Goal: Task Accomplishment & Management: Complete application form

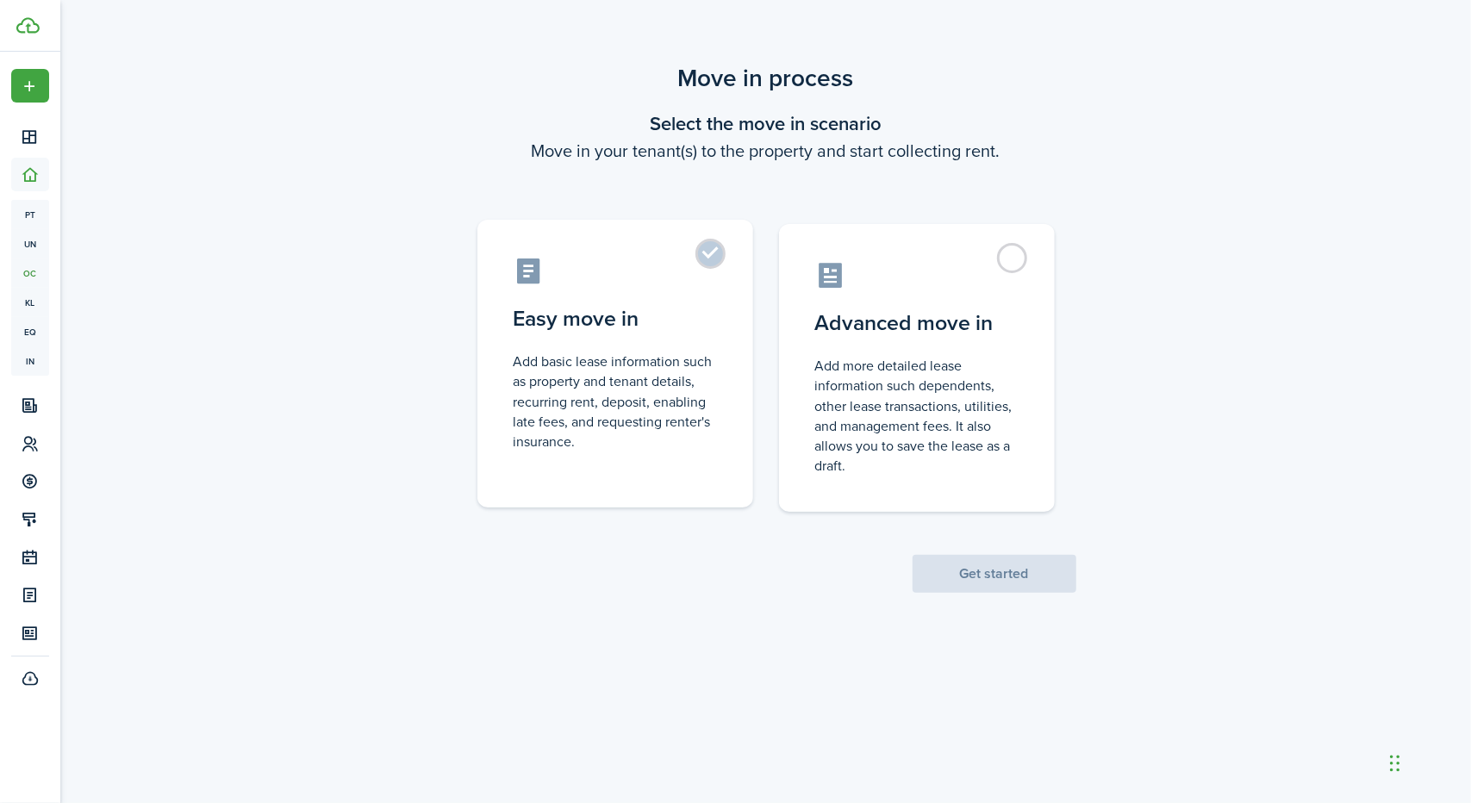
click at [719, 252] on label "Easy move in Add basic lease information such as property and tenant details, r…" at bounding box center [615, 364] width 276 height 288
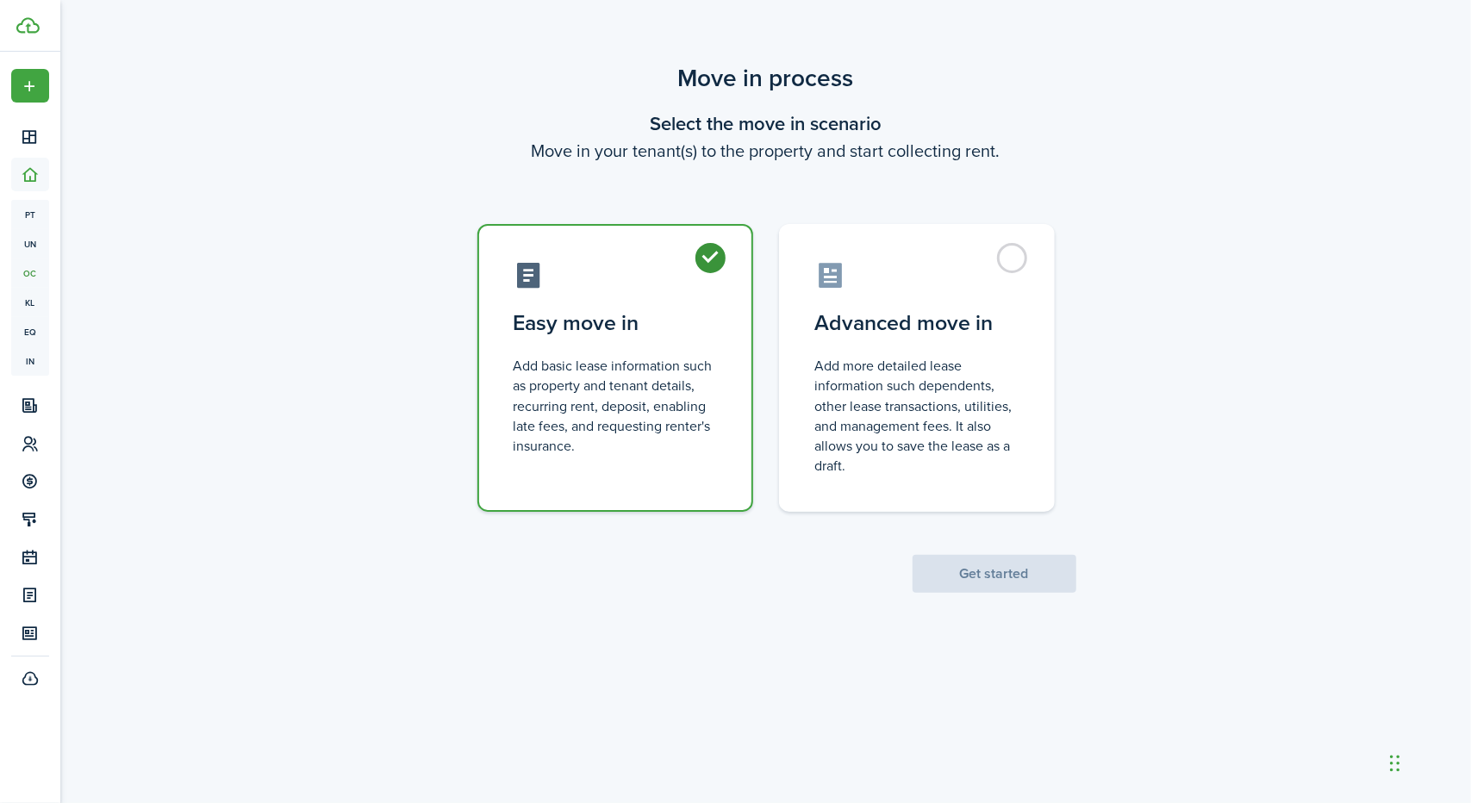
radio input "true"
click at [980, 574] on button "Get started" at bounding box center [994, 574] width 164 height 38
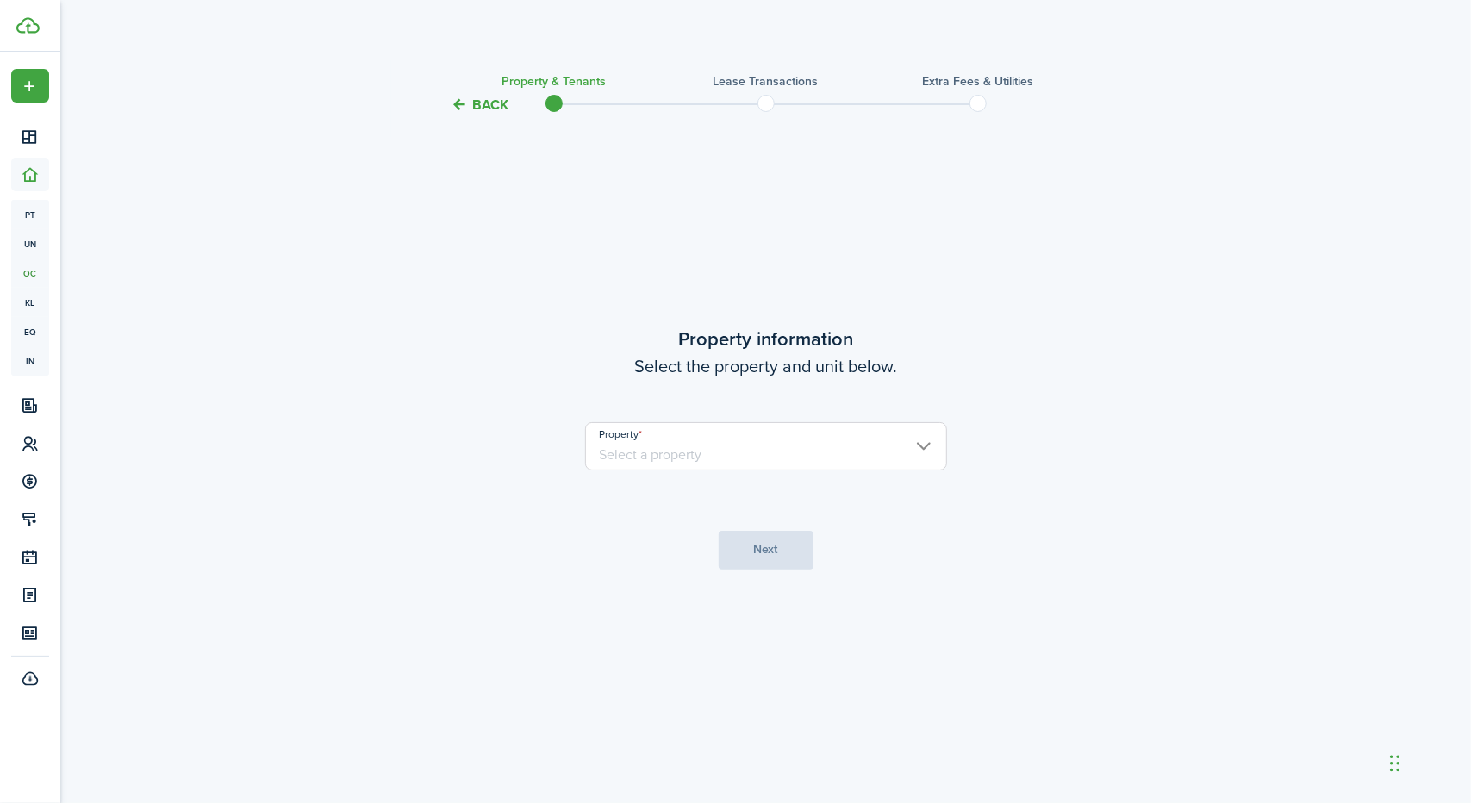
click at [885, 455] on input "Property" at bounding box center [766, 446] width 362 height 48
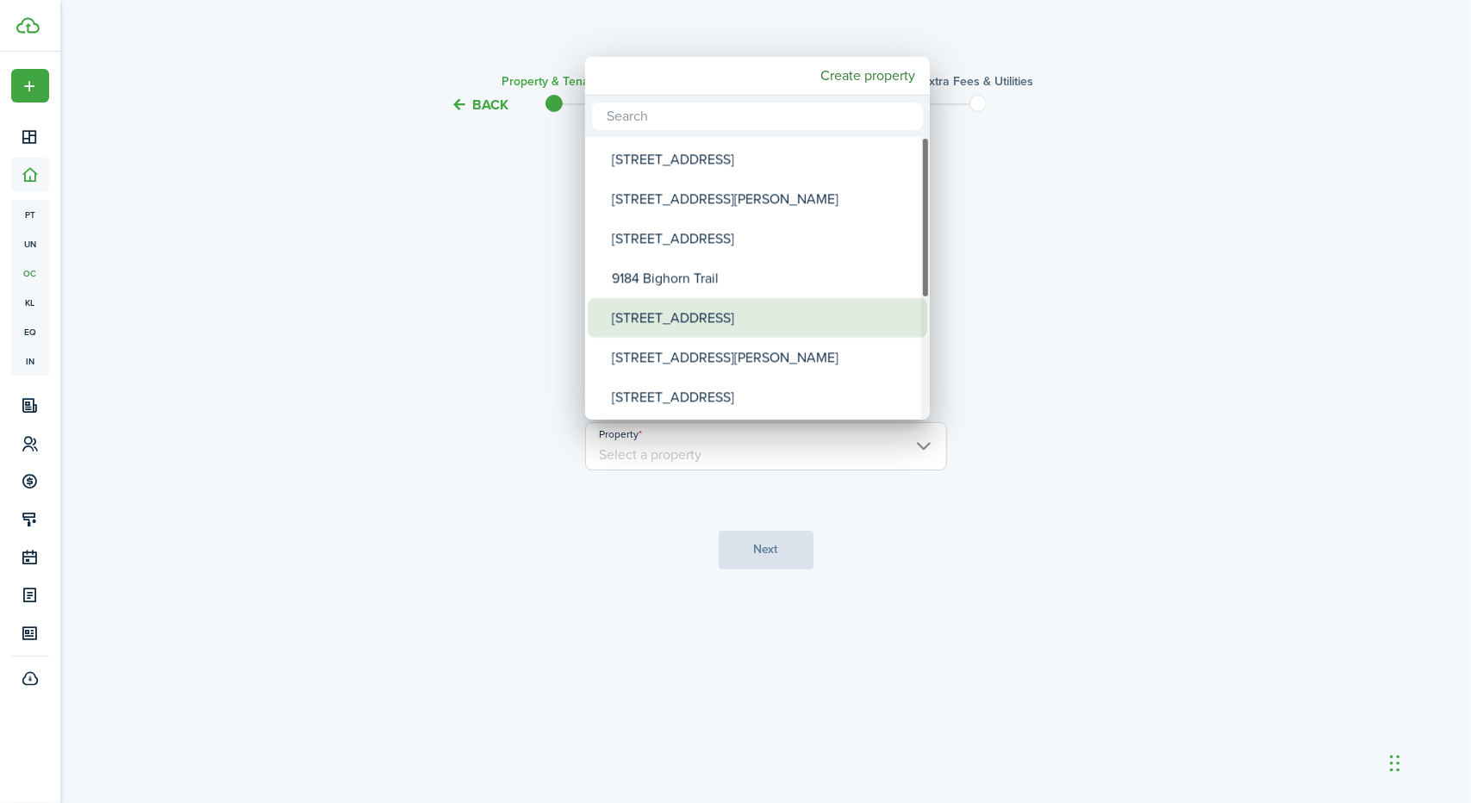
click at [801, 310] on div "[STREET_ADDRESS]" at bounding box center [764, 318] width 305 height 40
type input "[STREET_ADDRESS]"
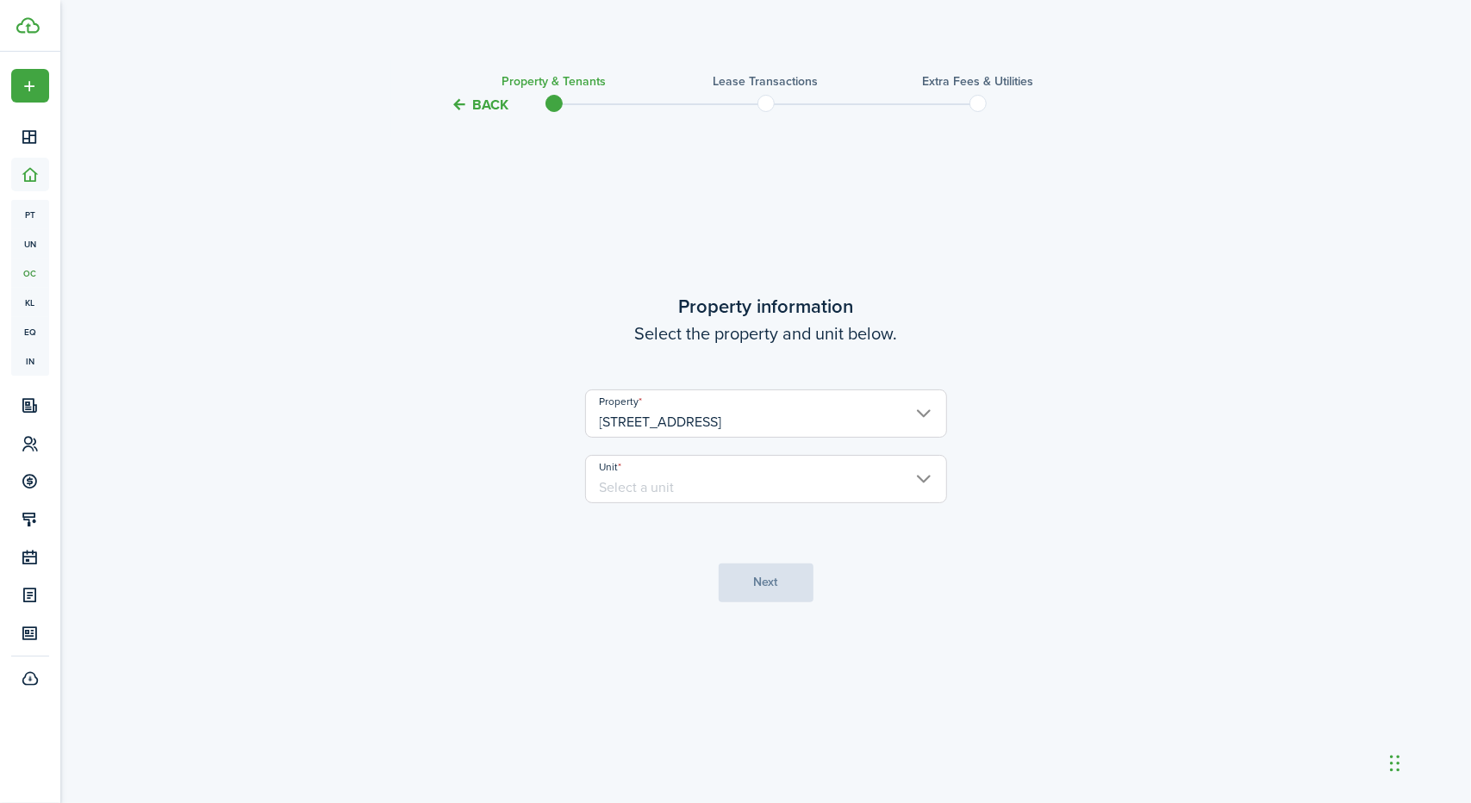
click at [870, 480] on input "Unit" at bounding box center [766, 479] width 362 height 48
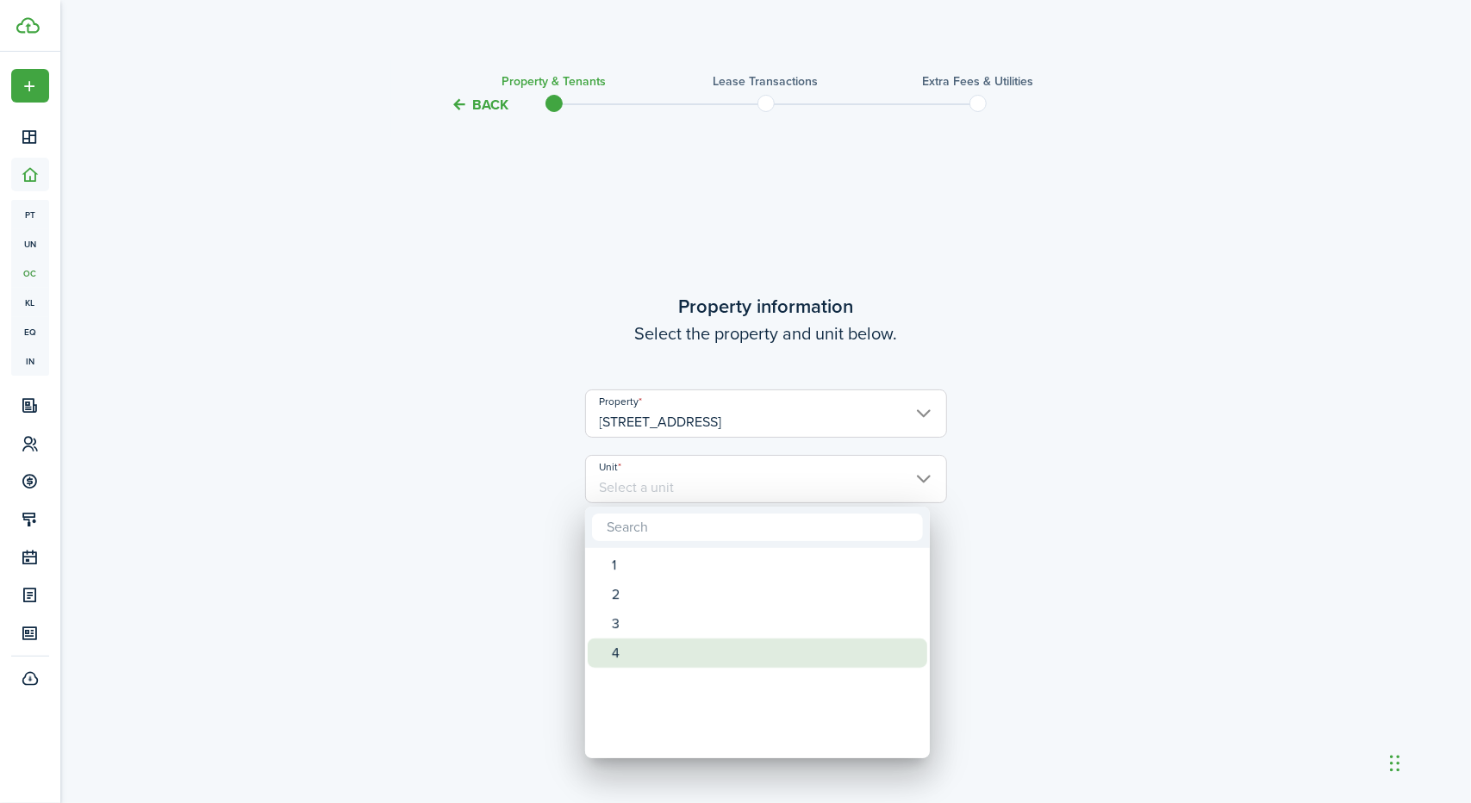
click at [775, 649] on div "4" at bounding box center [764, 652] width 305 height 29
type input "4"
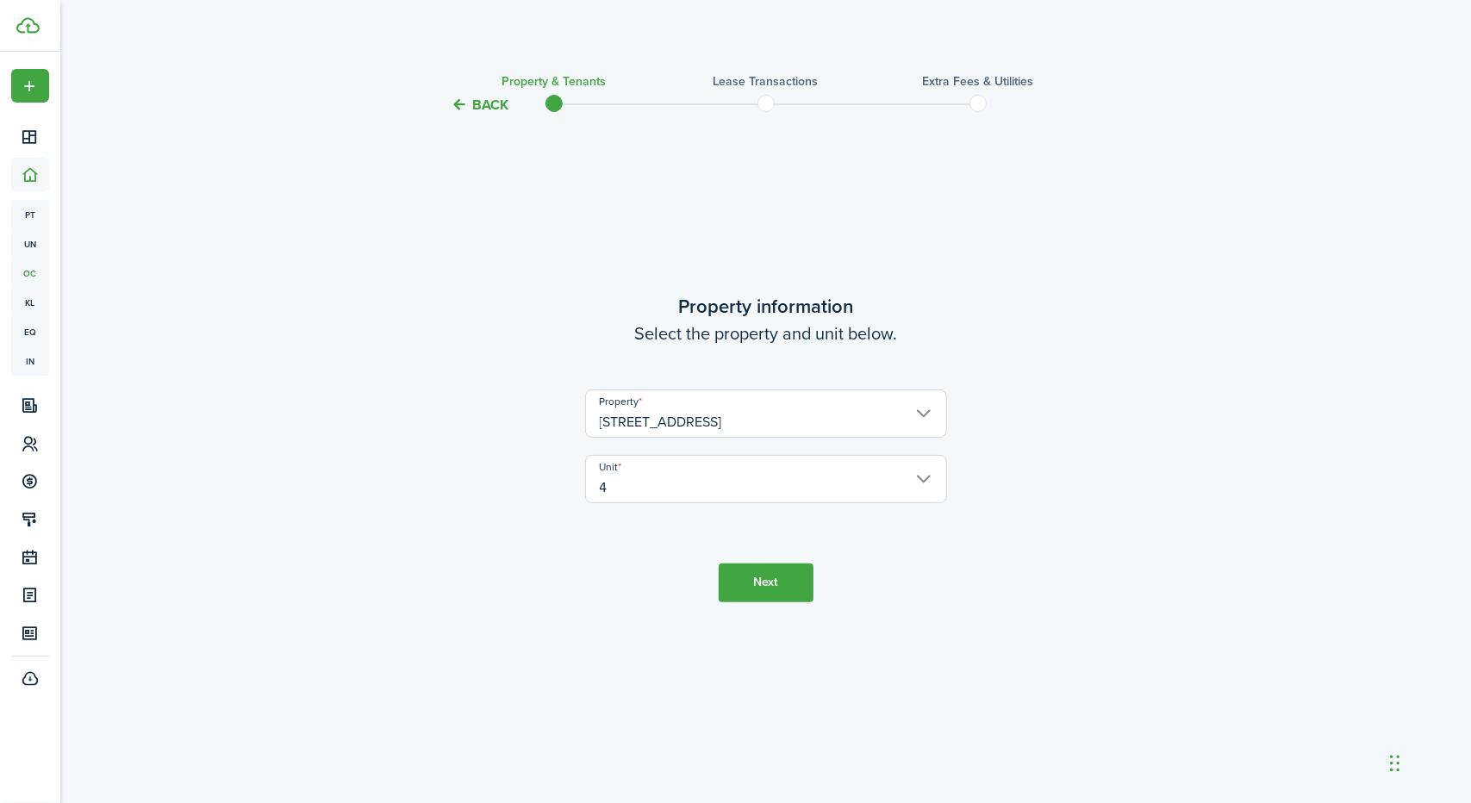
click at [764, 586] on button "Next" at bounding box center [766, 583] width 95 height 39
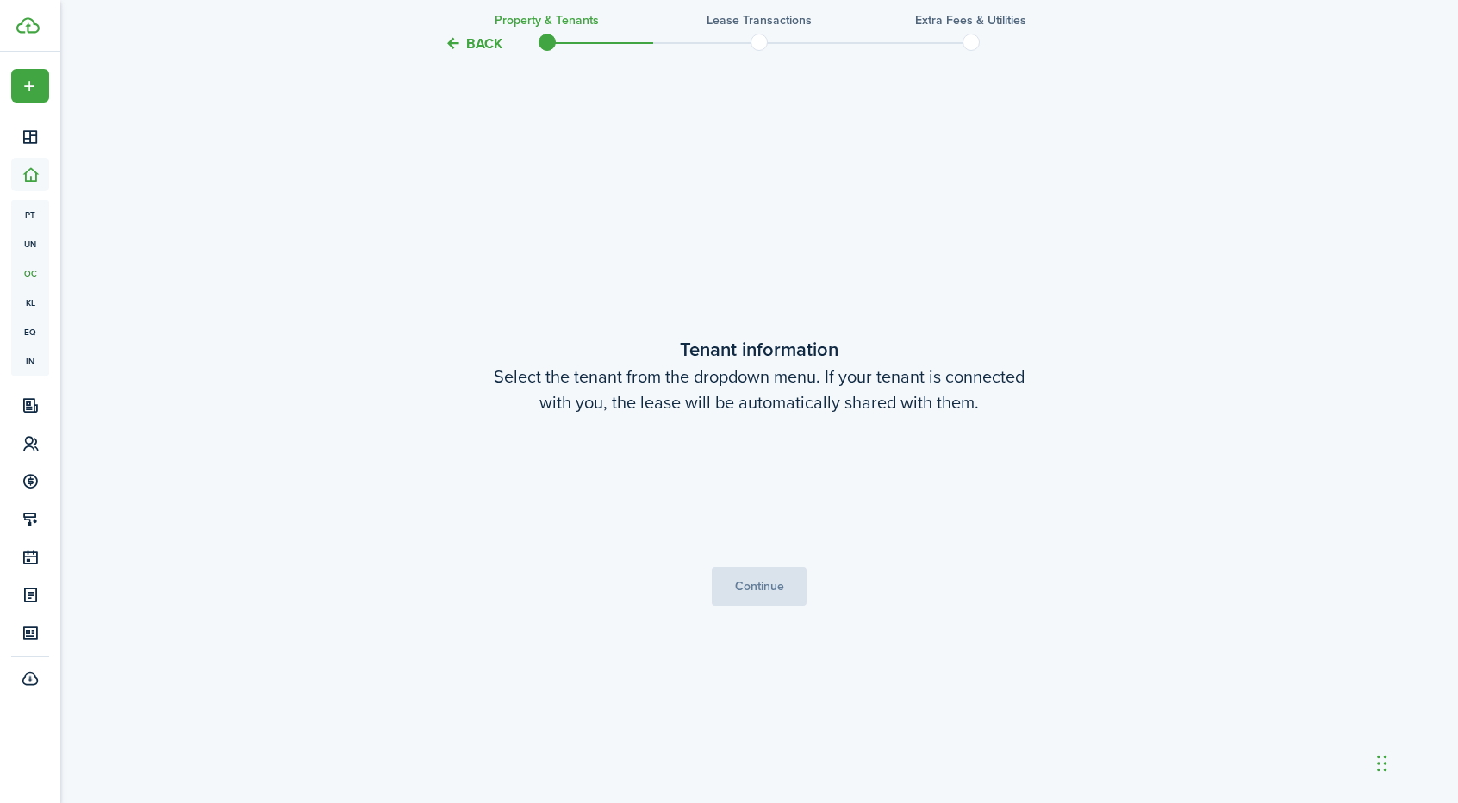
scroll to position [688, 0]
click at [764, 586] on button "Continue" at bounding box center [759, 586] width 95 height 39
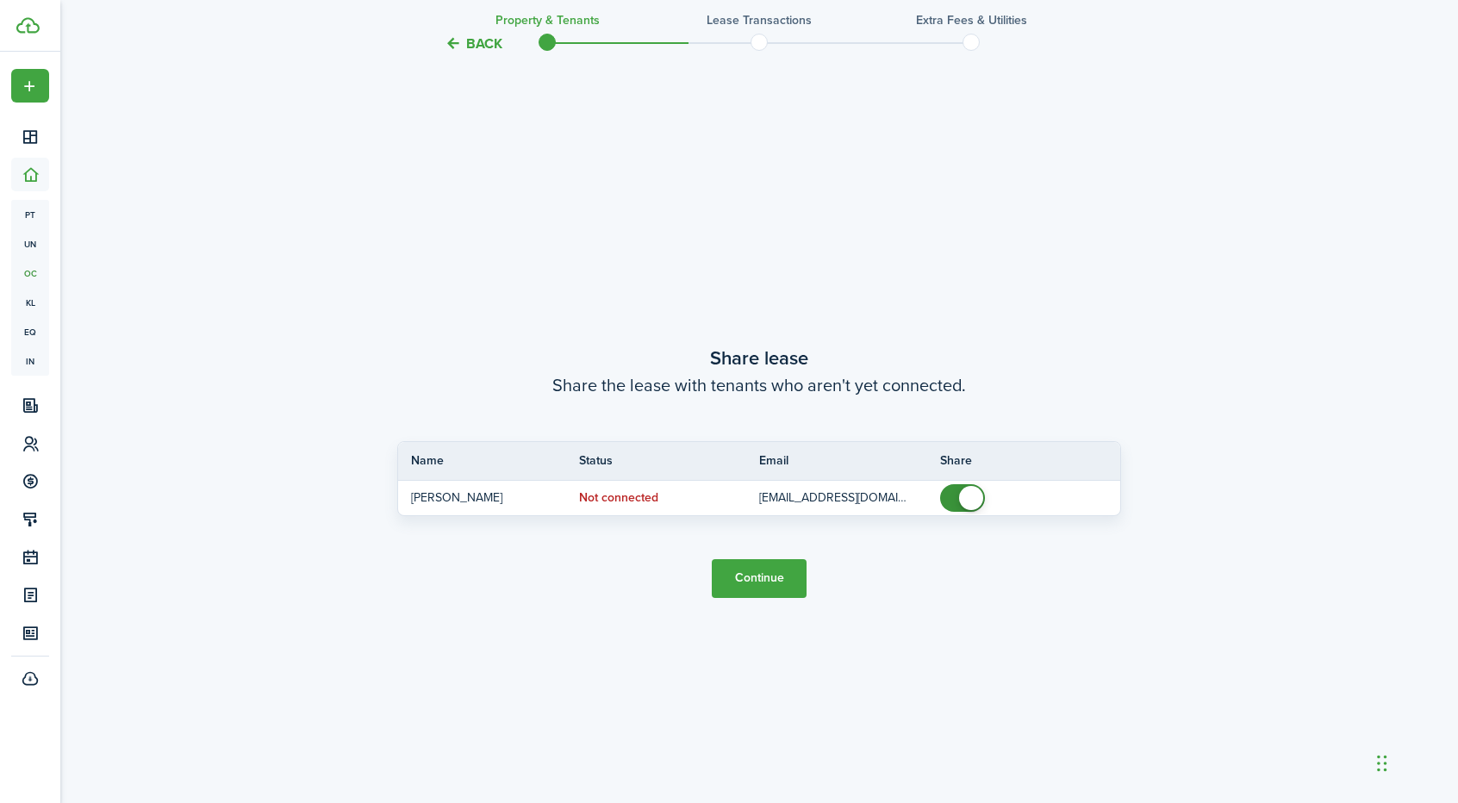
scroll to position [1491, 0]
click at [765, 568] on button "Continue" at bounding box center [759, 577] width 95 height 39
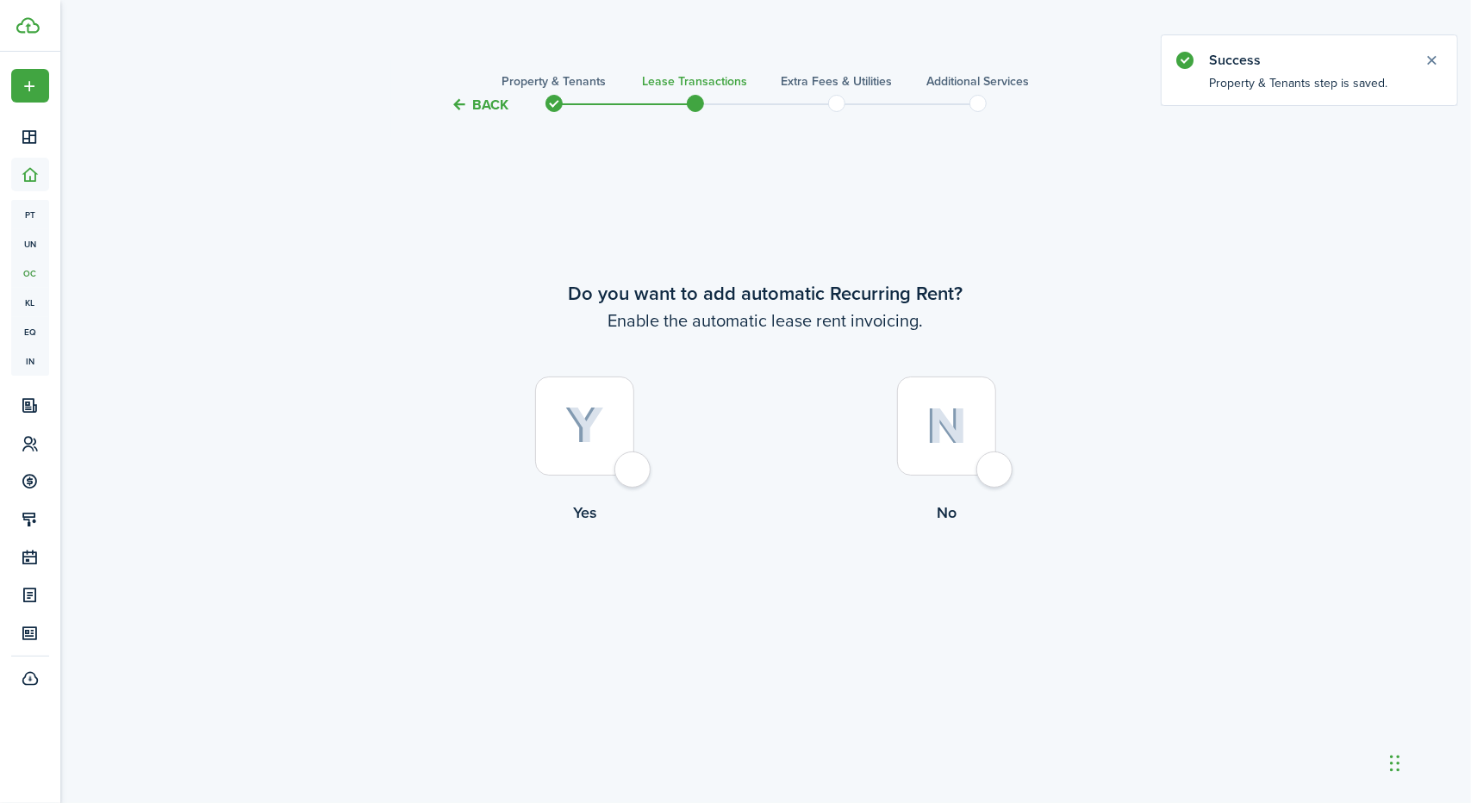
click at [634, 473] on div at bounding box center [584, 426] width 99 height 99
radio input "true"
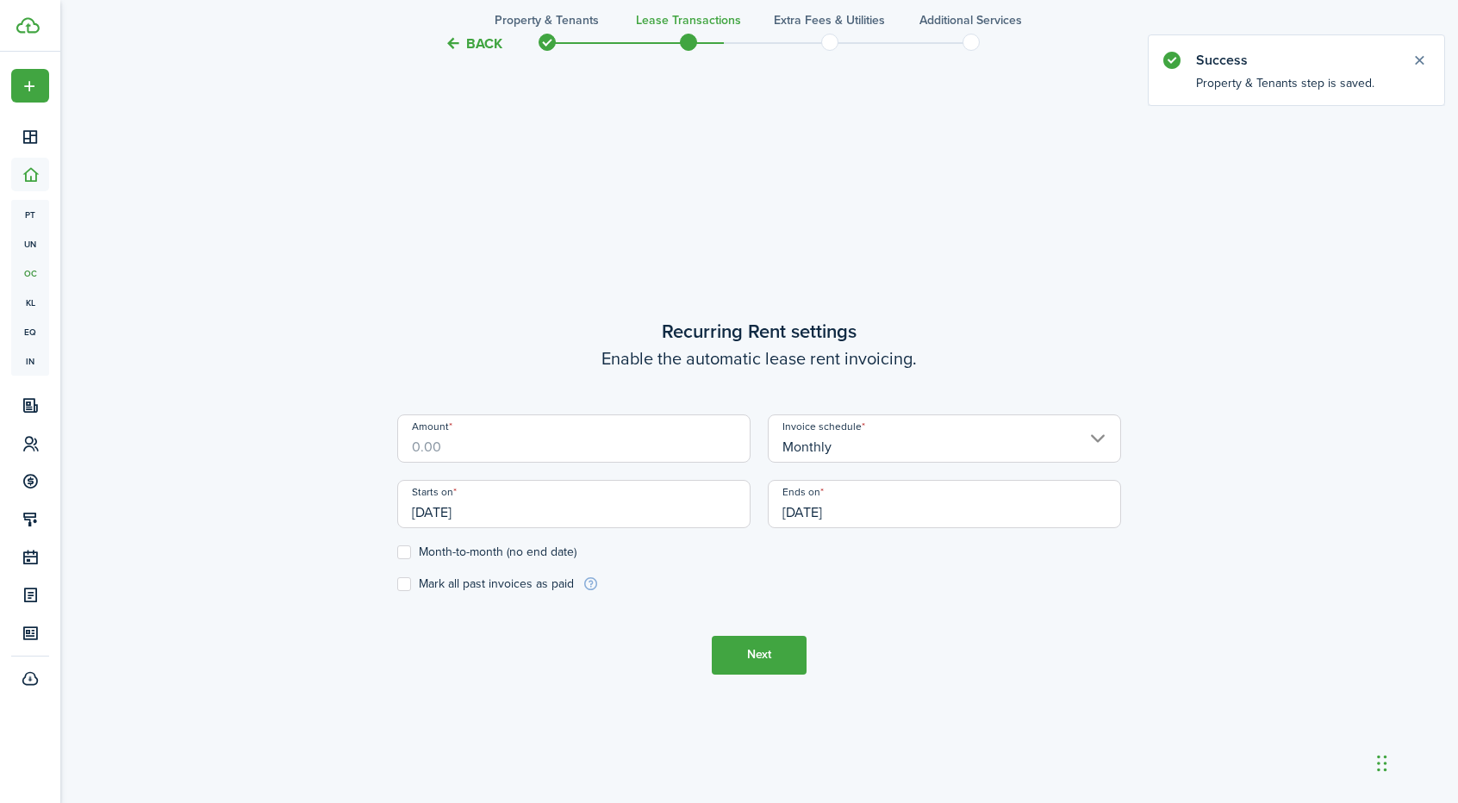
scroll to position [688, 0]
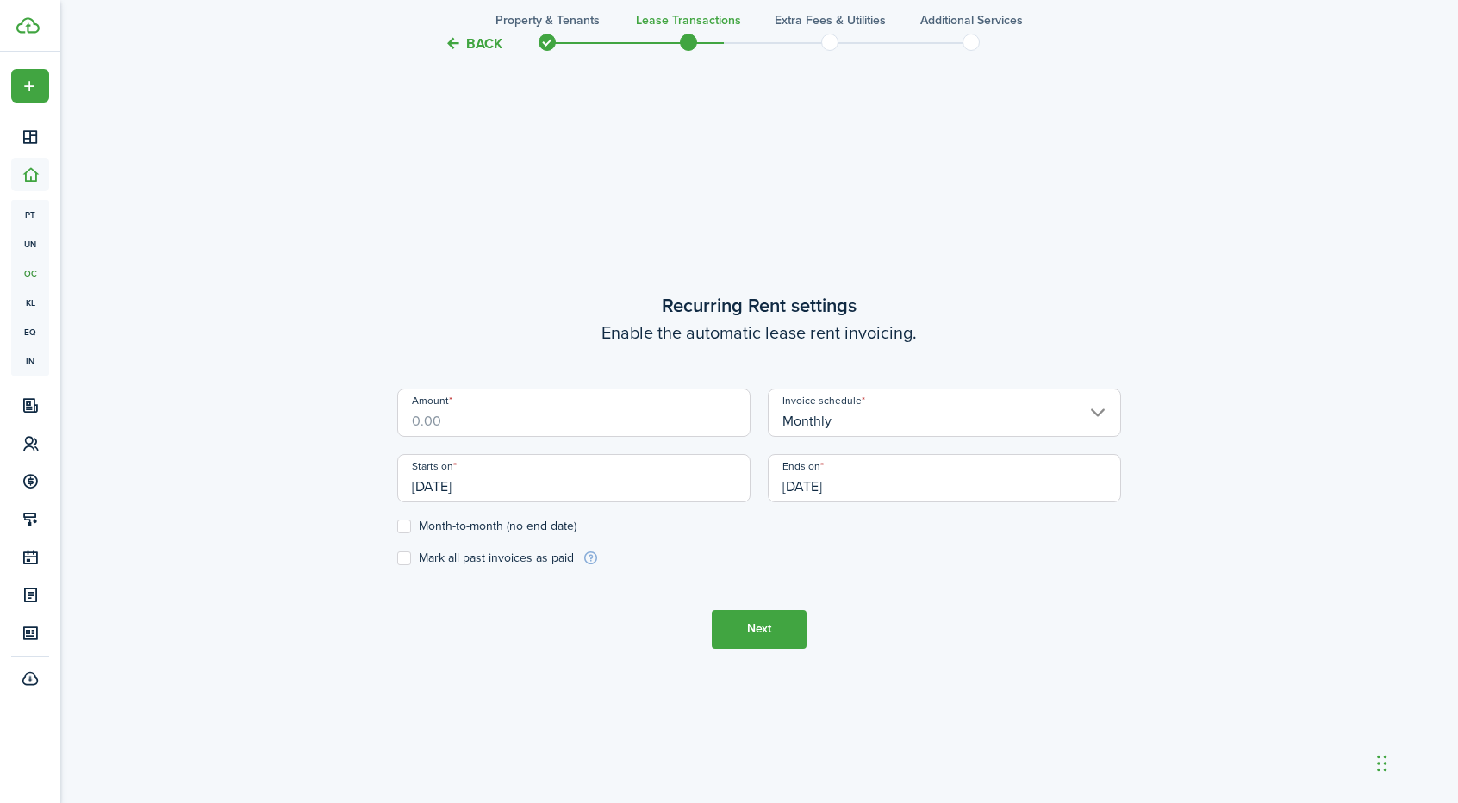
click at [570, 415] on input "Amount" at bounding box center [573, 413] width 353 height 48
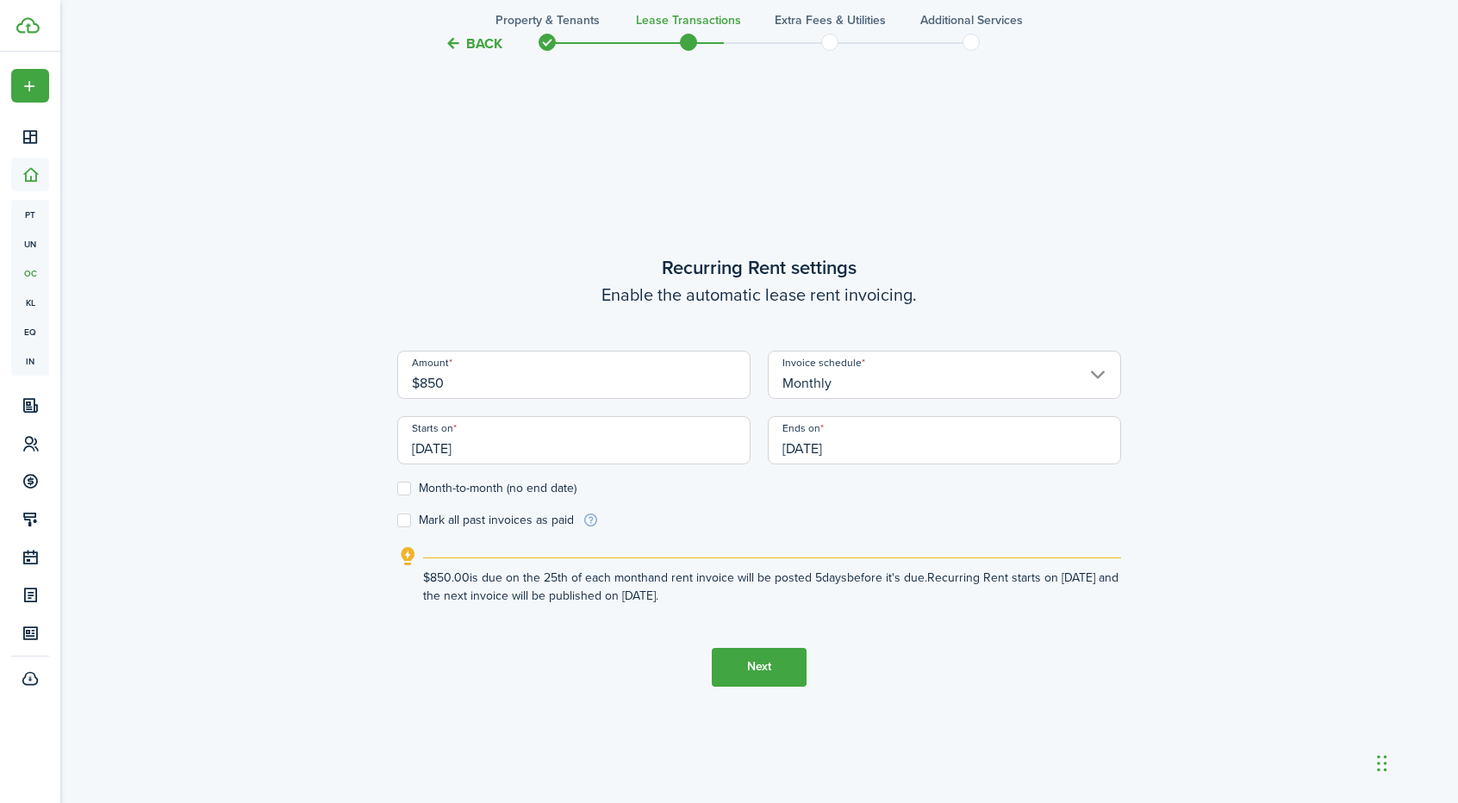
click at [437, 443] on input "[DATE]" at bounding box center [573, 440] width 353 height 48
type input "$850.00"
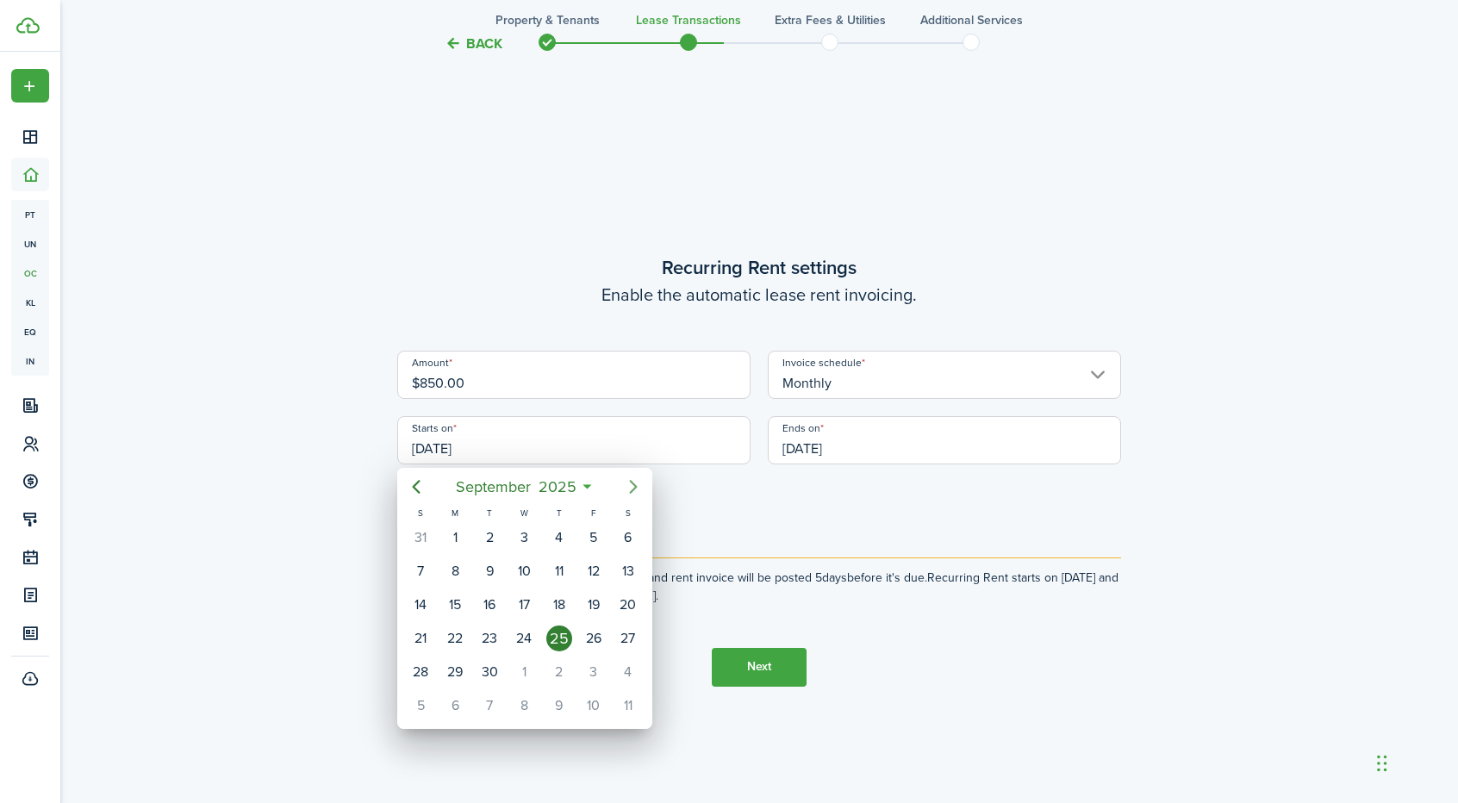
click at [632, 484] on icon "Next page" at bounding box center [633, 486] width 21 height 21
click at [626, 529] on div "1" at bounding box center [628, 538] width 26 height 26
type input "[DATE]"
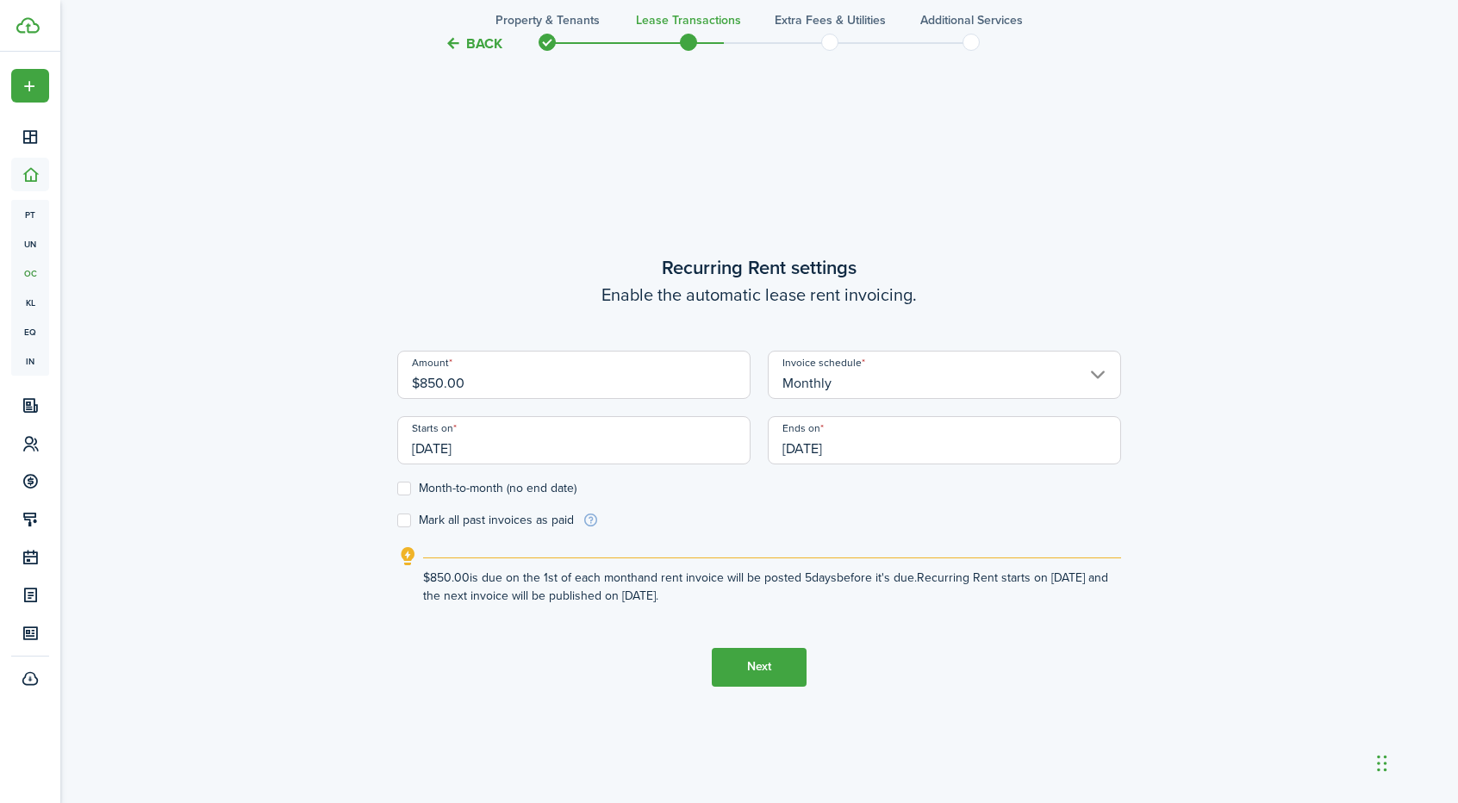
click at [816, 437] on input "[DATE]" at bounding box center [944, 440] width 353 height 48
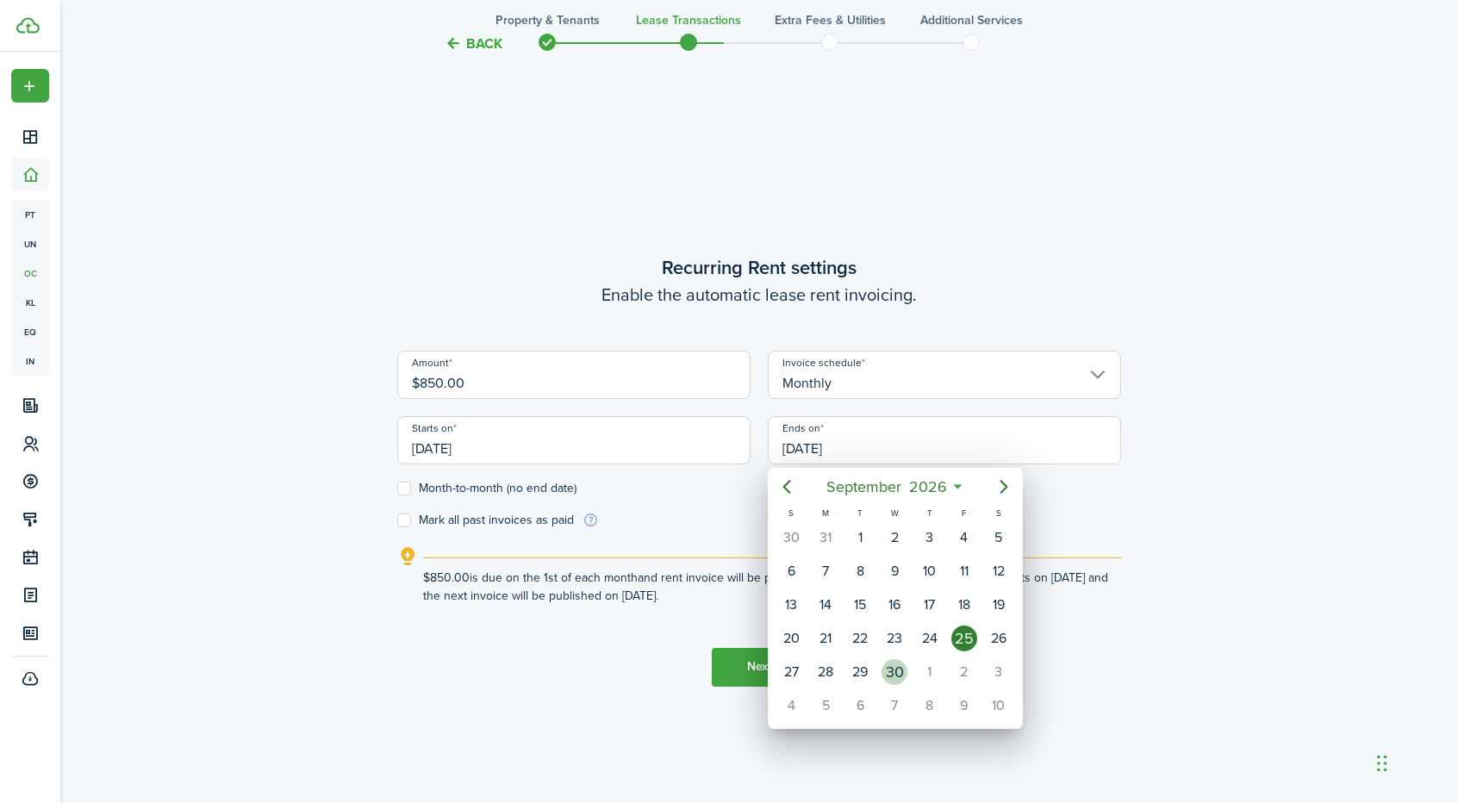
click at [900, 675] on div "30" at bounding box center [894, 672] width 26 height 26
type input "[DATE]"
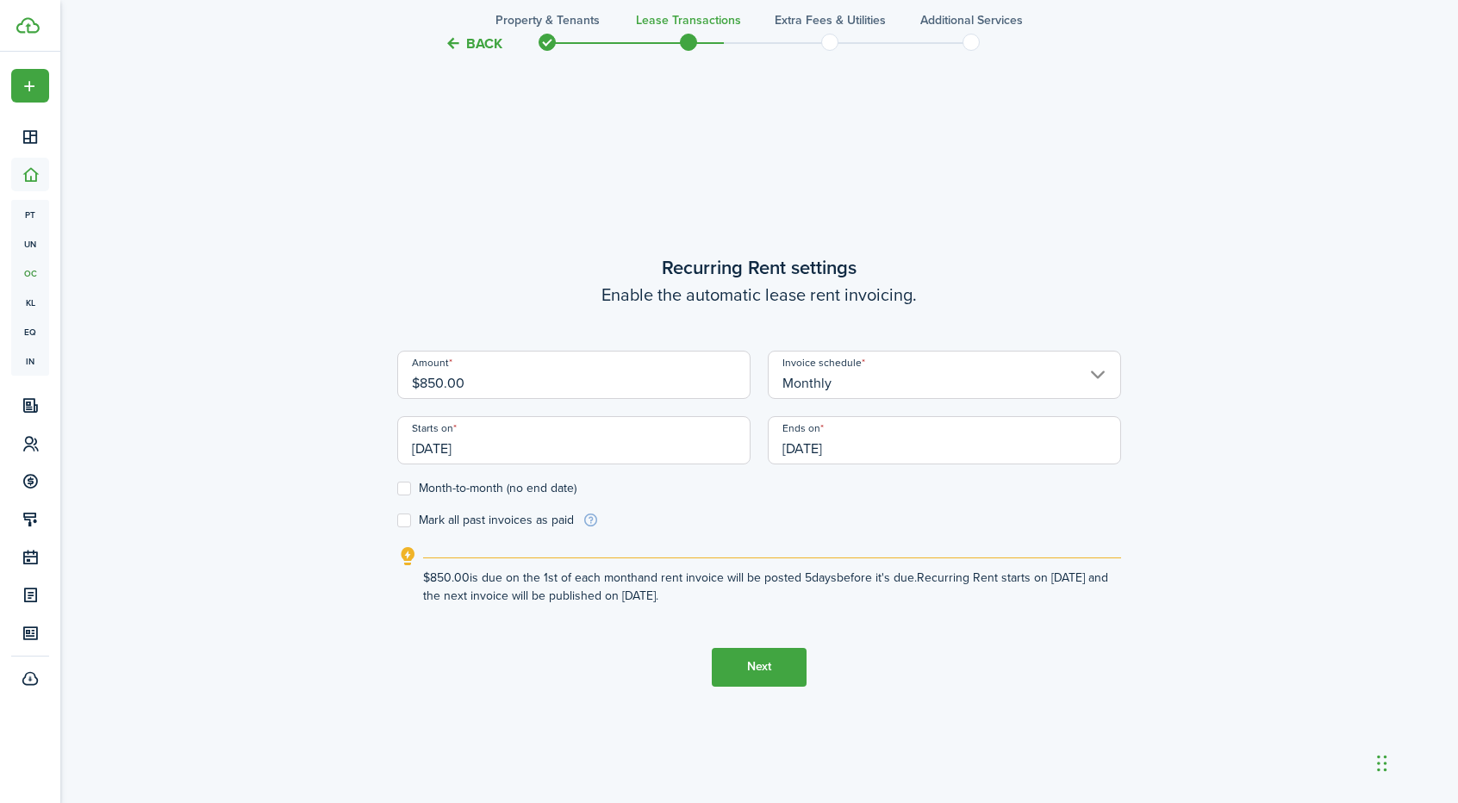
click at [408, 486] on label "Month-to-month (no end date)" at bounding box center [486, 489] width 179 height 14
click at [397, 488] on input "Month-to-month (no end date)" at bounding box center [396, 488] width 1 height 1
checkbox input "true"
click at [750, 664] on button "Next" at bounding box center [759, 667] width 95 height 39
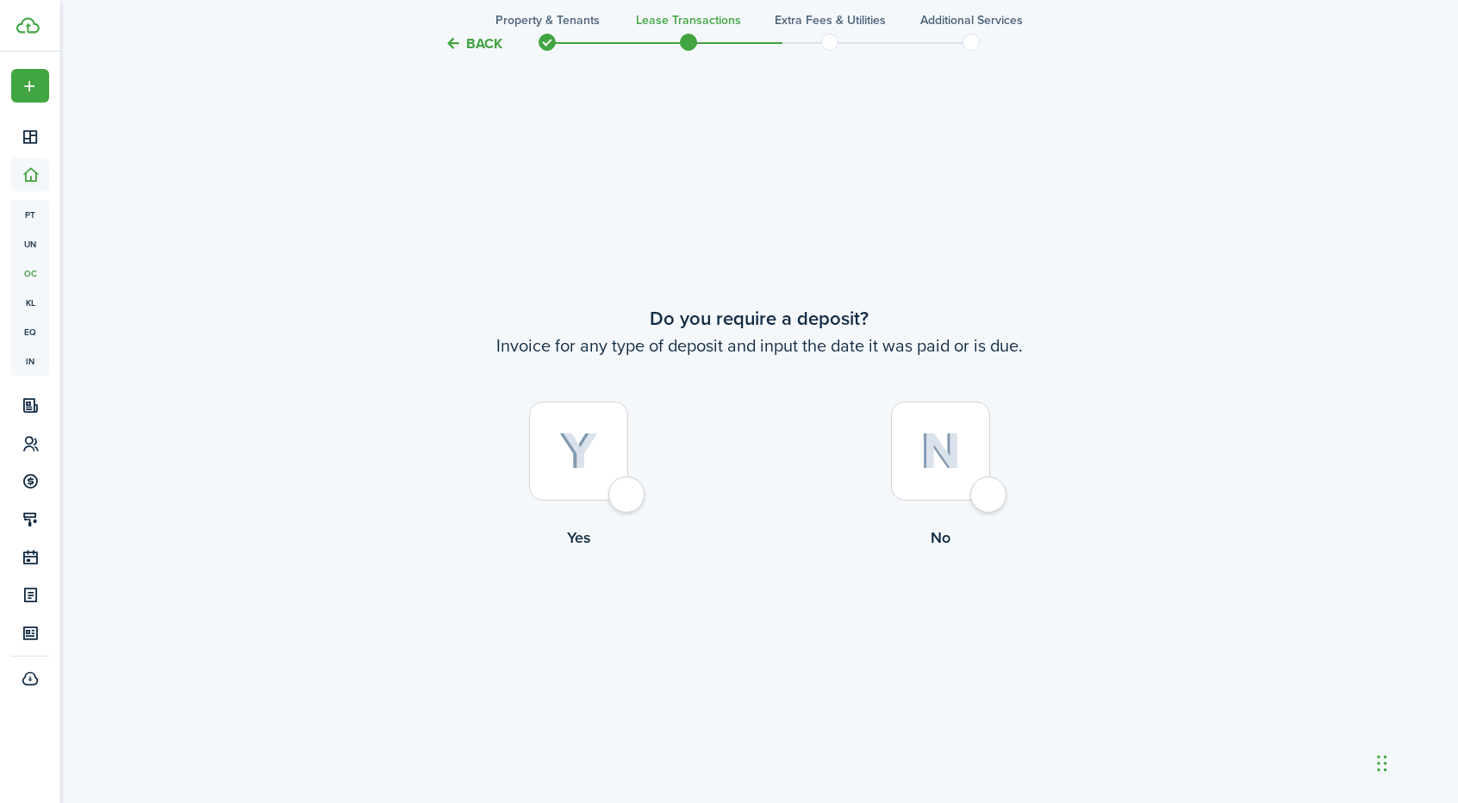
scroll to position [1491, 0]
click at [628, 498] on div at bounding box center [578, 448] width 99 height 99
radio input "true"
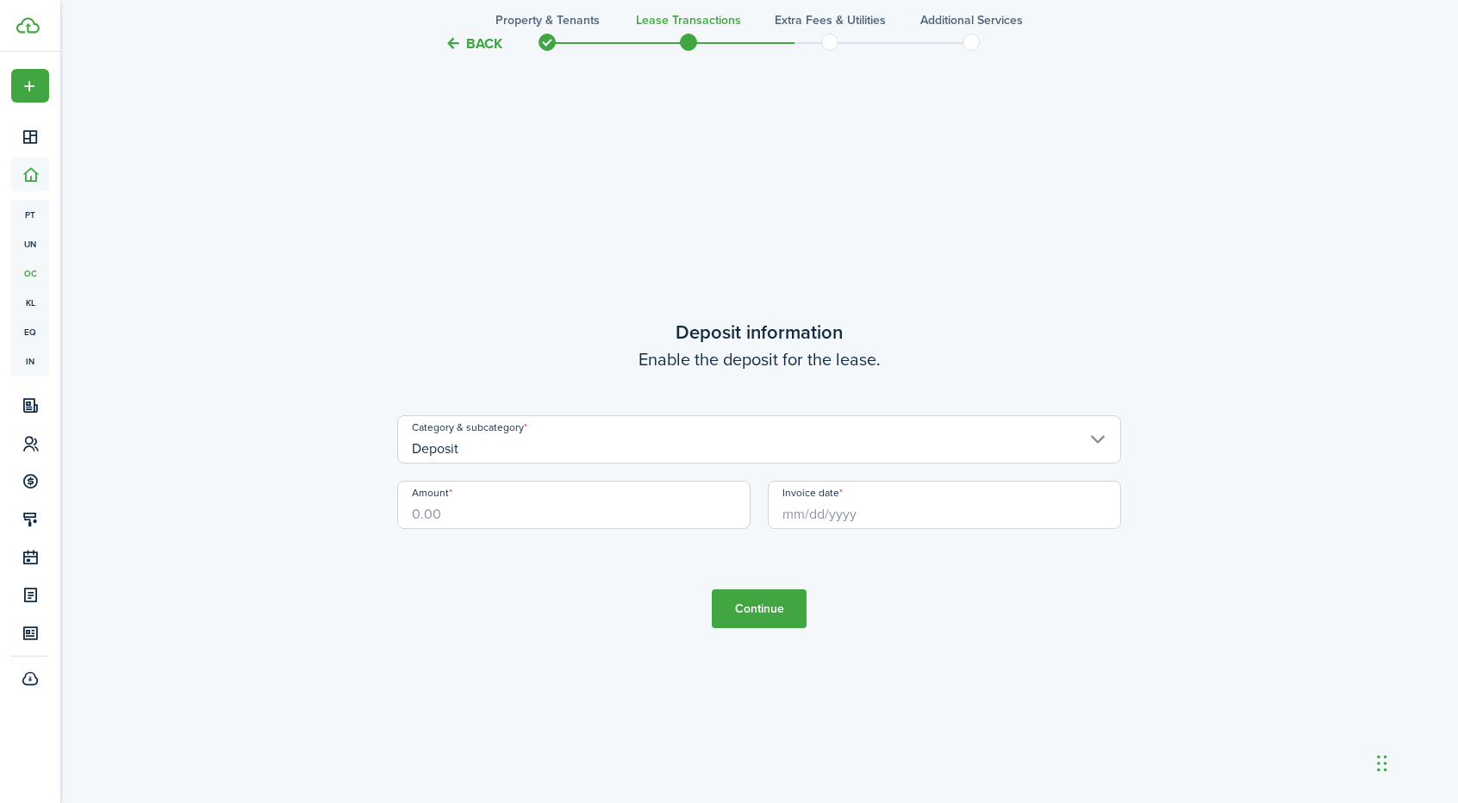
scroll to position [2294, 0]
click at [617, 508] on input "Amount" at bounding box center [573, 501] width 353 height 48
click at [795, 518] on input "Invoice date" at bounding box center [944, 501] width 353 height 48
type input "$1,200.00"
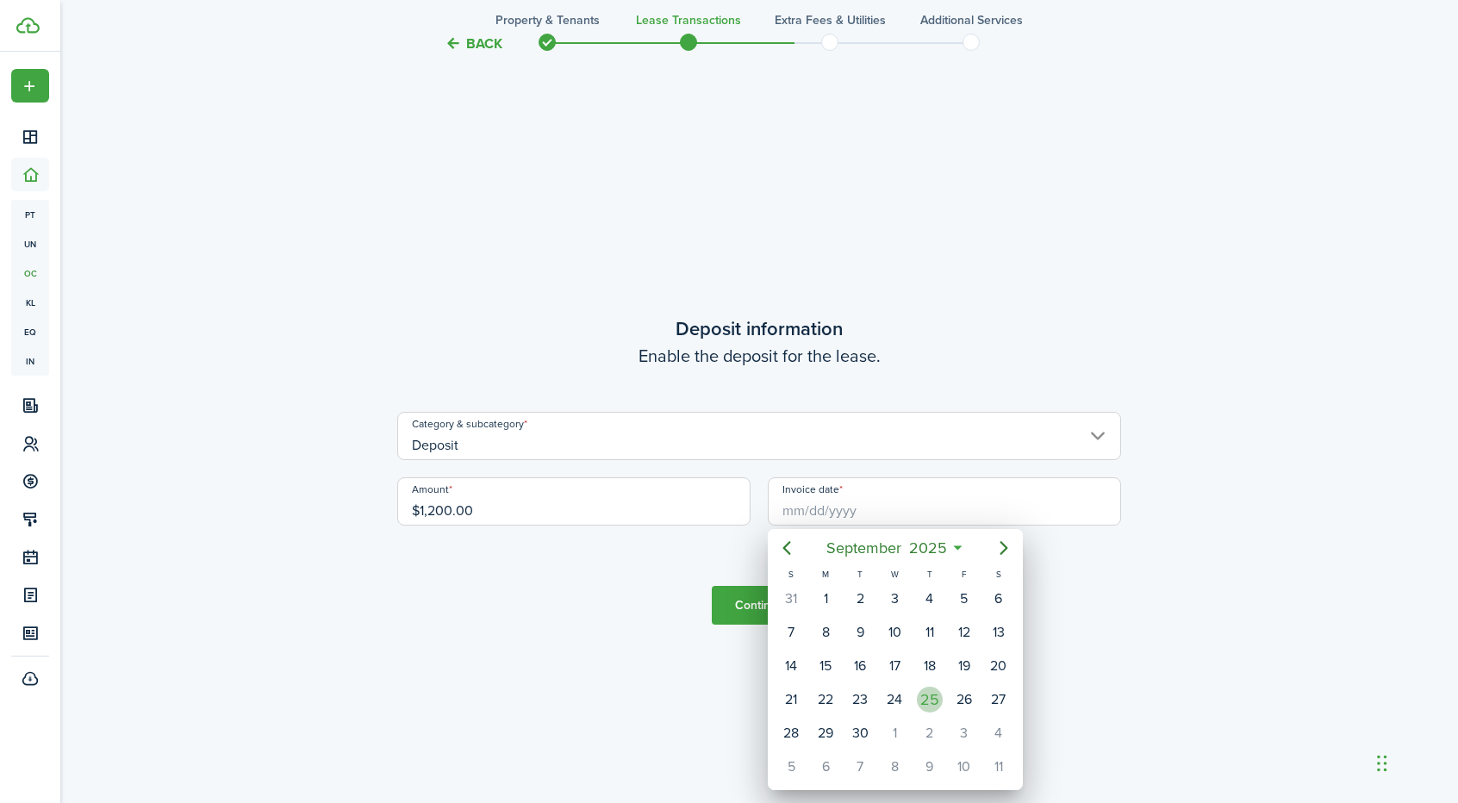
click at [935, 694] on div "25" at bounding box center [930, 700] width 26 height 26
type input "[DATE]"
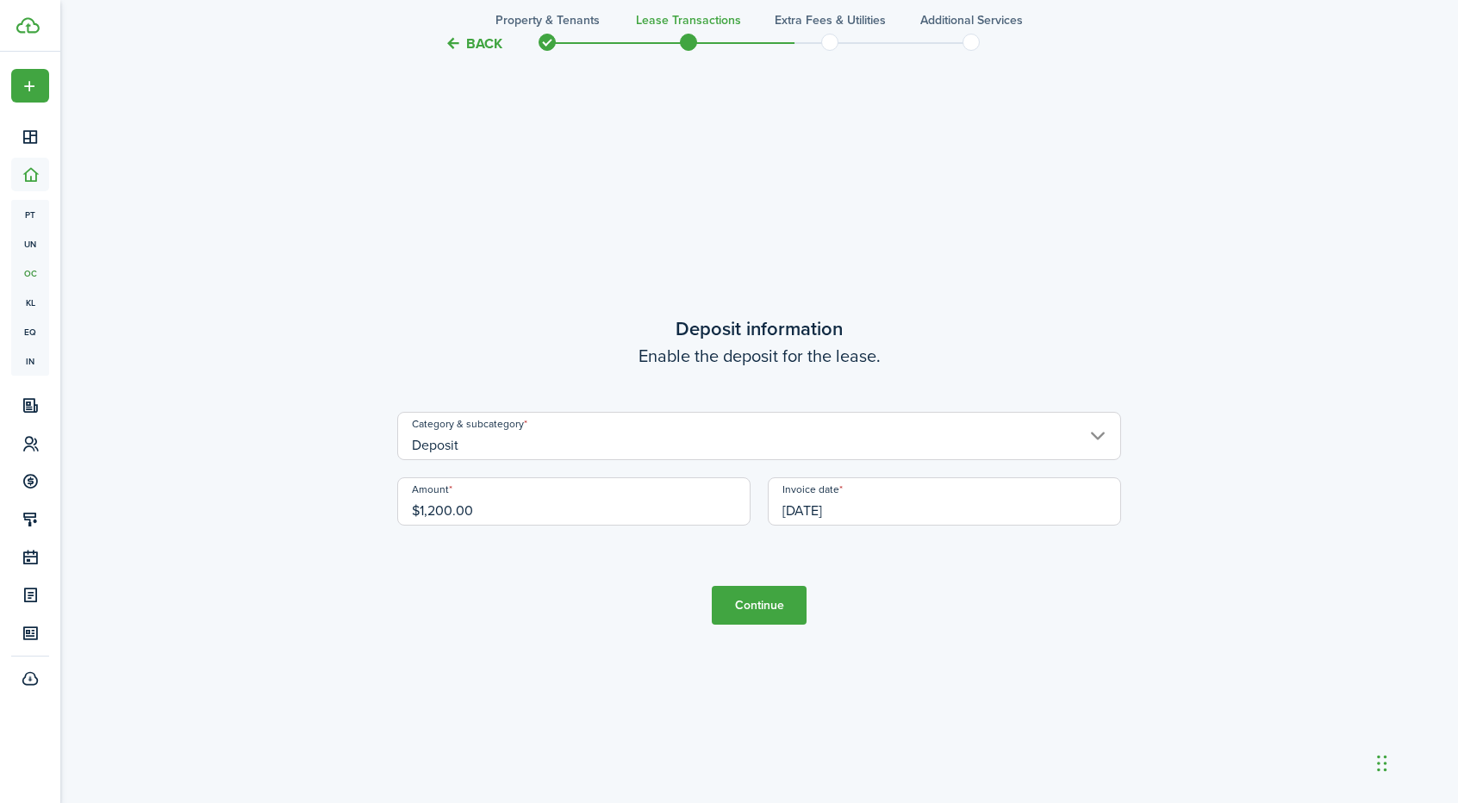
click at [757, 606] on button "Continue" at bounding box center [759, 605] width 95 height 39
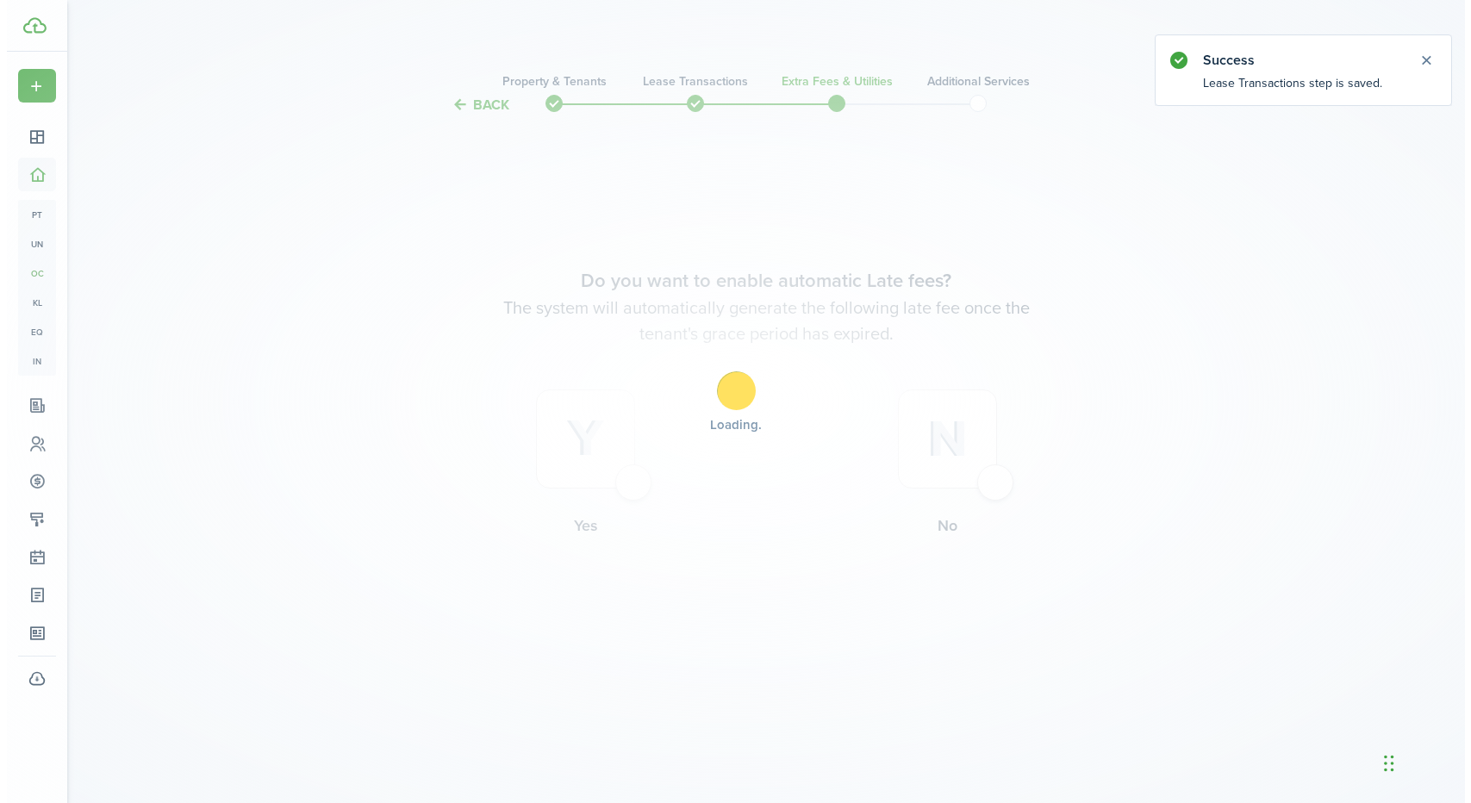
scroll to position [0, 0]
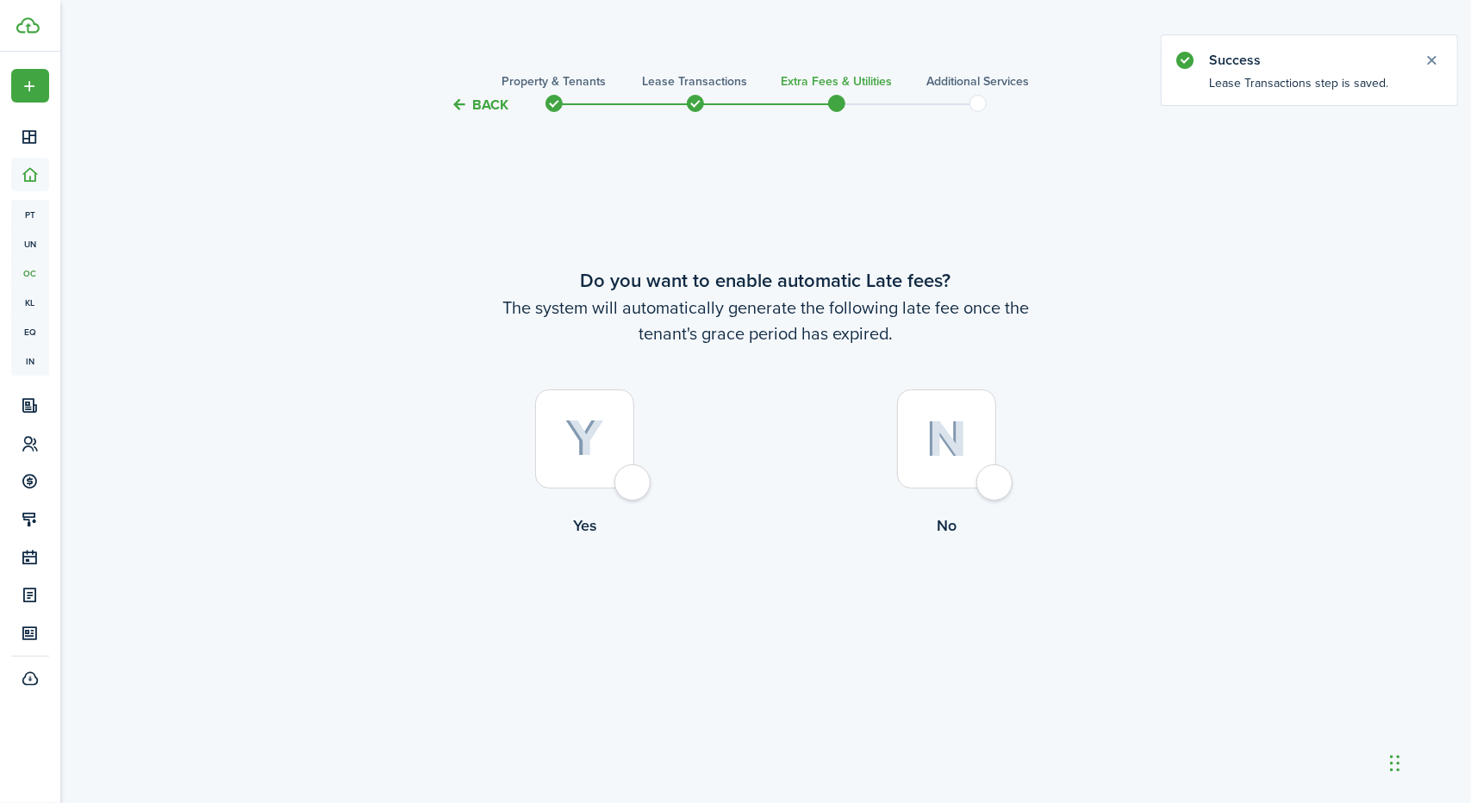
click at [632, 480] on div at bounding box center [584, 438] width 99 height 99
radio input "true"
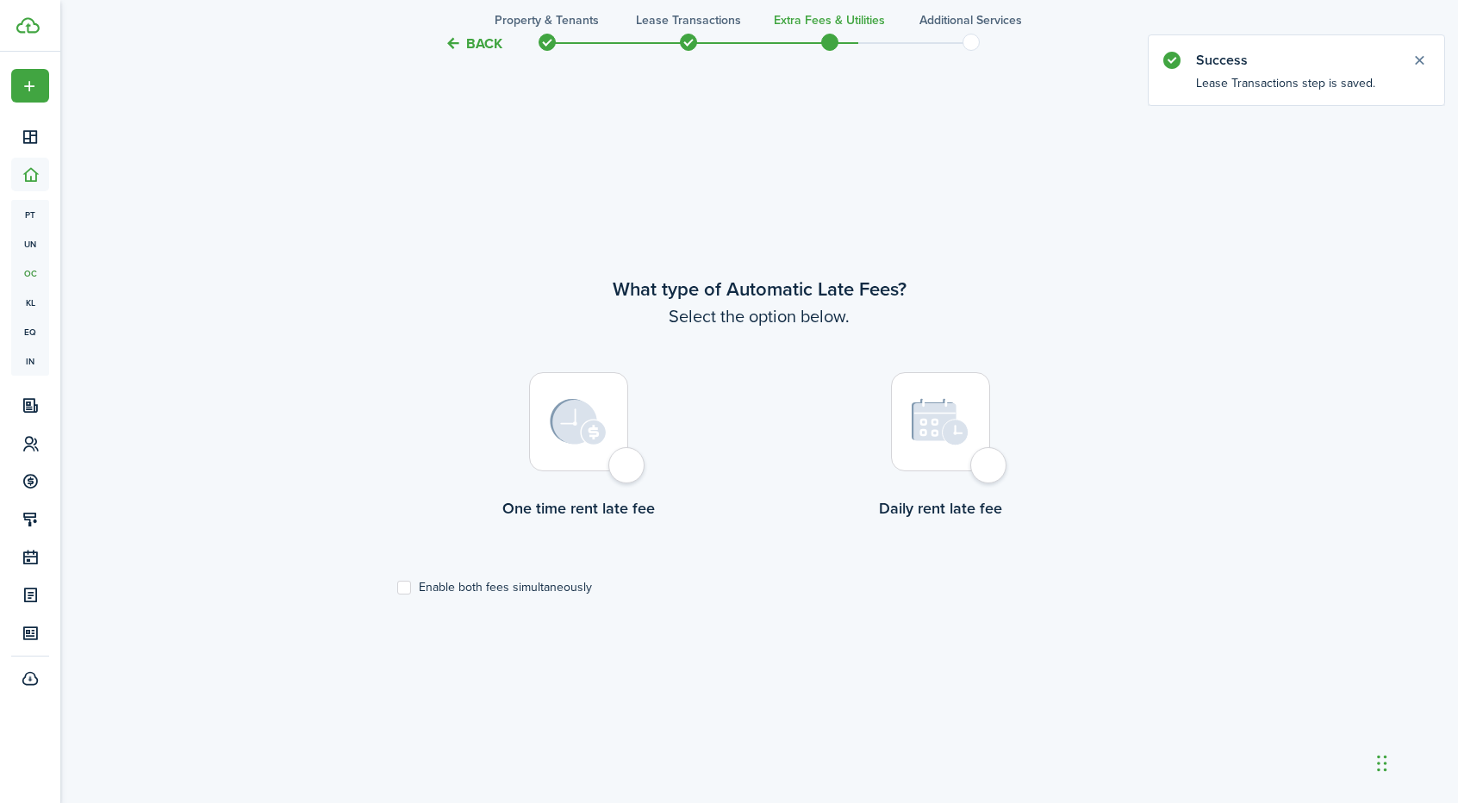
scroll to position [688, 0]
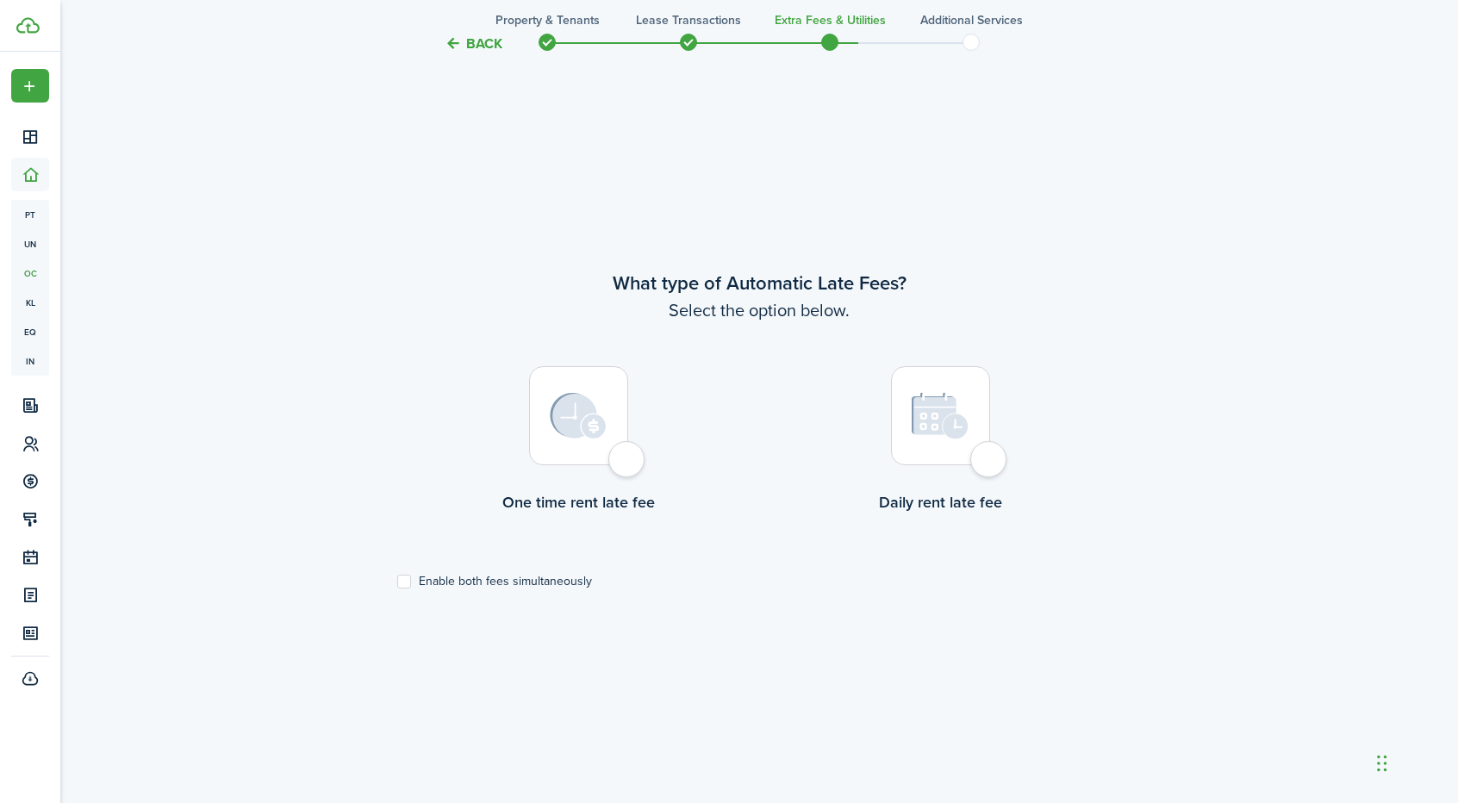
click at [402, 578] on label "Enable both fees simultaneously" at bounding box center [494, 582] width 195 height 14
click at [397, 581] on input "Enable both fees simultaneously" at bounding box center [396, 581] width 1 height 1
checkbox input "true"
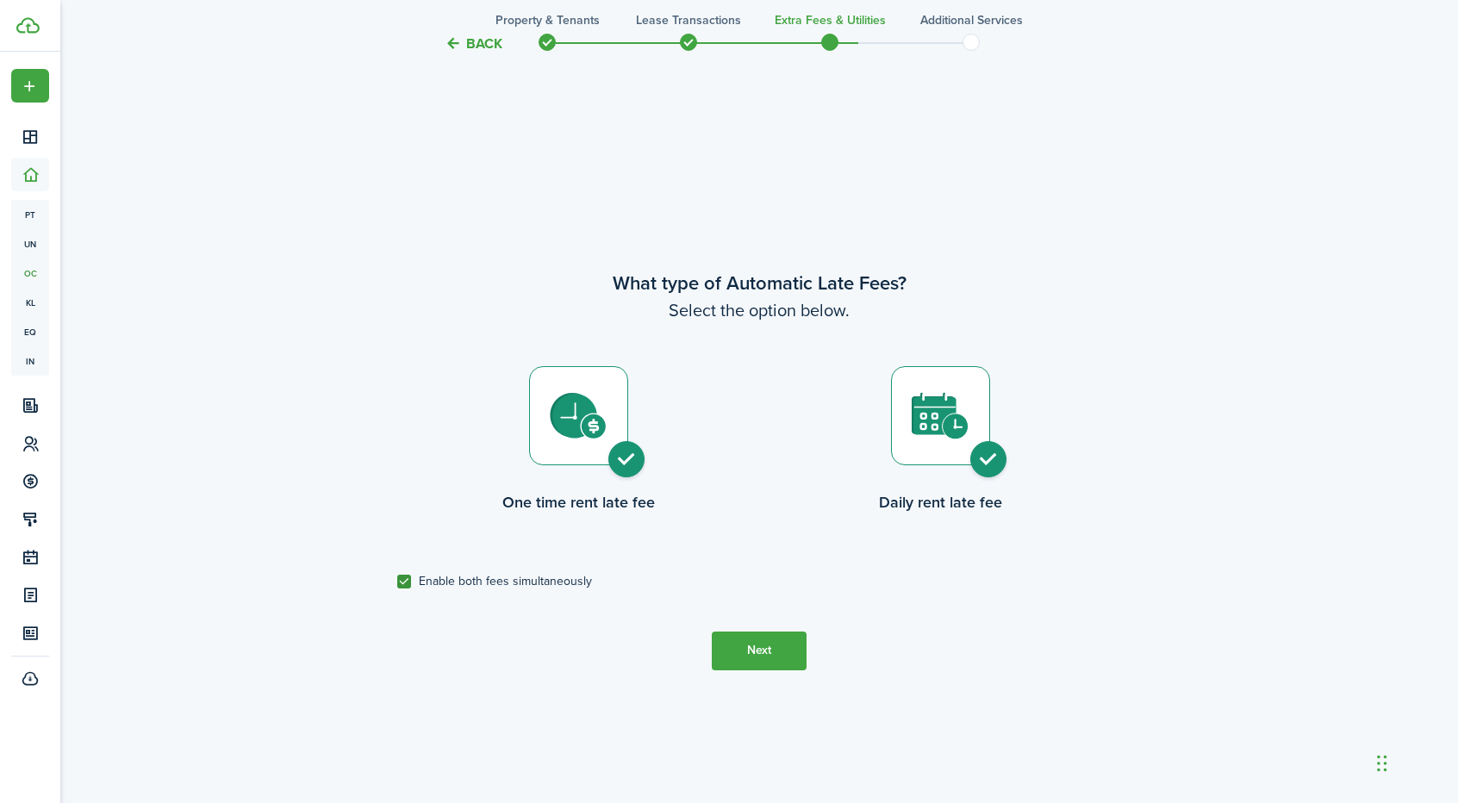
click at [758, 651] on button "Next" at bounding box center [759, 651] width 95 height 39
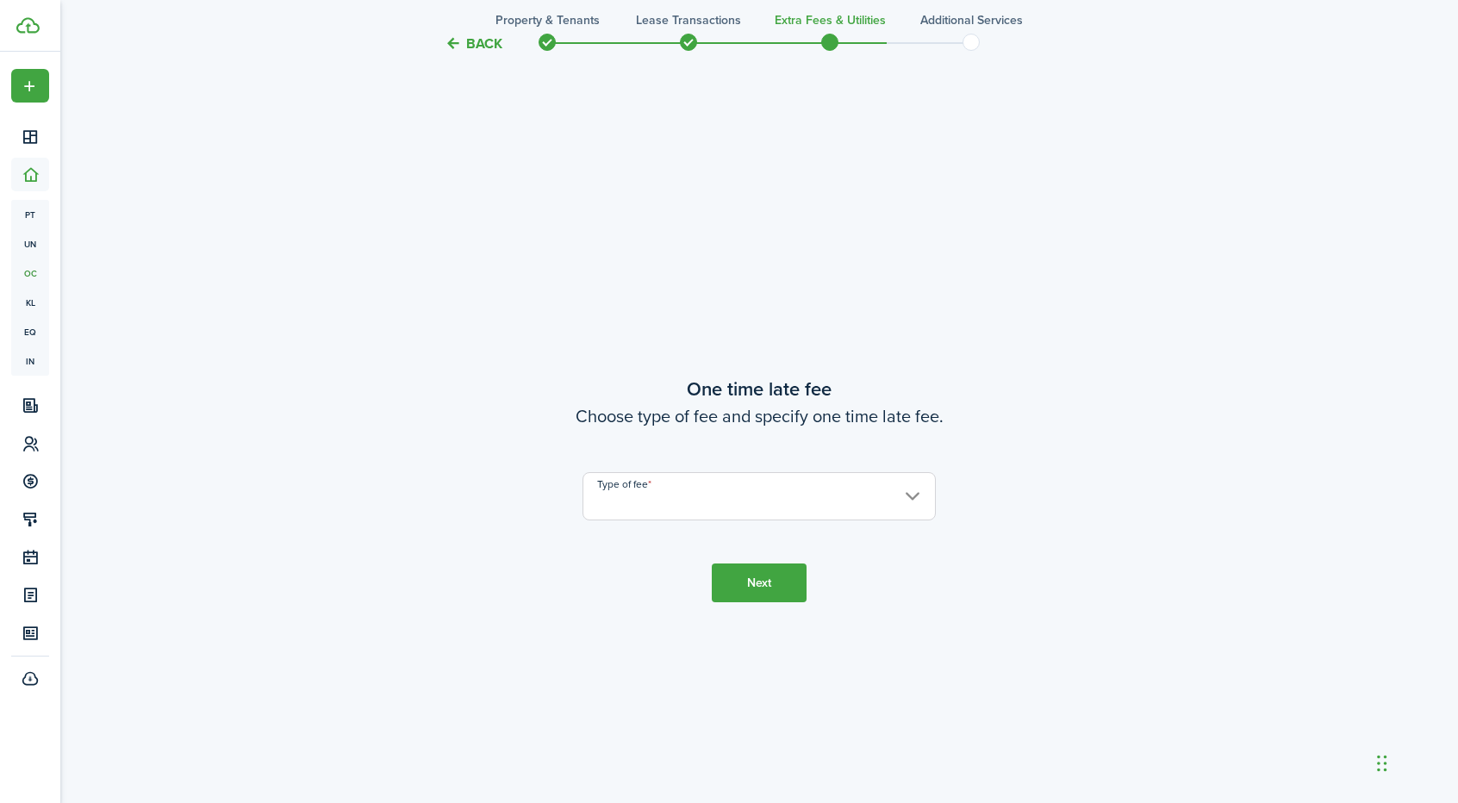
scroll to position [1491, 0]
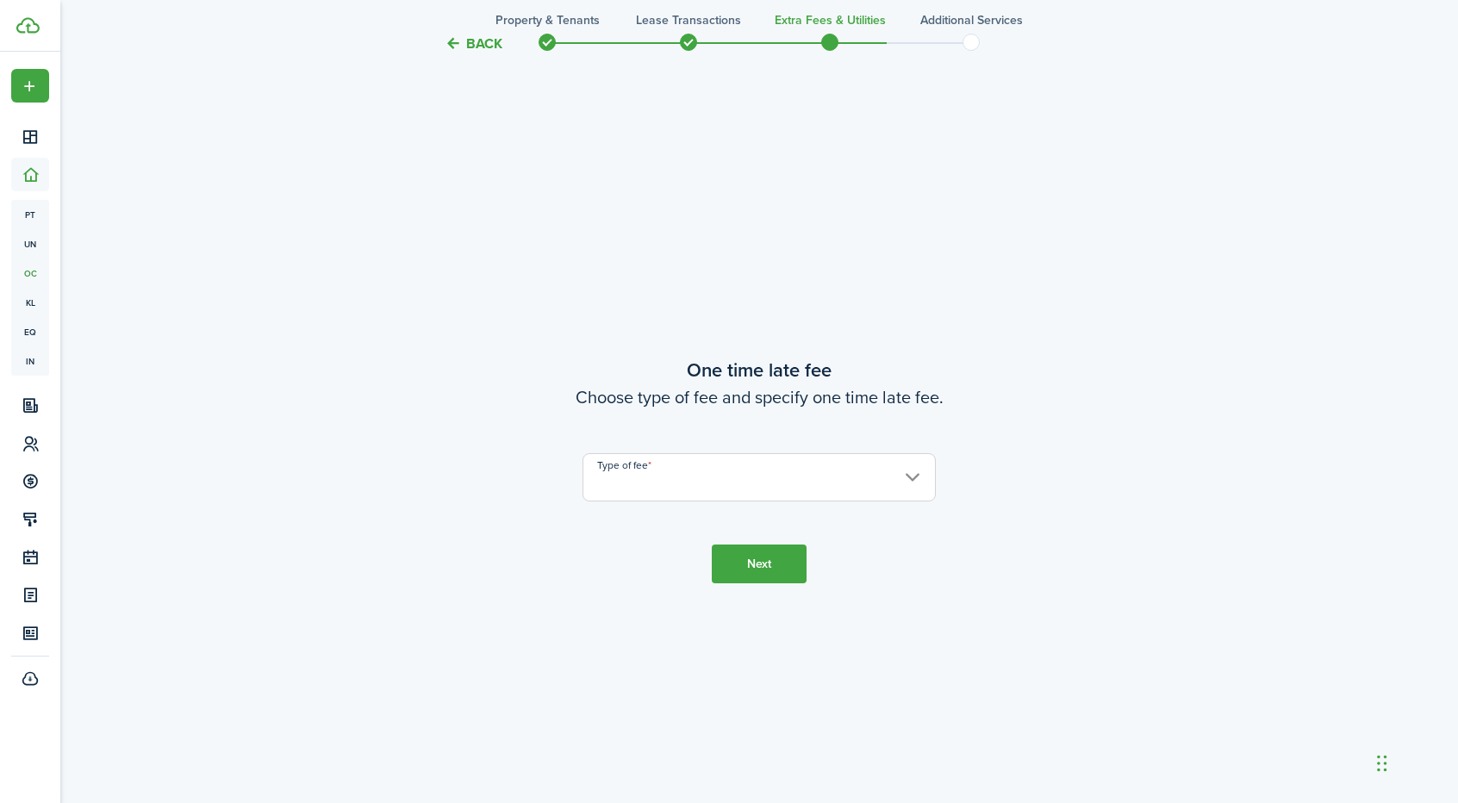
click at [753, 483] on input "Type of fee" at bounding box center [758, 477] width 353 height 48
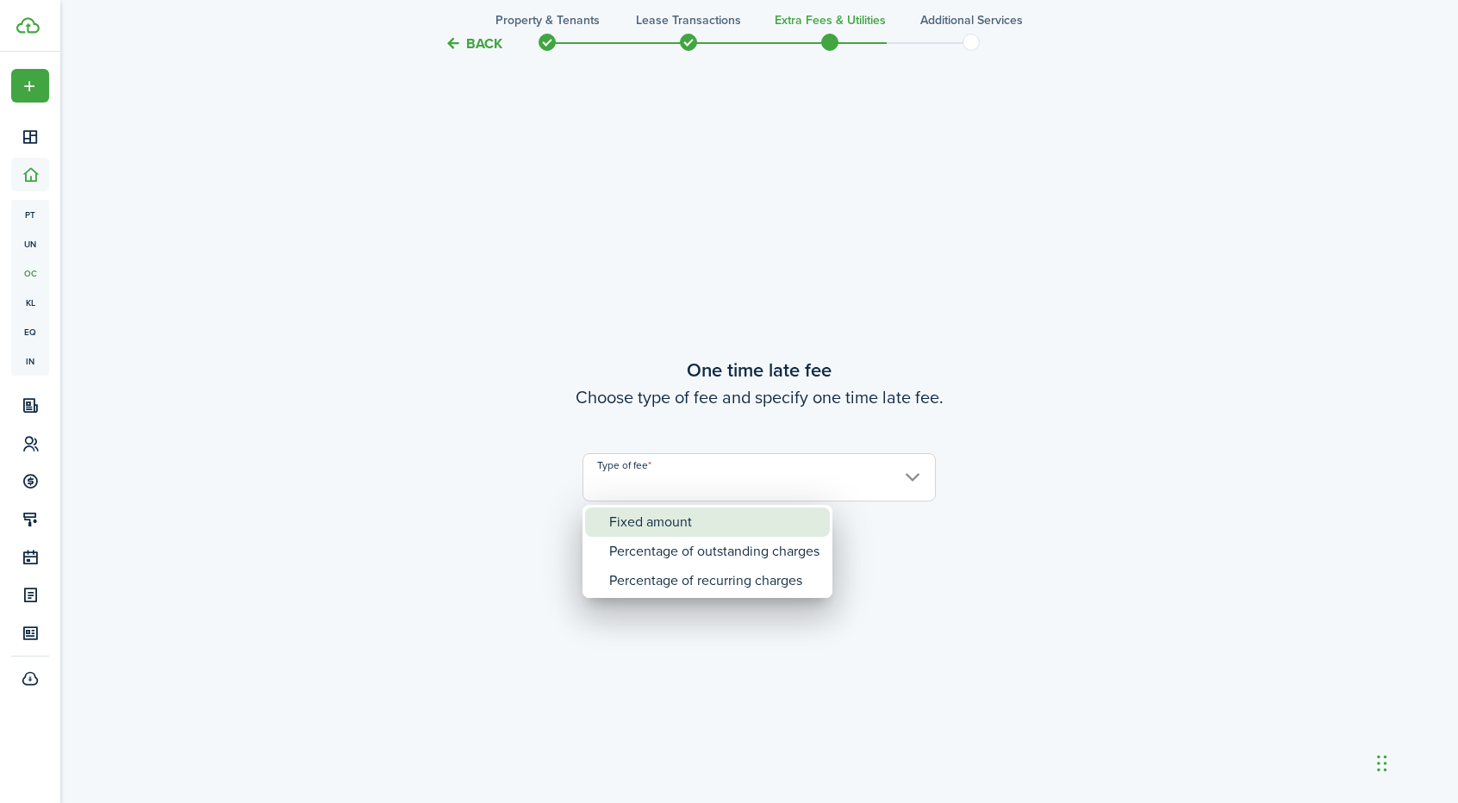
click at [713, 518] on div "Fixed amount" at bounding box center [714, 522] width 210 height 29
type input "Fixed amount"
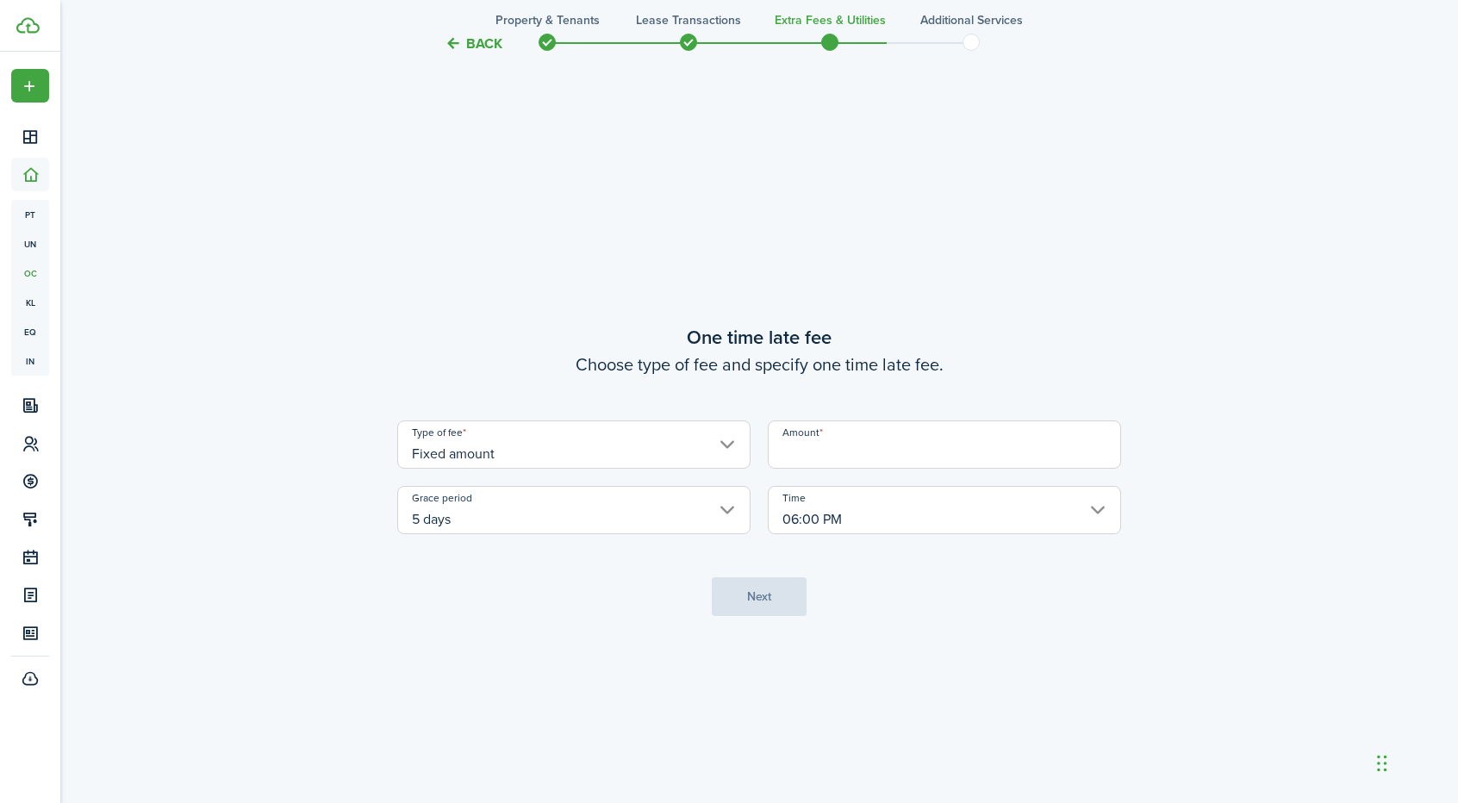
click at [836, 460] on input "Amount" at bounding box center [944, 444] width 353 height 48
click at [1107, 509] on input "06:00 PM" at bounding box center [944, 510] width 353 height 48
type input "$50.00"
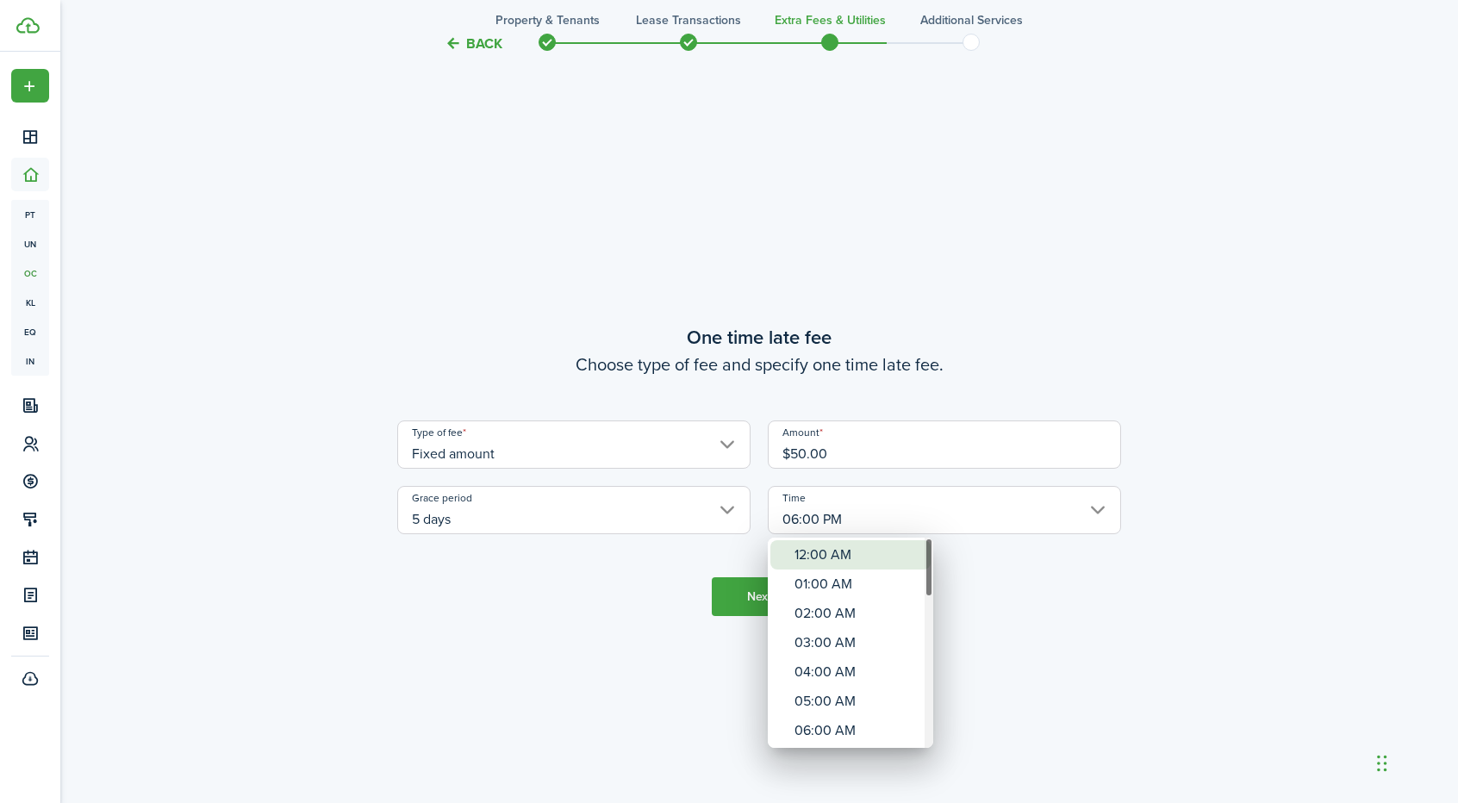
click at [867, 557] on div "12:00 AM" at bounding box center [857, 554] width 126 height 29
type input "12:00 AM"
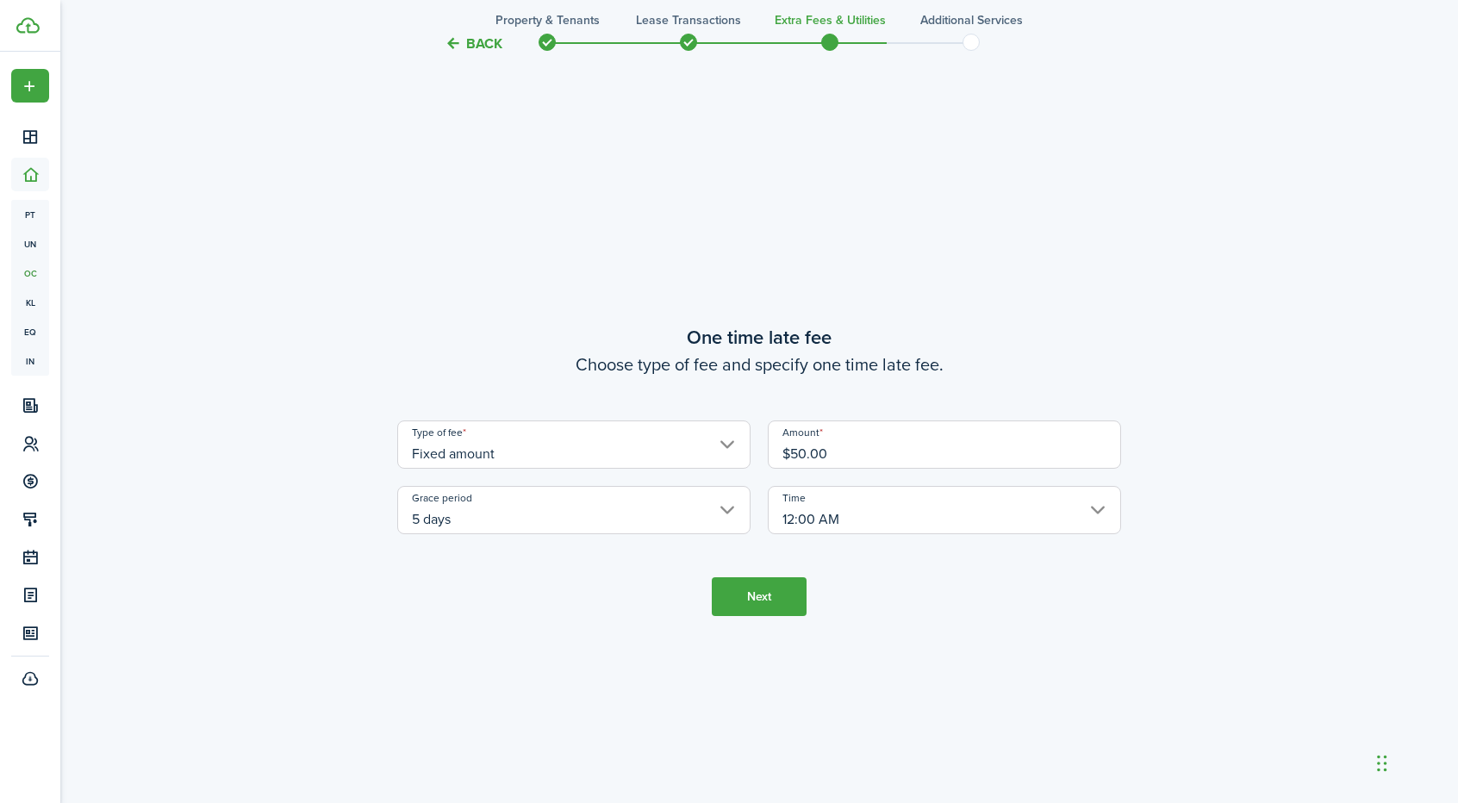
click at [739, 602] on button "Next" at bounding box center [759, 596] width 95 height 39
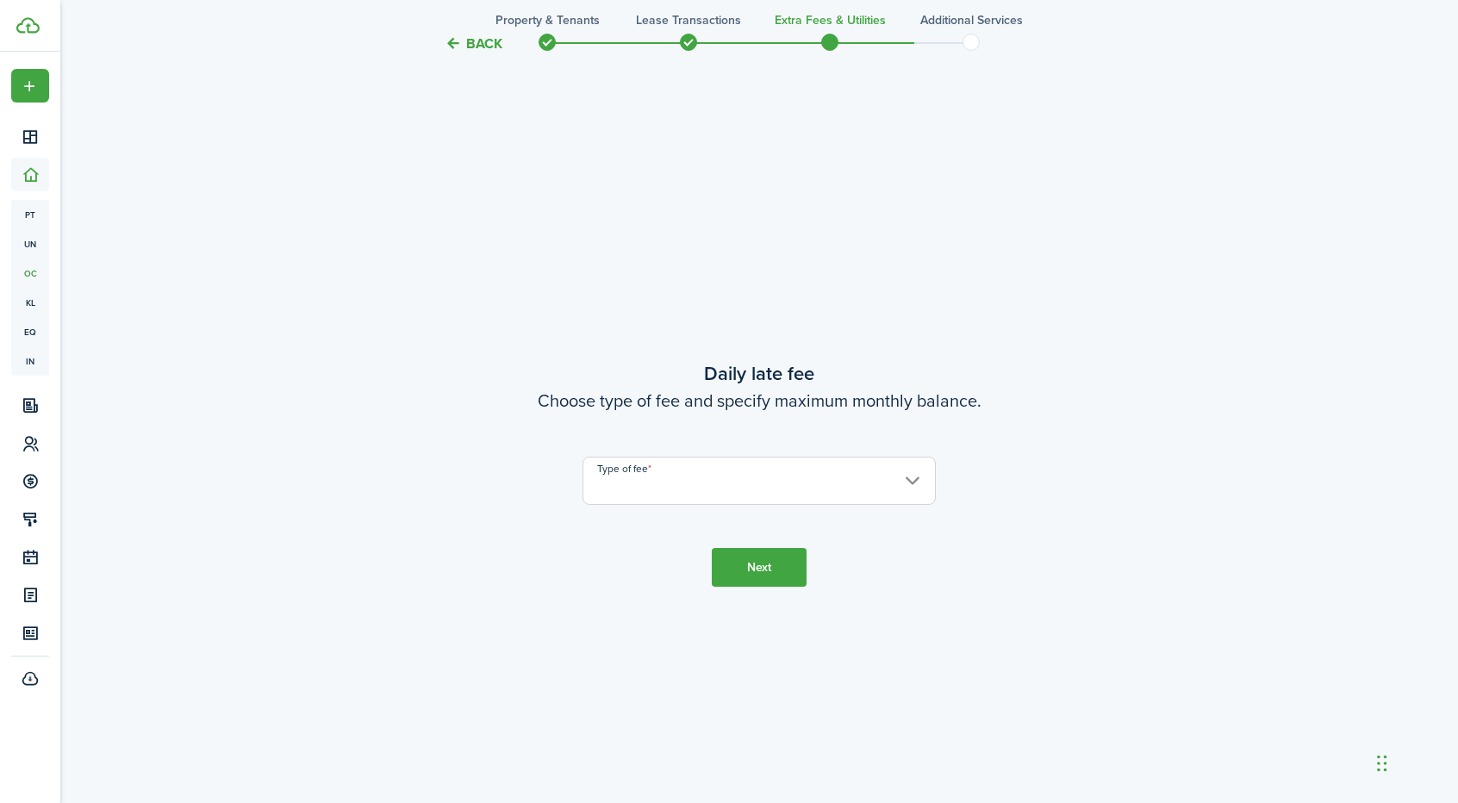
scroll to position [2294, 0]
click at [750, 473] on input "Type of fee" at bounding box center [758, 477] width 353 height 48
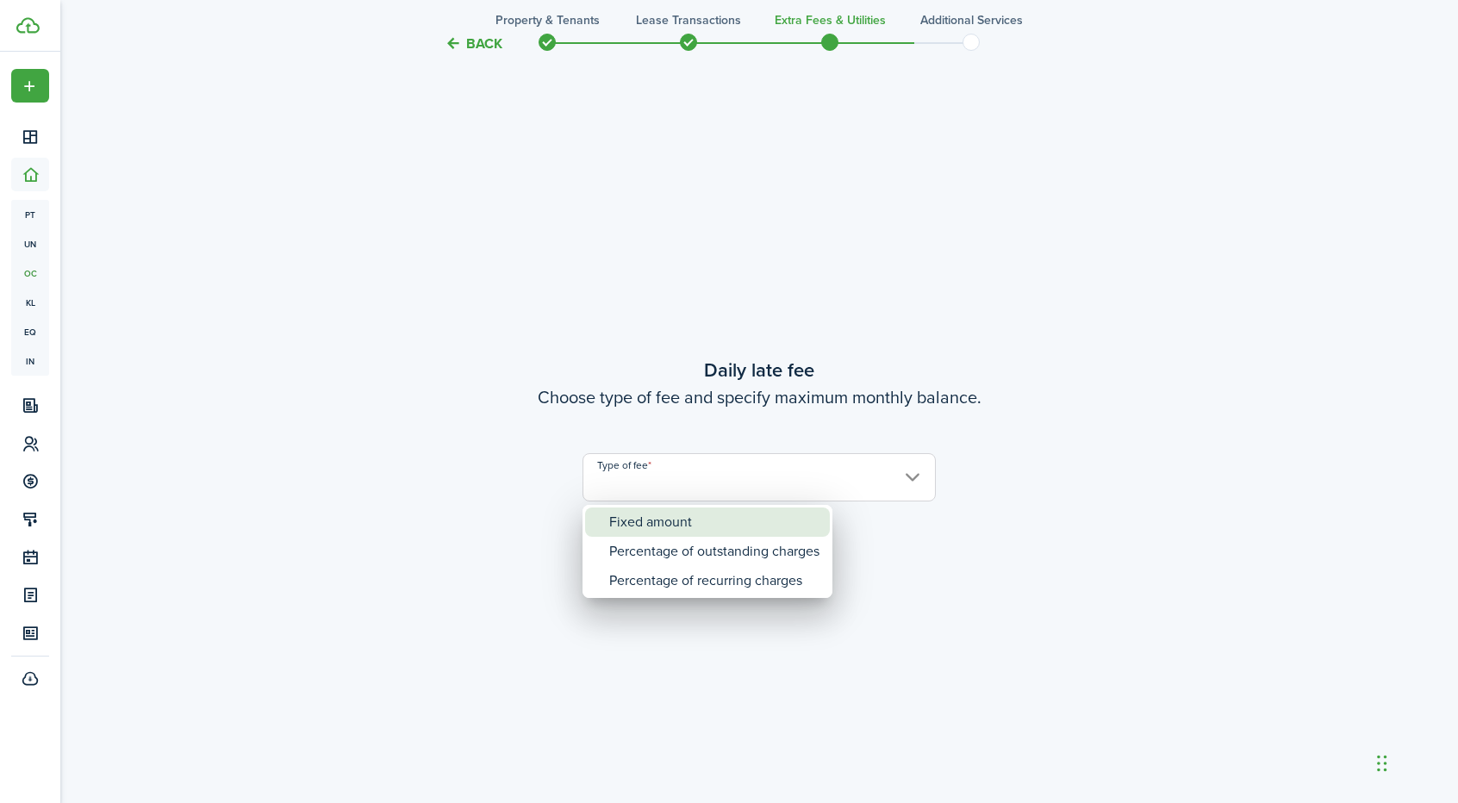
click at [716, 526] on div "Fixed amount" at bounding box center [714, 522] width 210 height 29
type input "Fixed amount"
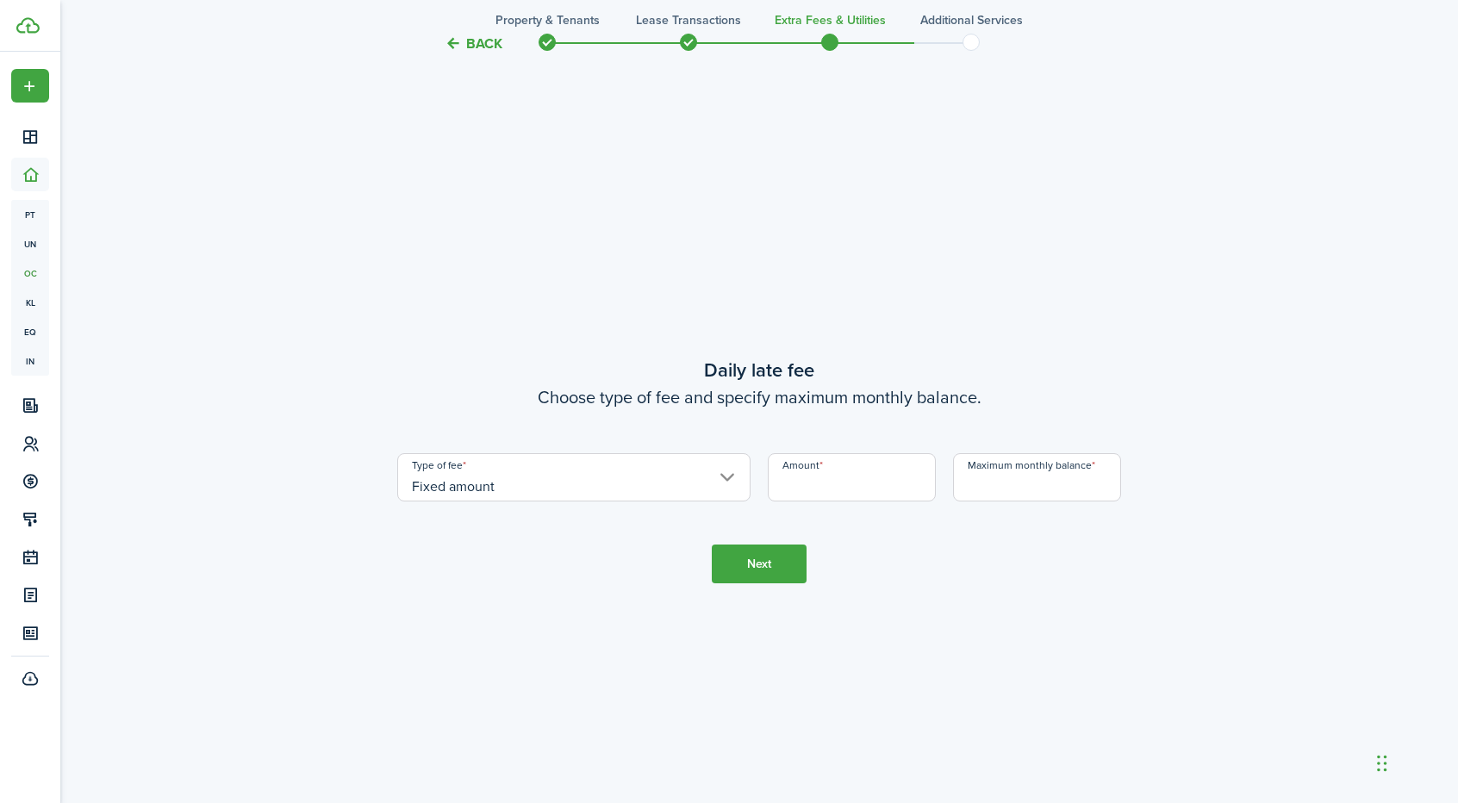
click at [822, 483] on input "Amount" at bounding box center [852, 477] width 168 height 48
type input "$5.00"
click at [994, 492] on input "Maximum monthly balance" at bounding box center [1037, 477] width 168 height 48
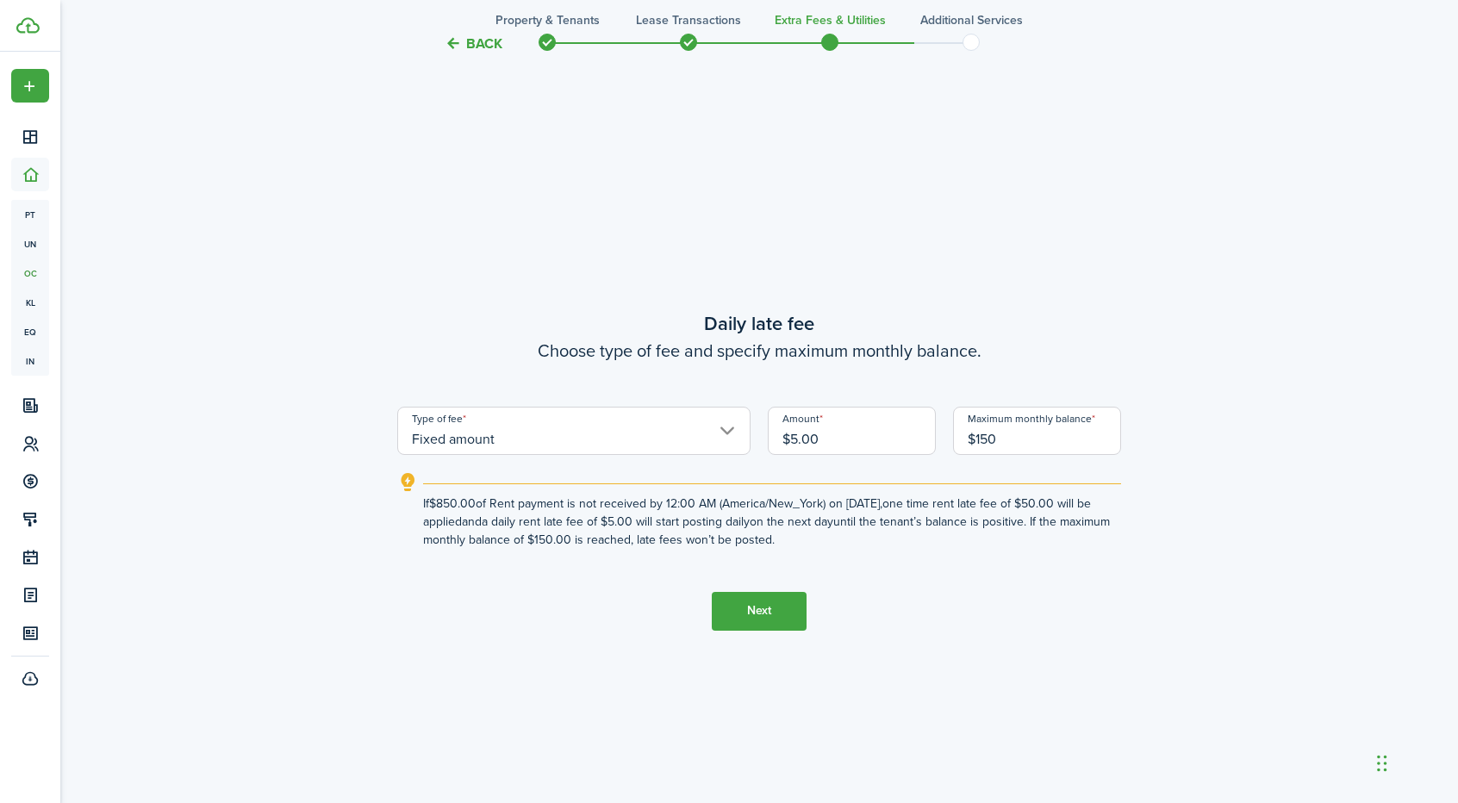
type input "$150.00"
click at [758, 604] on button "Next" at bounding box center [759, 611] width 95 height 39
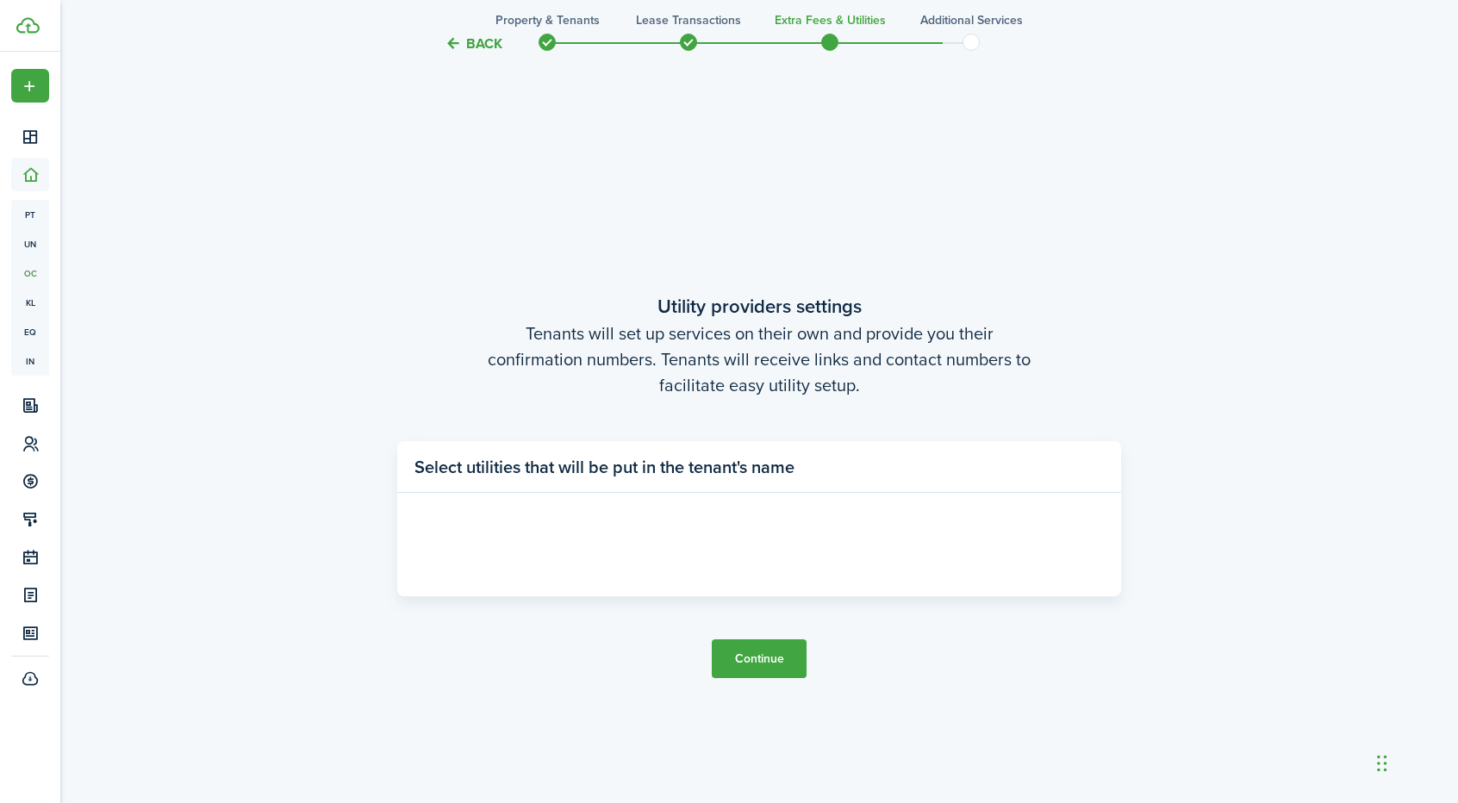
scroll to position [3097, 0]
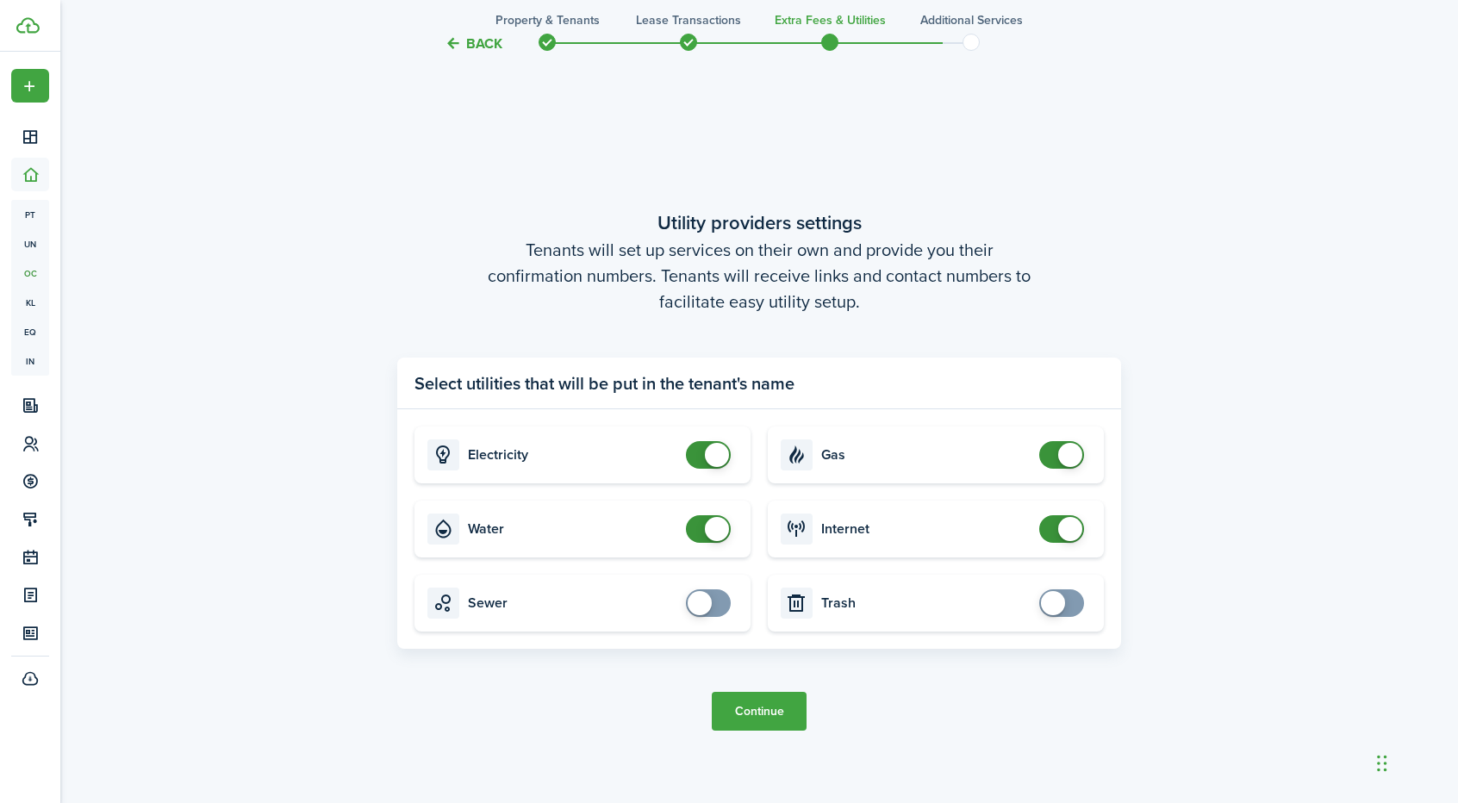
click at [753, 711] on button "Continue" at bounding box center [759, 711] width 95 height 39
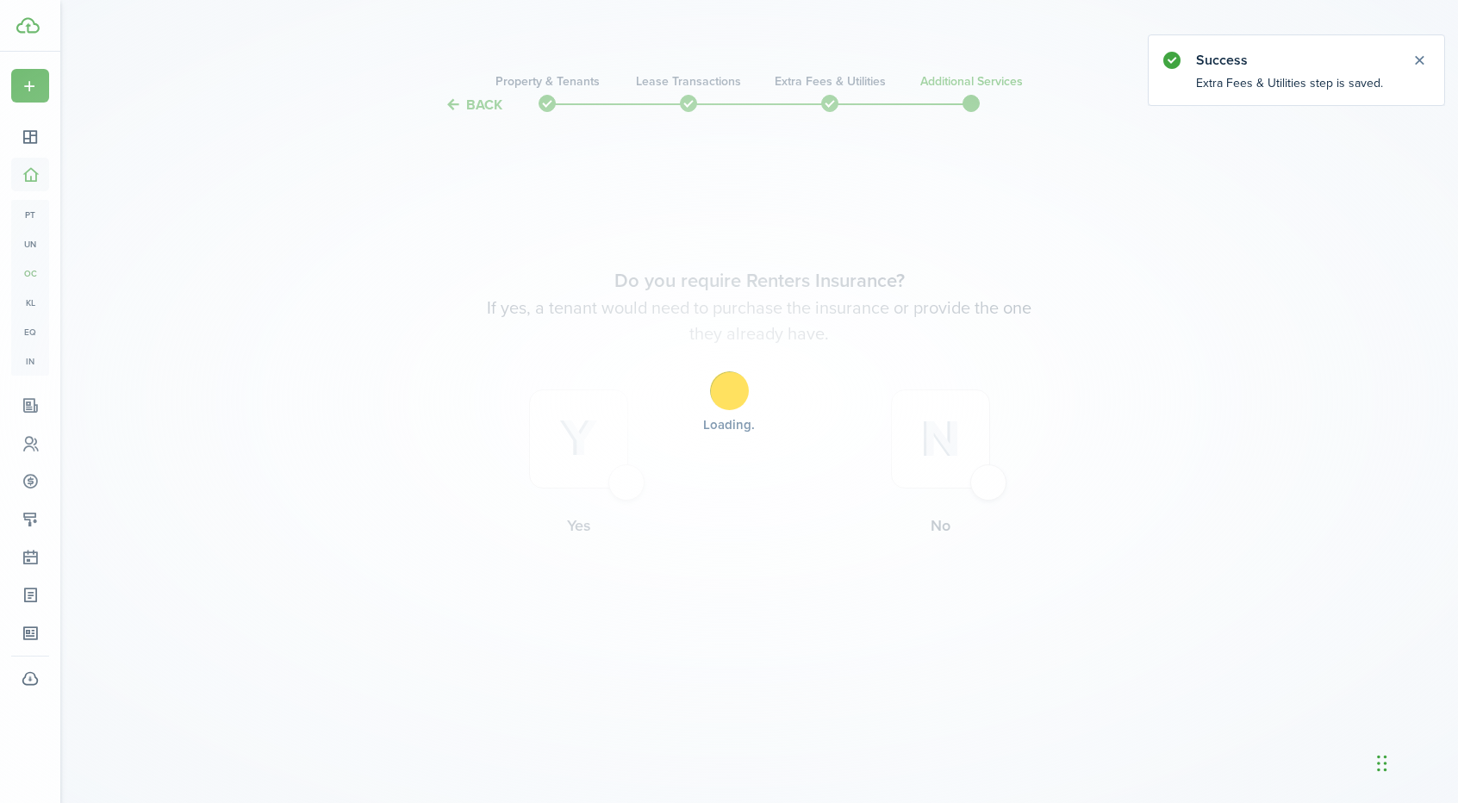
scroll to position [0, 0]
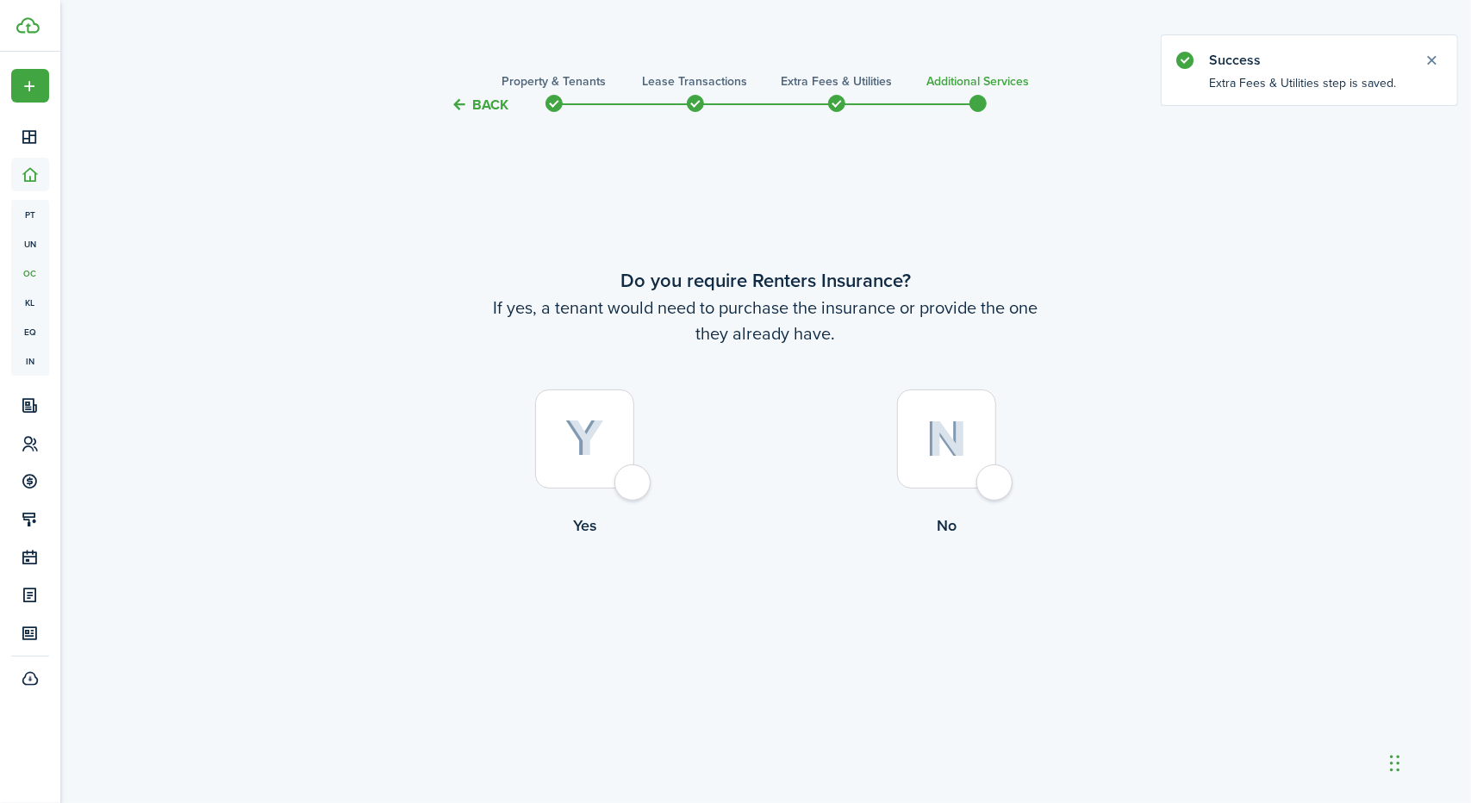
click at [989, 489] on div at bounding box center [946, 438] width 99 height 99
radio input "true"
click at [777, 604] on button "Complete move in" at bounding box center [765, 608] width 127 height 39
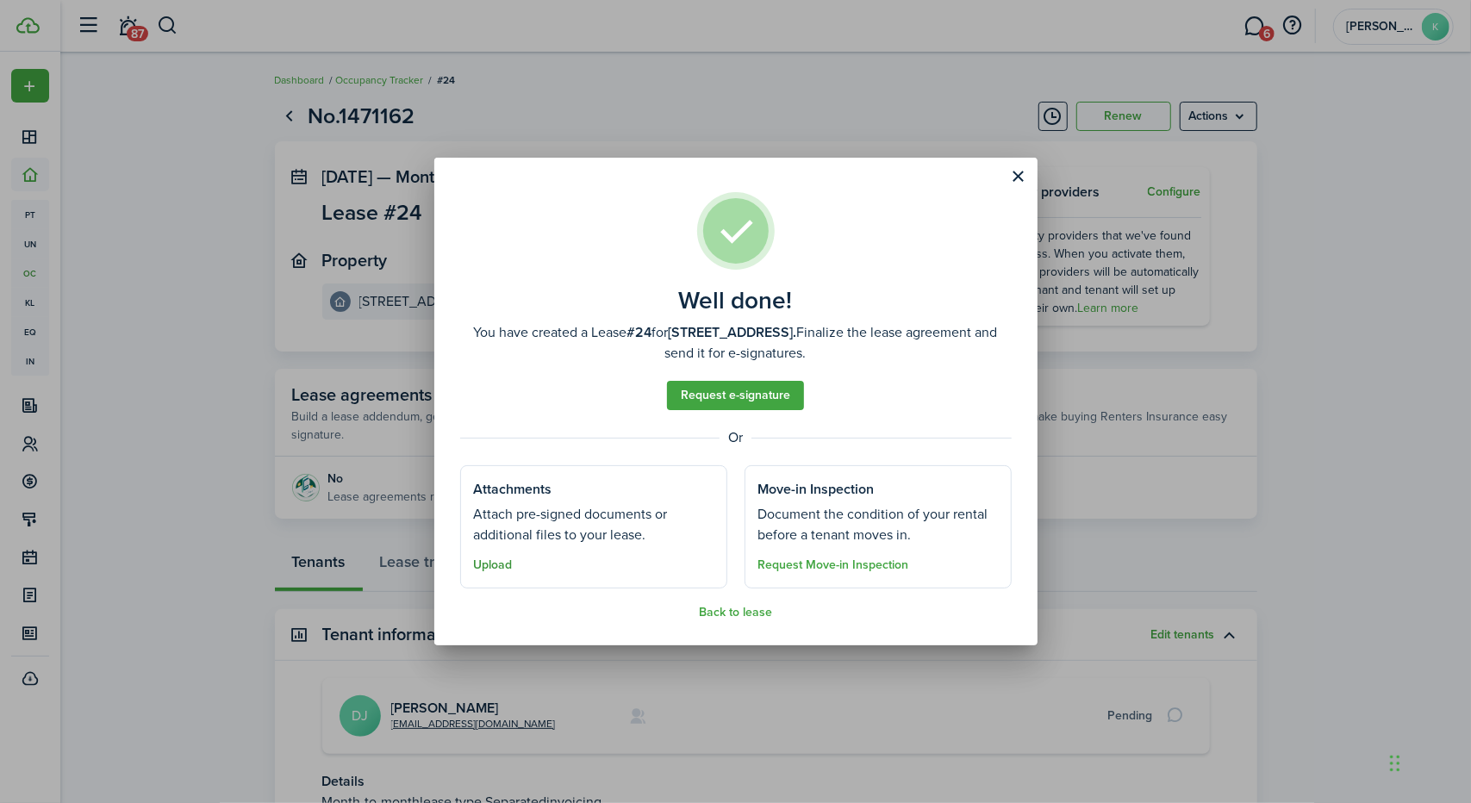
click at [499, 566] on button "Upload" at bounding box center [493, 565] width 39 height 14
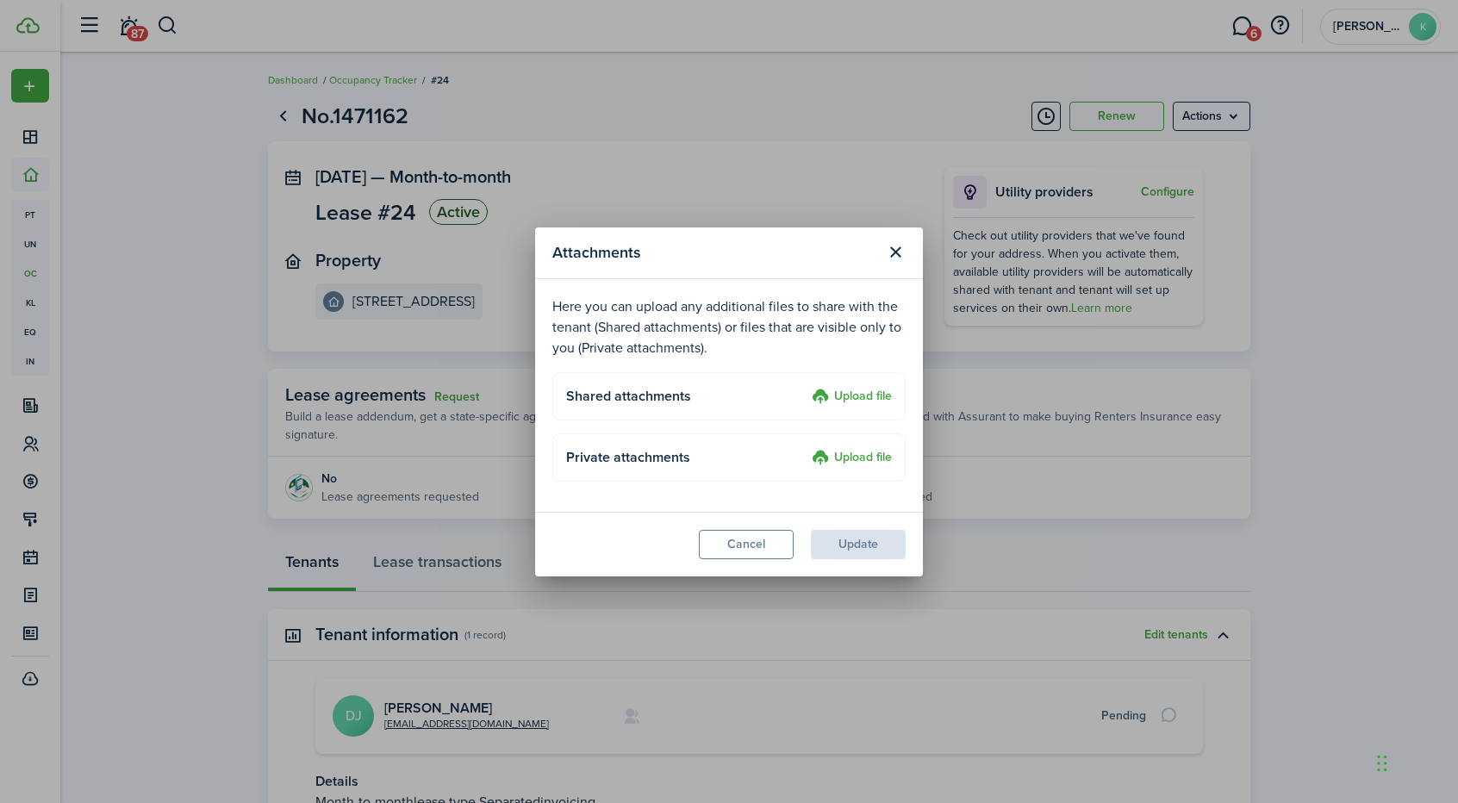
click at [852, 455] on label "Upload file" at bounding box center [852, 458] width 80 height 21
click at [806, 448] on input "Upload file" at bounding box center [806, 448] width 0 height 0
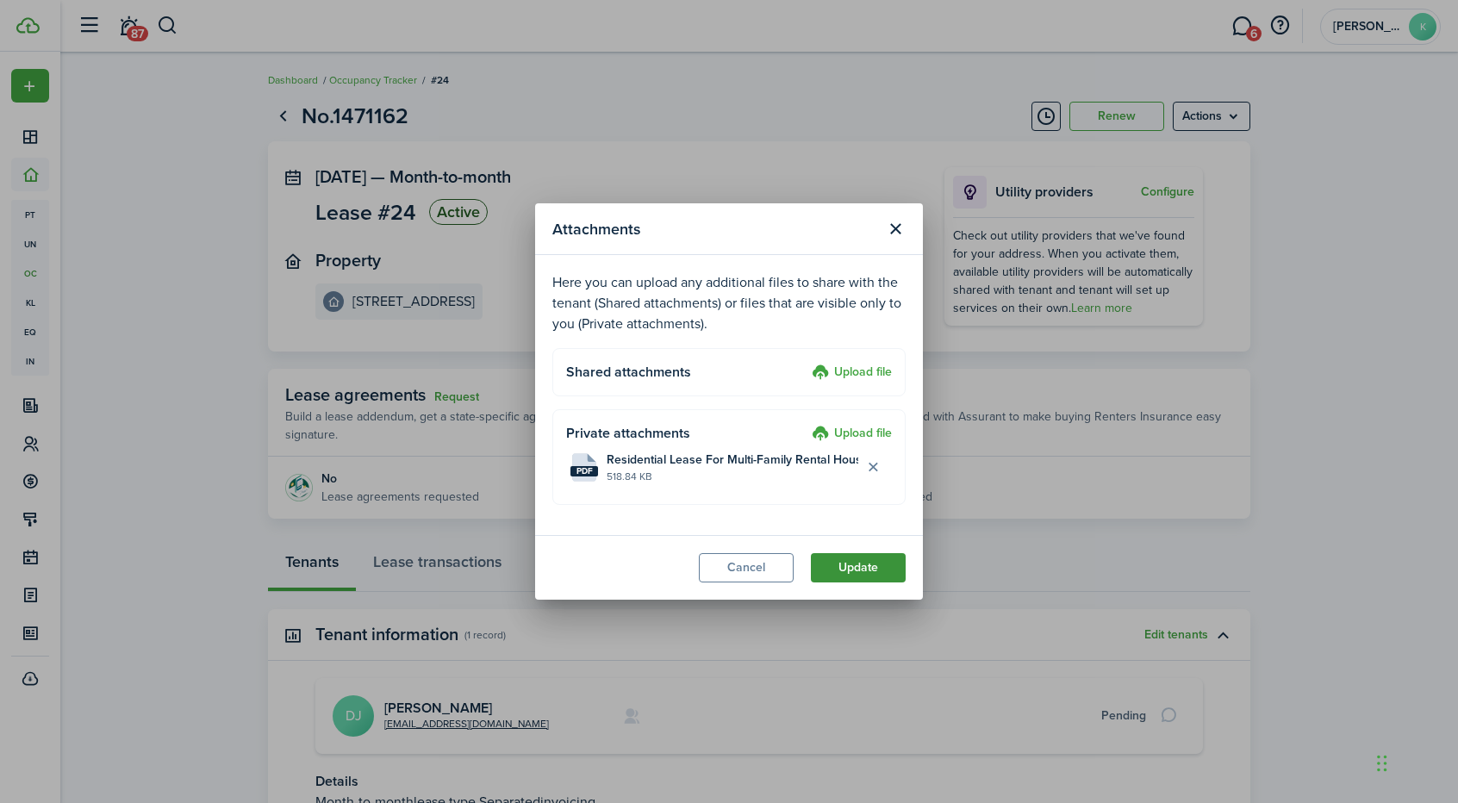
click at [867, 571] on button "Update" at bounding box center [858, 567] width 95 height 29
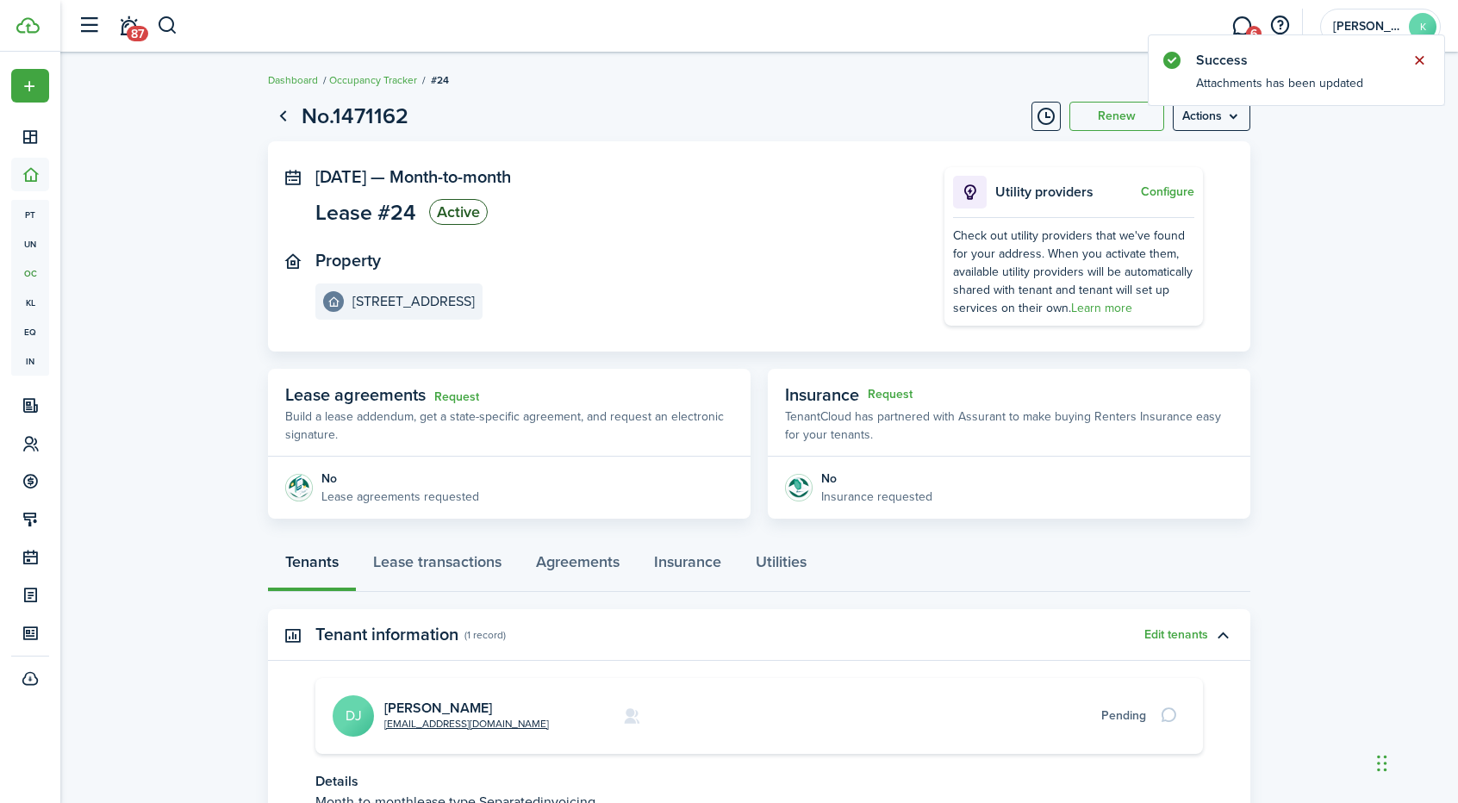
click at [1415, 61] on button "Close notify" at bounding box center [1419, 60] width 24 height 24
click at [1224, 109] on menu-btn "Actions" at bounding box center [1212, 116] width 78 height 29
click at [1311, 230] on lease-view "No.1471162 Renew Actions [DATE] — Month-to-month Lease #24 Active Property [STR…" at bounding box center [759, 503] width 1398 height 825
click at [280, 115] on link "Go back" at bounding box center [282, 116] width 29 height 29
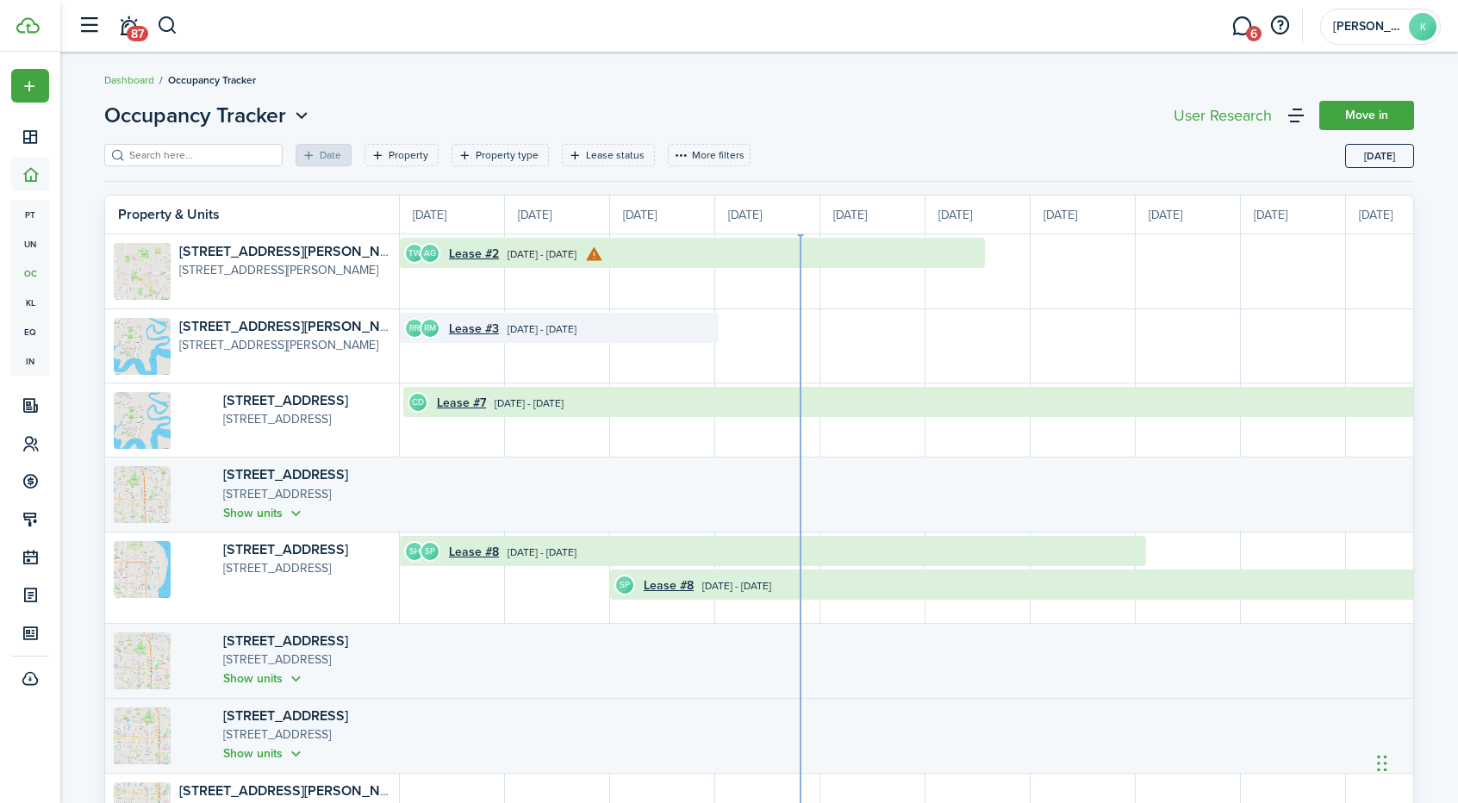
scroll to position [0, 315]
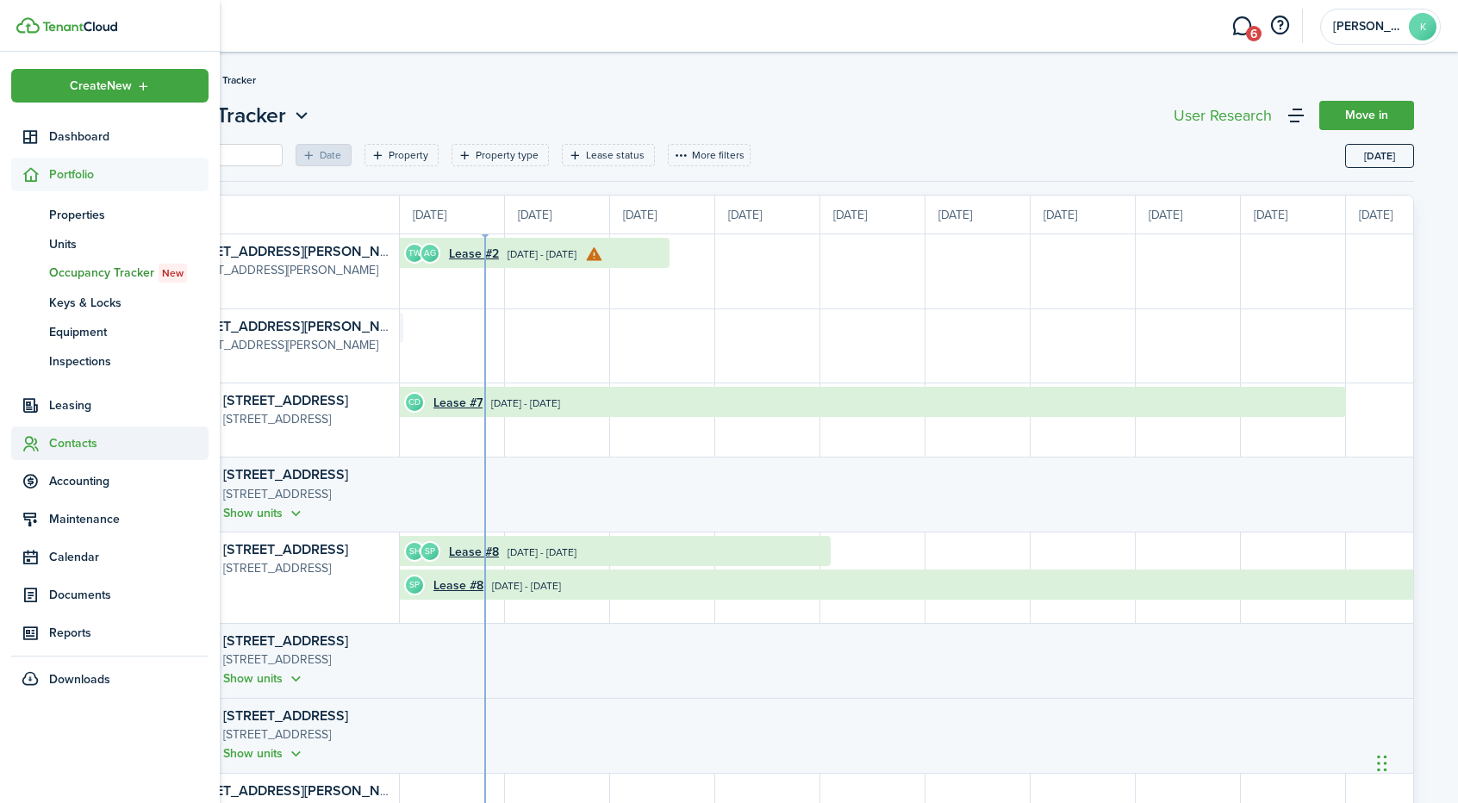
click at [81, 448] on span "Contacts" at bounding box center [128, 443] width 159 height 18
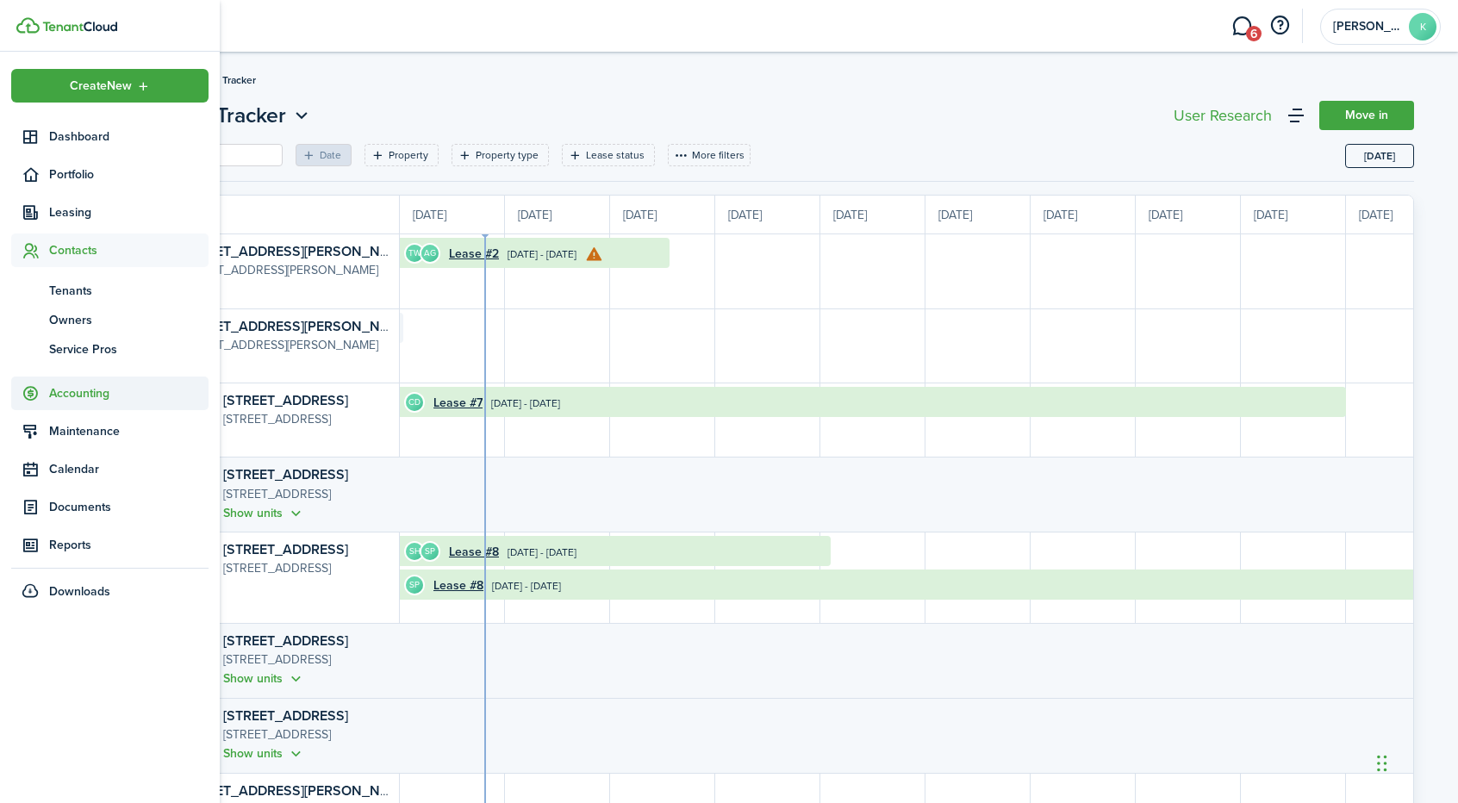
click at [83, 402] on span "Accounting" at bounding box center [109, 394] width 197 height 34
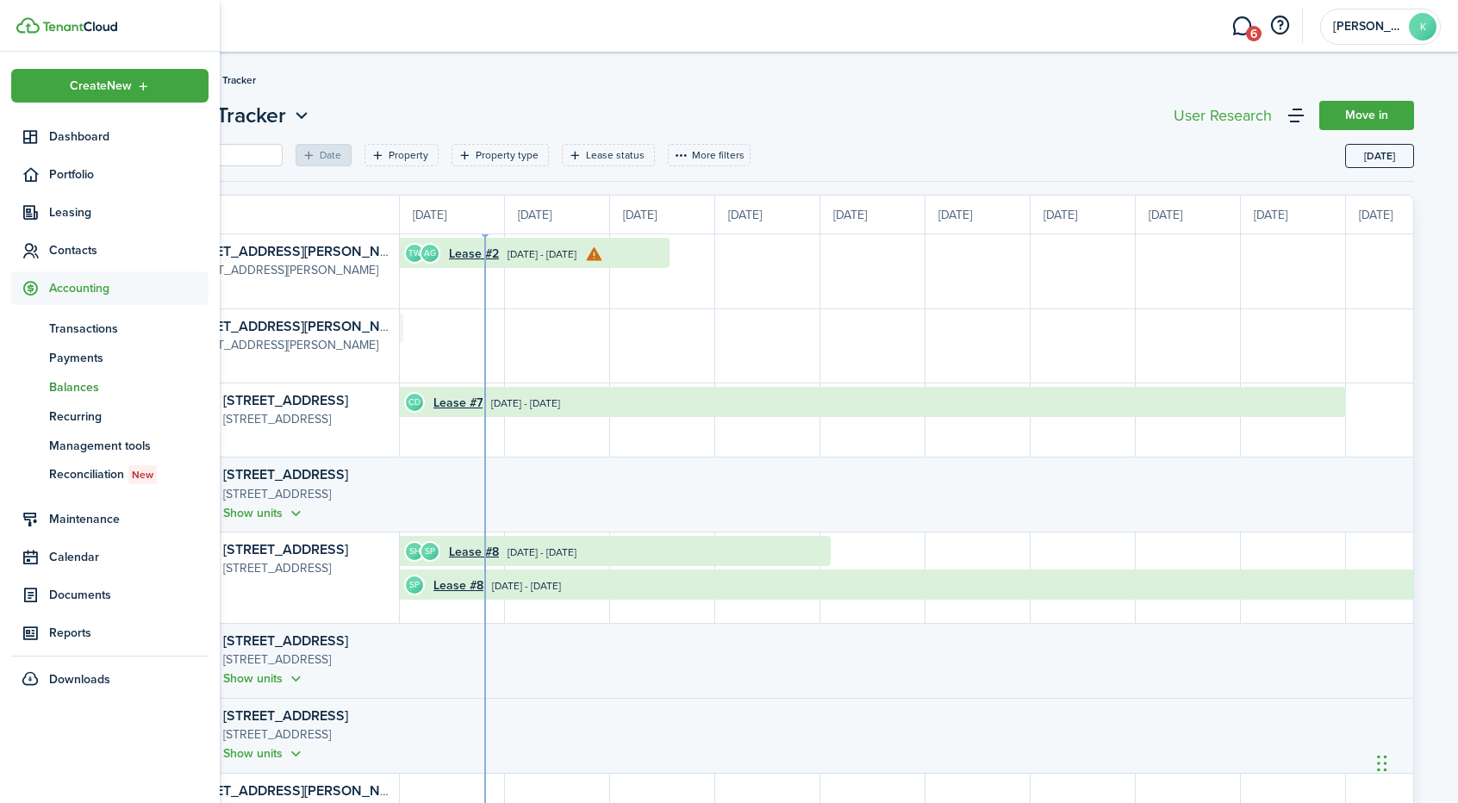
click at [80, 386] on span "Balances" at bounding box center [128, 387] width 159 height 18
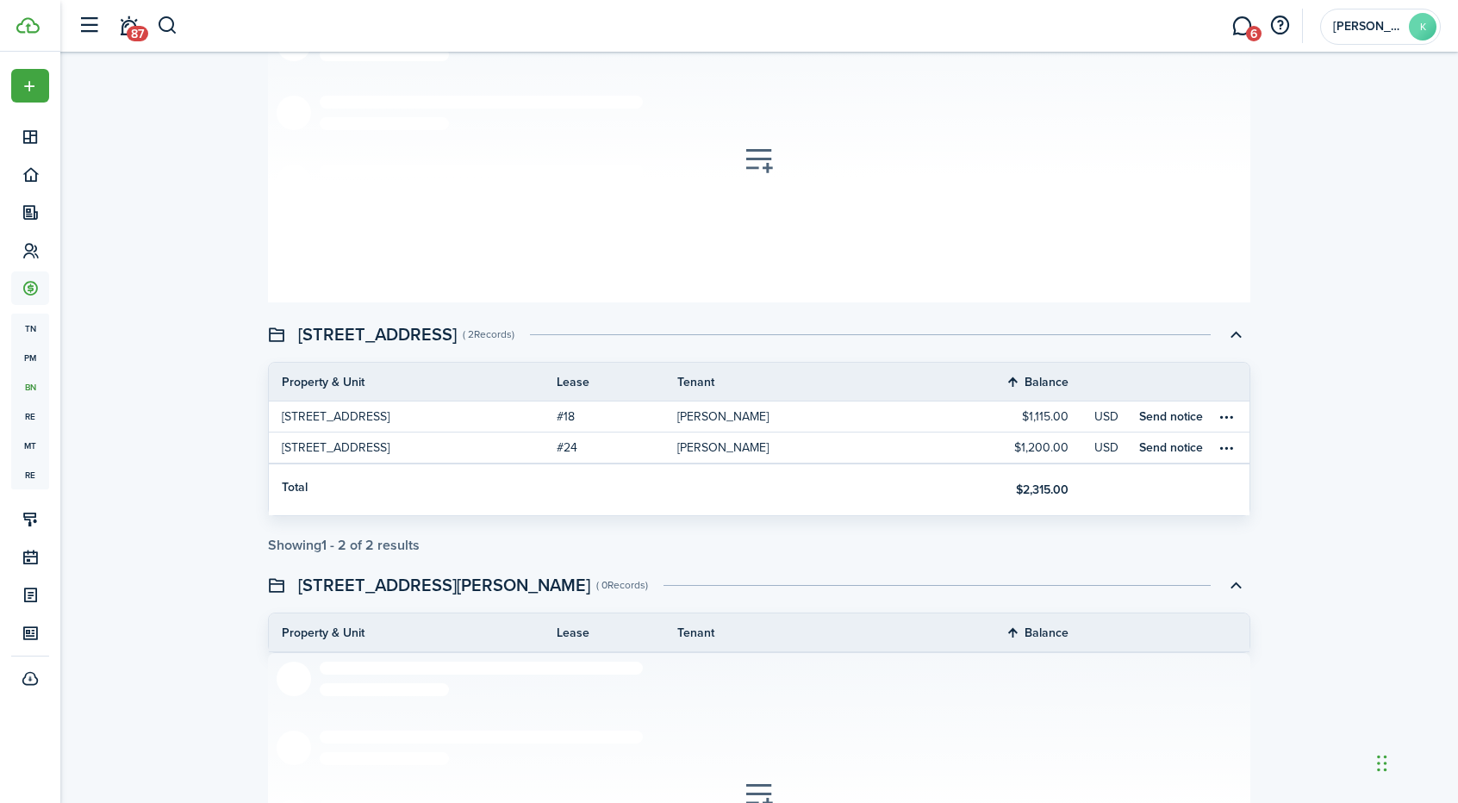
scroll to position [816, 0]
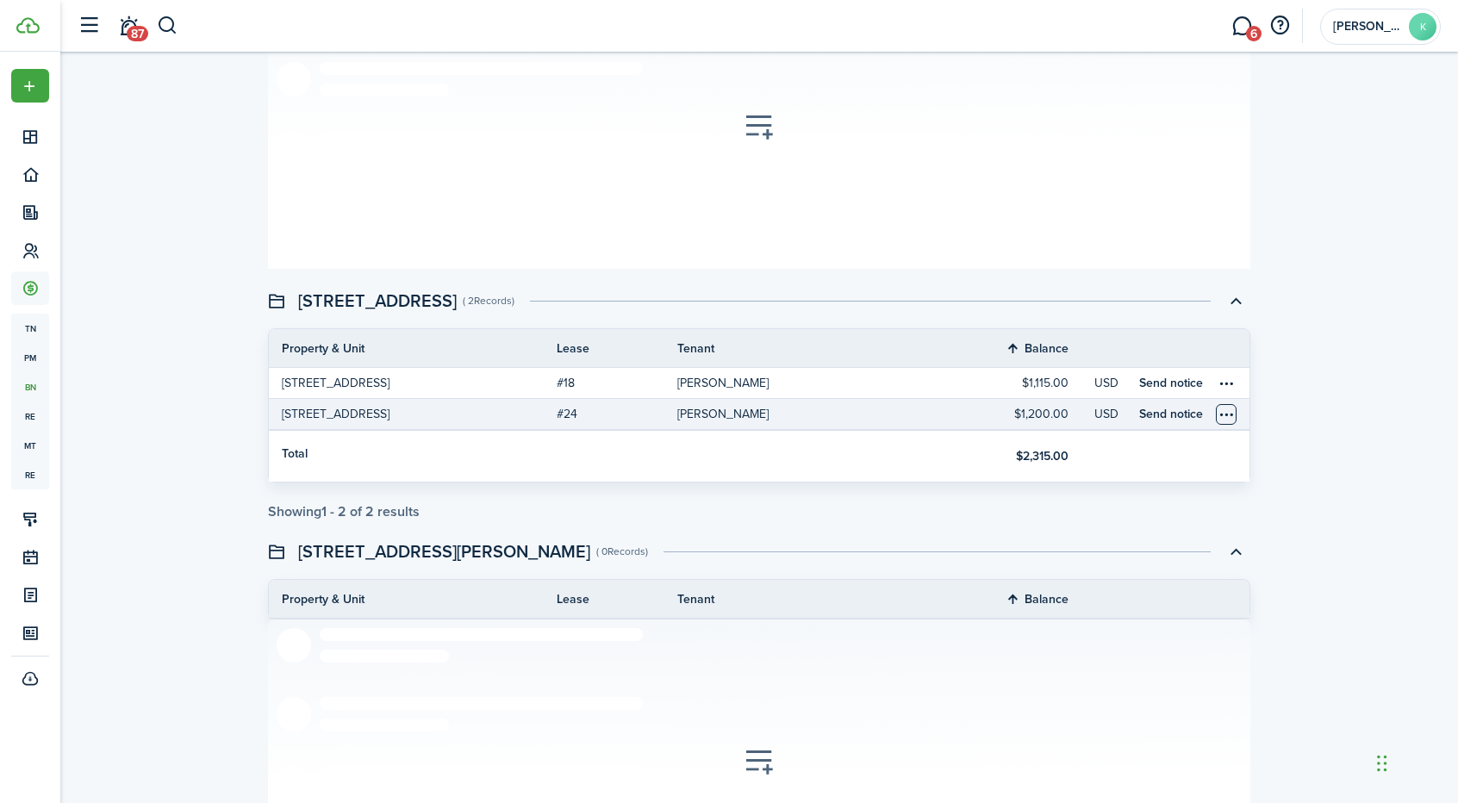
click at [1229, 408] on table-menu-btn-icon "Open menu" at bounding box center [1226, 414] width 21 height 21
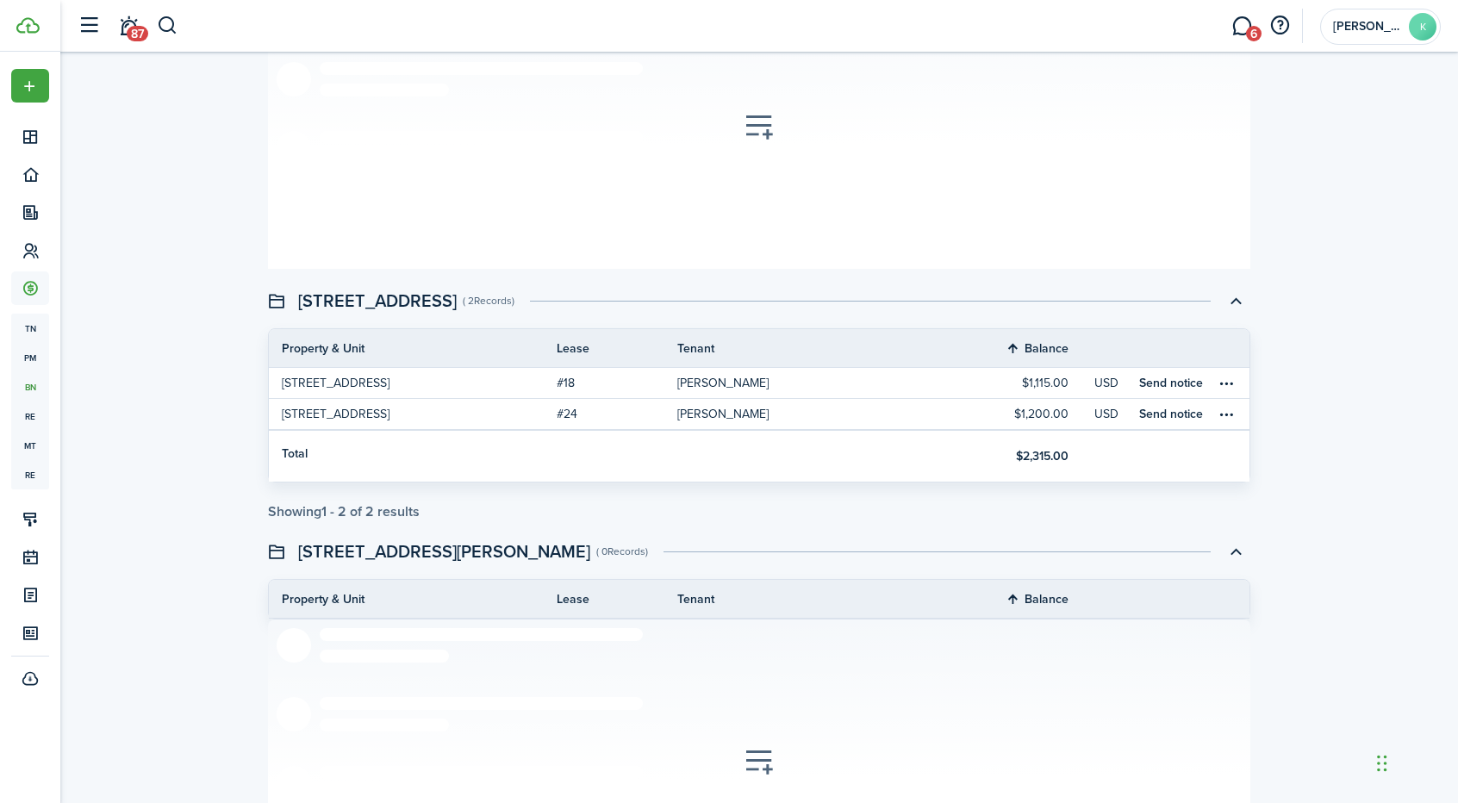
click at [1379, 409] on div "Balances Property income General income All time 0 - 30 days 31 - 60 days 61 - …" at bounding box center [759, 615] width 1398 height 2681
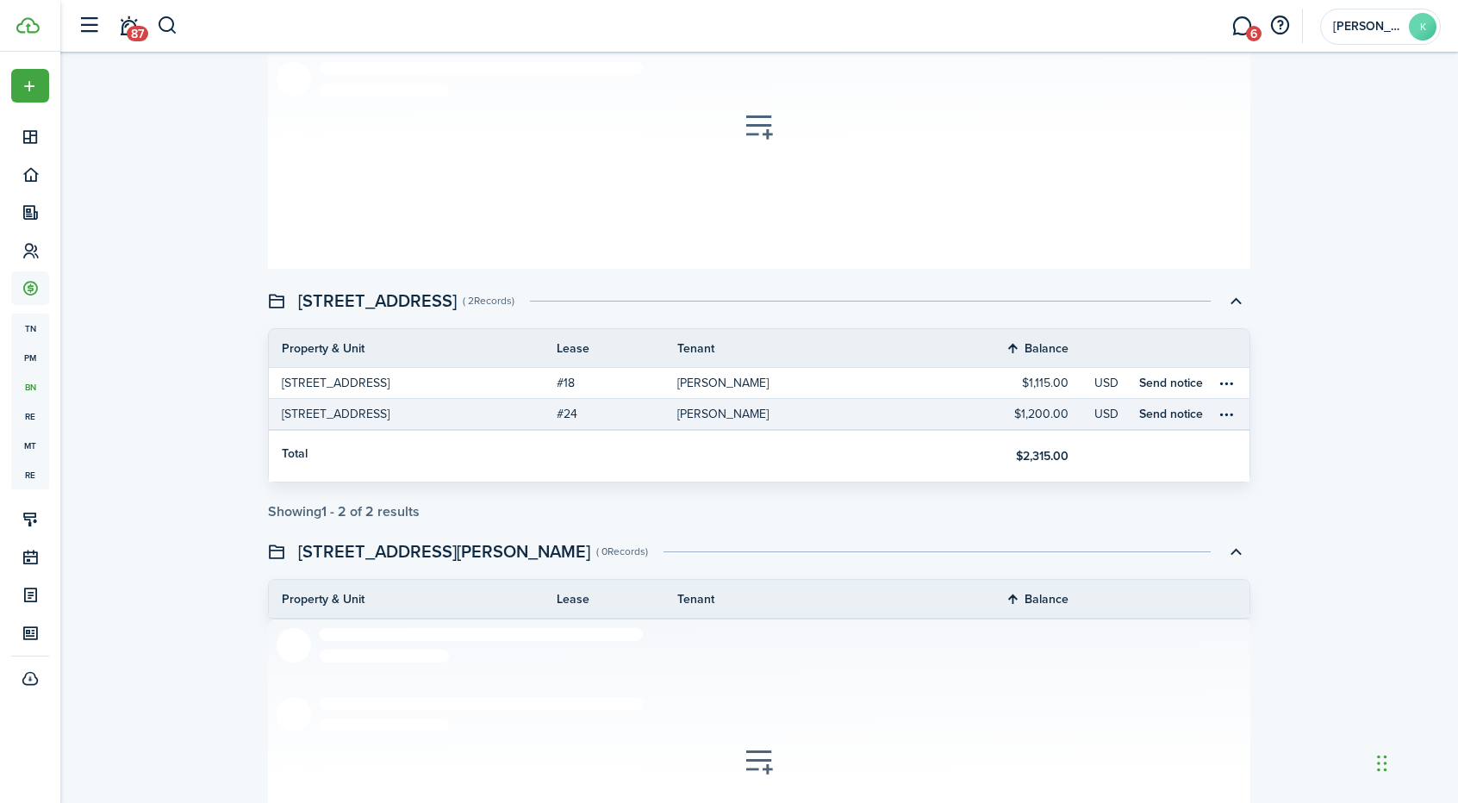
click at [949, 412] on link "[PERSON_NAME]" at bounding box center [821, 414] width 288 height 30
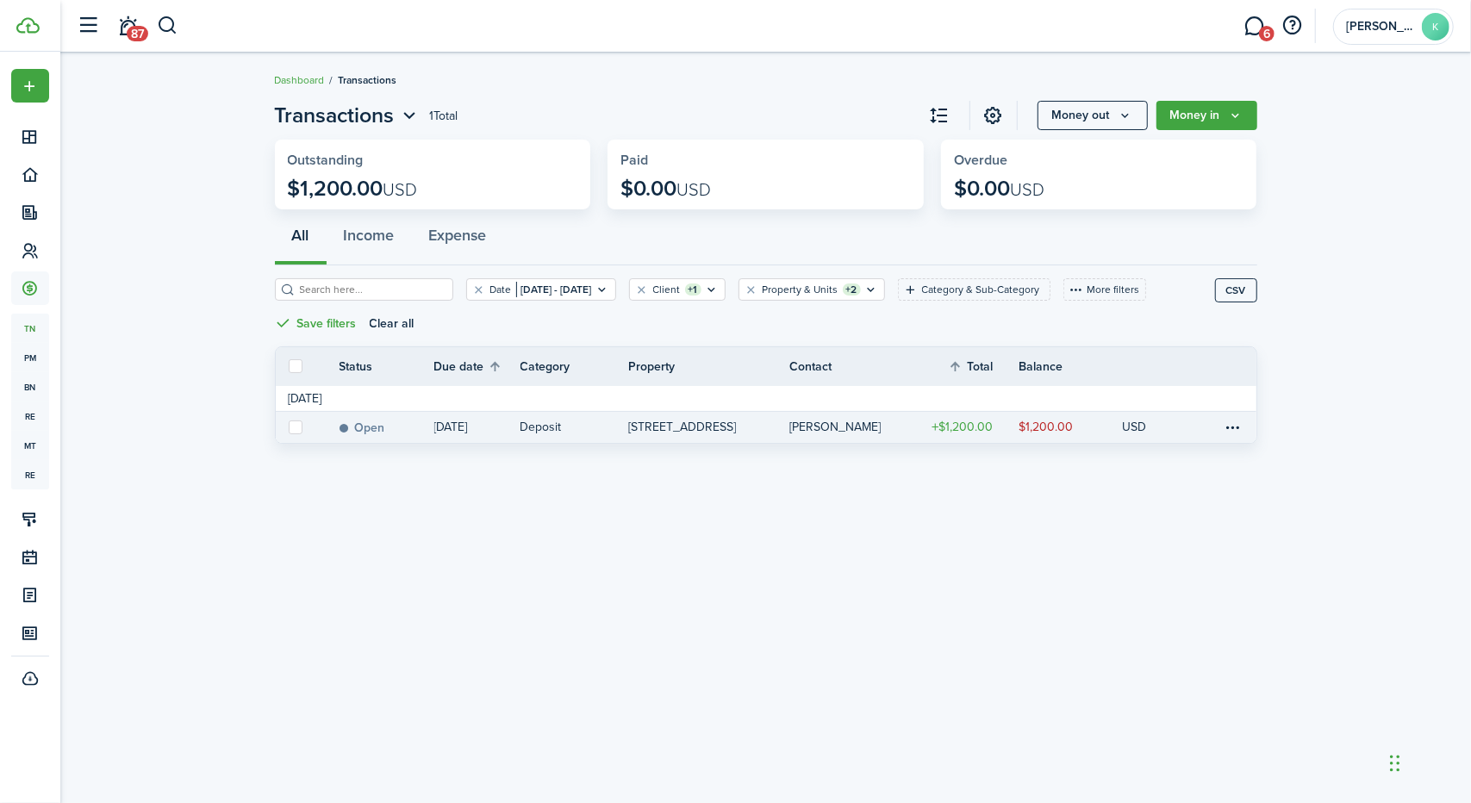
click at [896, 439] on link "[PERSON_NAME]" at bounding box center [852, 427] width 126 height 31
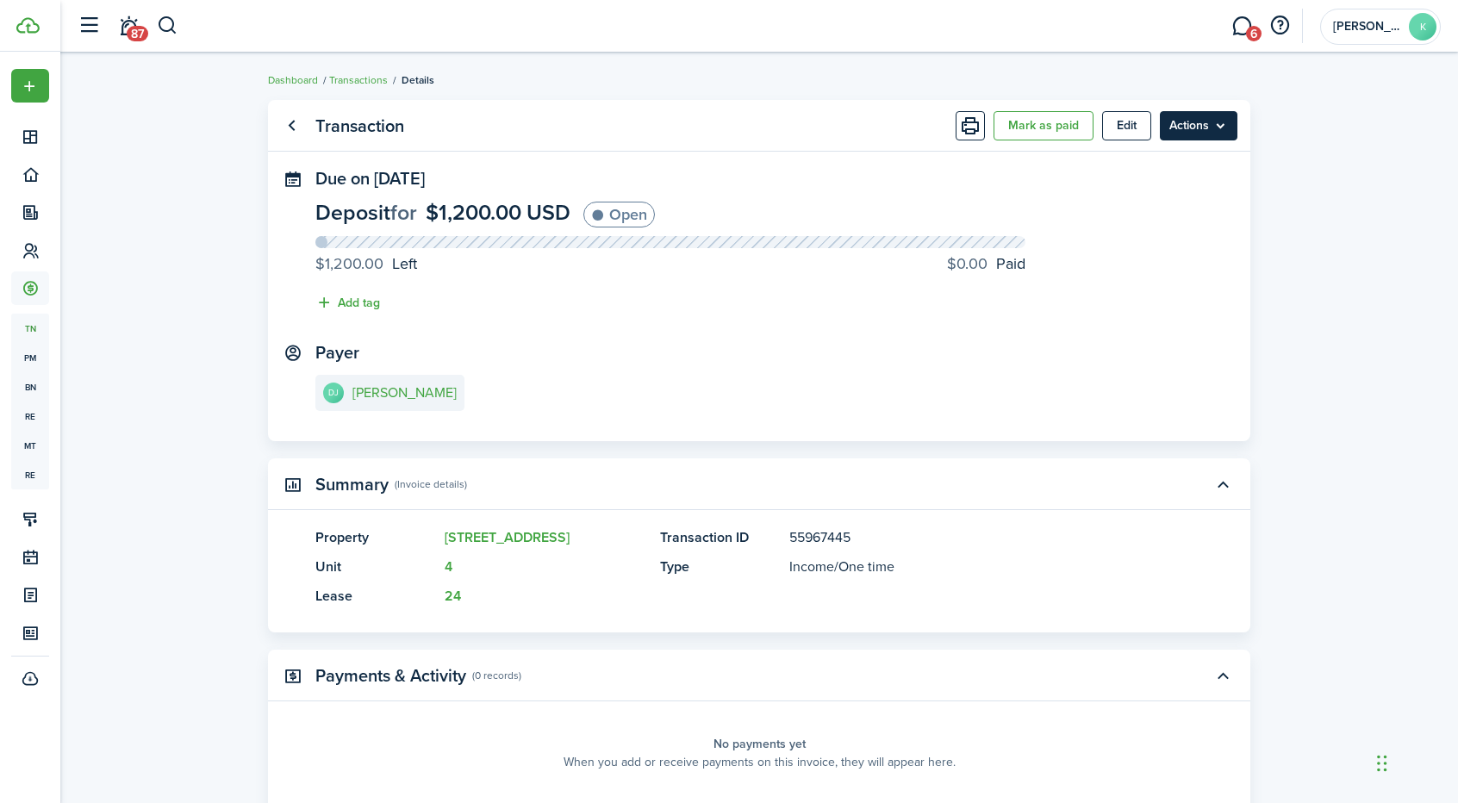
click at [1180, 130] on menu-btn "Actions" at bounding box center [1199, 125] width 78 height 29
click at [1133, 131] on button "Edit" at bounding box center [1126, 125] width 49 height 29
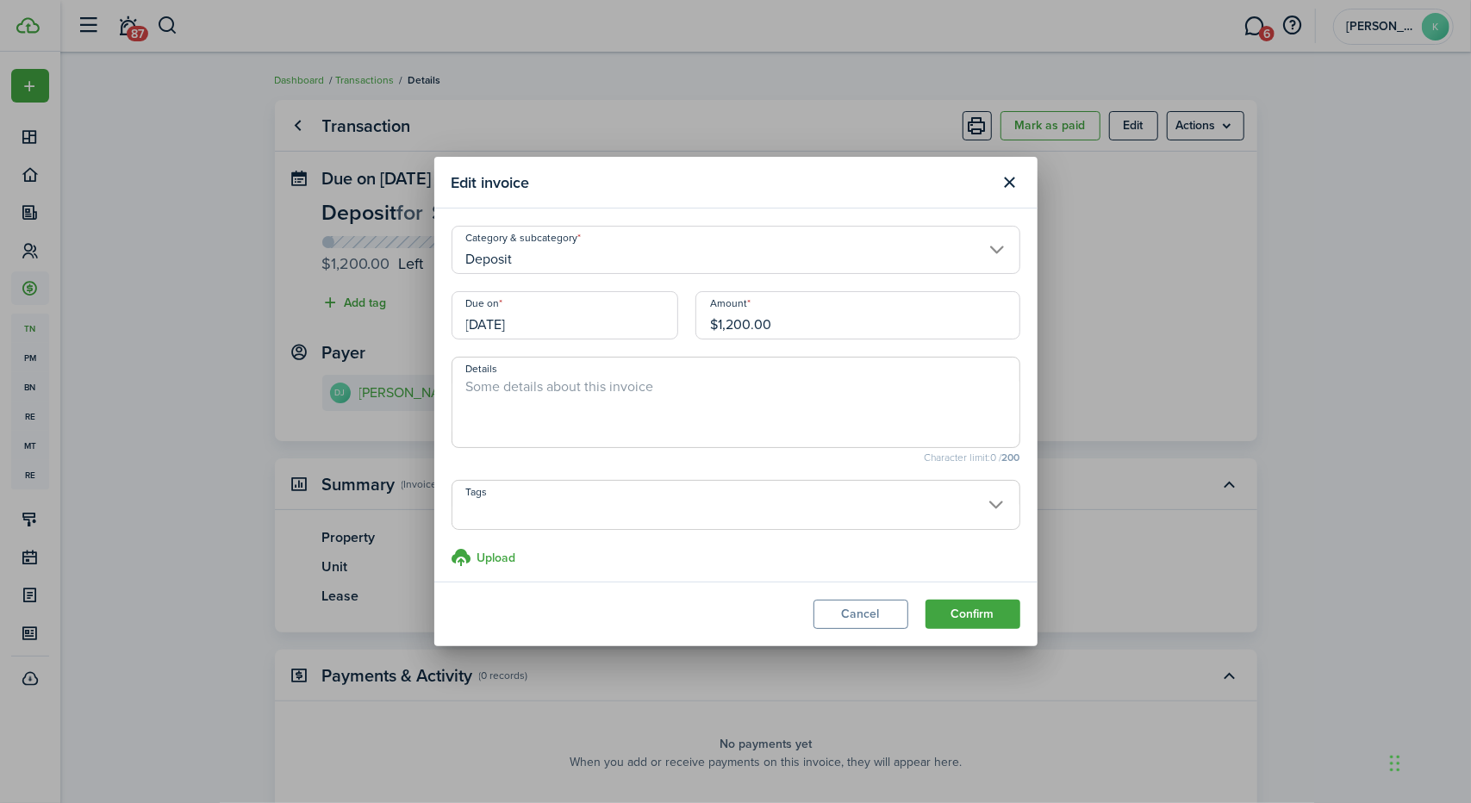
click at [976, 245] on input "Deposit" at bounding box center [736, 250] width 569 height 48
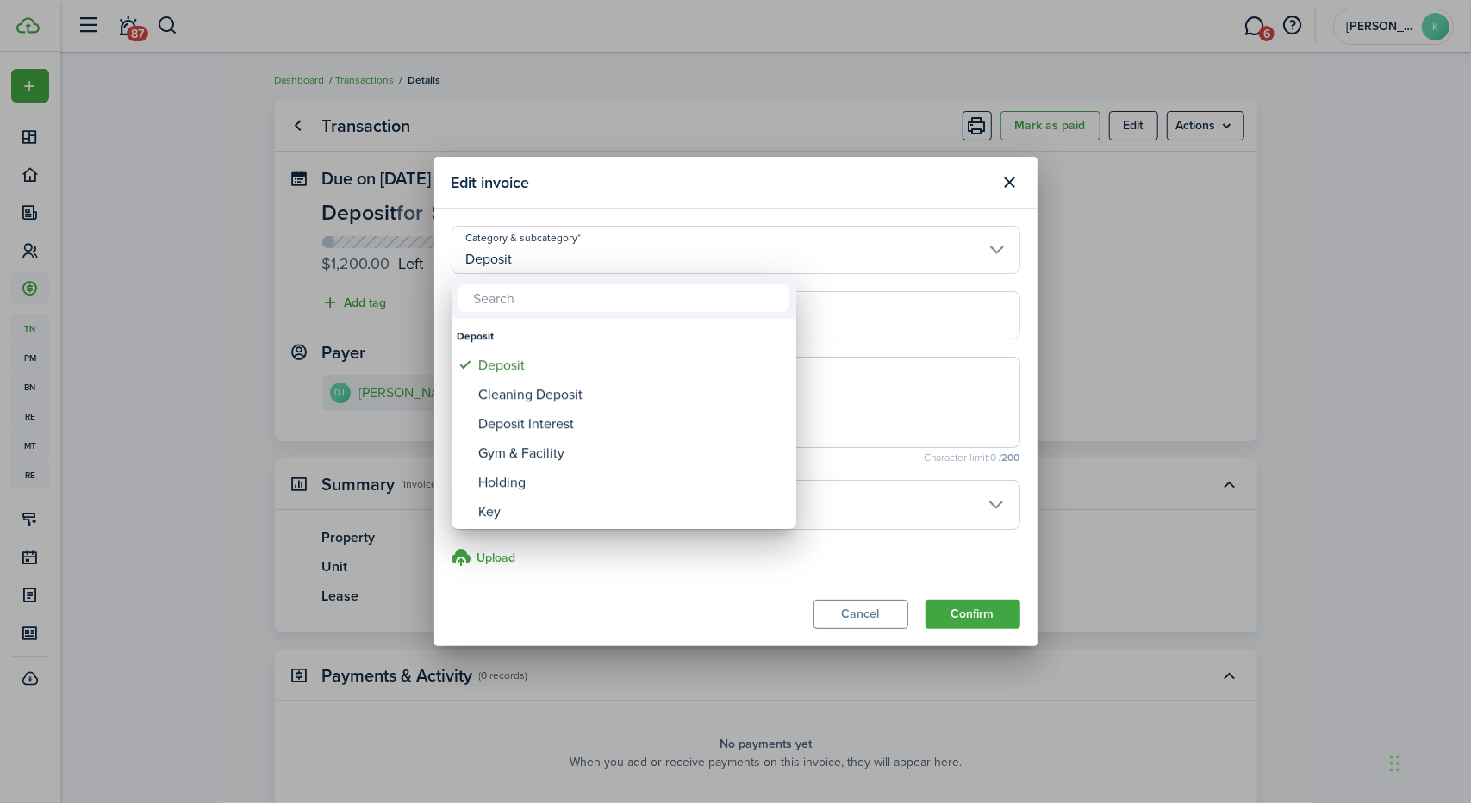
click at [1010, 186] on div at bounding box center [735, 401] width 1747 height 1079
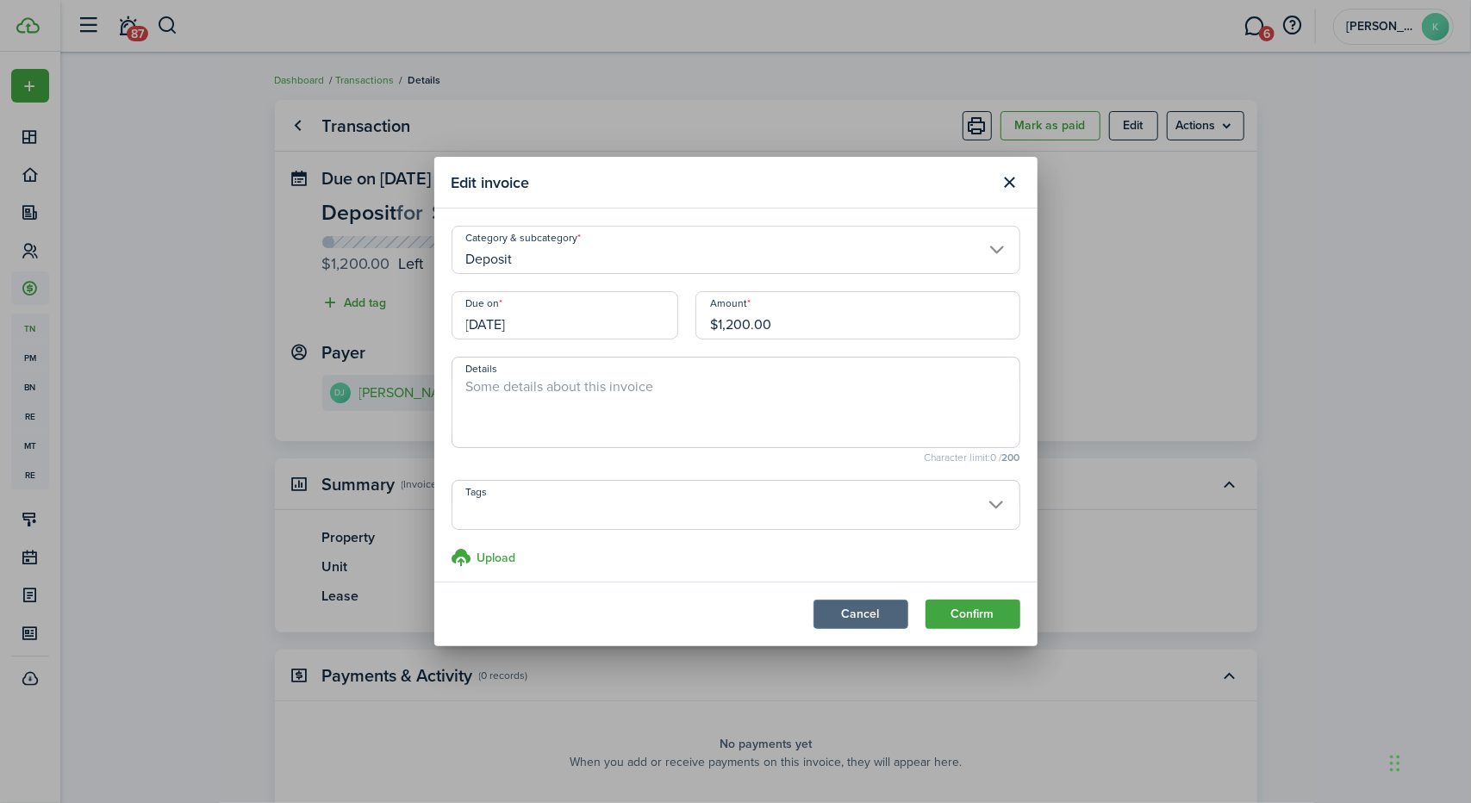
click at [849, 609] on button "Cancel" at bounding box center [860, 614] width 95 height 29
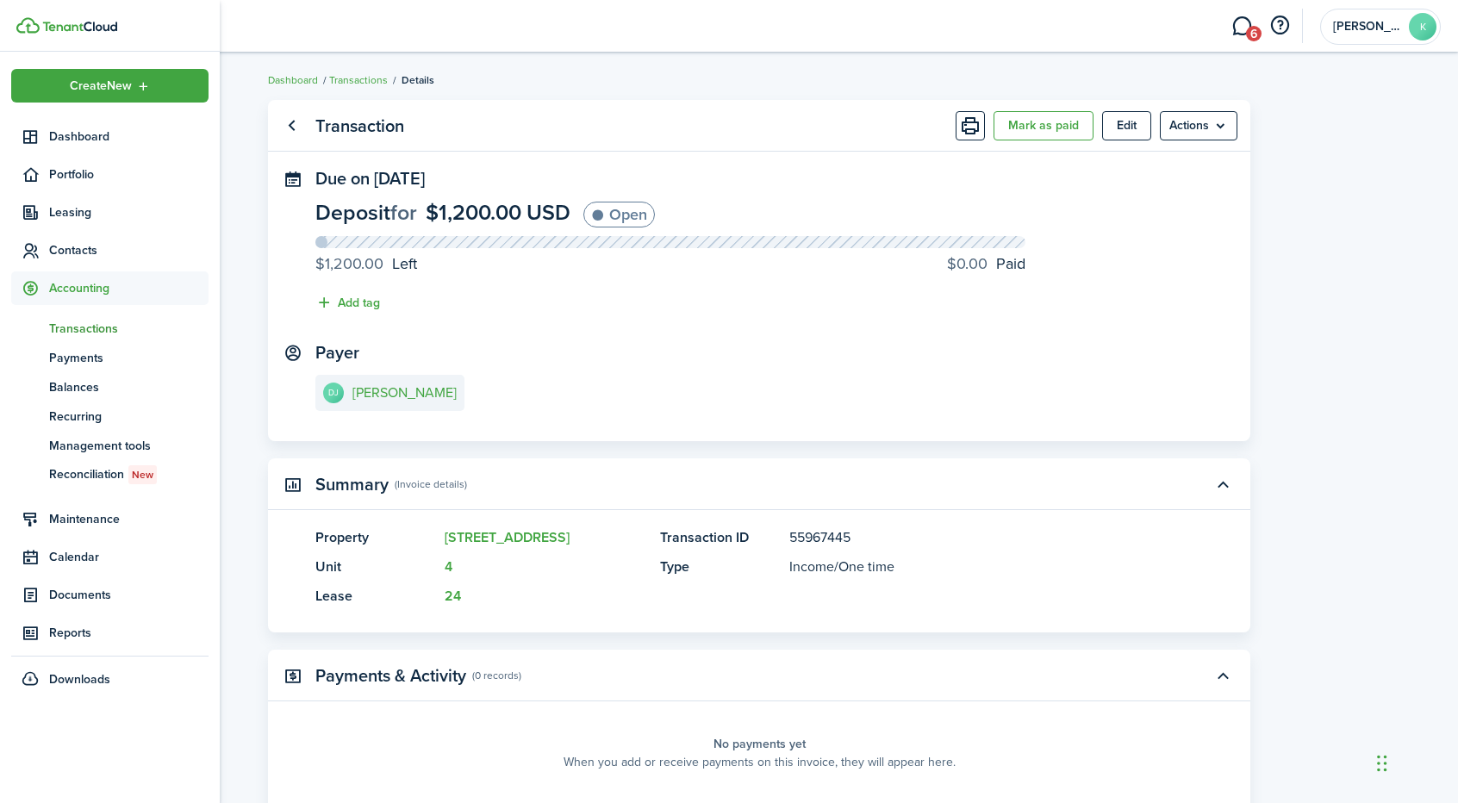
click at [86, 323] on span "Transactions" at bounding box center [128, 329] width 159 height 18
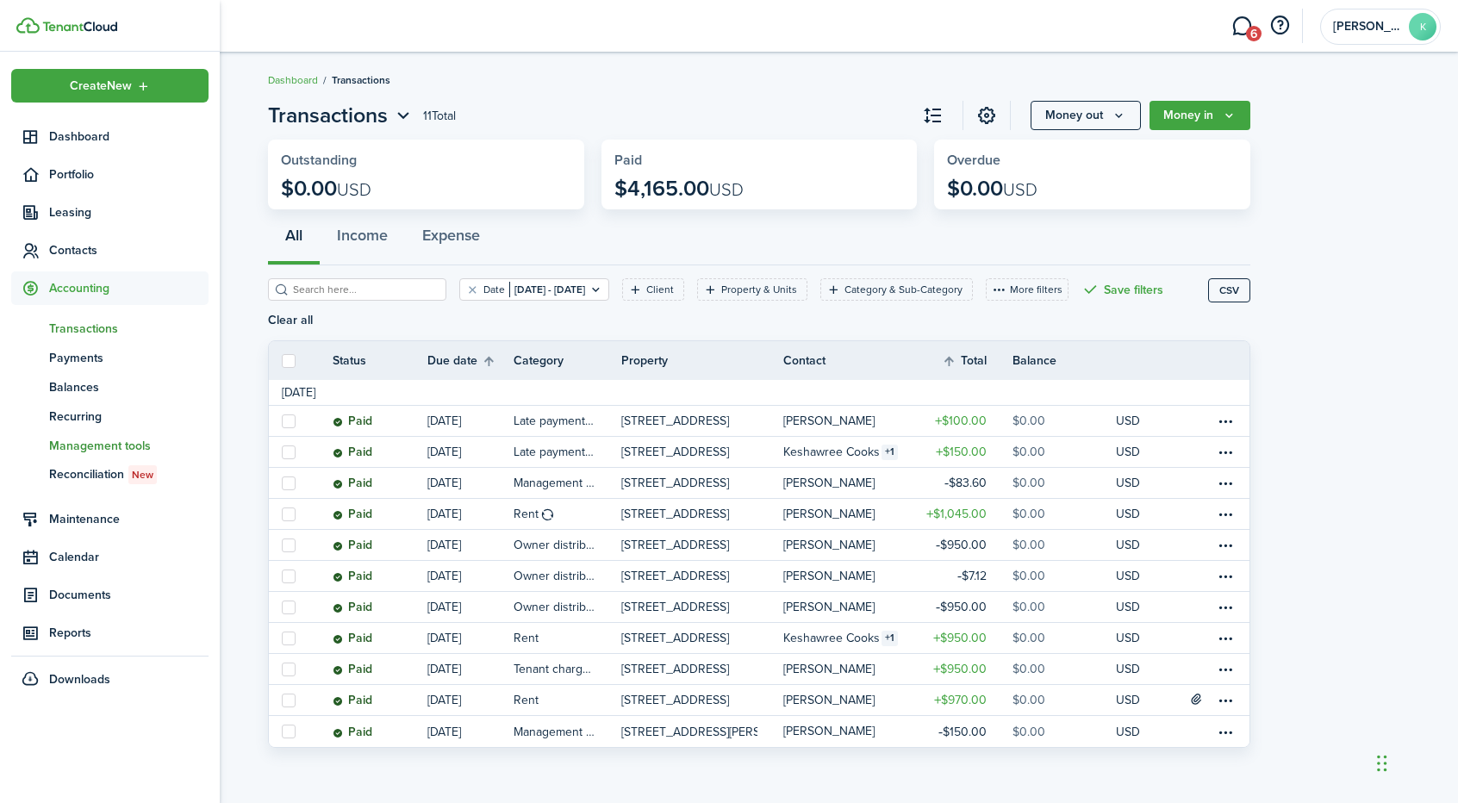
click at [70, 445] on span "Management tools" at bounding box center [128, 446] width 159 height 18
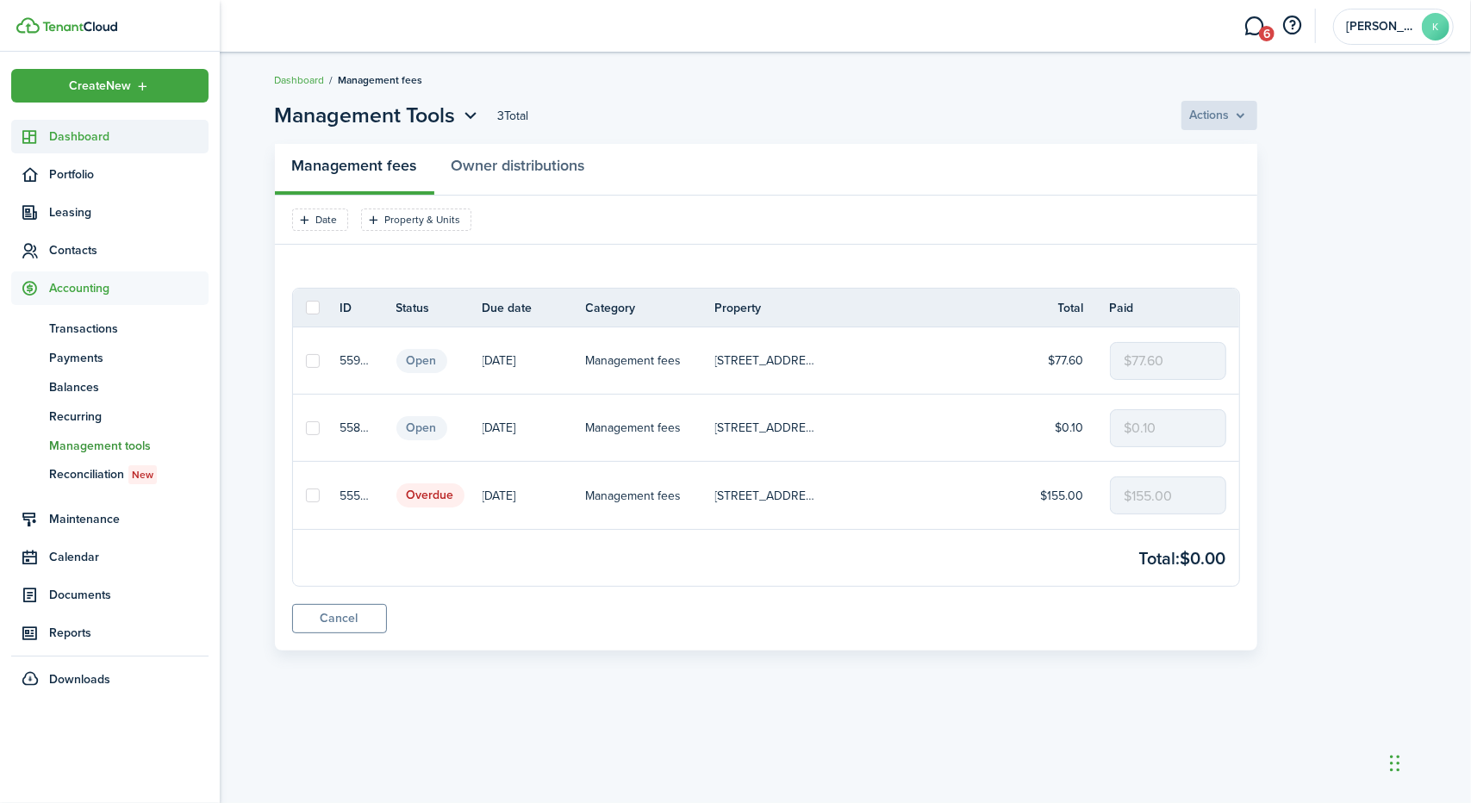
click at [89, 139] on span "Dashboard" at bounding box center [128, 137] width 159 height 18
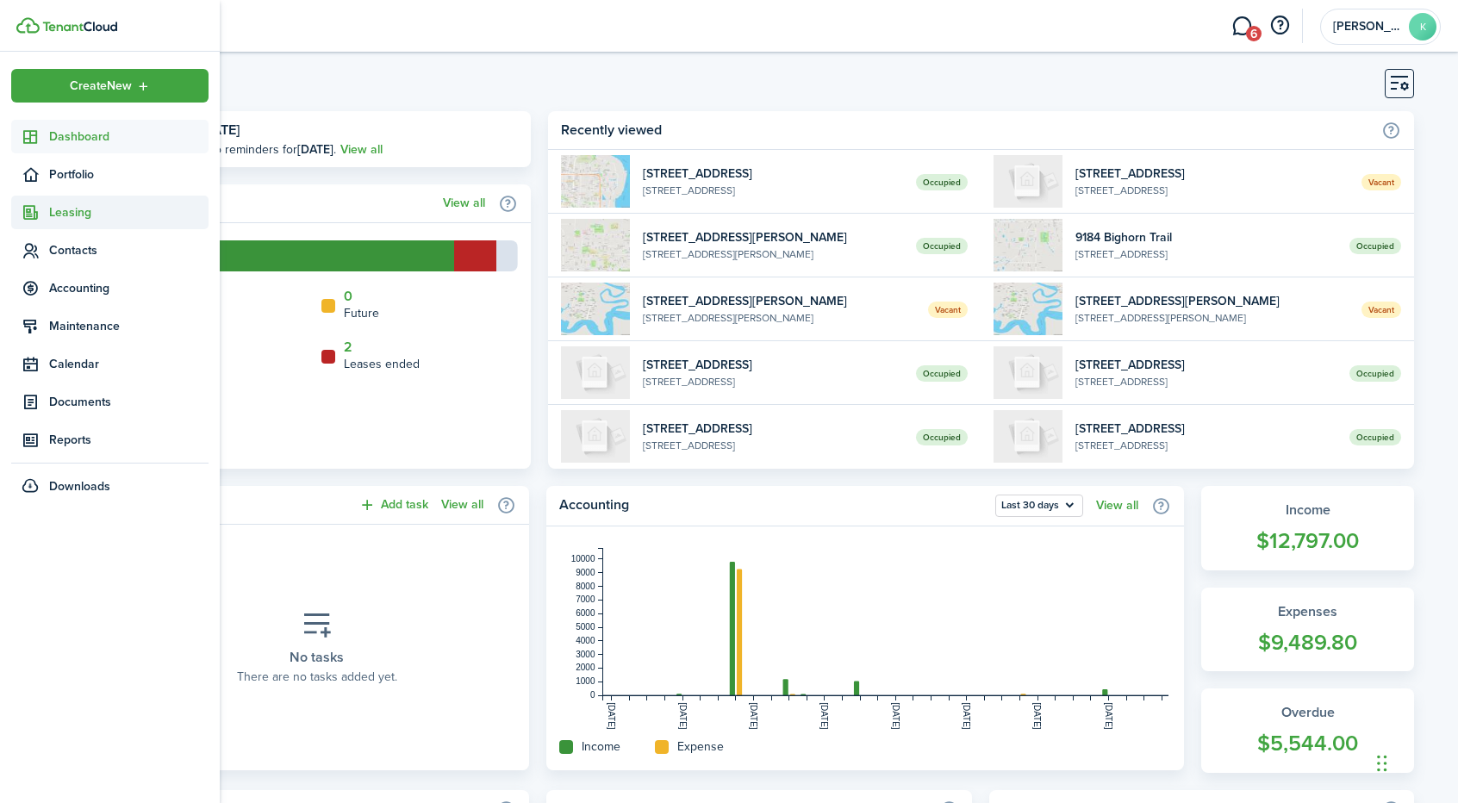
click at [57, 208] on span "Leasing" at bounding box center [128, 212] width 159 height 18
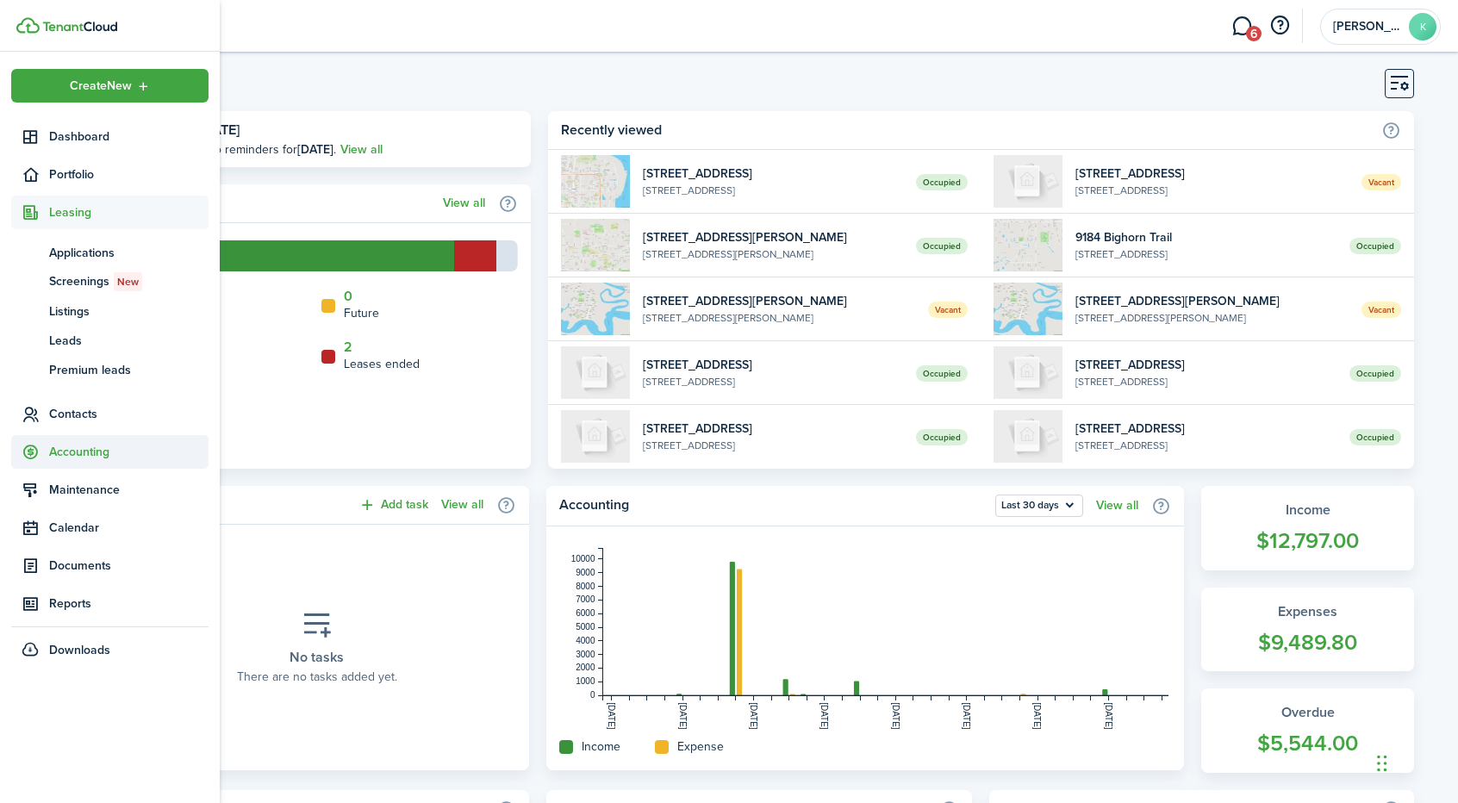
click at [67, 449] on span "Accounting" at bounding box center [128, 452] width 159 height 18
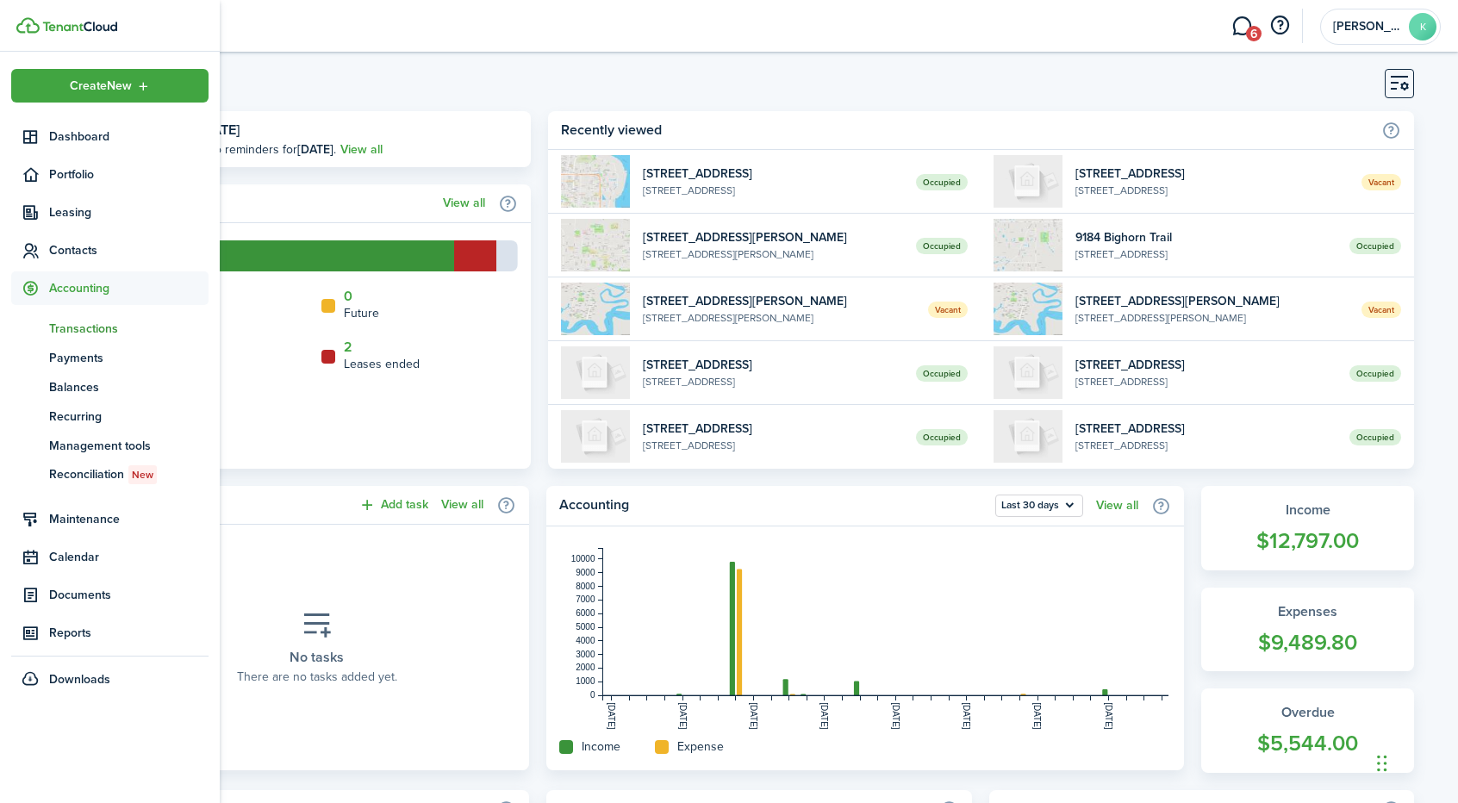
click at [94, 330] on span "Transactions" at bounding box center [128, 329] width 159 height 18
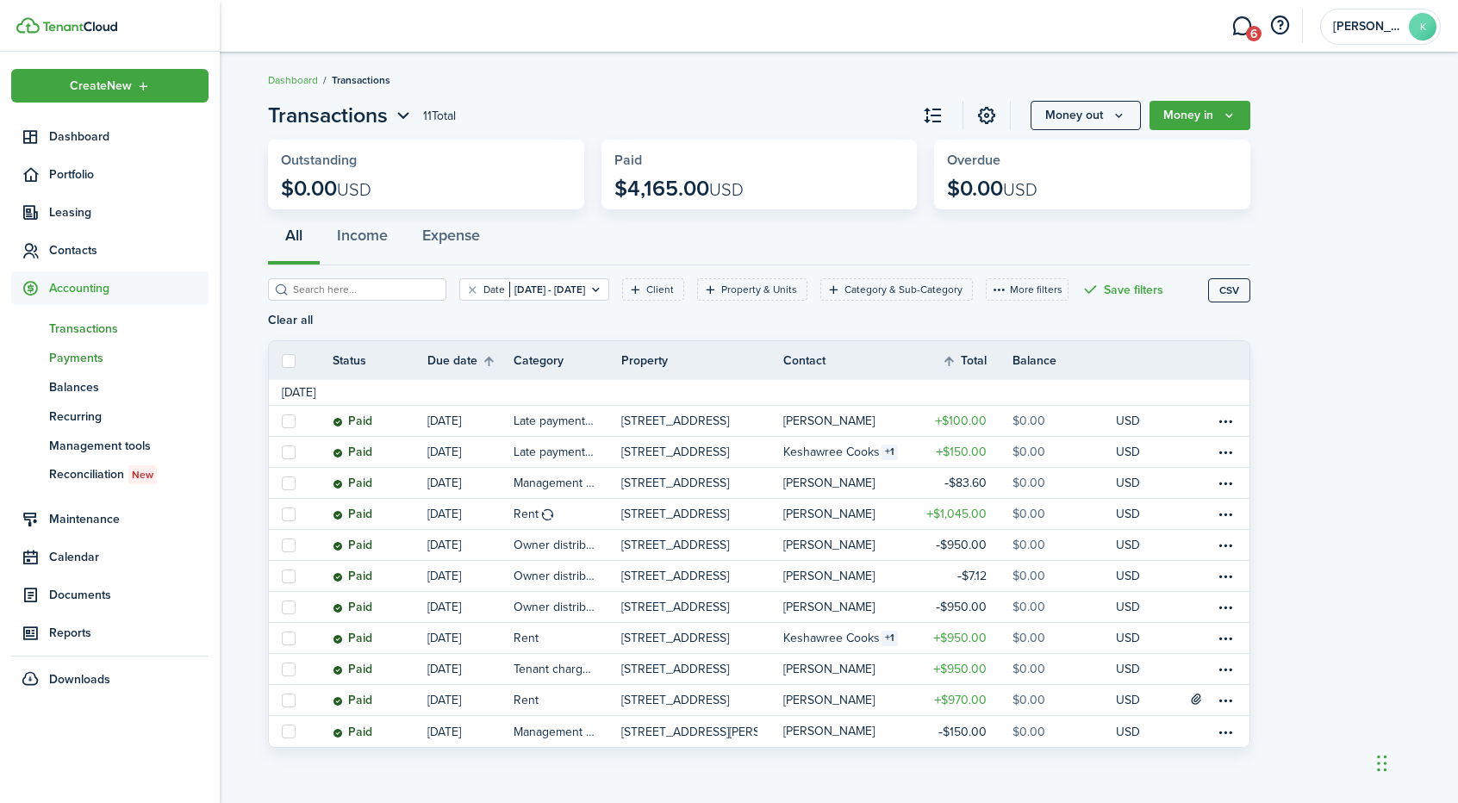
click at [74, 355] on span "Payments" at bounding box center [128, 358] width 159 height 18
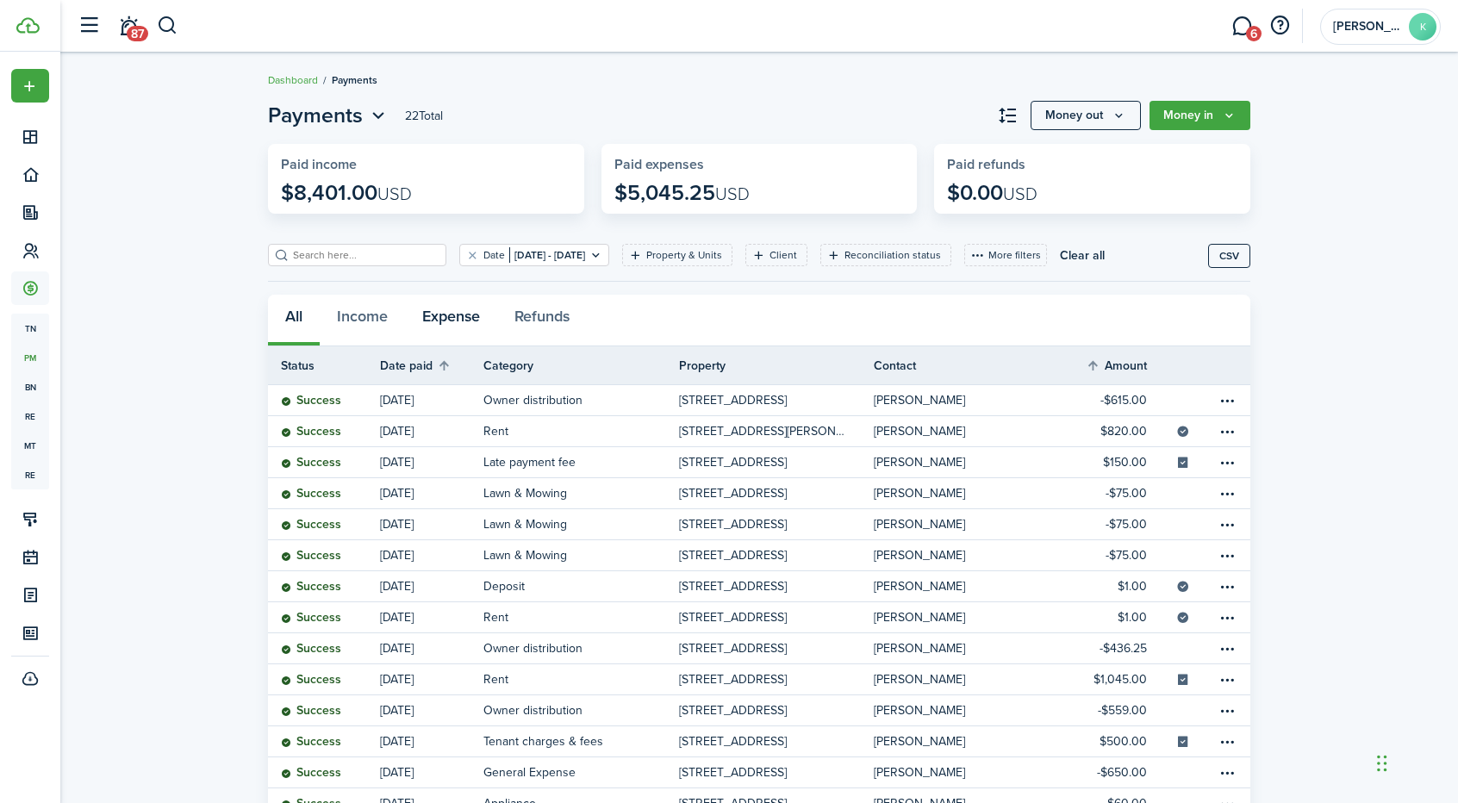
click at [457, 311] on button "Expense" at bounding box center [451, 321] width 92 height 52
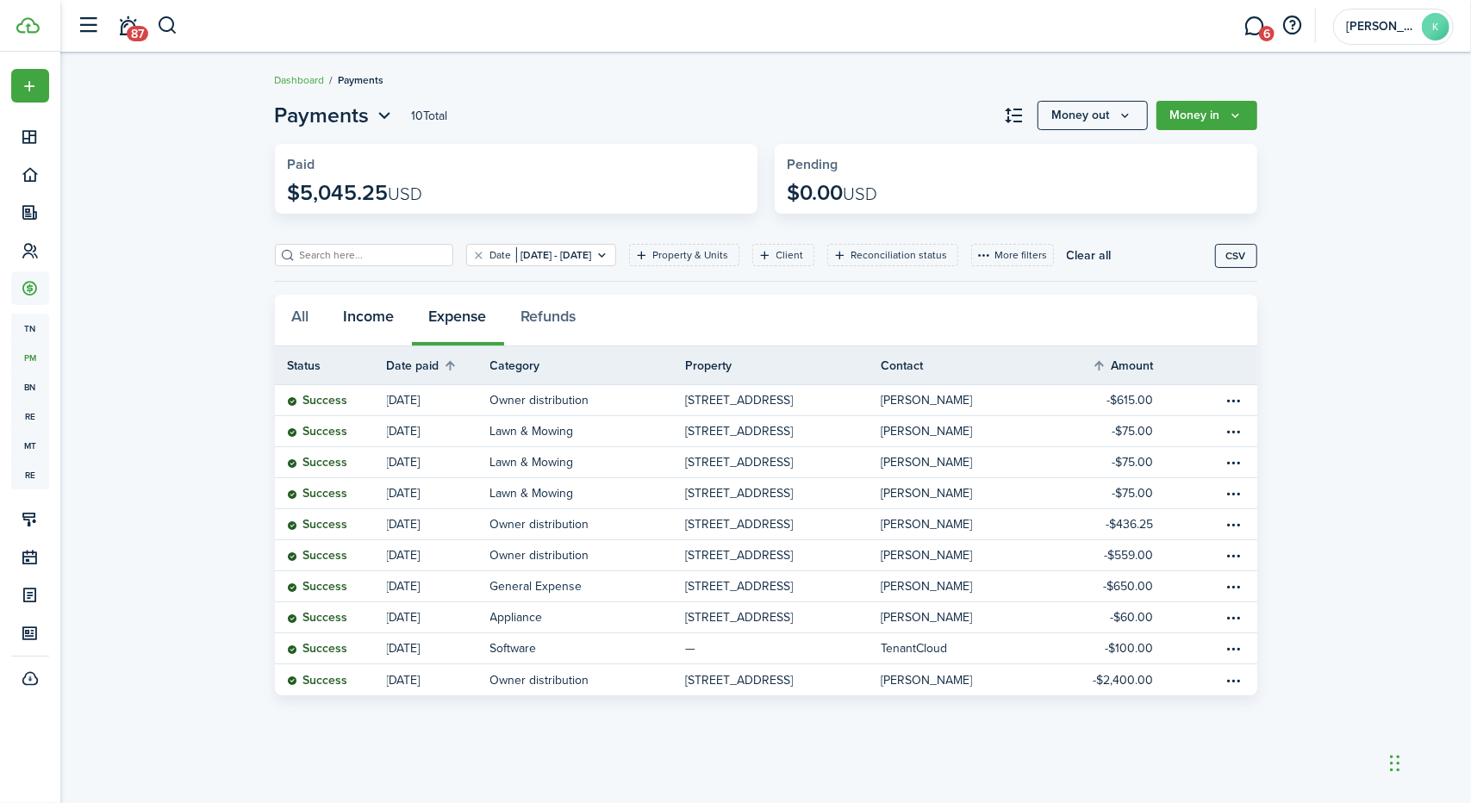
click at [381, 315] on button "Income" at bounding box center [369, 321] width 85 height 52
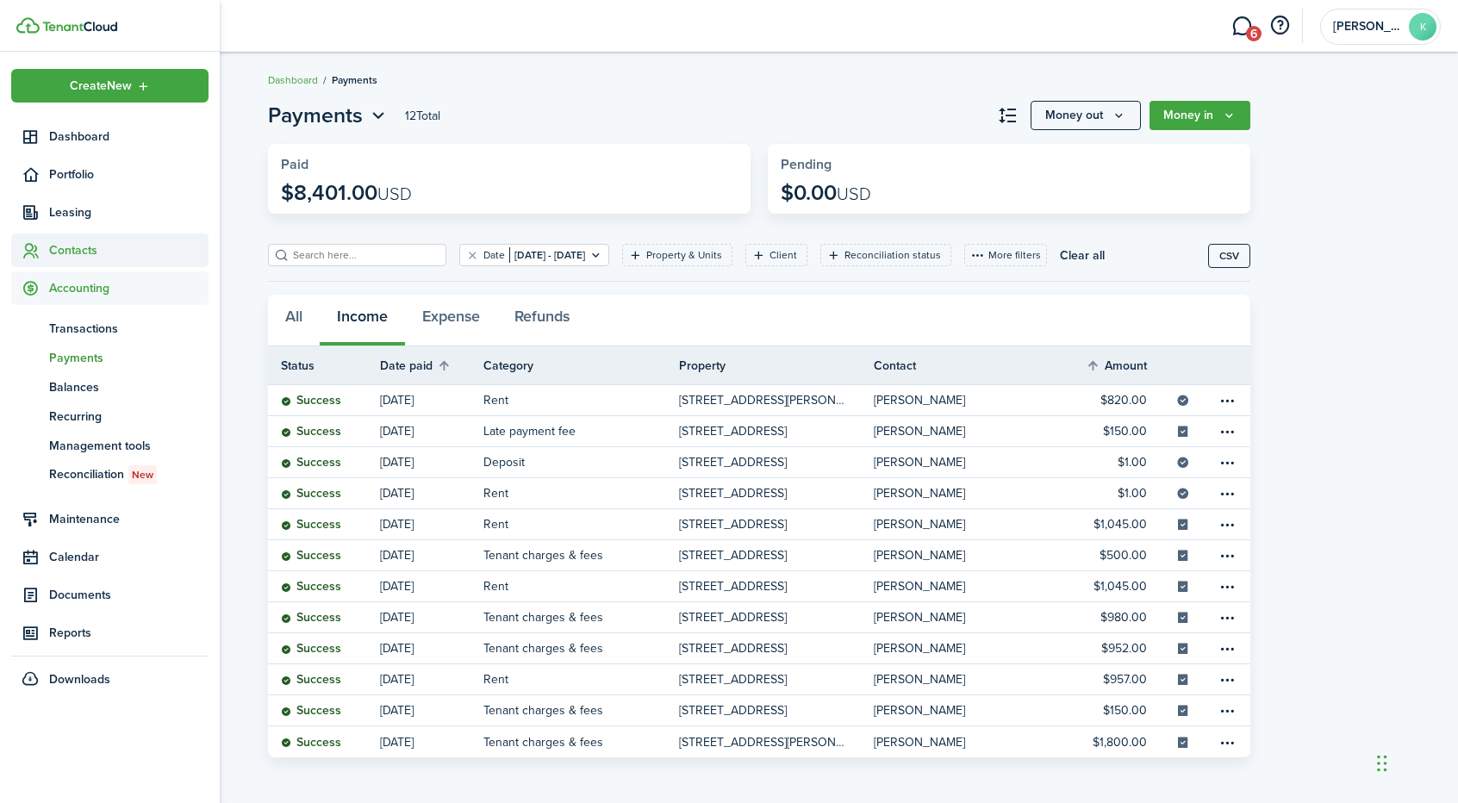
click at [75, 254] on span "Contacts" at bounding box center [128, 250] width 159 height 18
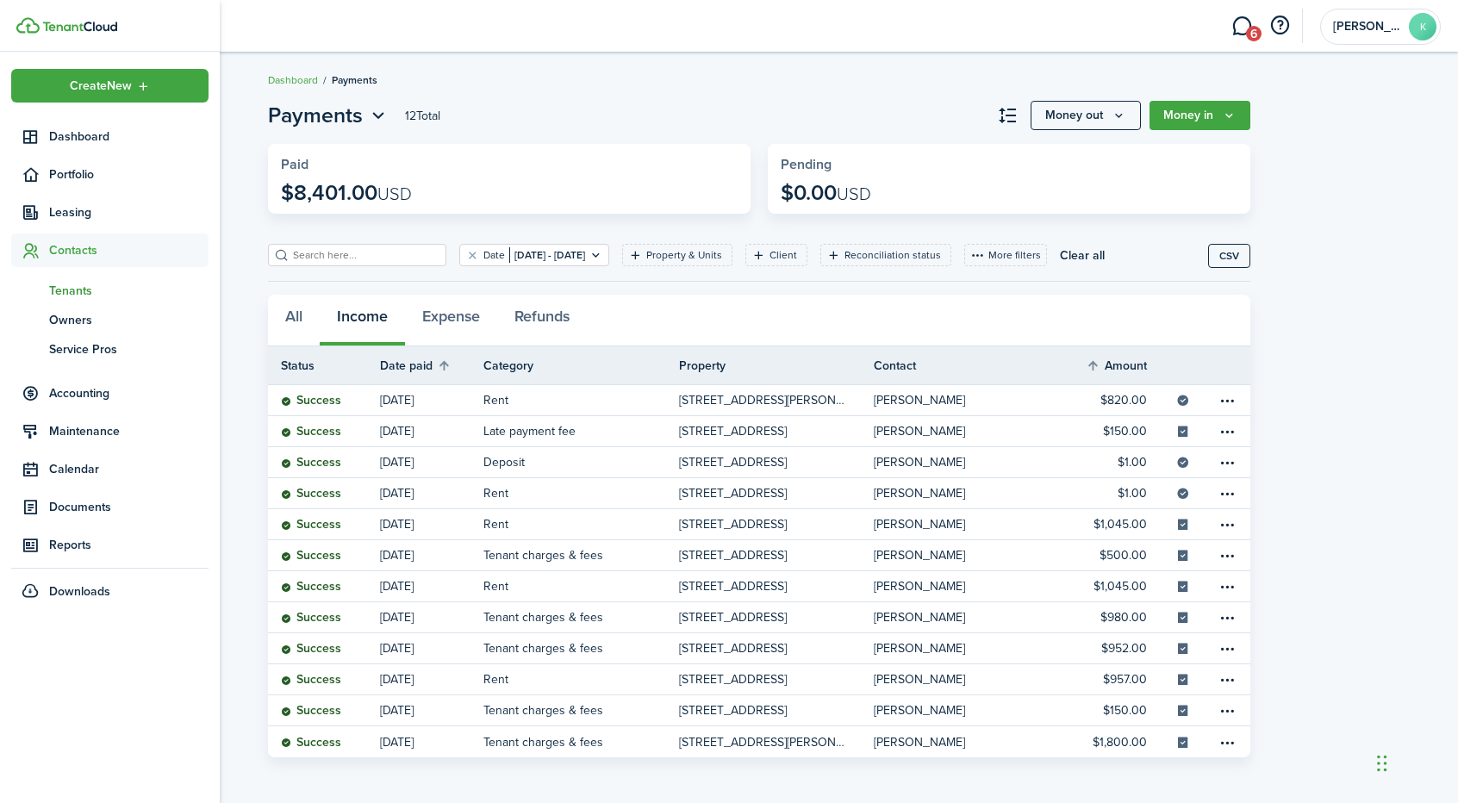
click at [71, 290] on span "Tenants" at bounding box center [128, 291] width 159 height 18
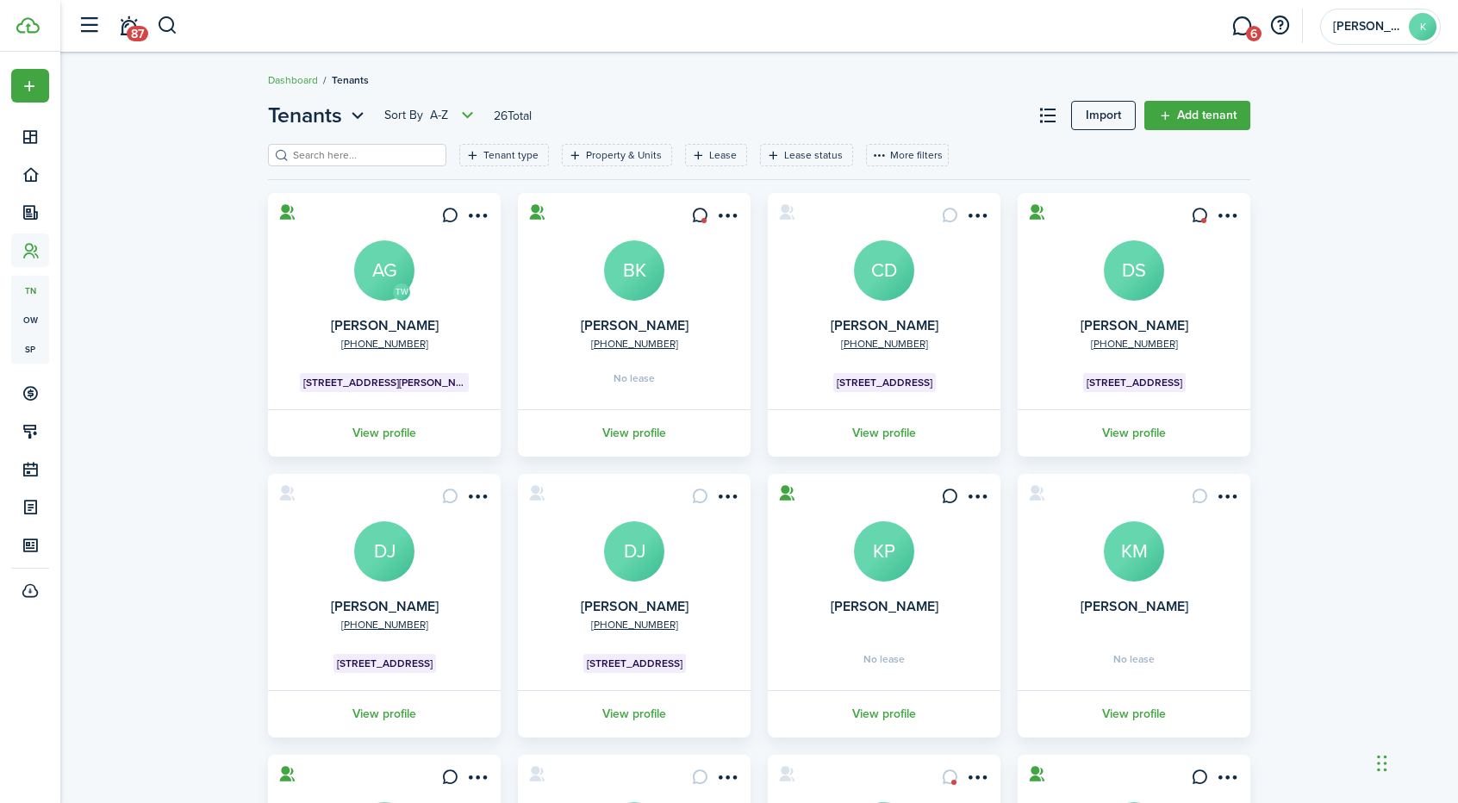
click at [648, 551] on avatar-text "DJ" at bounding box center [634, 551] width 60 height 60
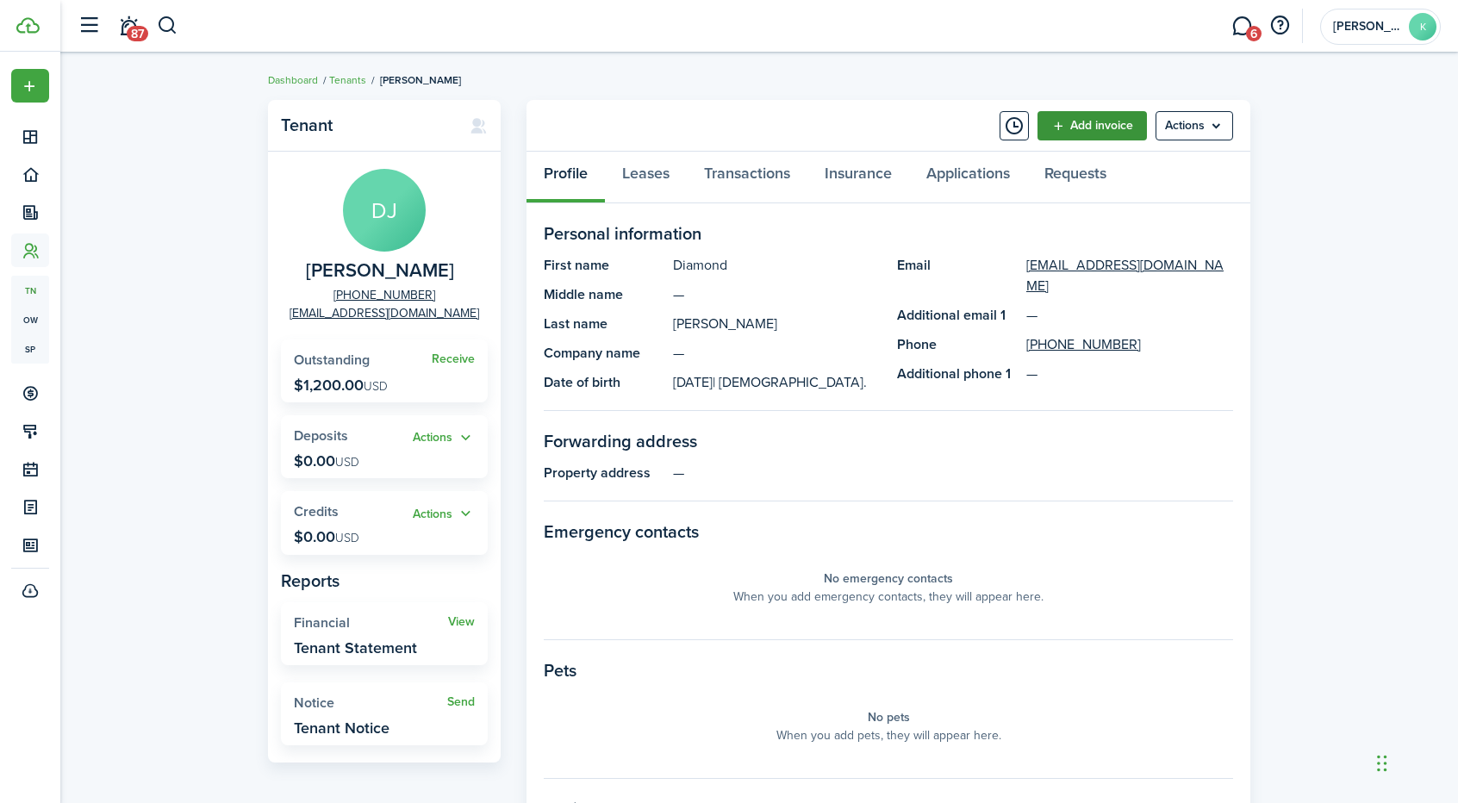
click at [1104, 127] on link "Add invoice" at bounding box center [1091, 125] width 109 height 29
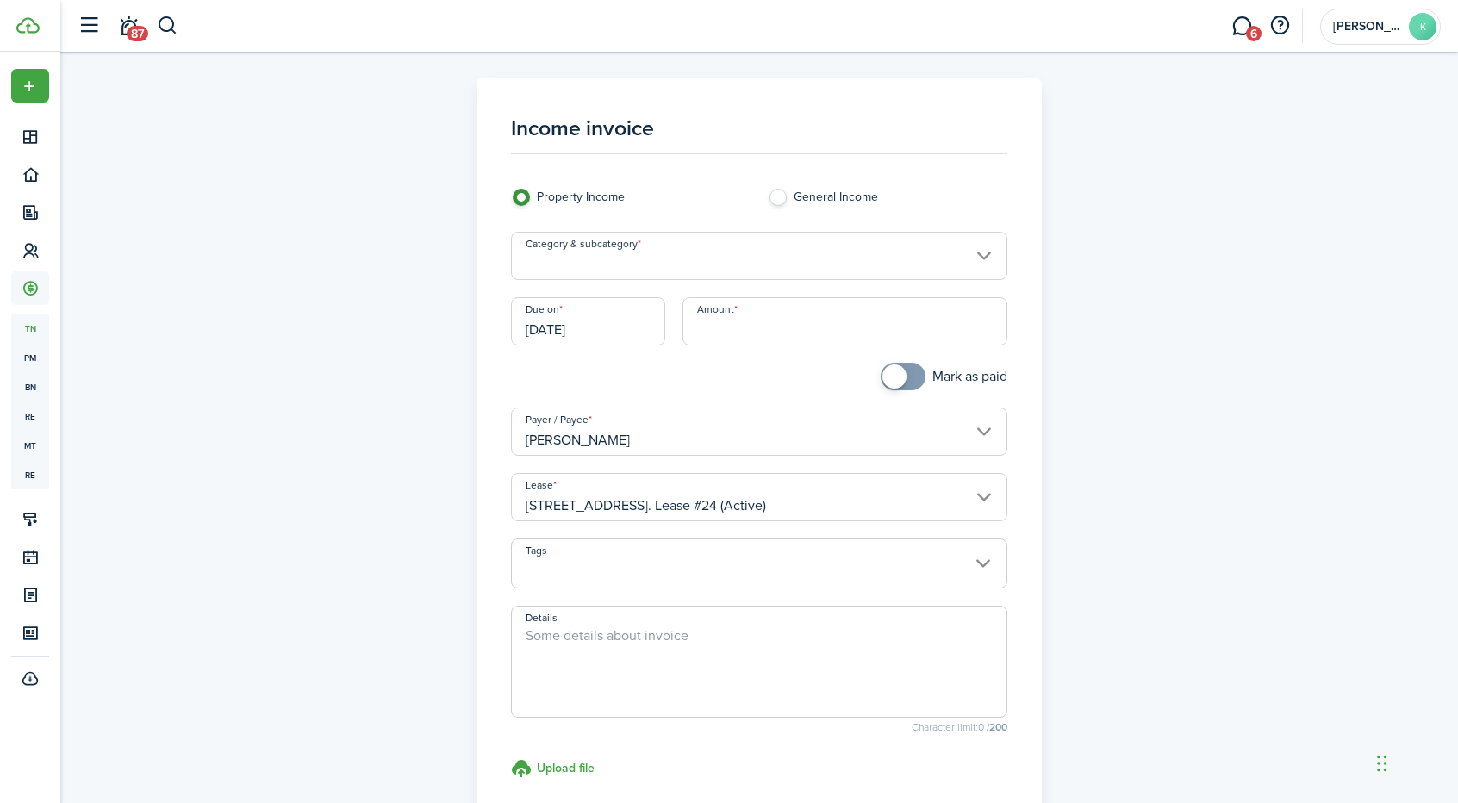
click at [788, 251] on input "Category & subcategory" at bounding box center [759, 256] width 497 height 48
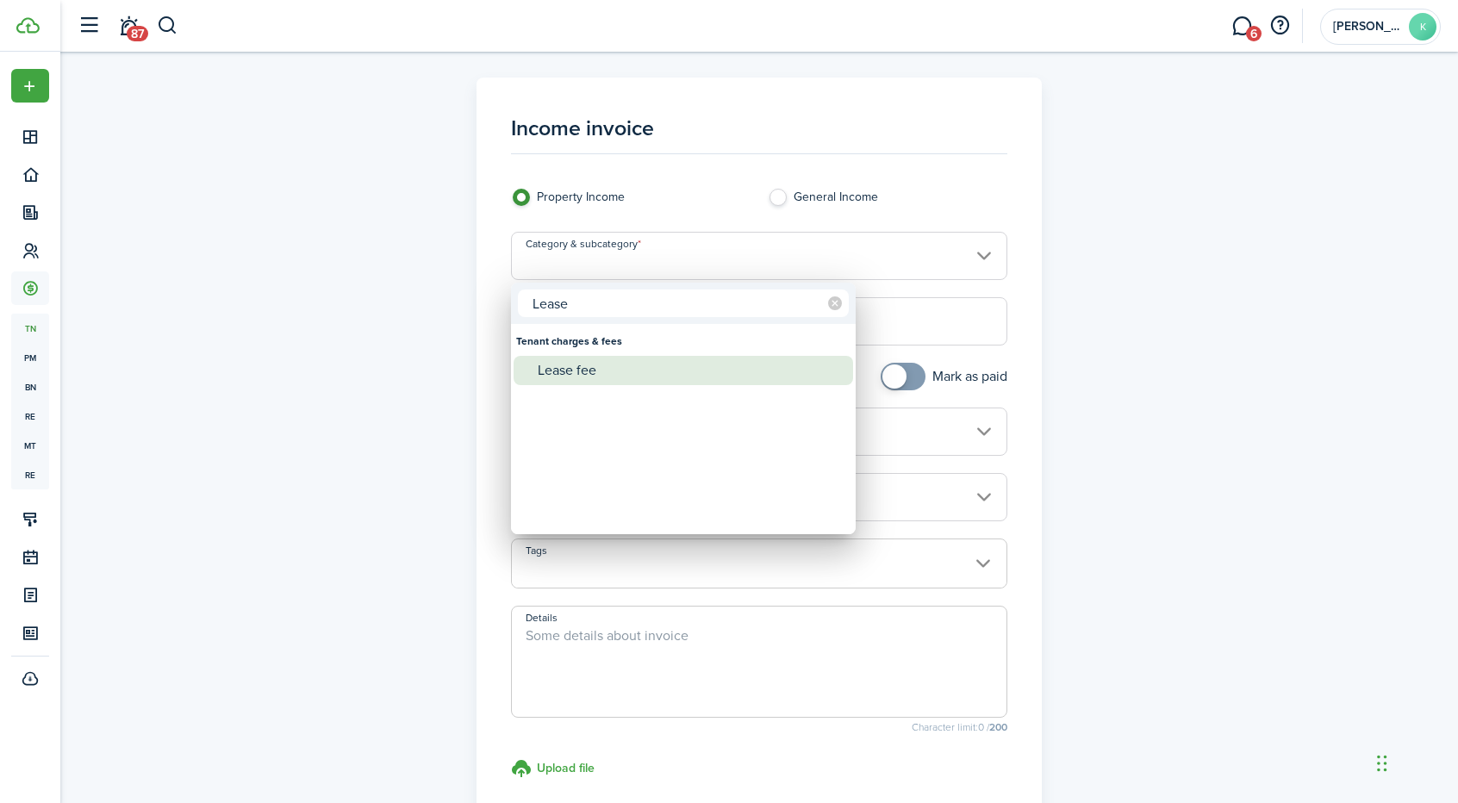
type input "Lease"
click at [577, 370] on div "Lease fee" at bounding box center [690, 370] width 305 height 29
type input "Tenant charges & fees / Lease fee"
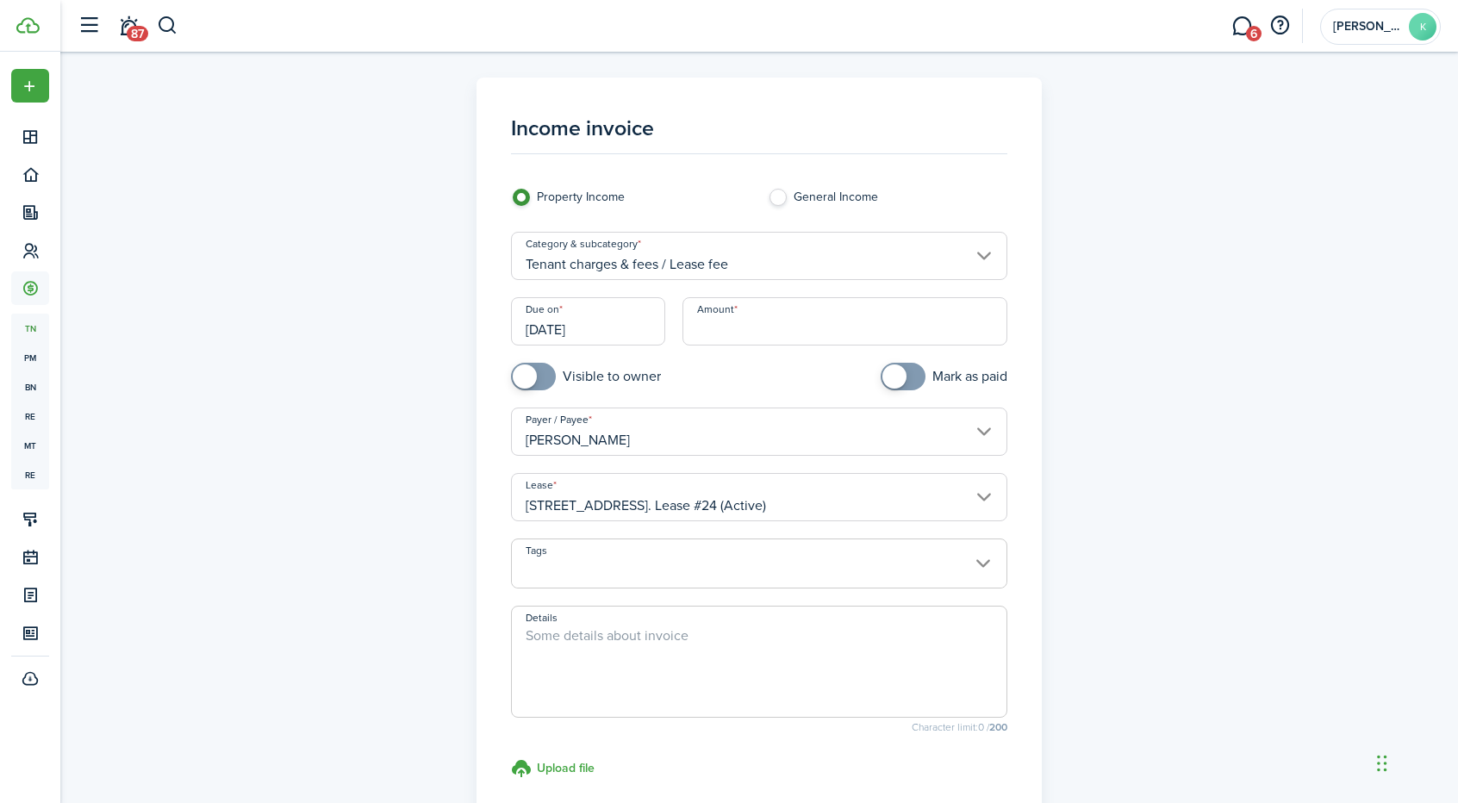
click at [738, 321] on input "Amount" at bounding box center [845, 321] width 326 height 48
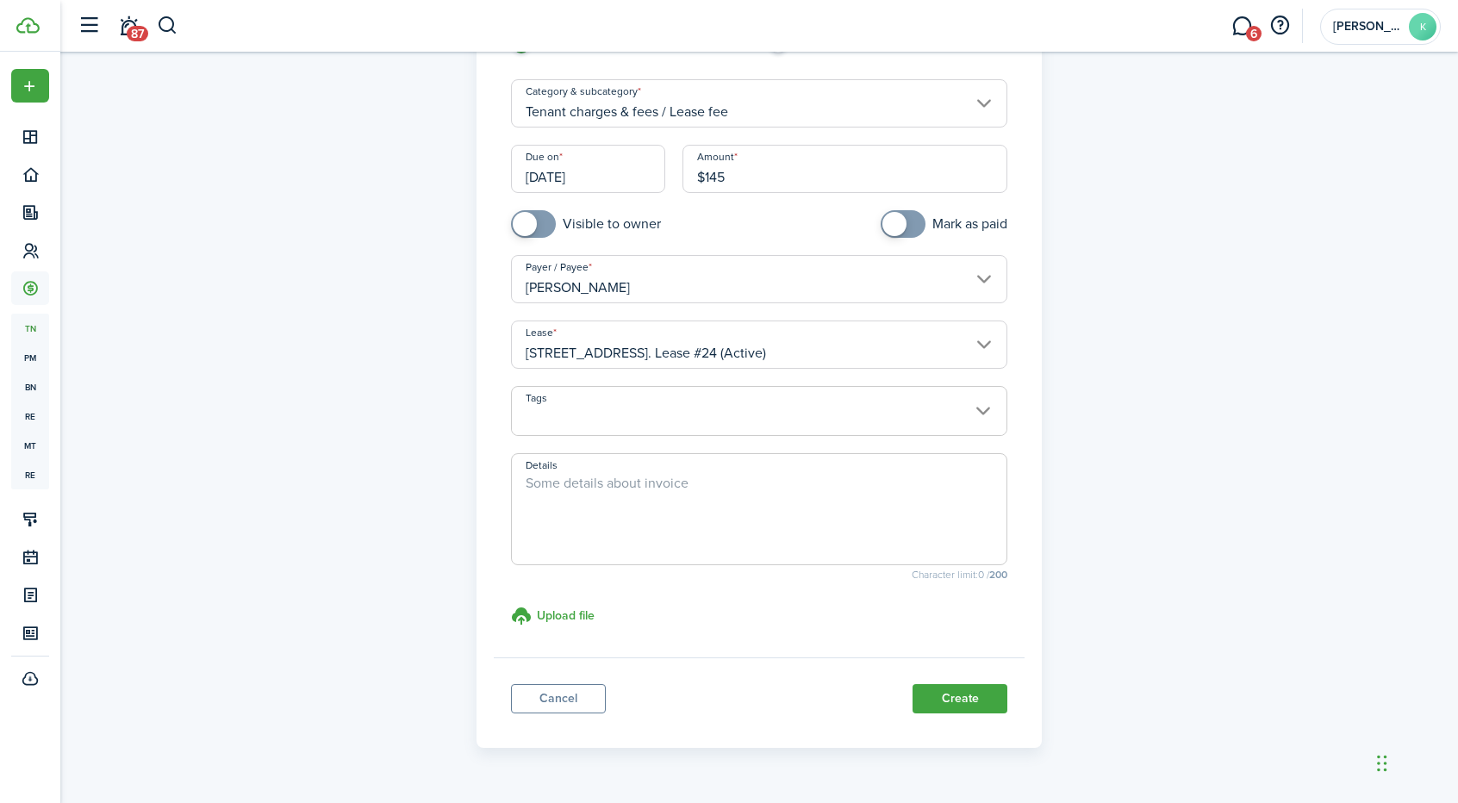
scroll to position [195, 0]
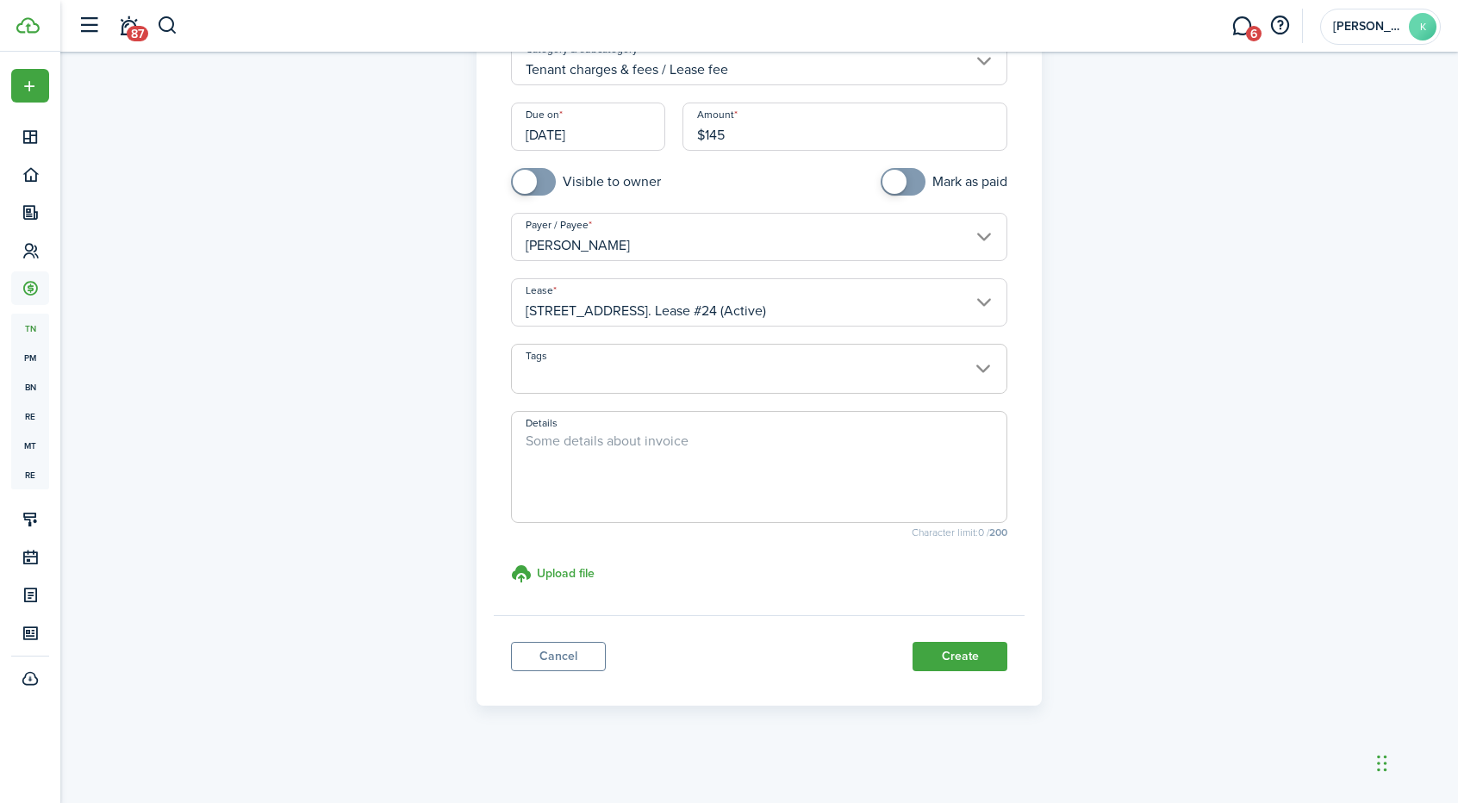
type input "$145.00"
click at [794, 450] on textarea "Details" at bounding box center [759, 472] width 495 height 83
type textarea "Lease Prep Fee"
click at [974, 645] on button "Create" at bounding box center [959, 656] width 95 height 29
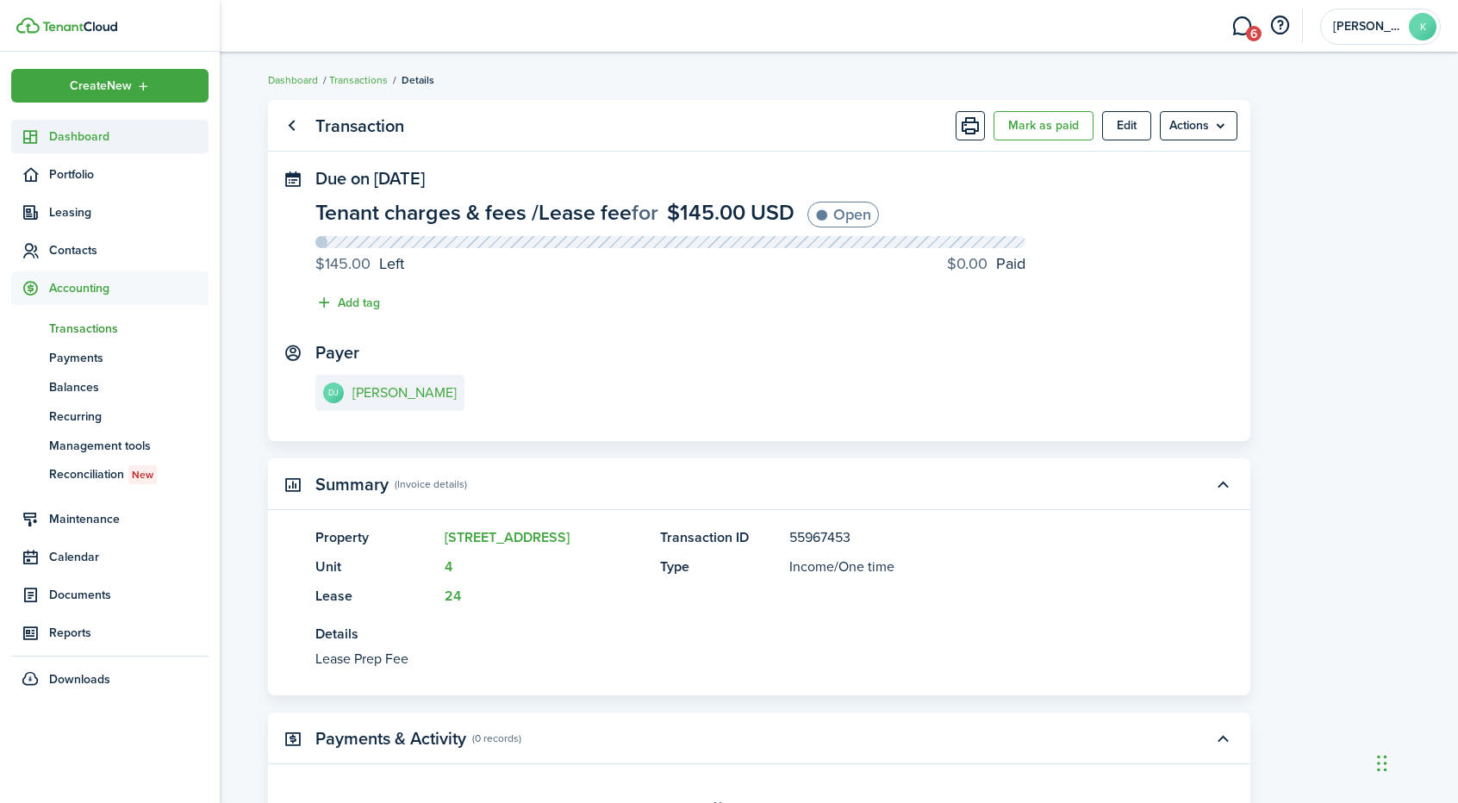
click at [67, 139] on span "Dashboard" at bounding box center [128, 137] width 159 height 18
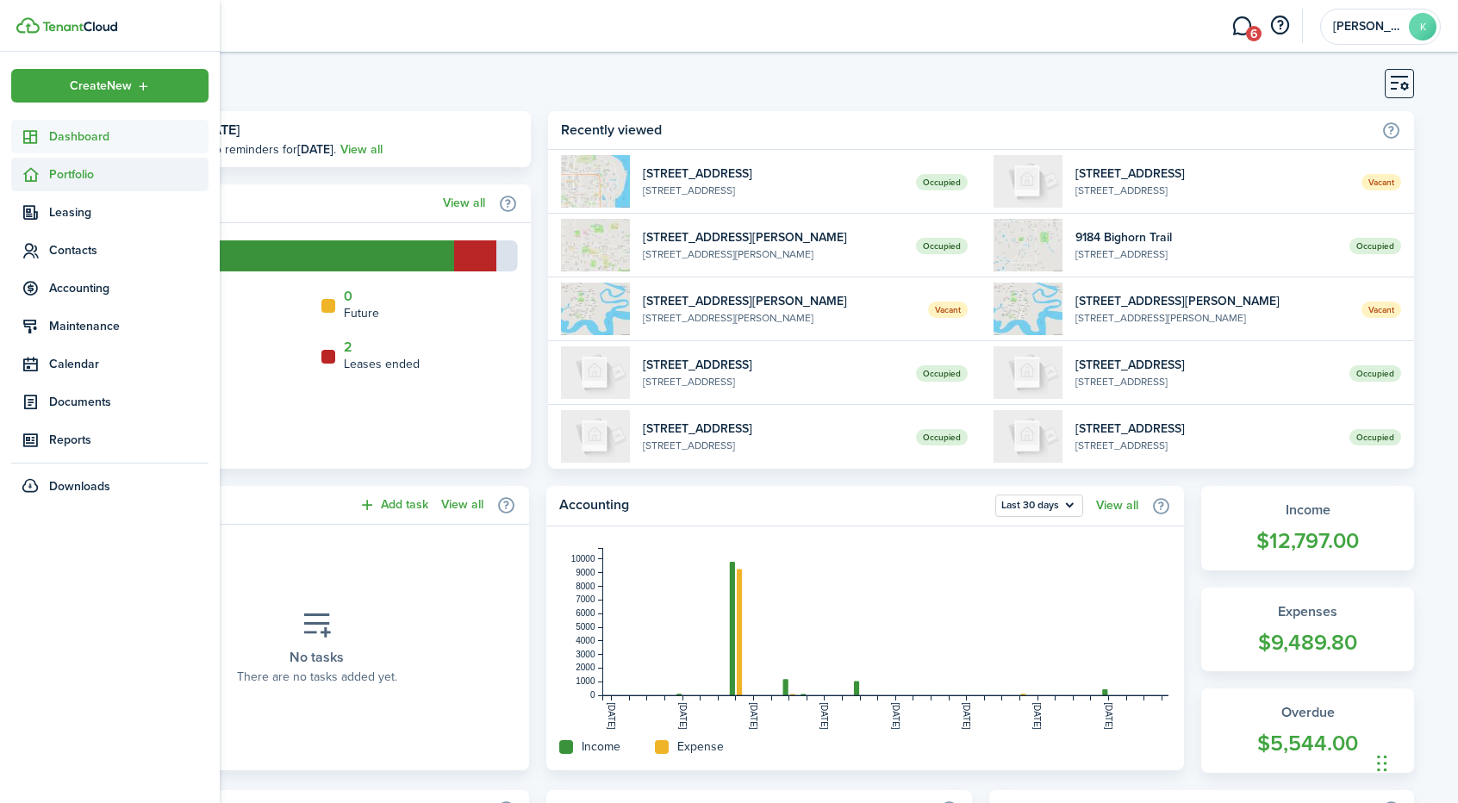
click at [72, 177] on span "Portfolio" at bounding box center [128, 174] width 159 height 18
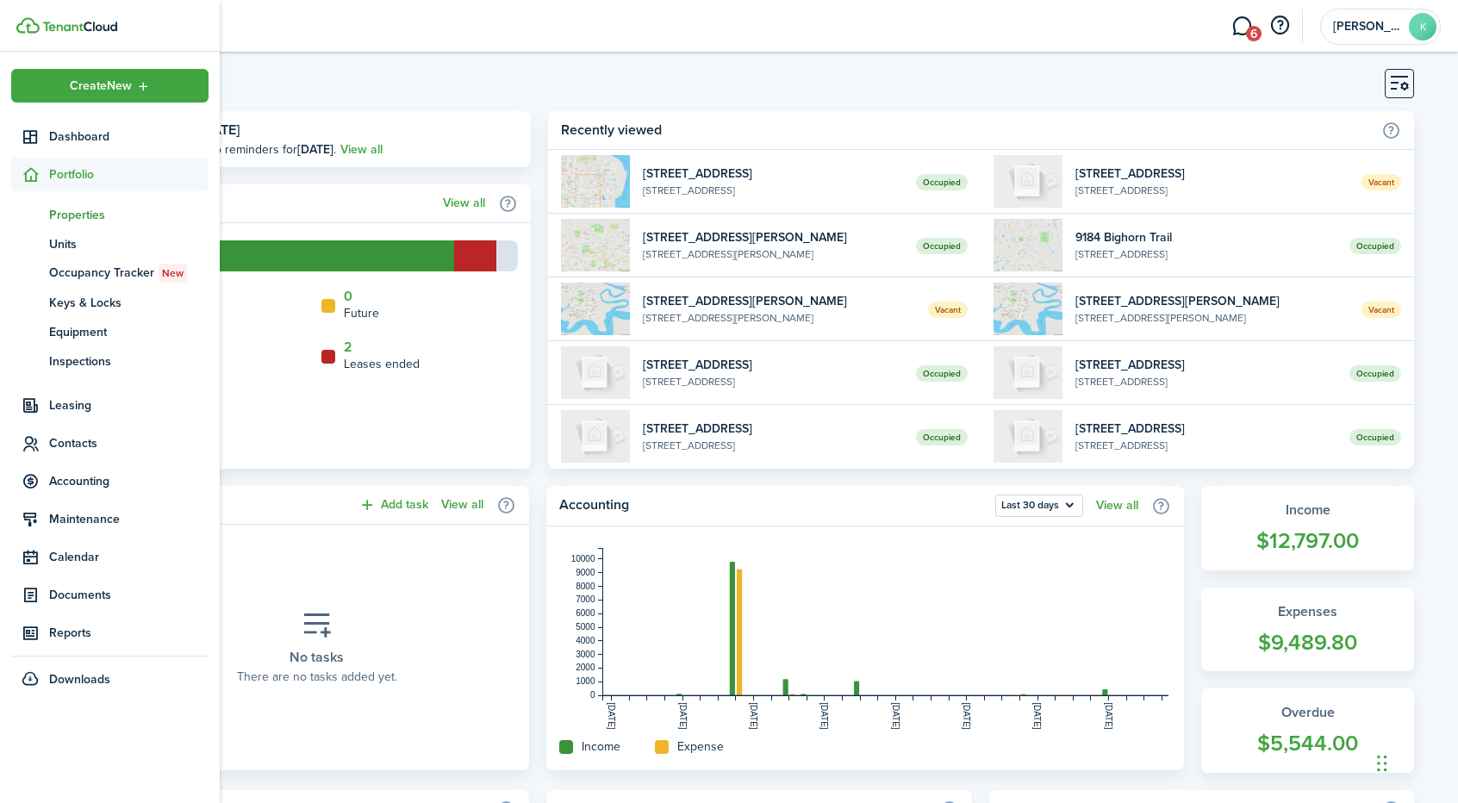
click at [78, 220] on span "Properties" at bounding box center [128, 215] width 159 height 18
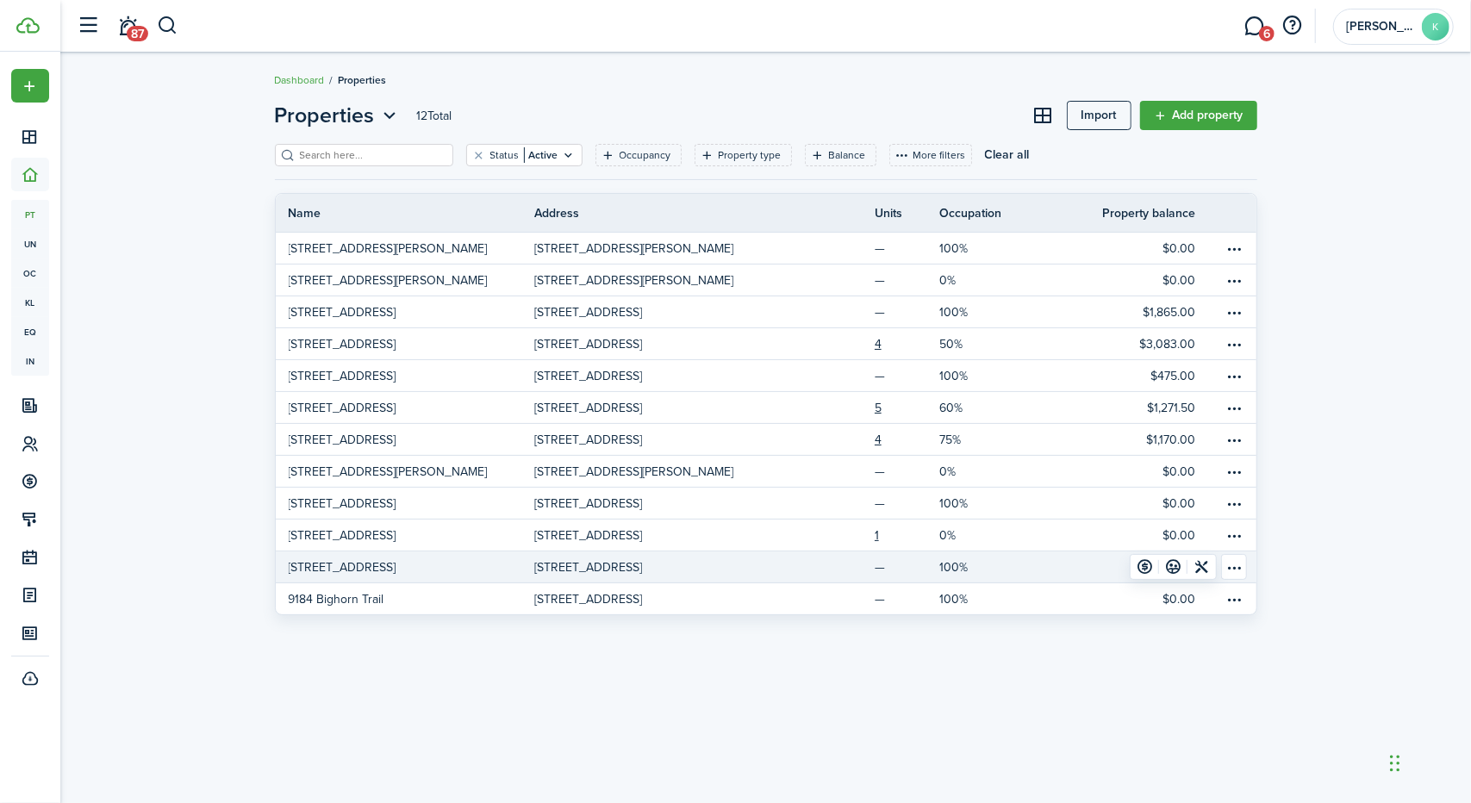
click at [601, 568] on p "[STREET_ADDRESS]" at bounding box center [588, 567] width 108 height 18
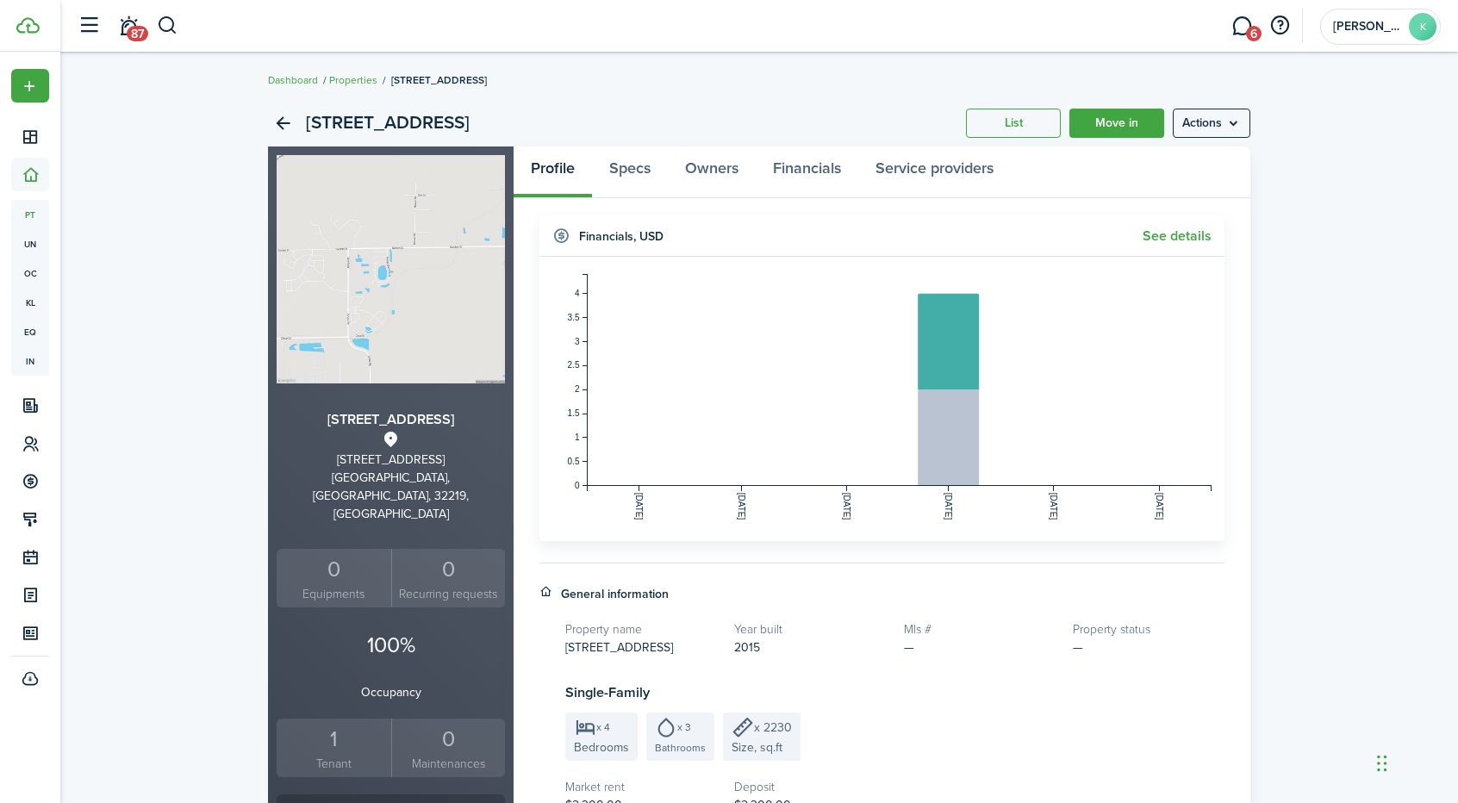
click at [323, 723] on div "1" at bounding box center [334, 739] width 106 height 33
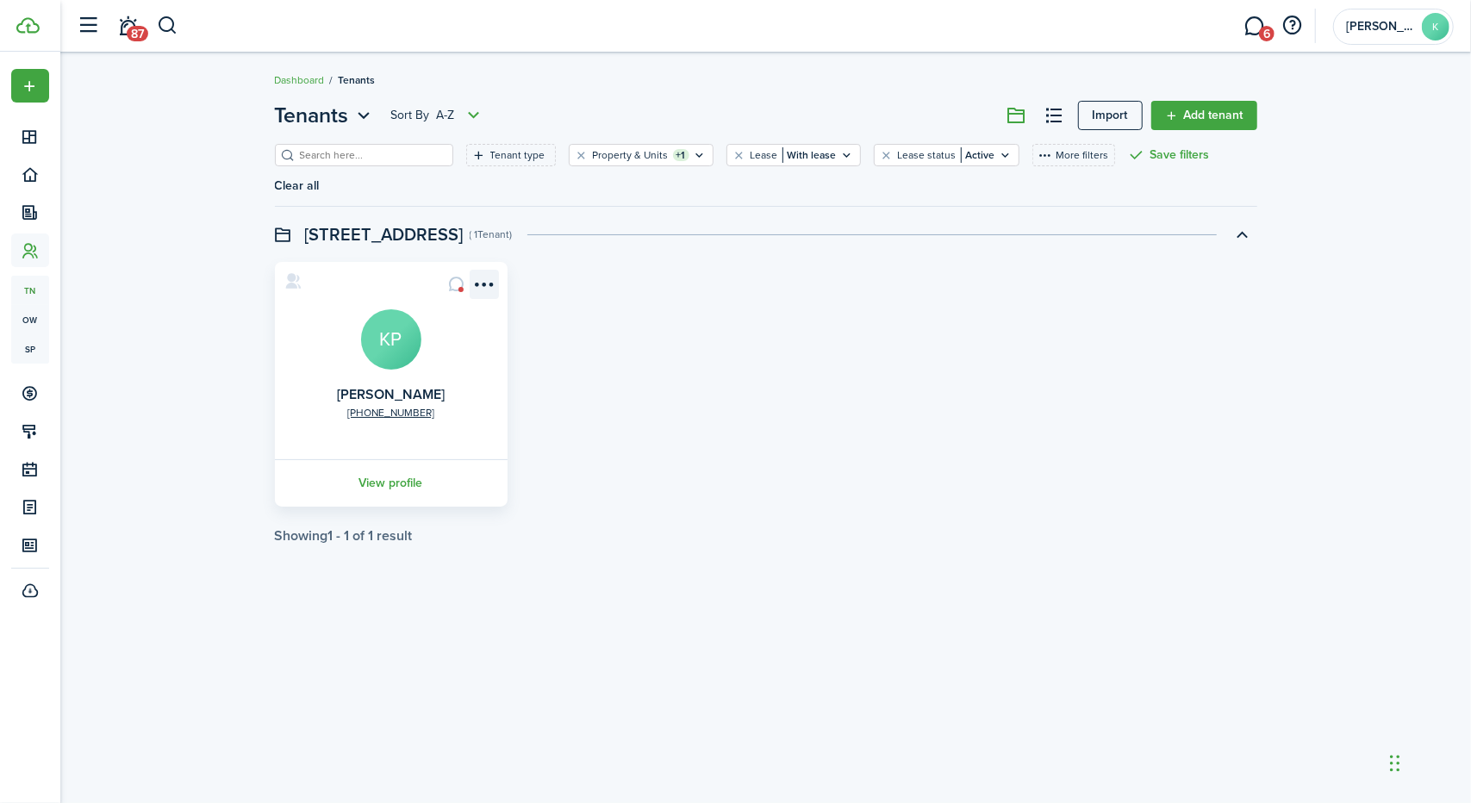
click at [484, 270] on menu-btn-icon "Open menu" at bounding box center [484, 284] width 29 height 29
click at [446, 297] on link "Edit" at bounding box center [421, 294] width 151 height 29
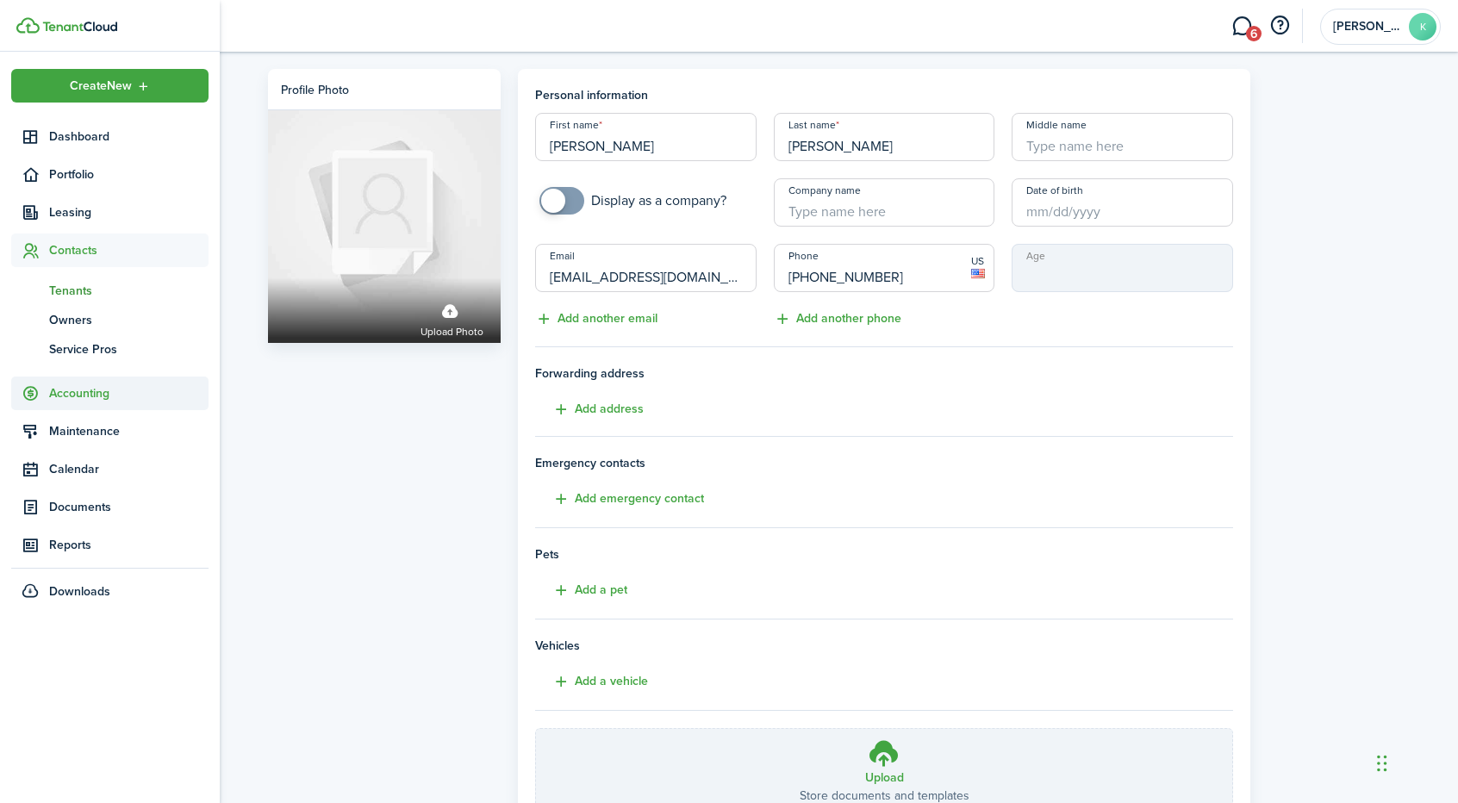
click at [74, 394] on span "Accounting" at bounding box center [128, 393] width 159 height 18
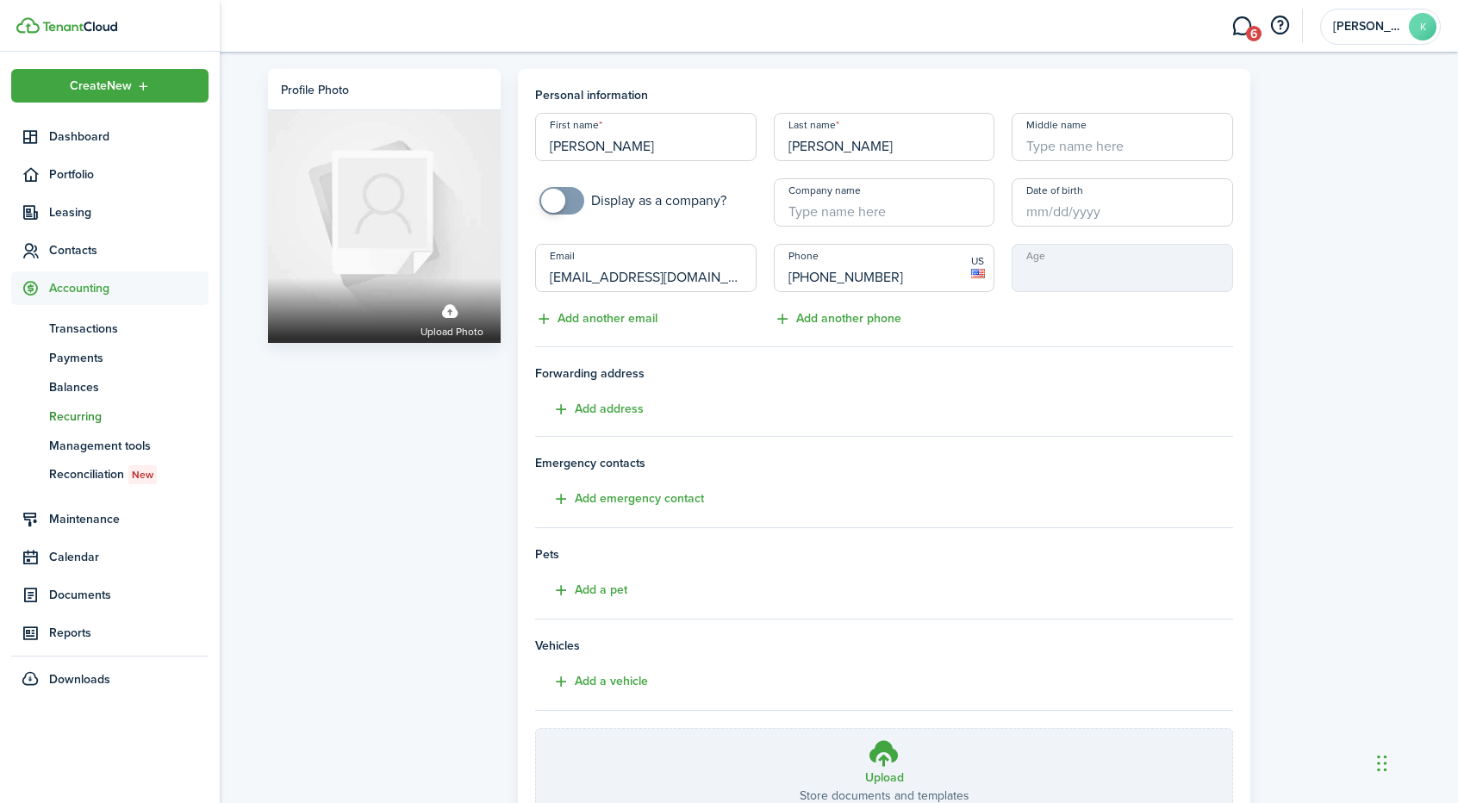
click at [78, 413] on span "Recurring" at bounding box center [128, 417] width 159 height 18
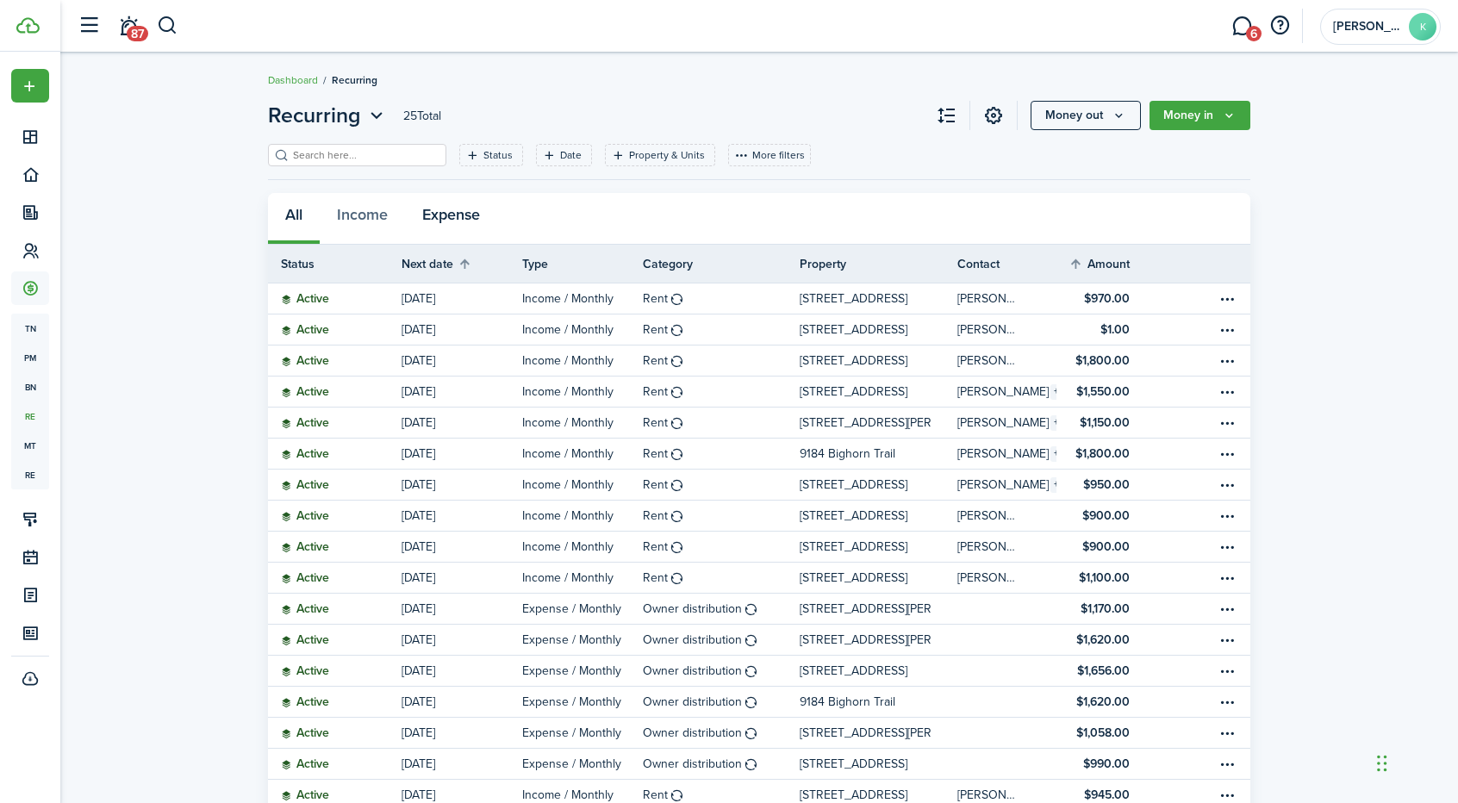
click at [447, 210] on button "Expense" at bounding box center [451, 219] width 92 height 52
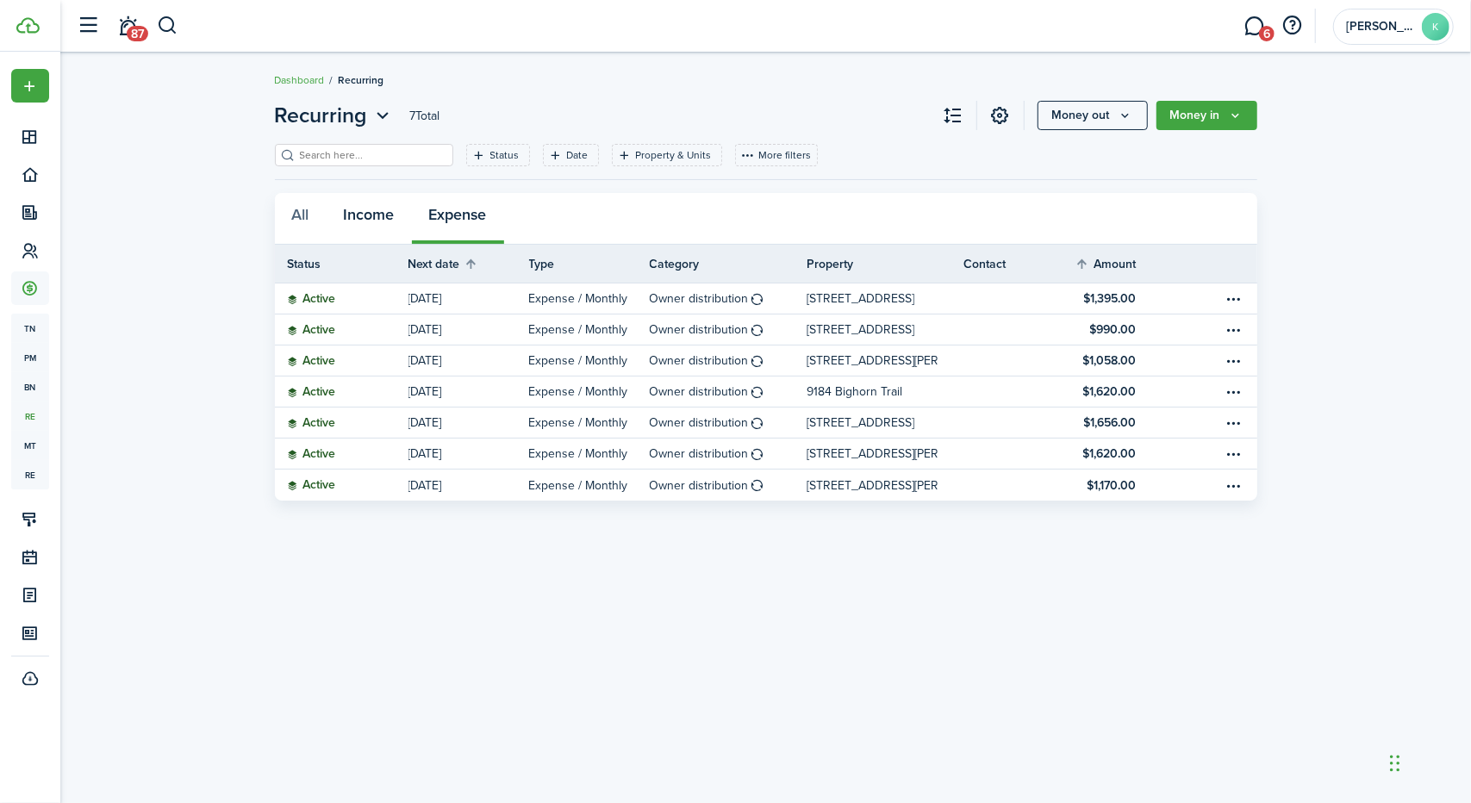
click at [371, 221] on button "Income" at bounding box center [369, 219] width 85 height 52
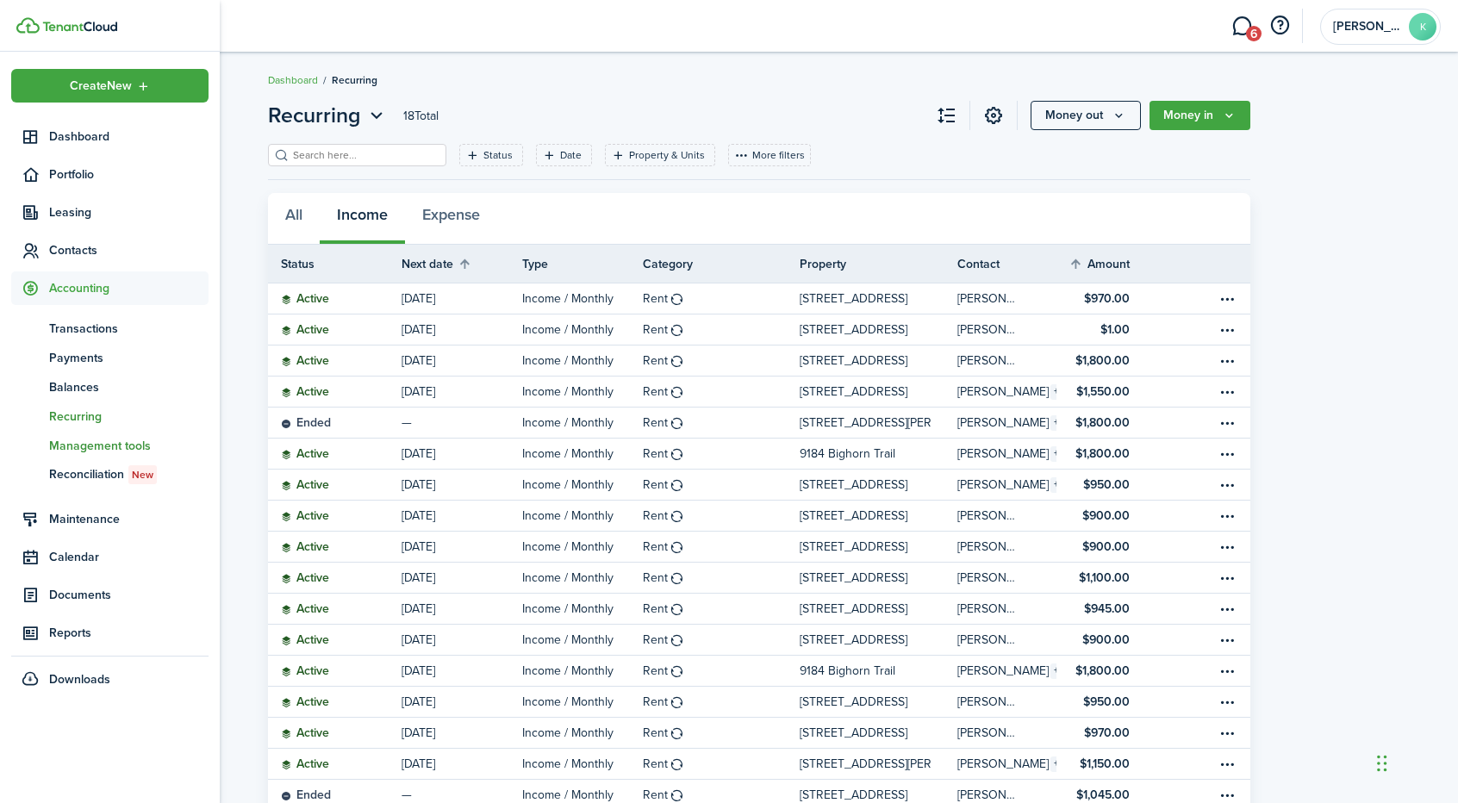
click at [72, 445] on span "Management tools" at bounding box center [128, 446] width 159 height 18
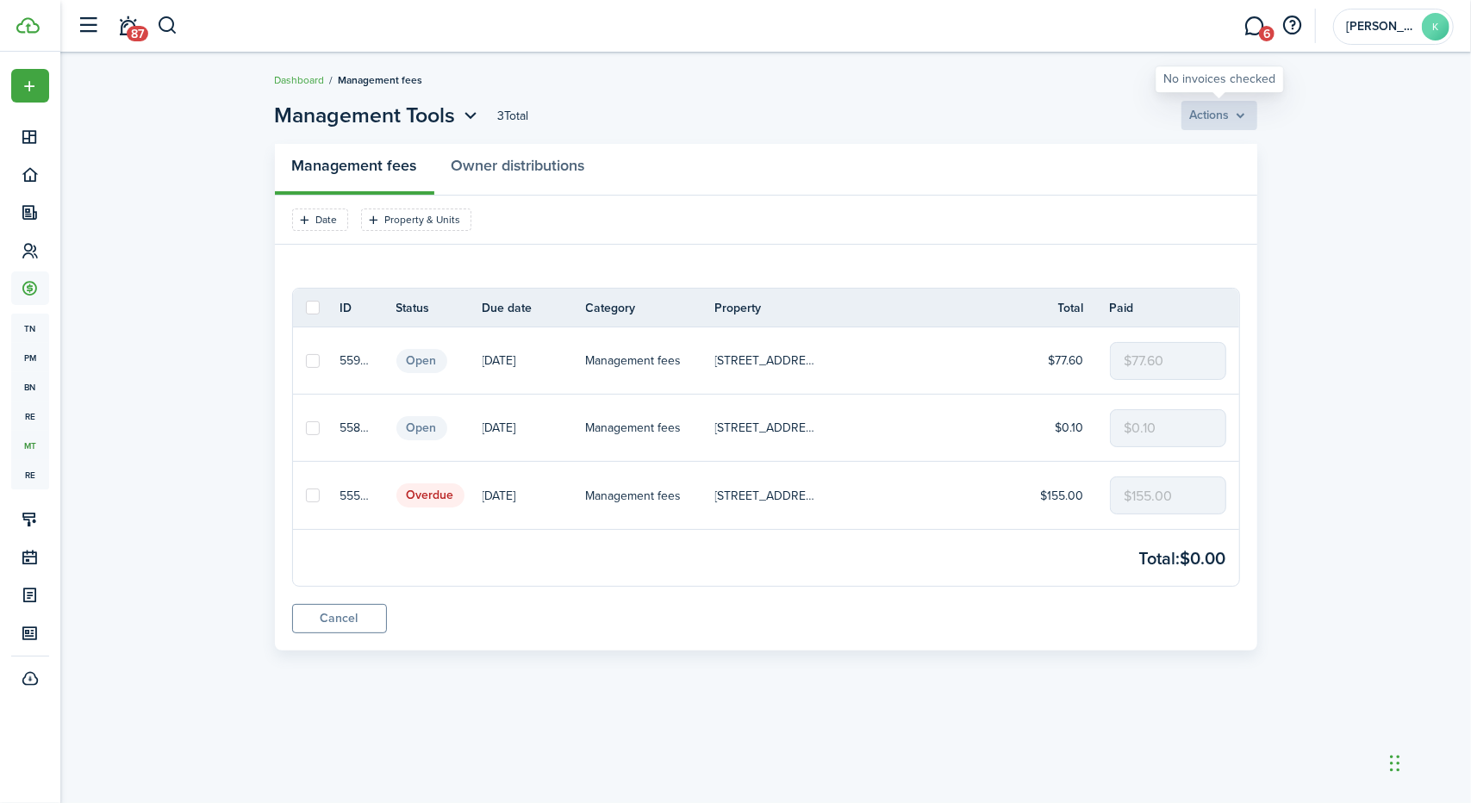
click at [1230, 116] on bulk-payment-actions "Actions" at bounding box center [1219, 115] width 76 height 29
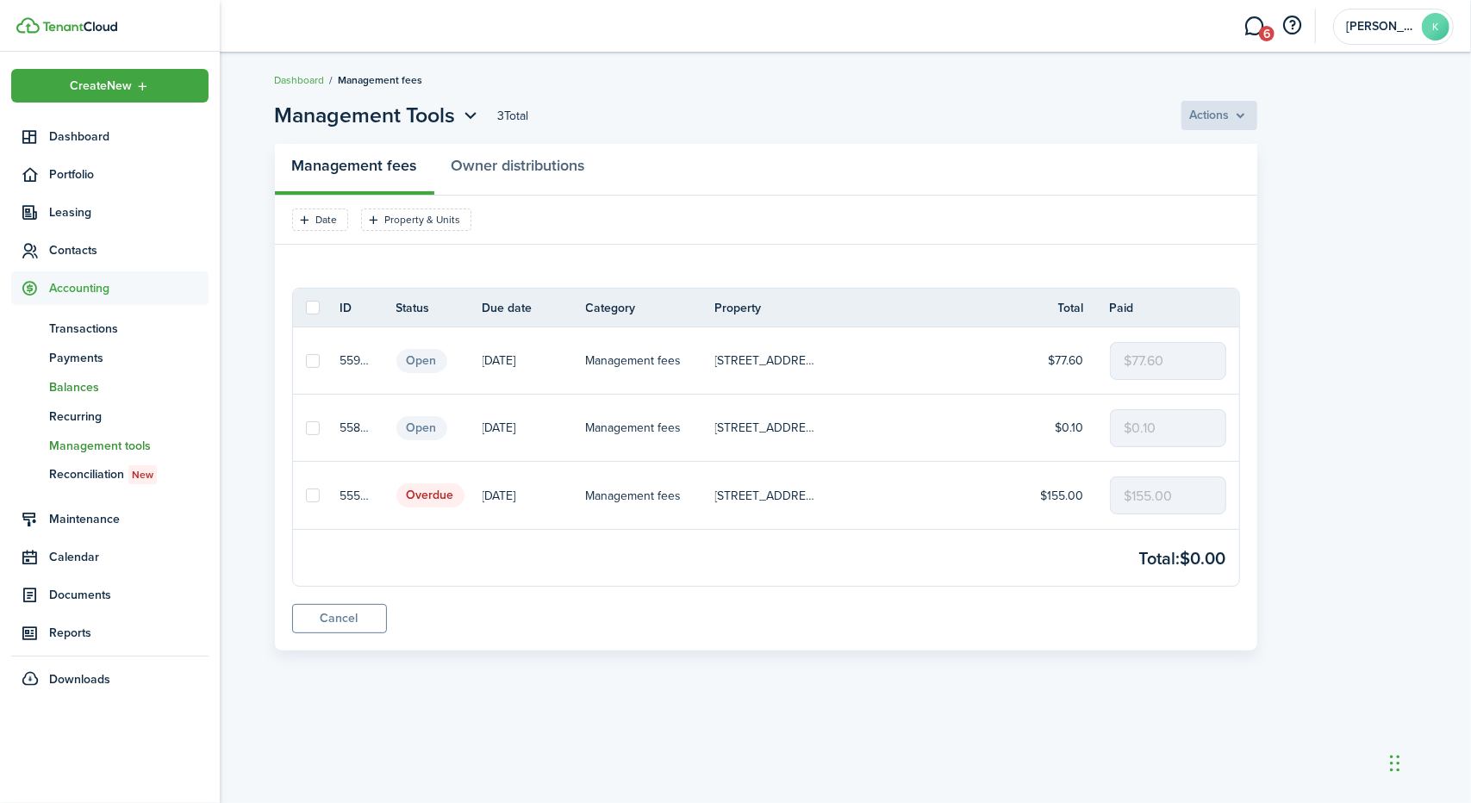
click at [59, 385] on span "Balances" at bounding box center [128, 387] width 159 height 18
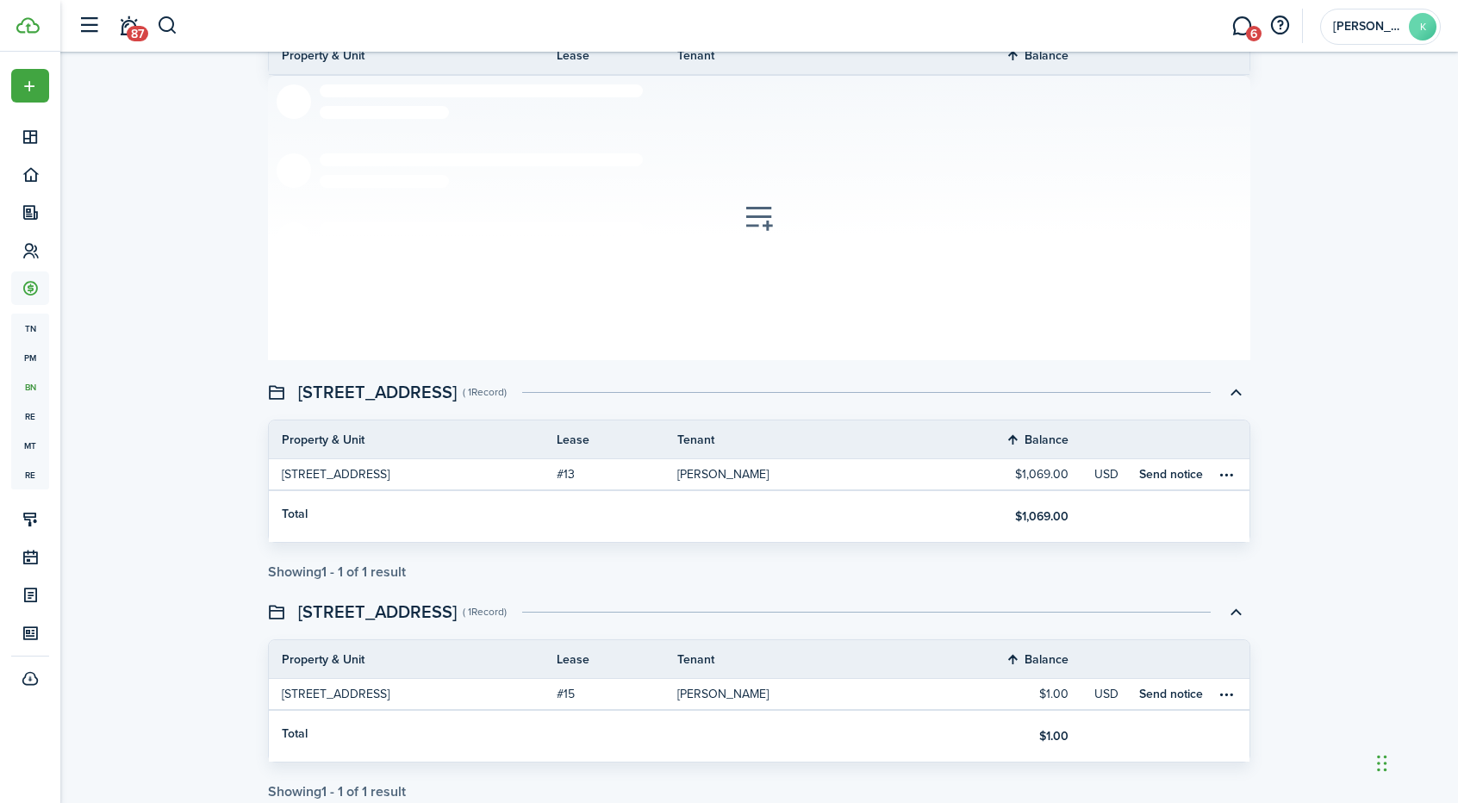
scroll to position [2002, 0]
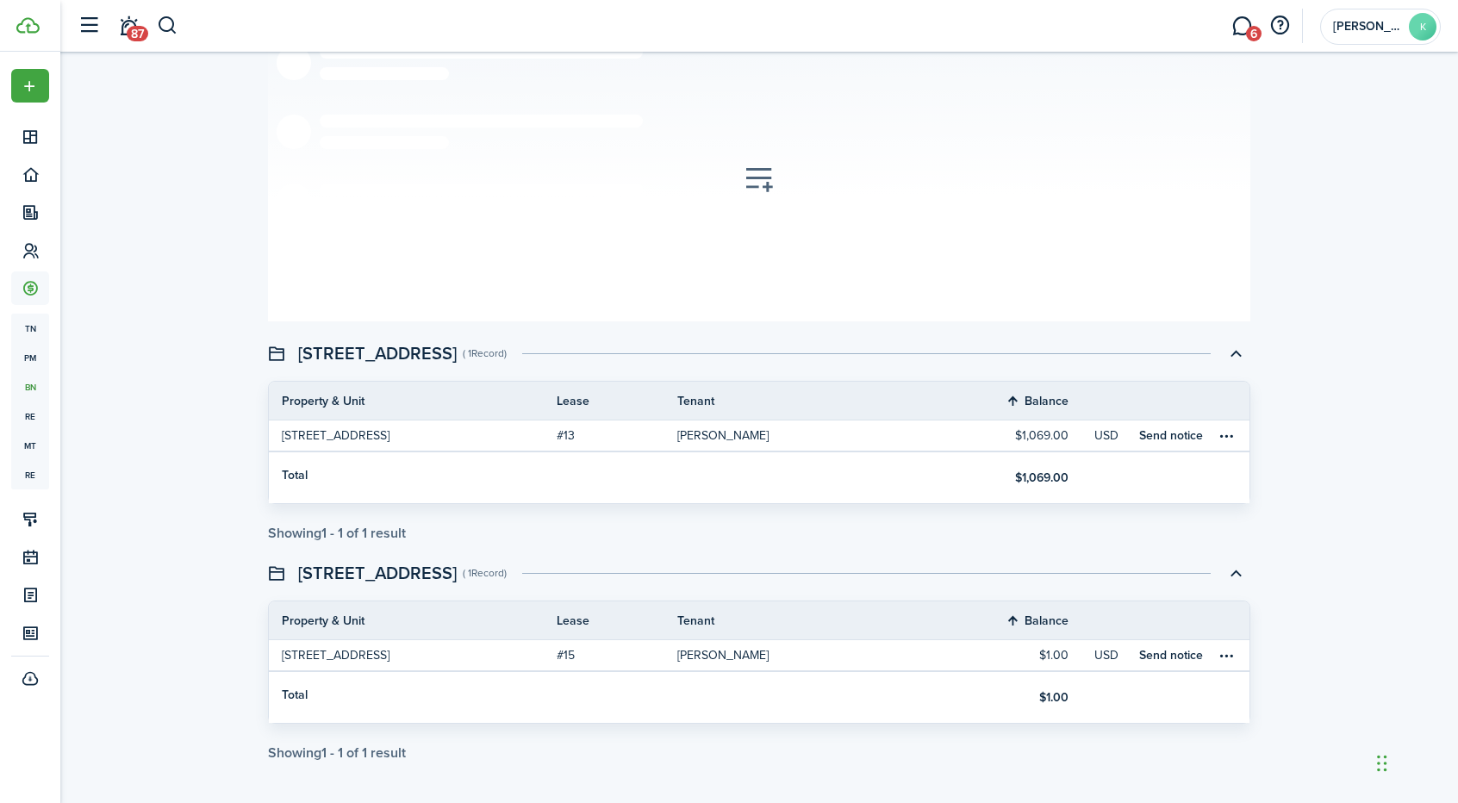
click at [274, 564] on swimlane-icon at bounding box center [276, 572] width 17 height 17
click at [321, 568] on swimlane-title "[STREET_ADDRESS]" at bounding box center [377, 573] width 159 height 26
click at [280, 564] on swimlane-icon at bounding box center [276, 572] width 17 height 17
click at [277, 572] on swimlane-icon at bounding box center [276, 572] width 17 height 17
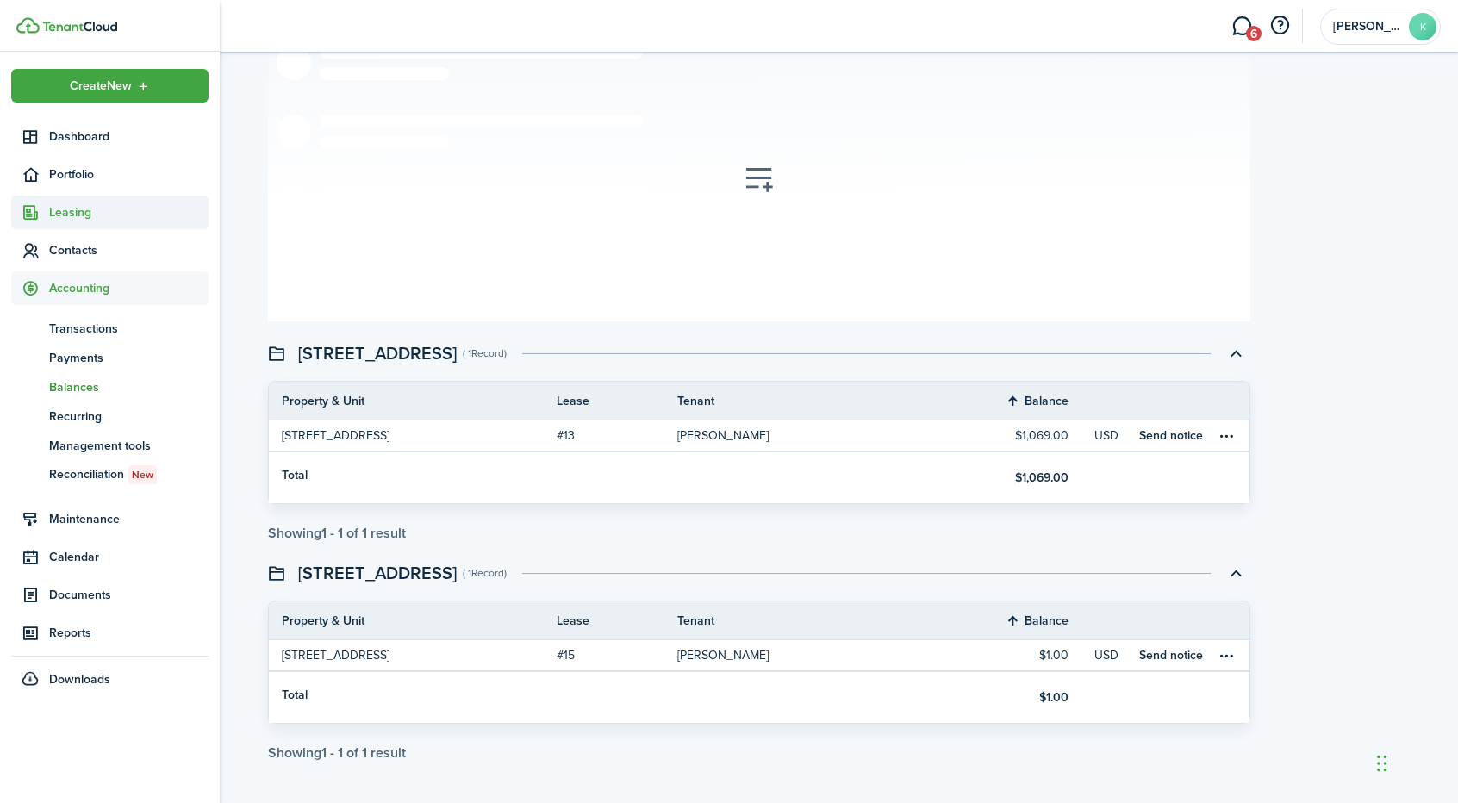
click at [77, 213] on span "Leasing" at bounding box center [128, 212] width 159 height 18
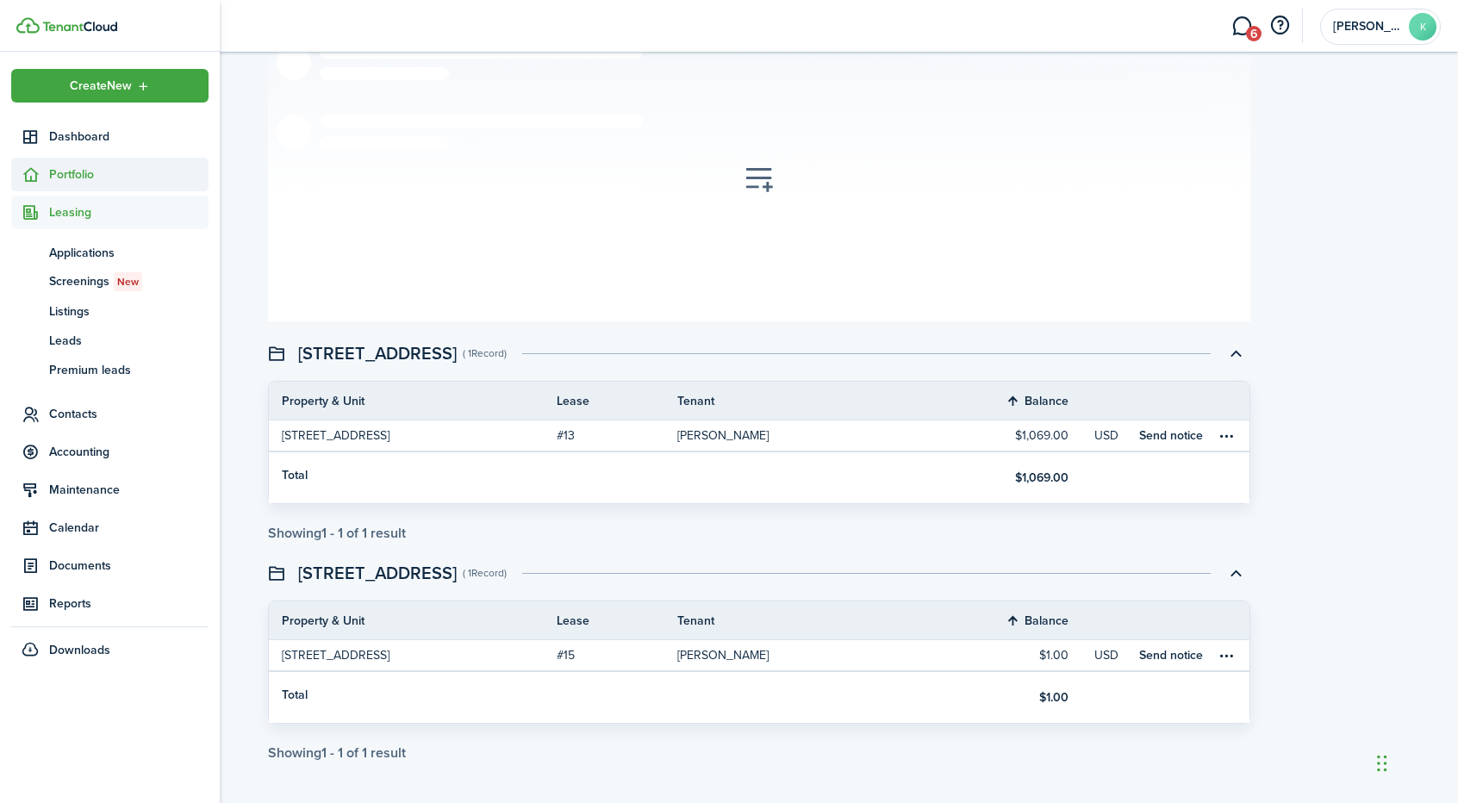
click at [87, 165] on span "Portfolio" at bounding box center [128, 174] width 159 height 18
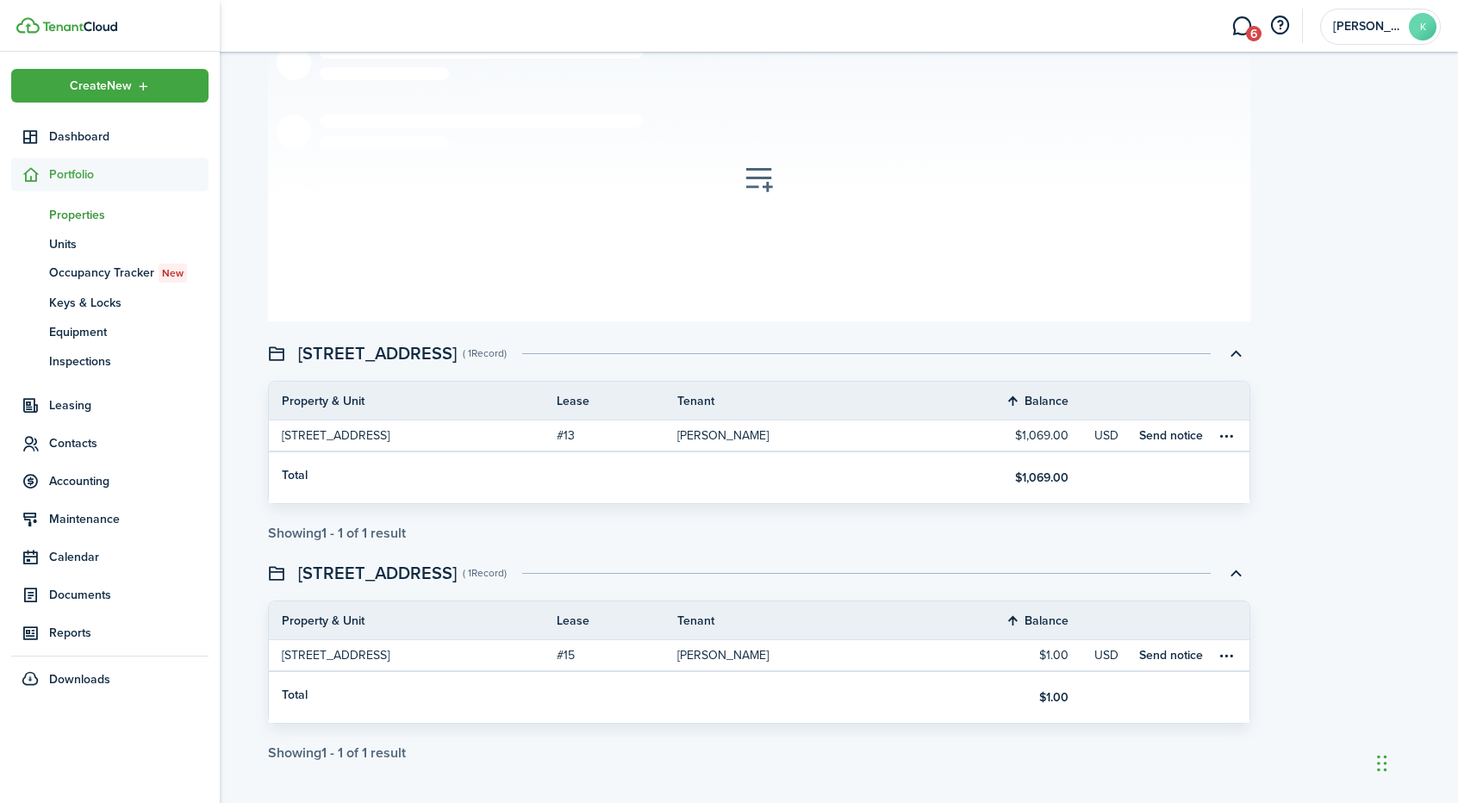
click at [88, 209] on span "Properties" at bounding box center [128, 215] width 159 height 18
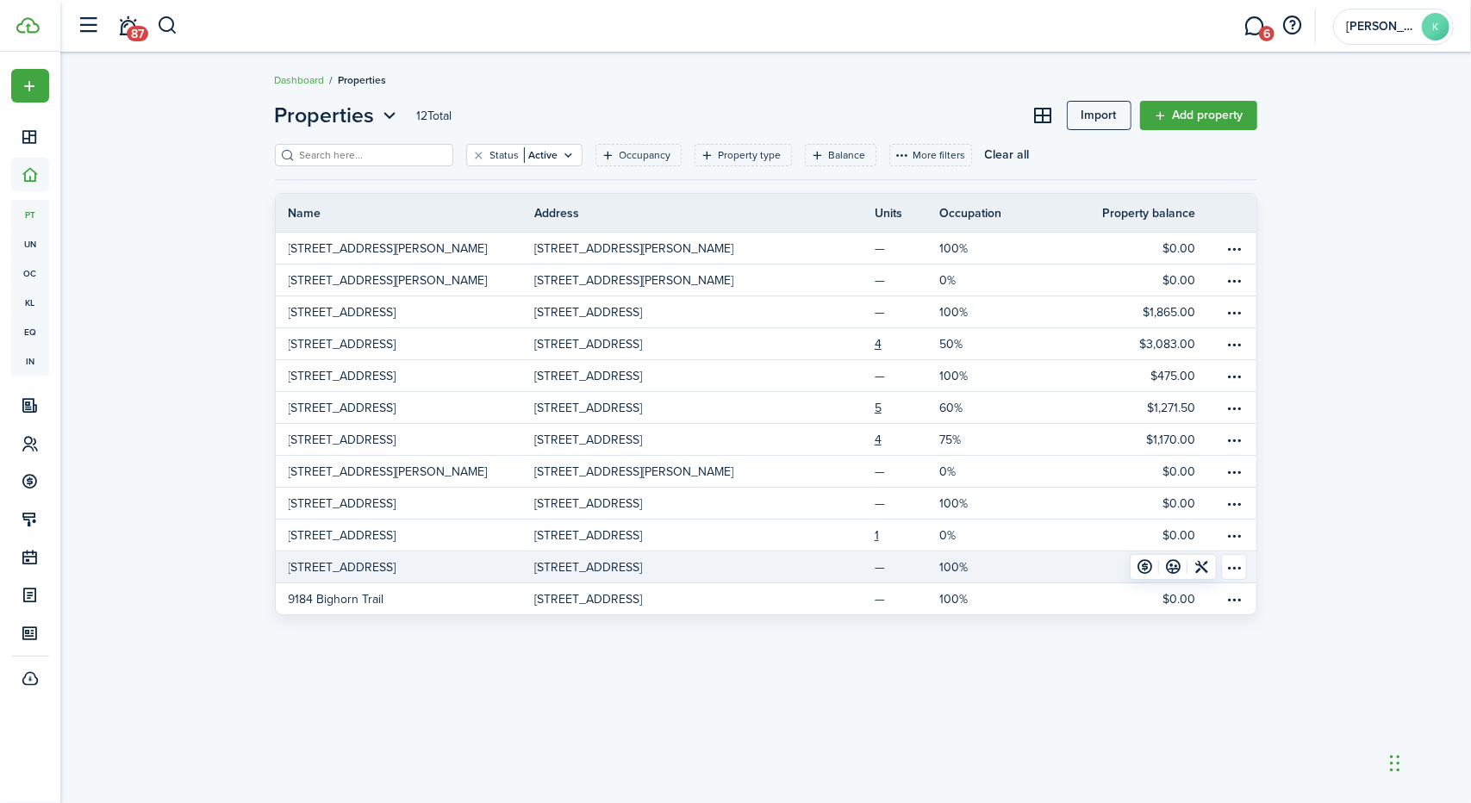
click at [495, 573] on link "[STREET_ADDRESS]" at bounding box center [405, 566] width 259 height 31
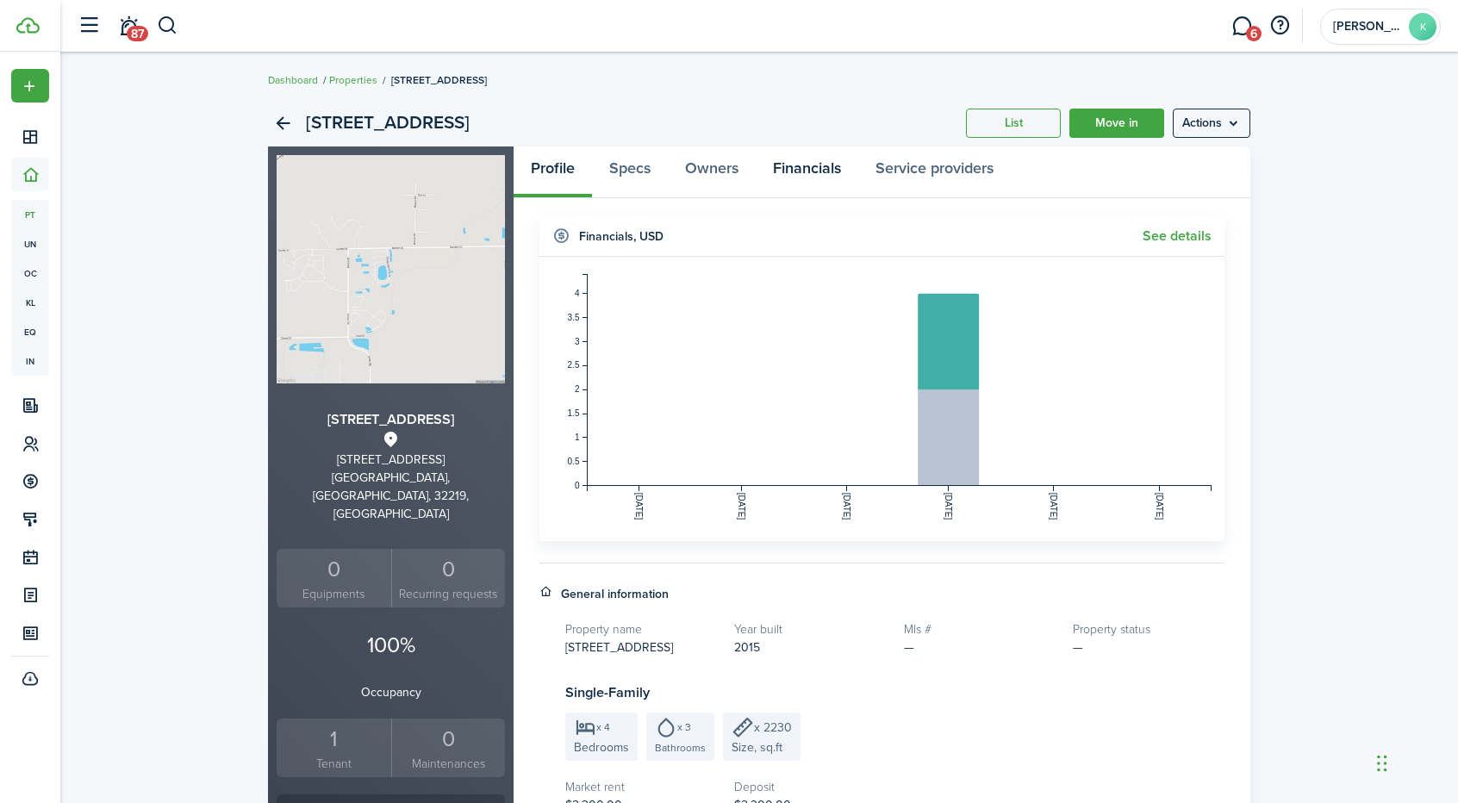
click at [786, 171] on link "Financials" at bounding box center [807, 172] width 103 height 52
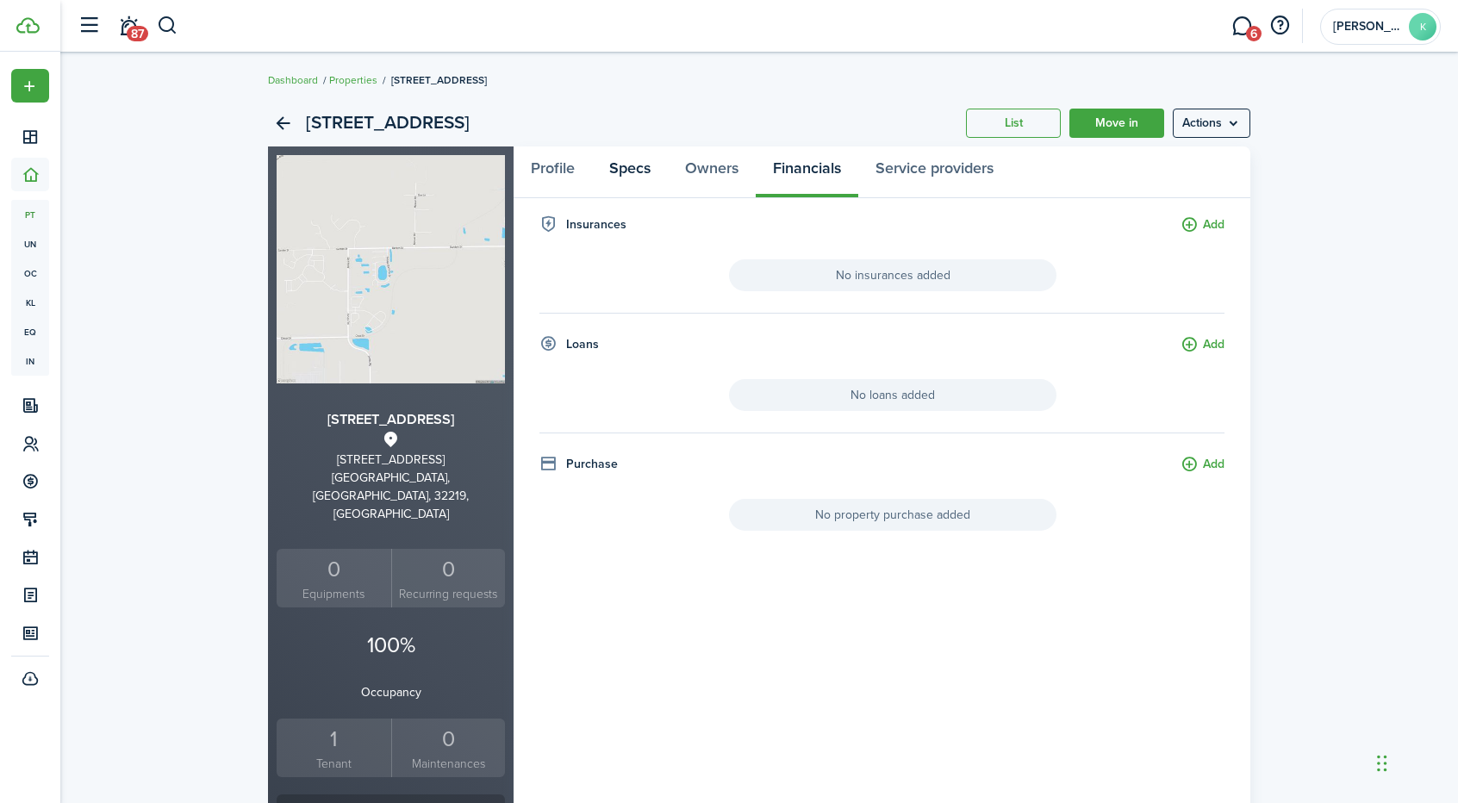
click at [644, 171] on link "Specs" at bounding box center [630, 172] width 76 height 52
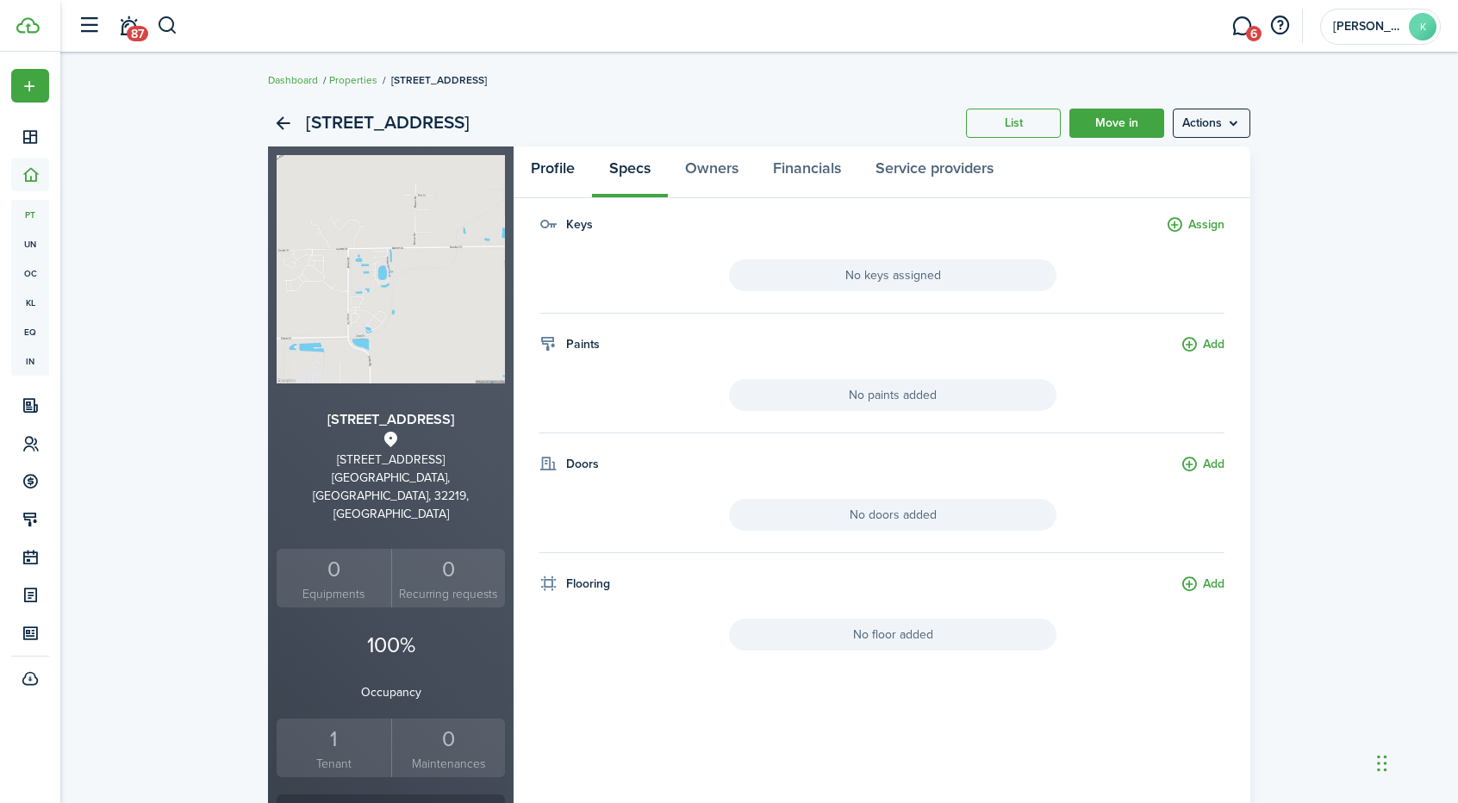
click at [558, 167] on link "Profile" at bounding box center [553, 172] width 78 height 52
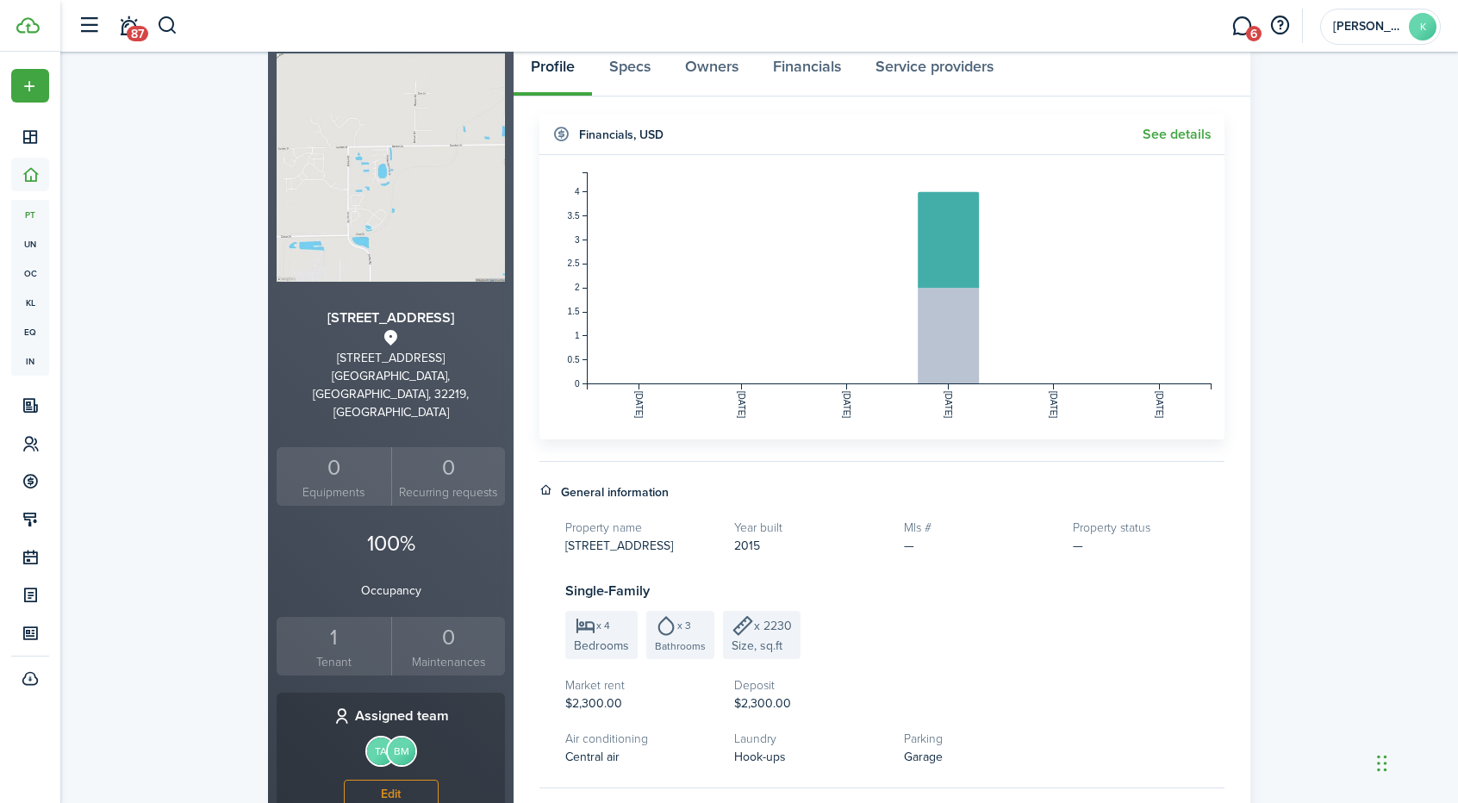
scroll to position [55, 0]
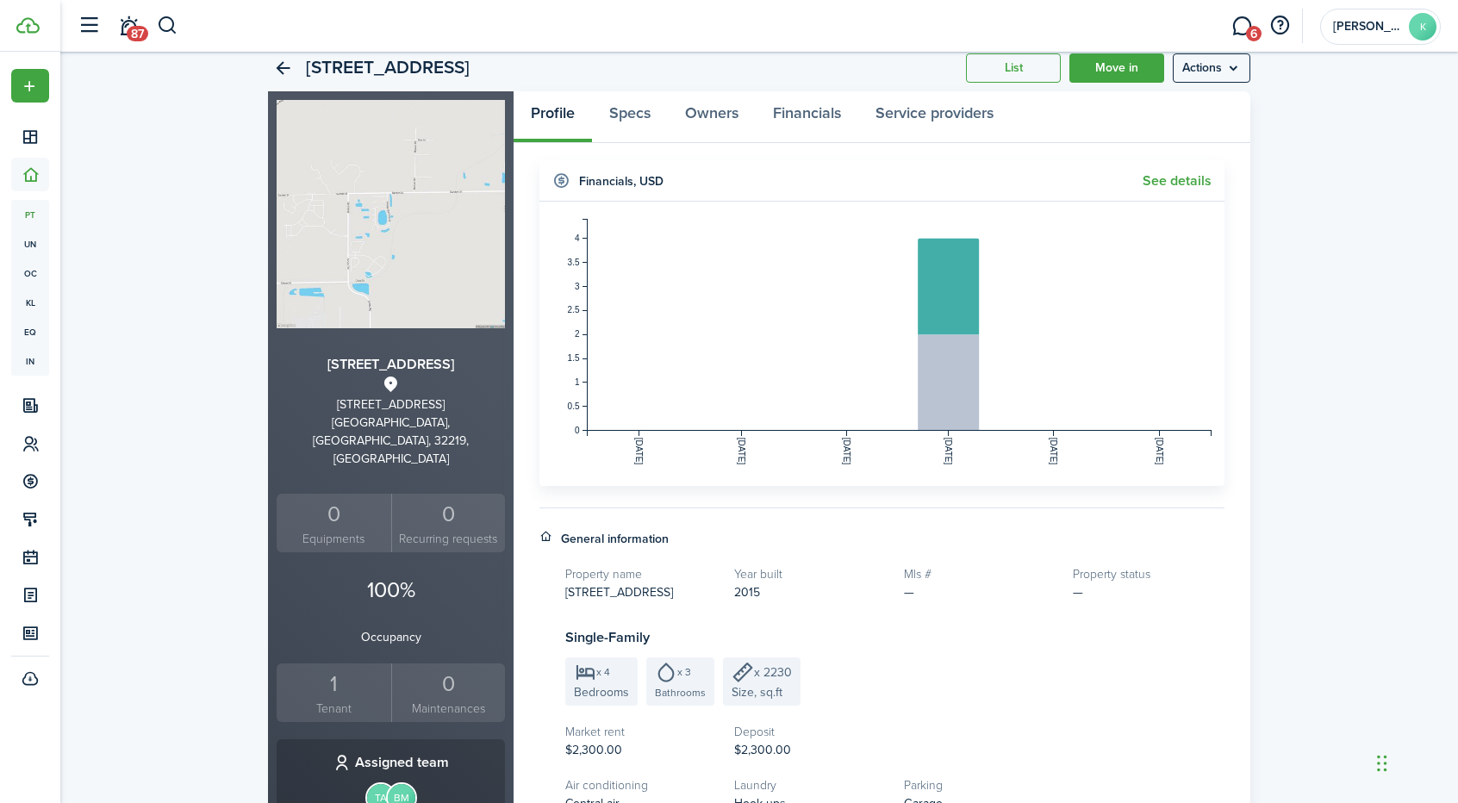
click at [448, 498] on div "0" at bounding box center [448, 514] width 105 height 33
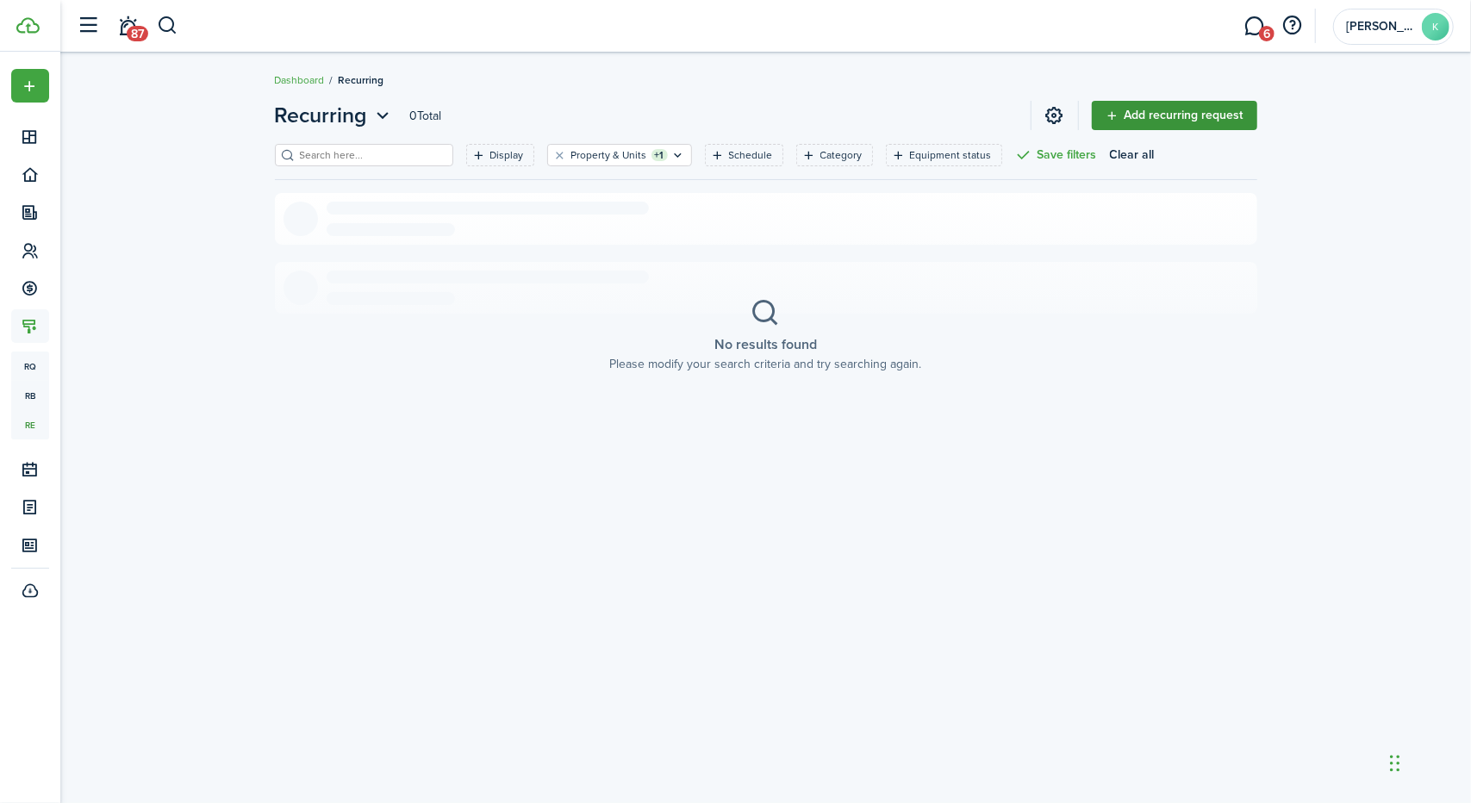
click at [1163, 115] on link "Add recurring request" at bounding box center [1174, 115] width 165 height 29
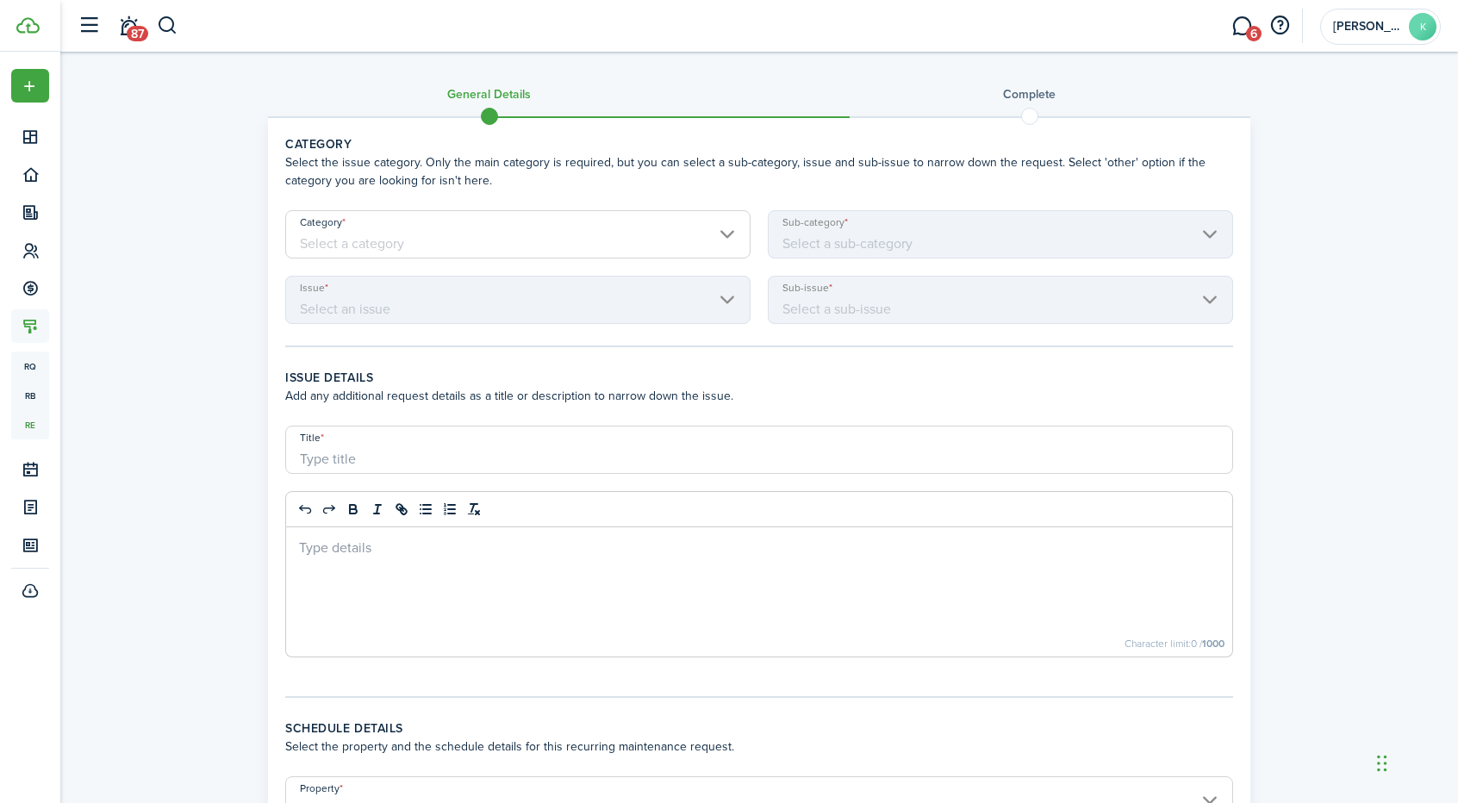
click at [710, 227] on input "Category" at bounding box center [517, 234] width 465 height 48
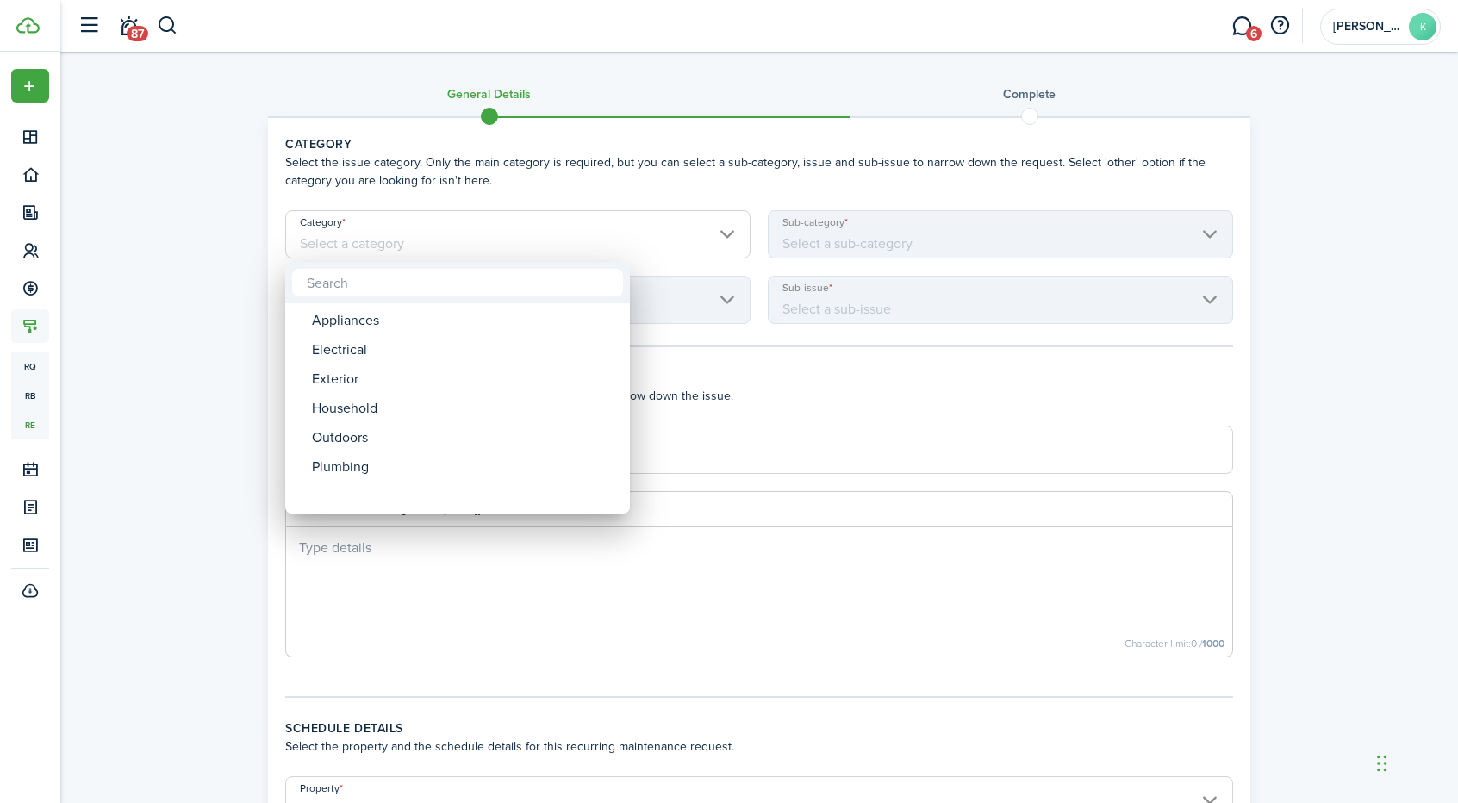
click at [645, 173] on div at bounding box center [729, 401] width 1734 height 1079
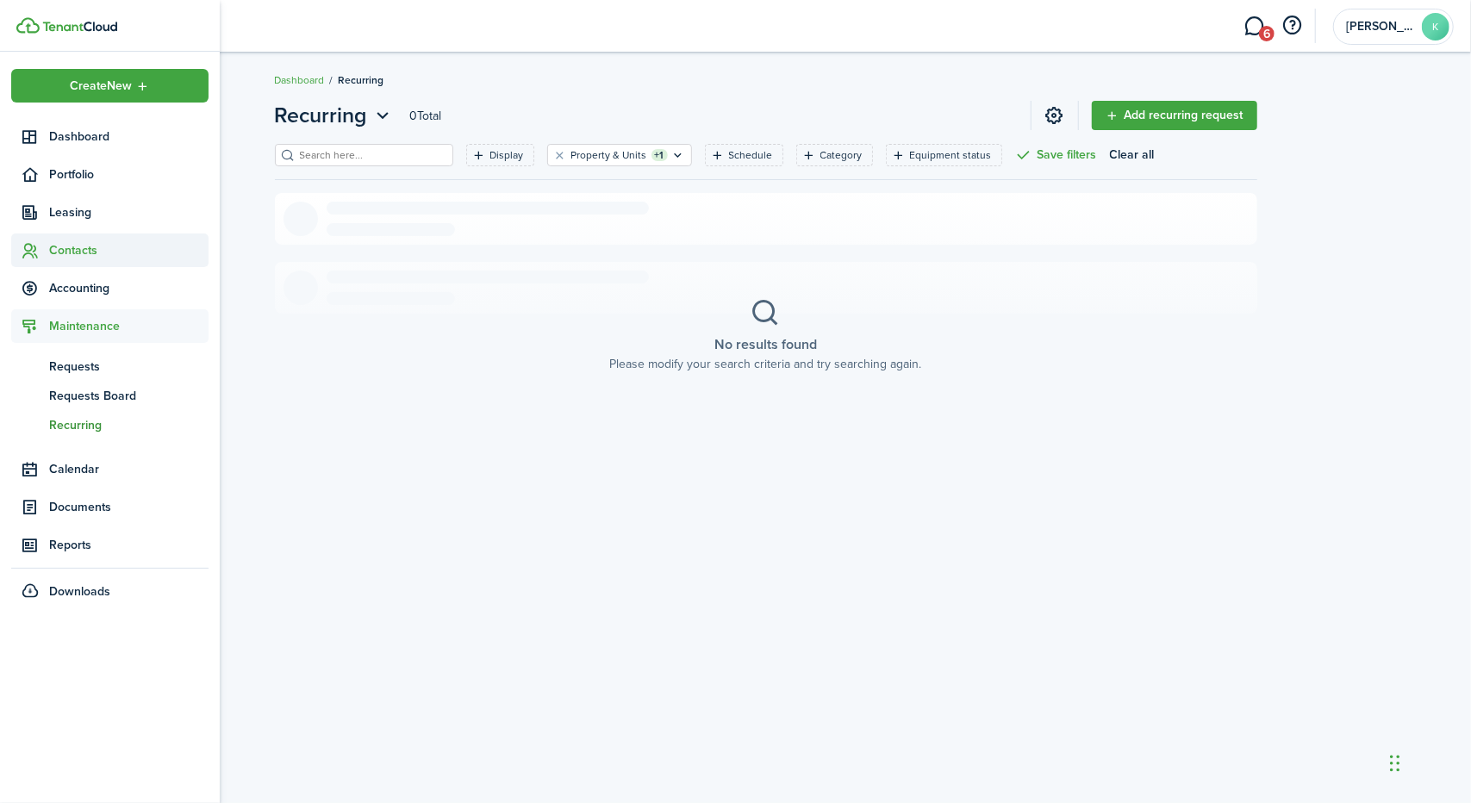
click at [76, 244] on span "Contacts" at bounding box center [128, 250] width 159 height 18
click at [76, 317] on span "Owners" at bounding box center [128, 320] width 159 height 18
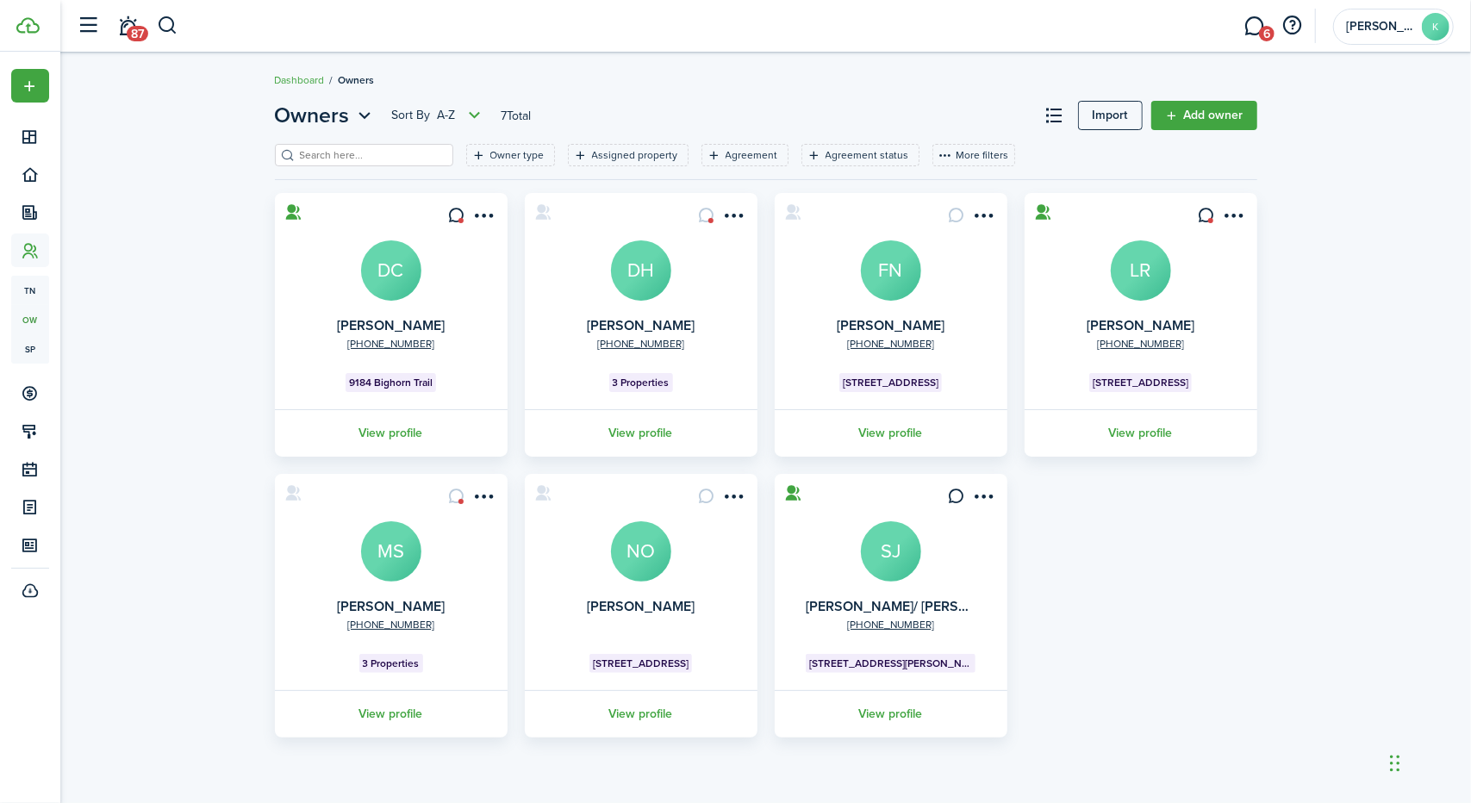
click at [634, 546] on avatar-text "NO" at bounding box center [641, 551] width 60 height 60
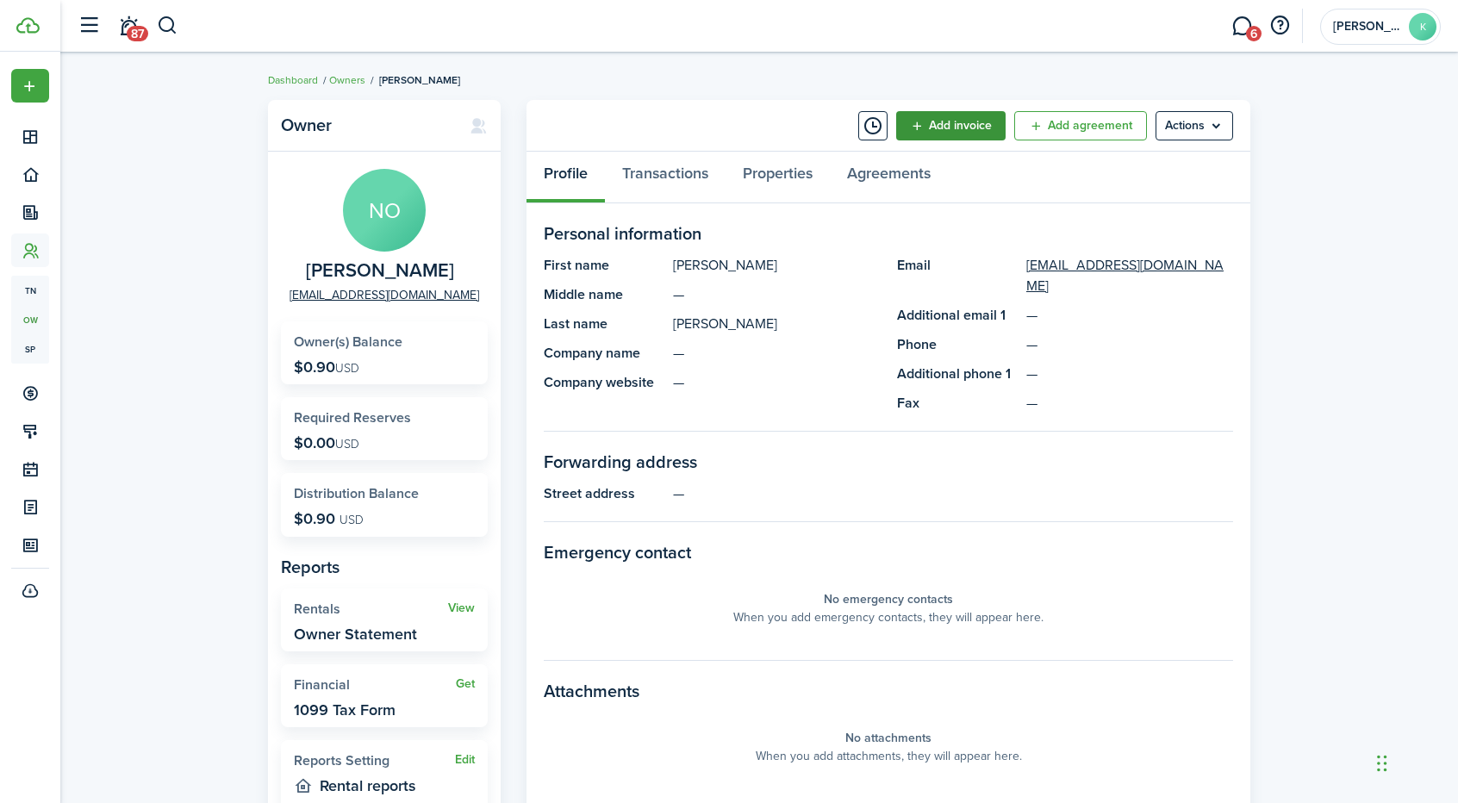
click at [927, 121] on button "Add invoice" at bounding box center [950, 125] width 109 height 29
click at [1194, 128] on menu-btn "Actions" at bounding box center [1194, 125] width 78 height 29
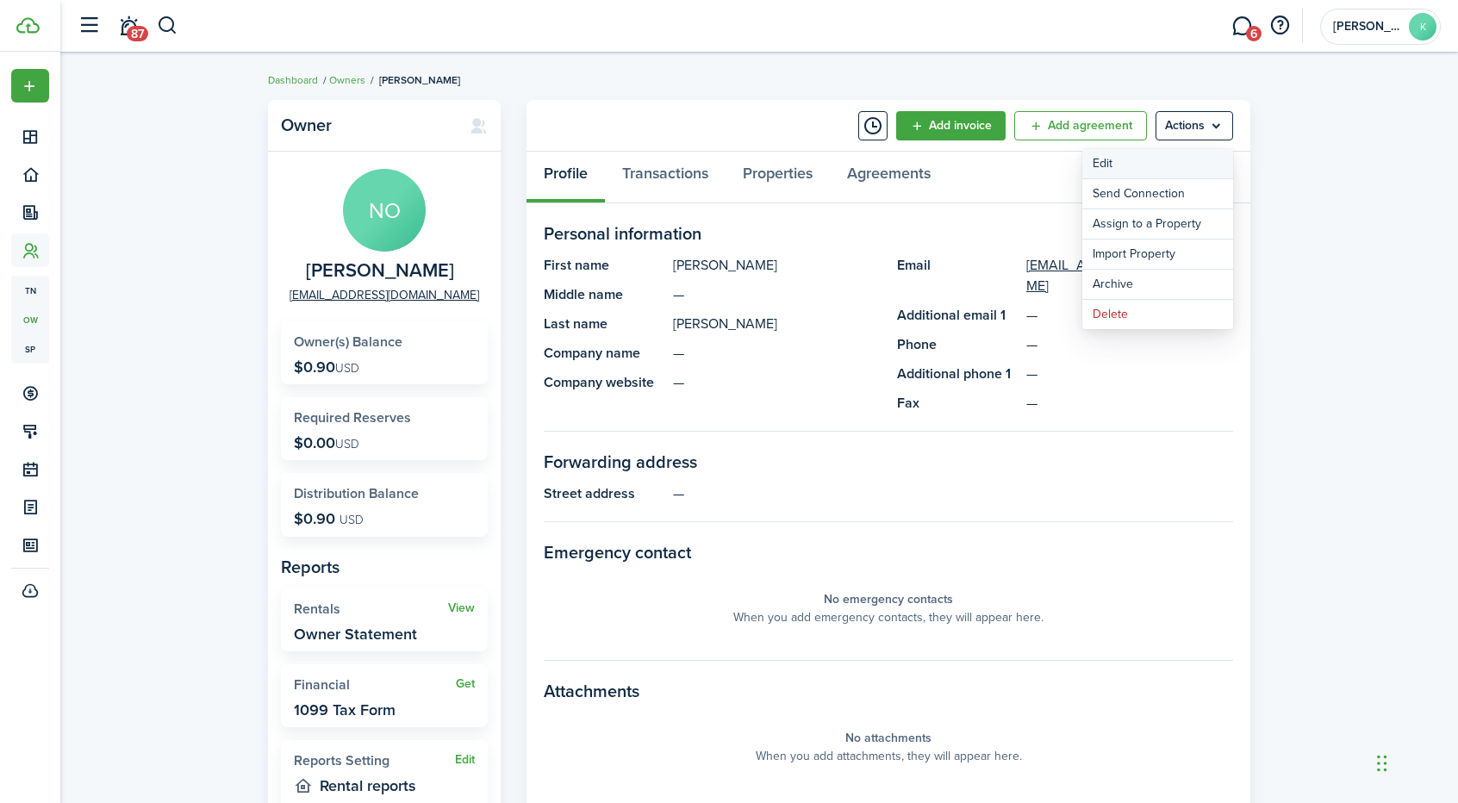
click at [1136, 168] on link "Edit" at bounding box center [1157, 163] width 151 height 29
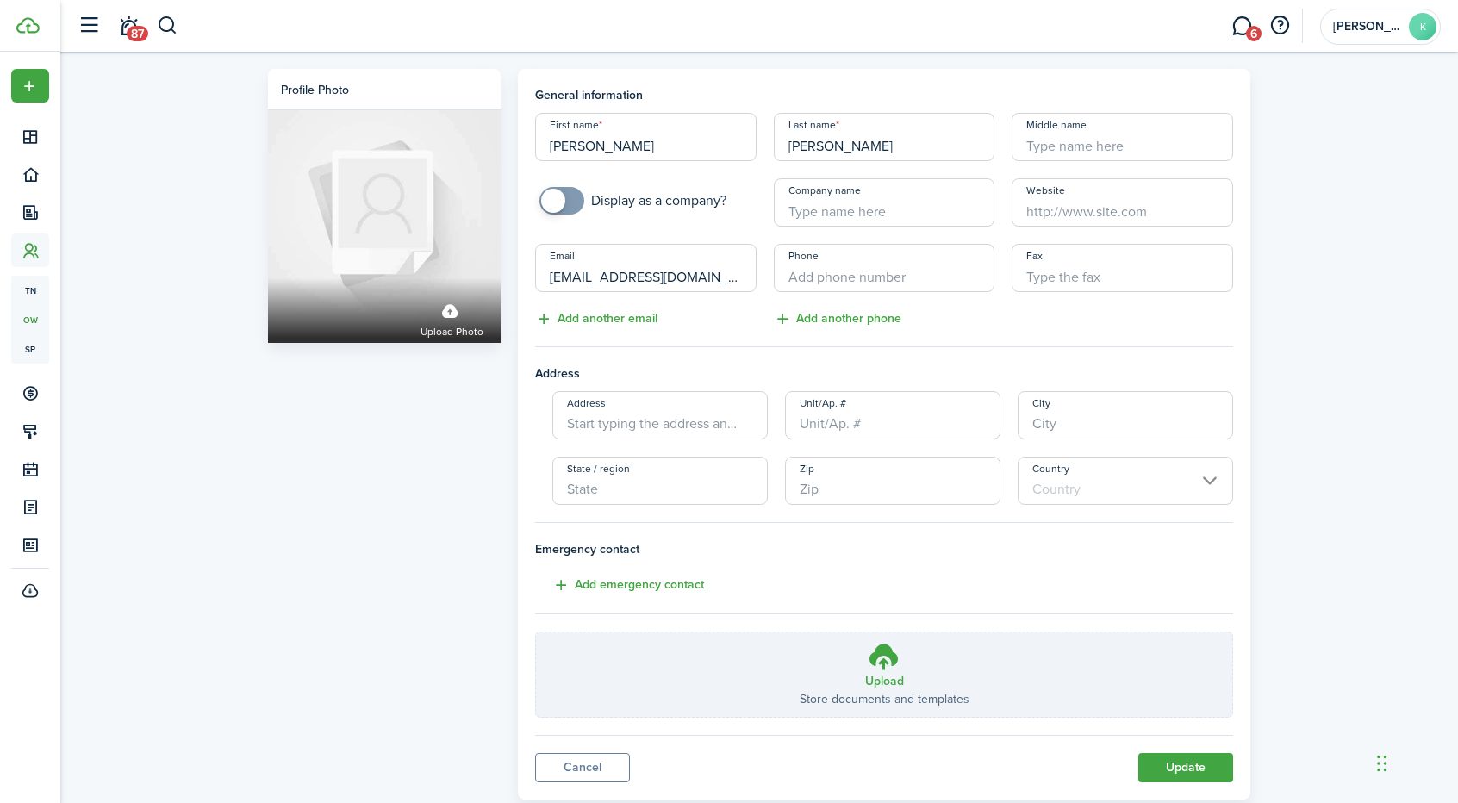
scroll to position [41, 0]
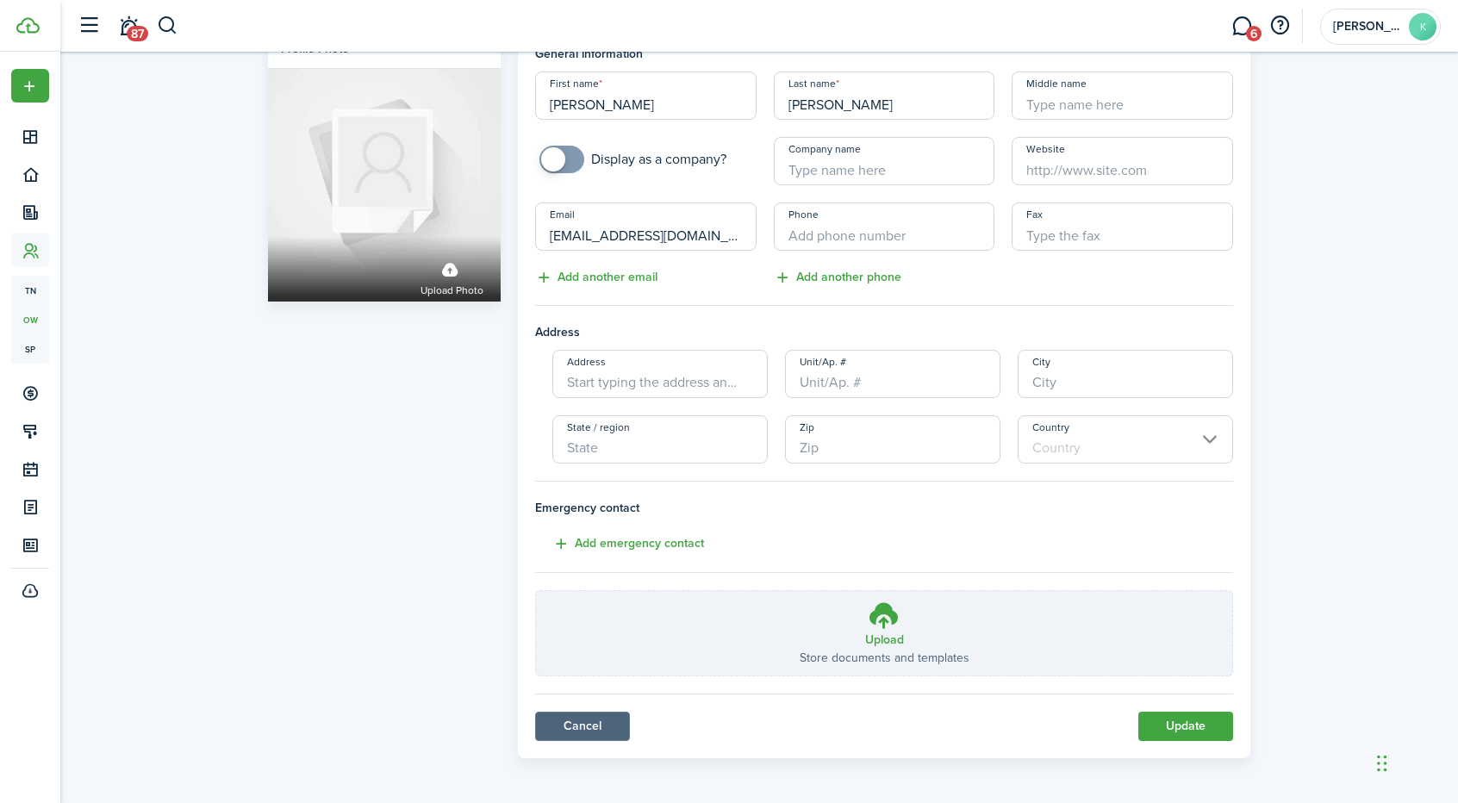
click at [579, 732] on link "Cancel" at bounding box center [582, 726] width 95 height 29
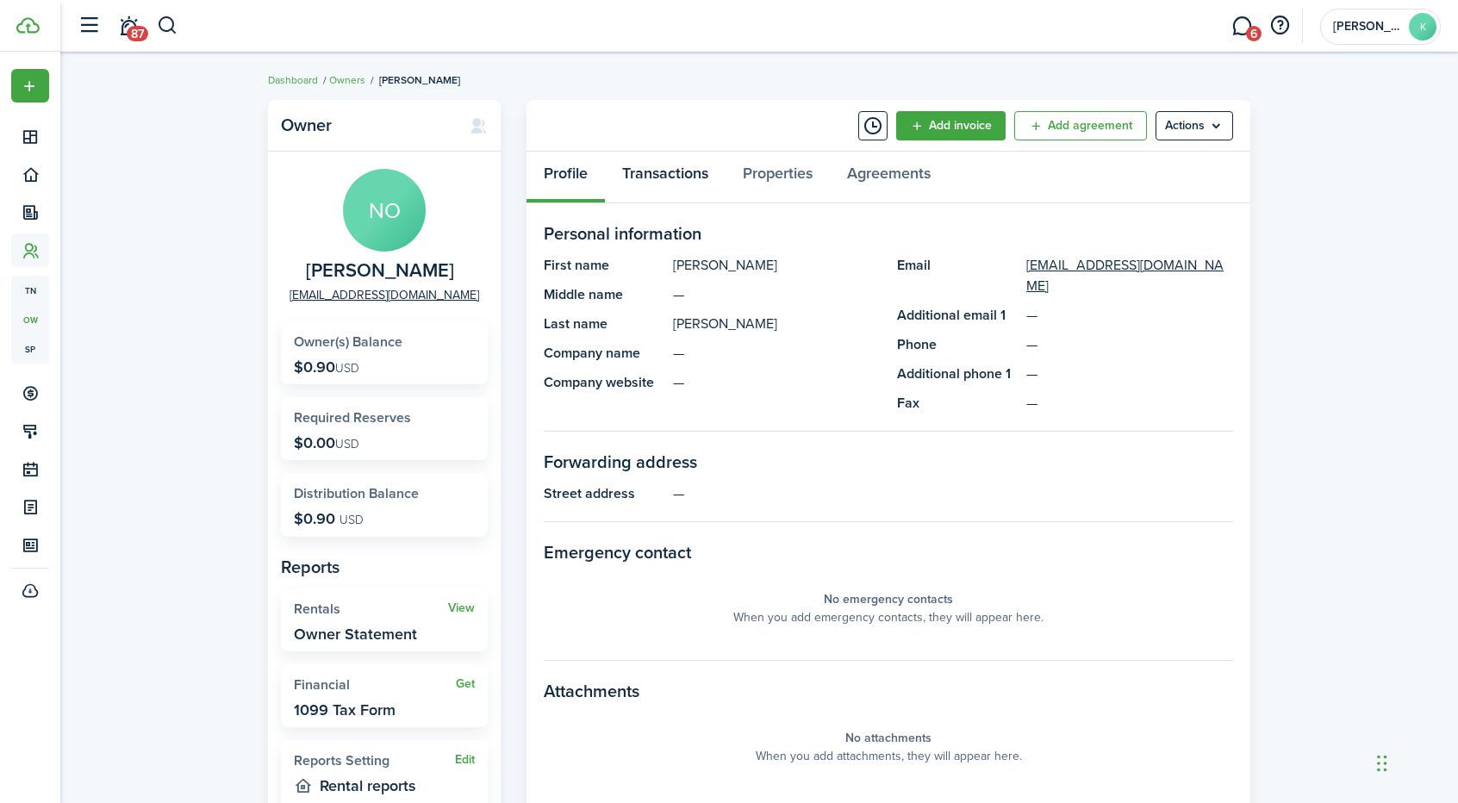
click at [679, 172] on link "Transactions" at bounding box center [665, 178] width 121 height 52
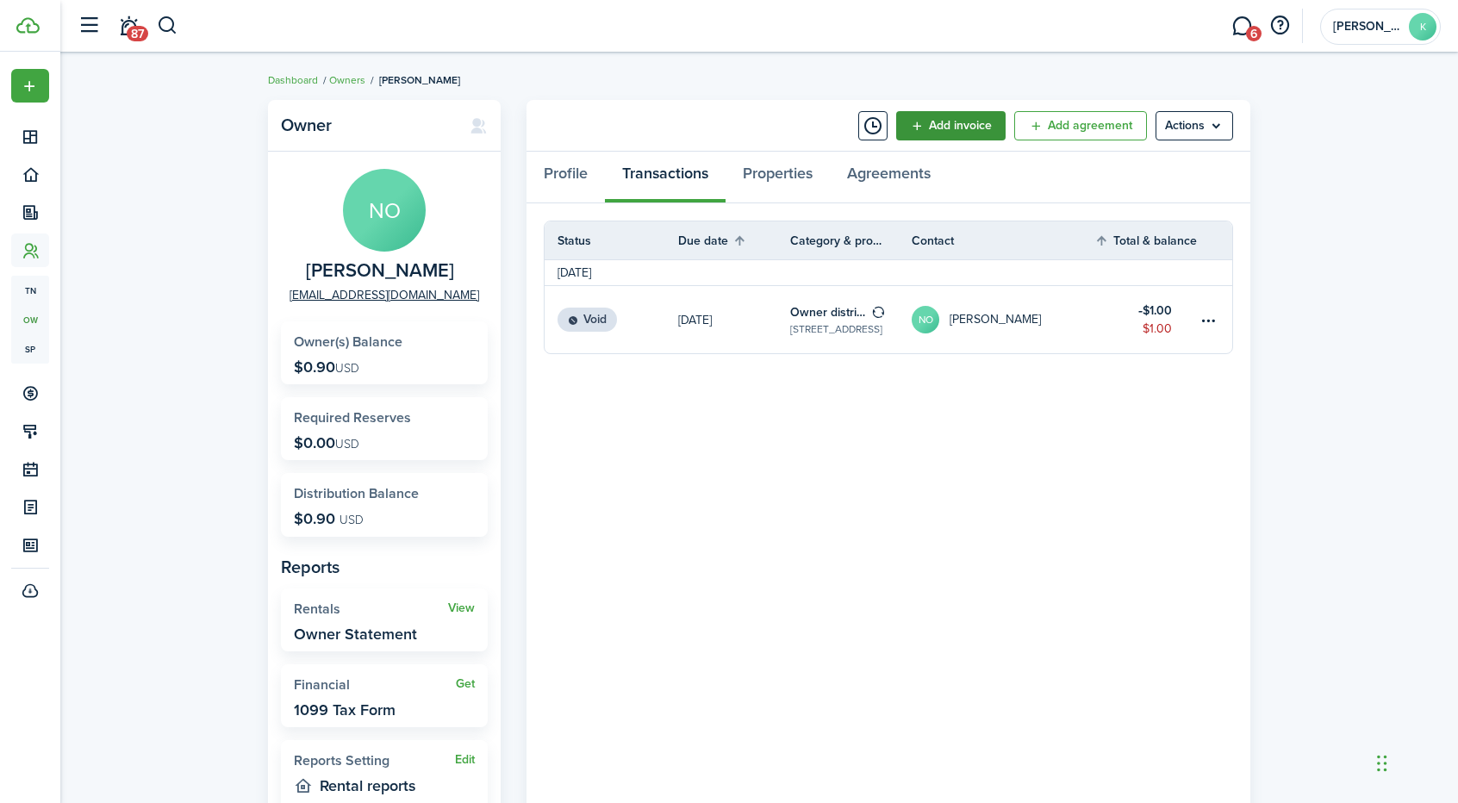
click at [925, 118] on button "Add invoice" at bounding box center [950, 125] width 109 height 29
click at [919, 160] on link "+ Contributions" at bounding box center [931, 163] width 151 height 29
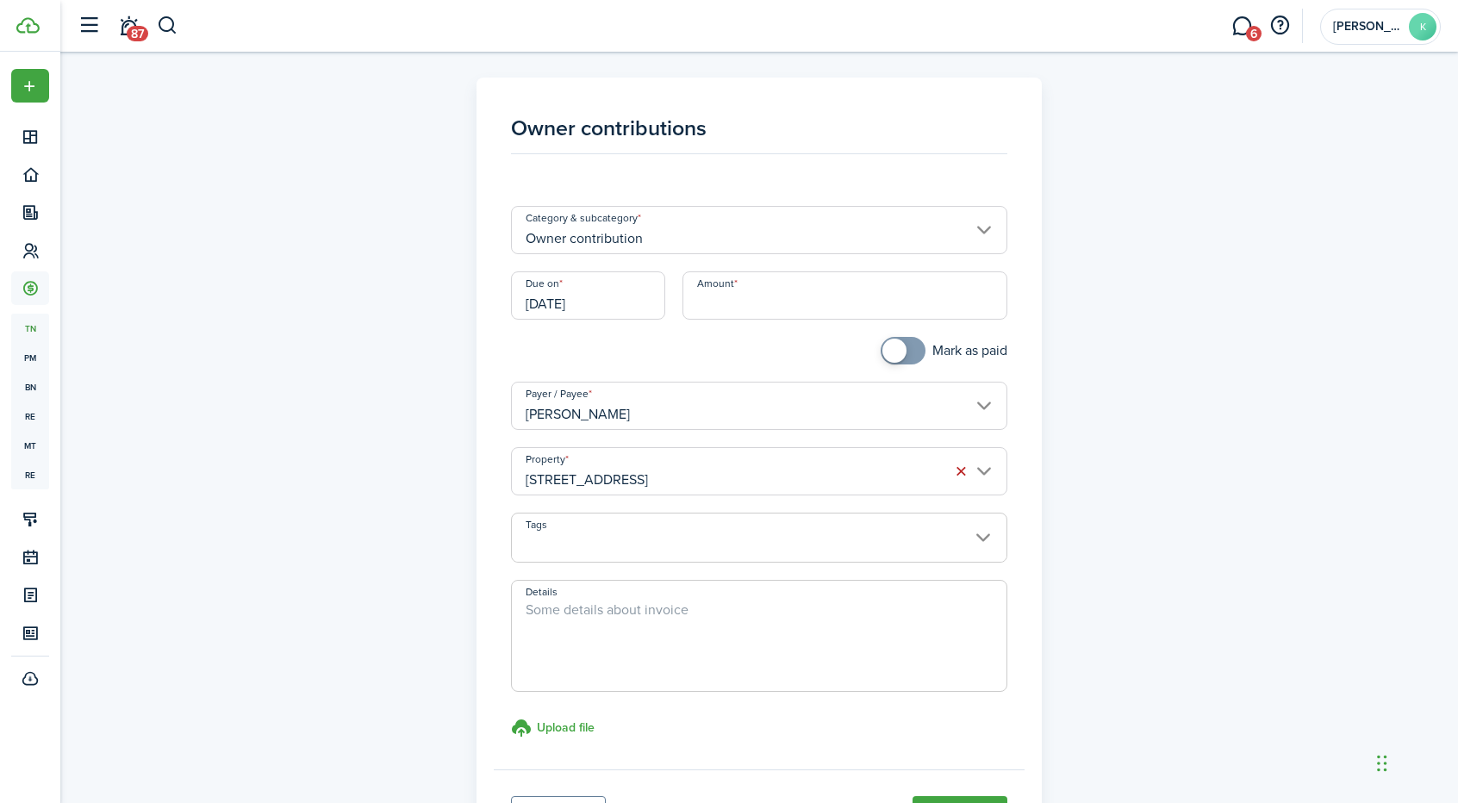
click at [962, 233] on input "Owner contribution" at bounding box center [759, 230] width 497 height 48
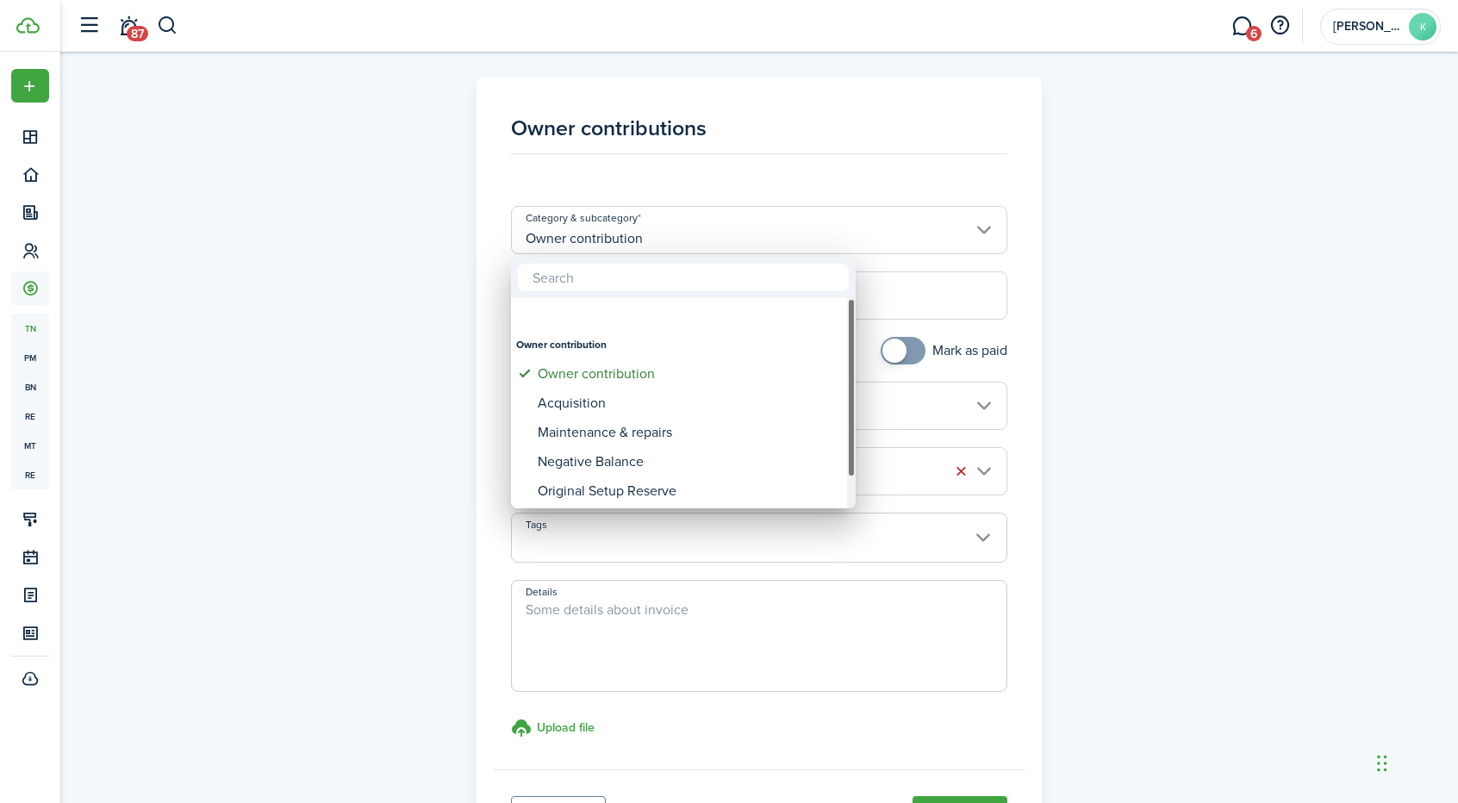
drag, startPoint x: 850, startPoint y: 349, endPoint x: 855, endPoint y: 292, distance: 57.1
click at [855, 292] on div "Owner contribution Owner contribution Acquisition Maintenance & repairs Negativ…" at bounding box center [729, 401] width 1458 height 803
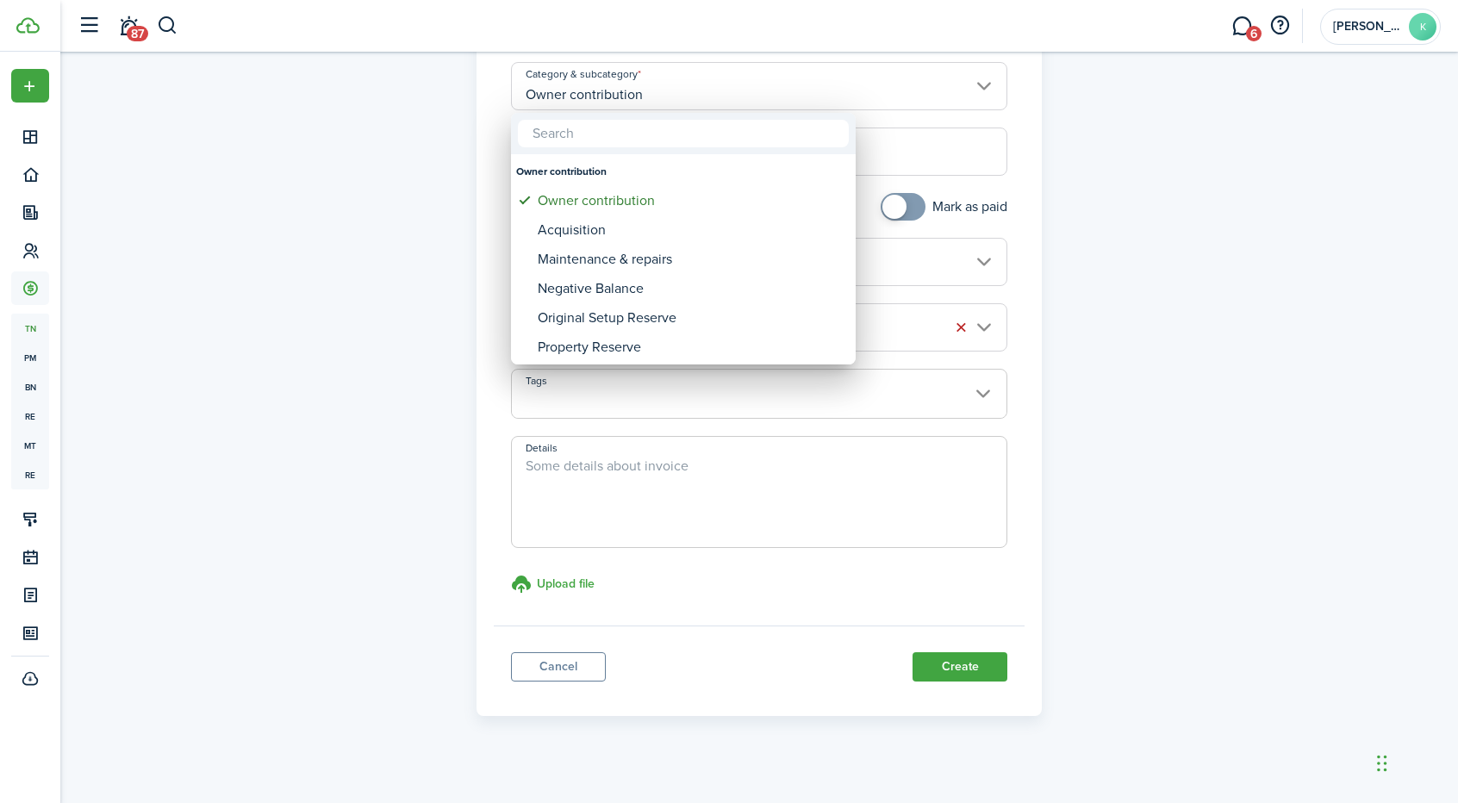
scroll to position [153, 0]
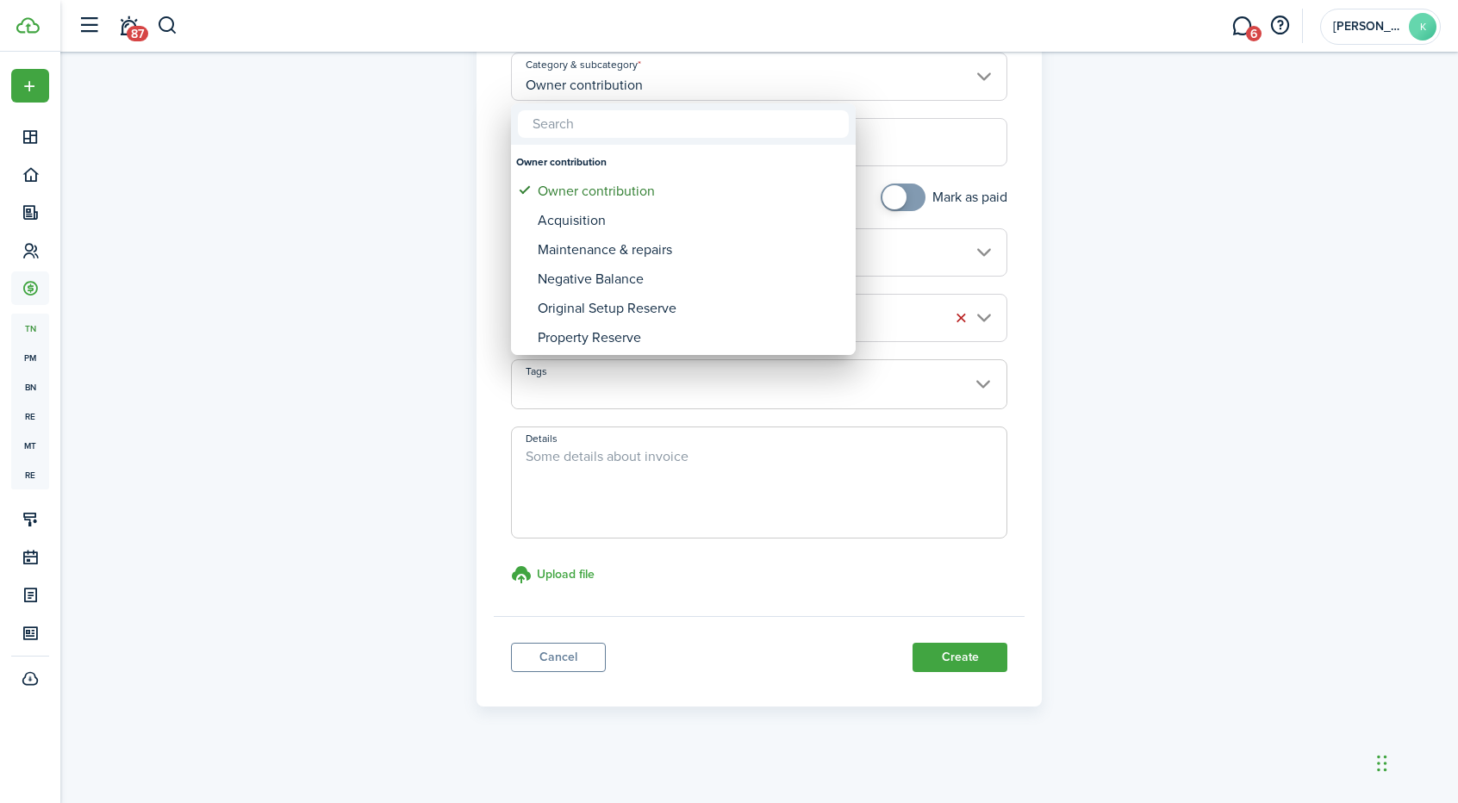
click at [555, 656] on div at bounding box center [729, 401] width 1734 height 1079
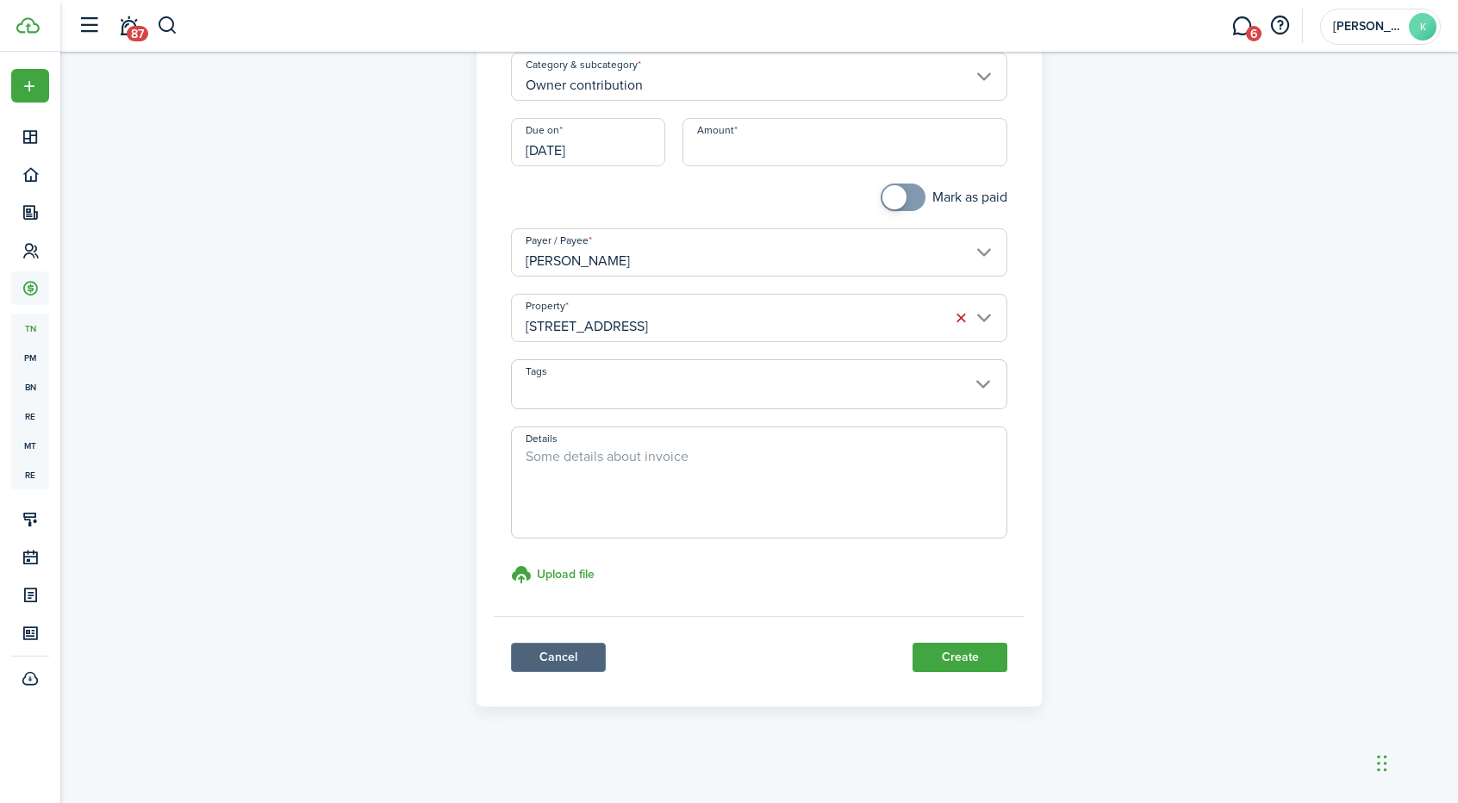
click at [555, 656] on link "Cancel" at bounding box center [558, 657] width 95 height 29
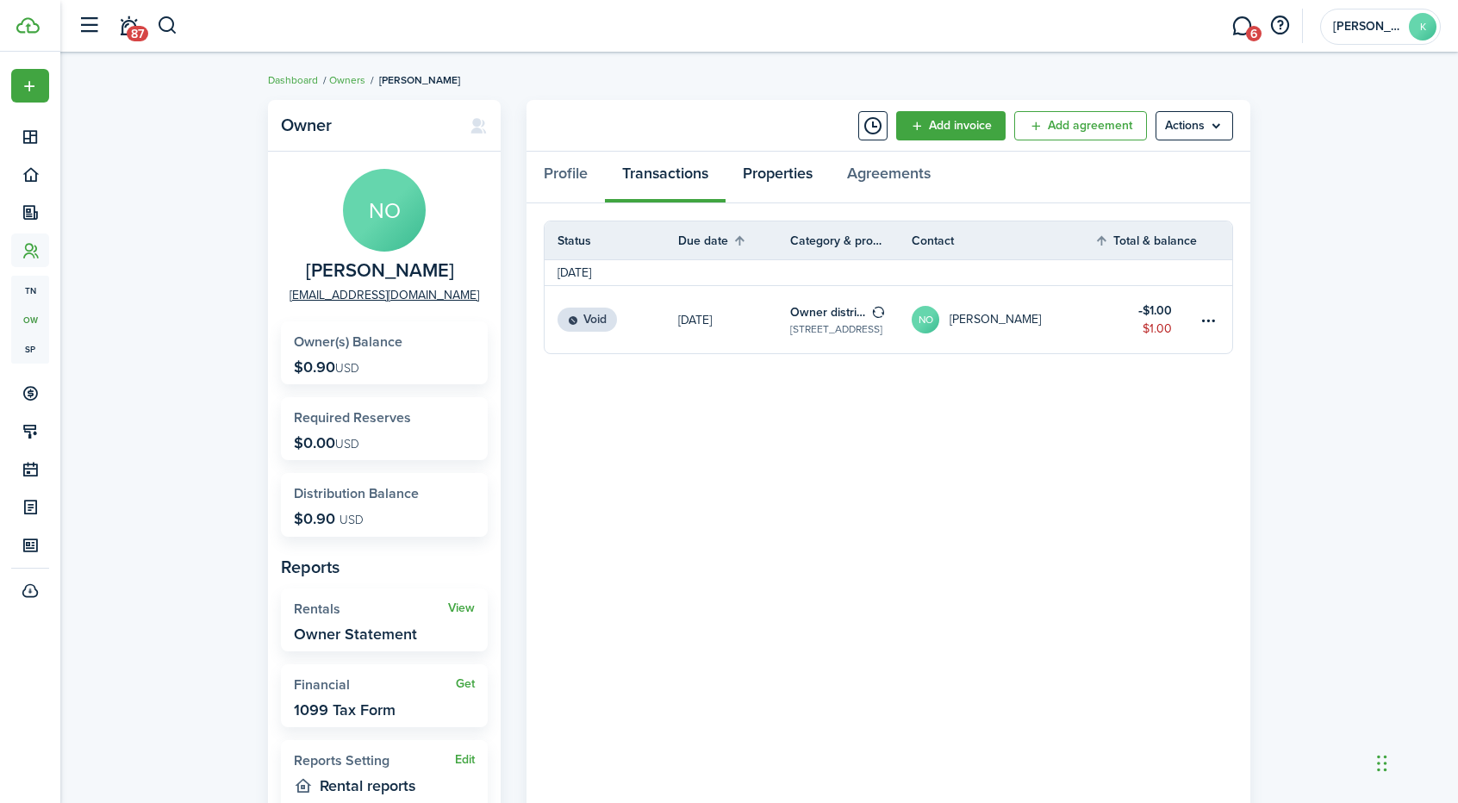
click at [798, 175] on link "Properties" at bounding box center [778, 178] width 104 height 52
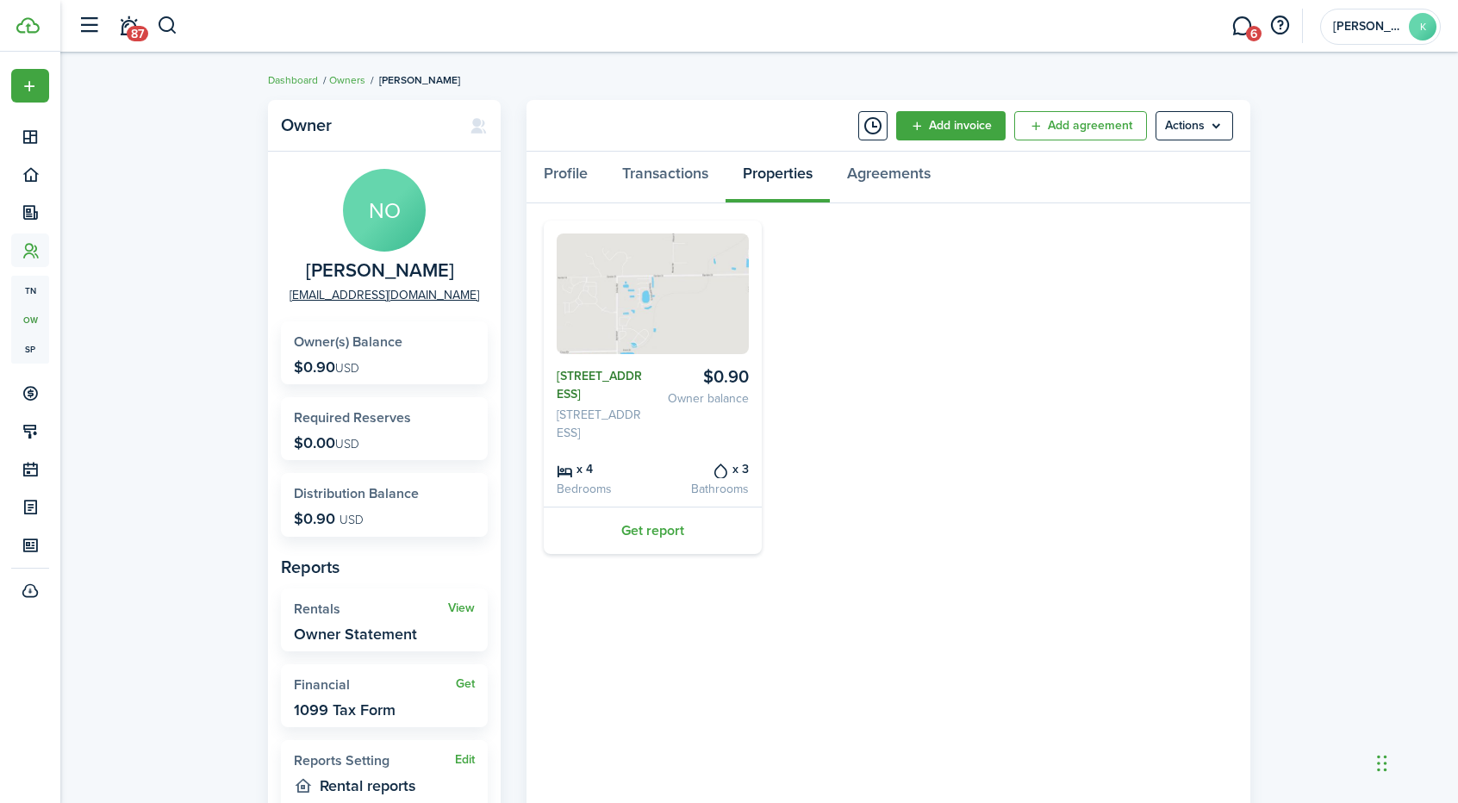
click at [592, 377] on link "[STREET_ADDRESS]" at bounding box center [602, 385] width 90 height 36
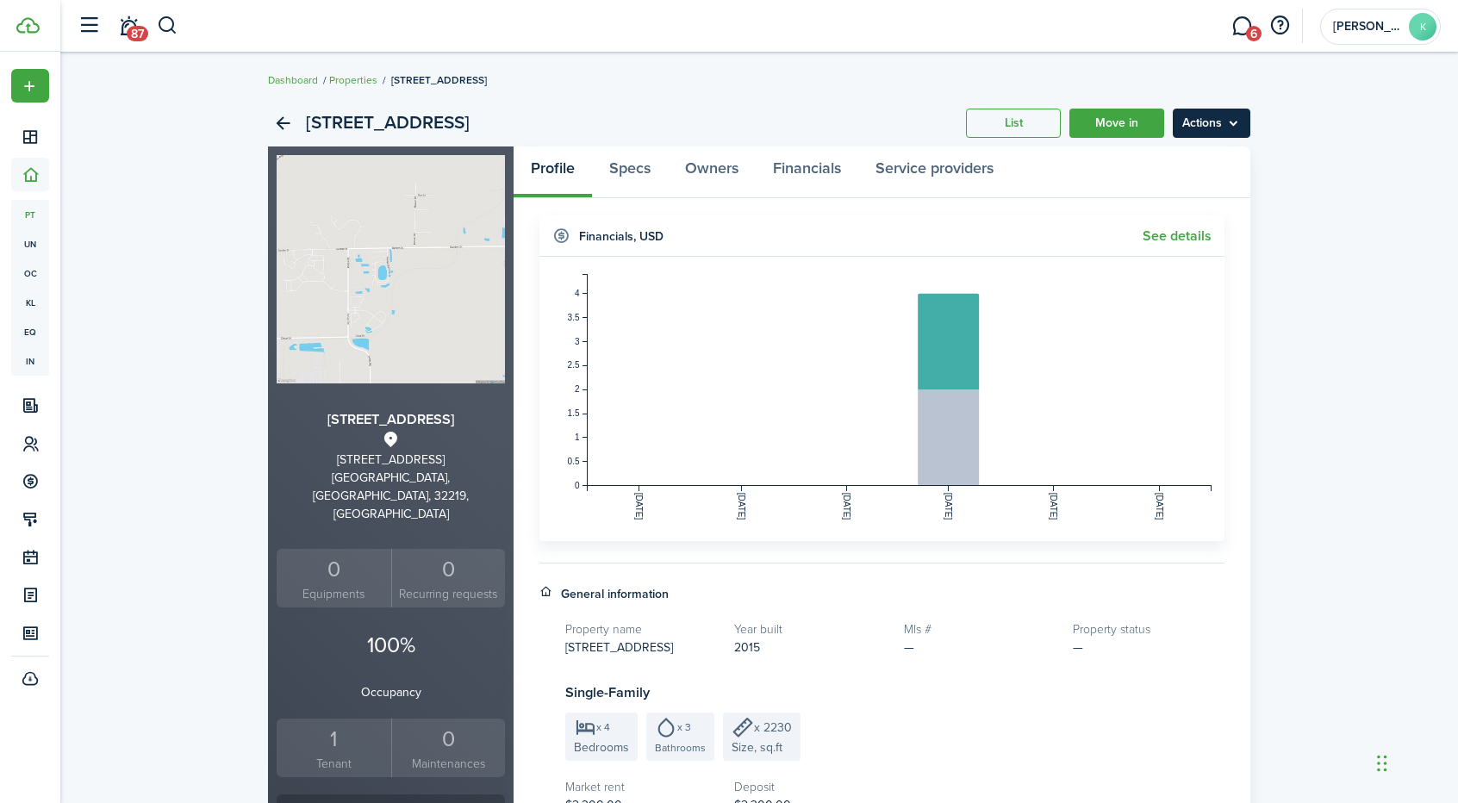
click at [1208, 130] on menu-btn "Actions" at bounding box center [1212, 123] width 78 height 29
click at [1184, 160] on link "Edit property" at bounding box center [1174, 160] width 151 height 29
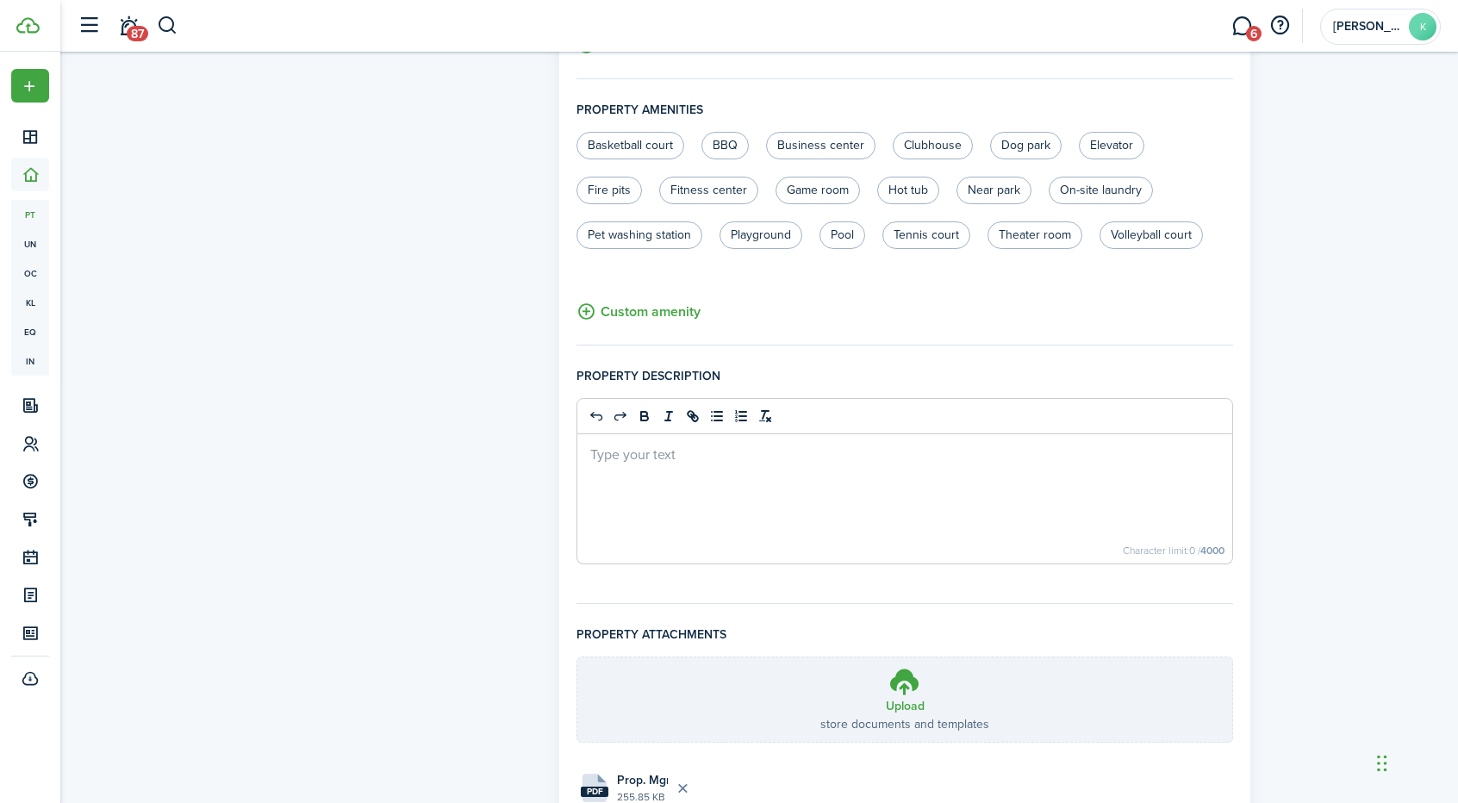
scroll to position [1060, 0]
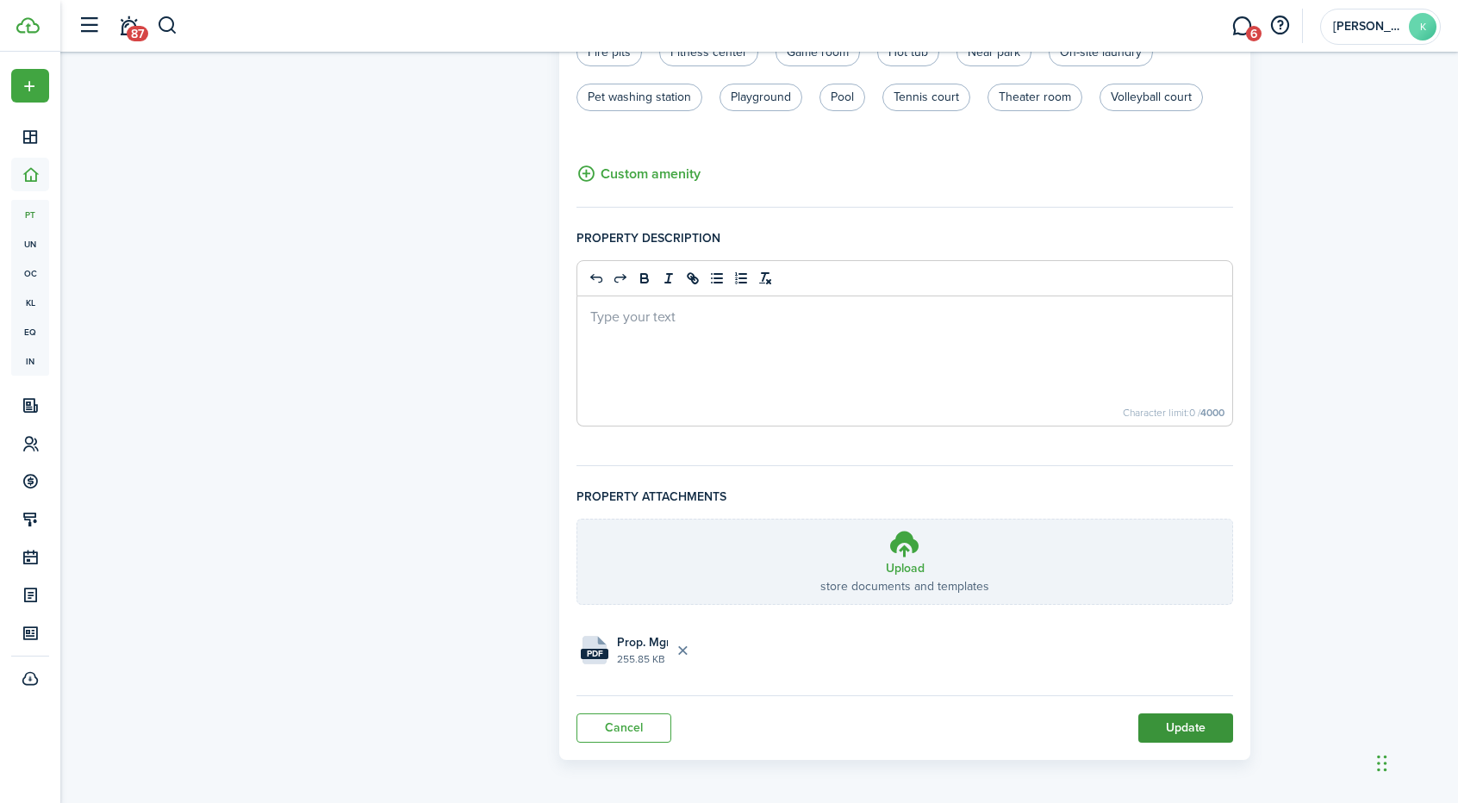
click at [1179, 719] on button "Update" at bounding box center [1185, 727] width 95 height 29
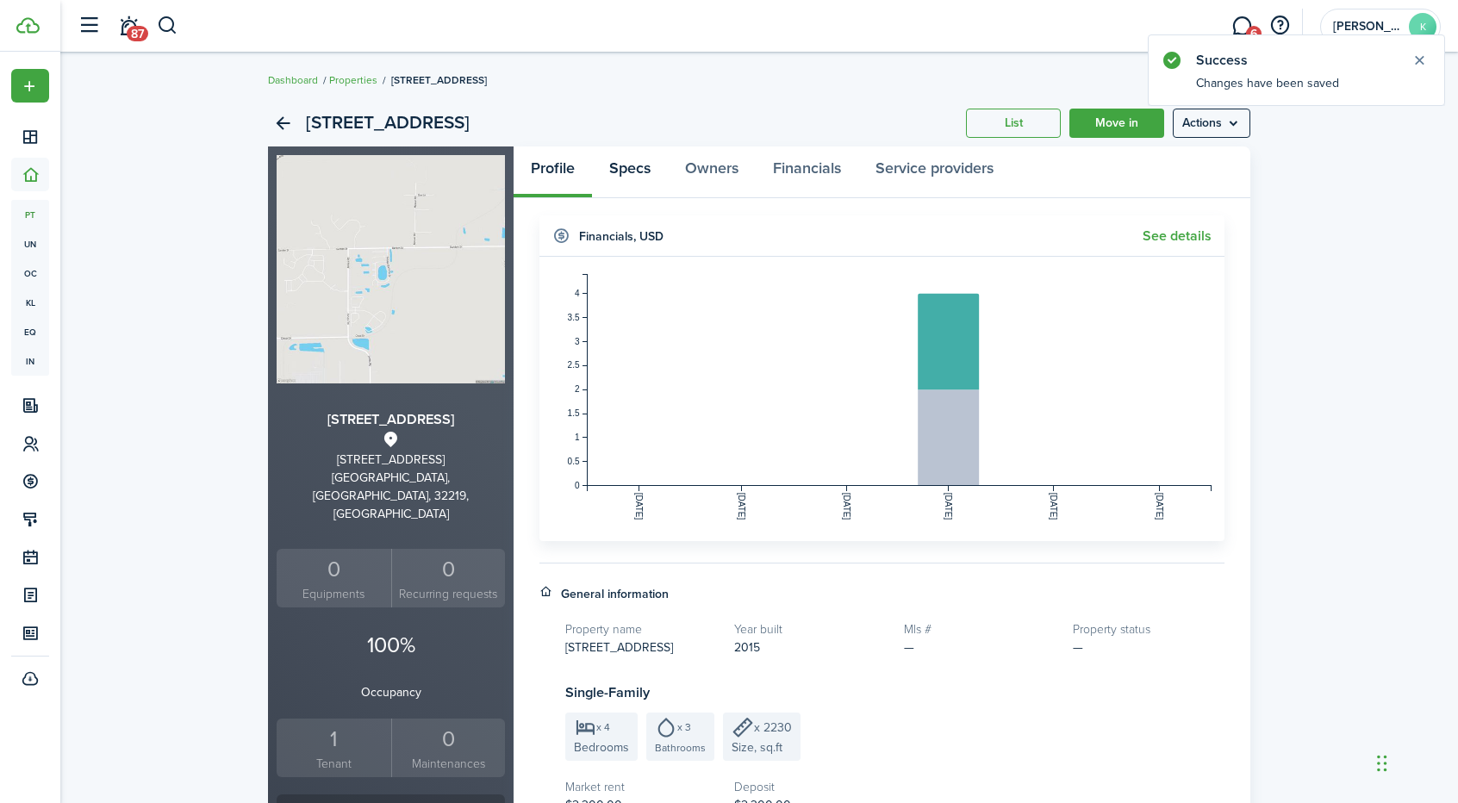
click at [620, 167] on link "Specs" at bounding box center [630, 172] width 76 height 52
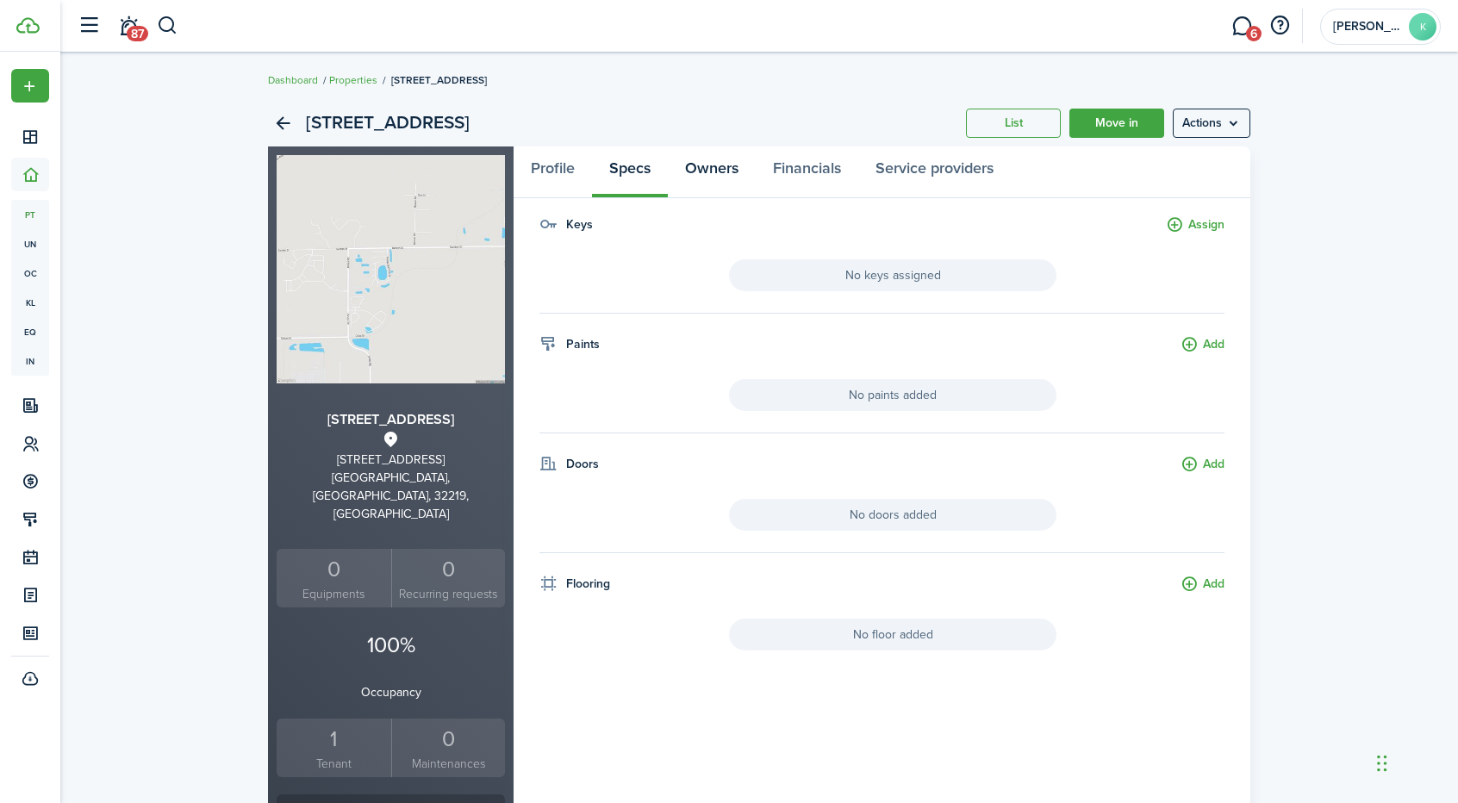
click at [701, 171] on link "Owners" at bounding box center [712, 172] width 88 height 52
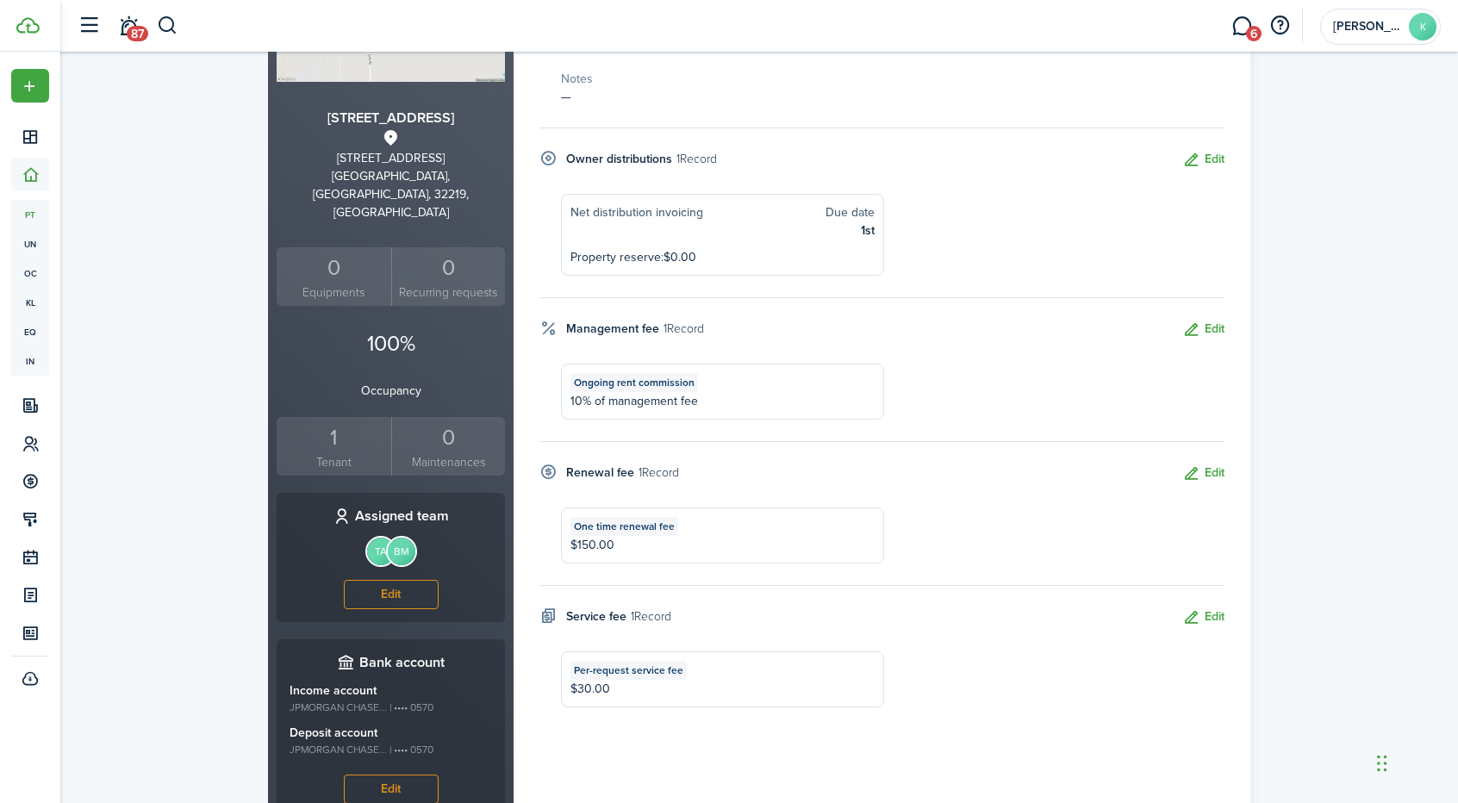
scroll to position [303, 0]
click at [1208, 327] on button "Edit" at bounding box center [1203, 328] width 42 height 20
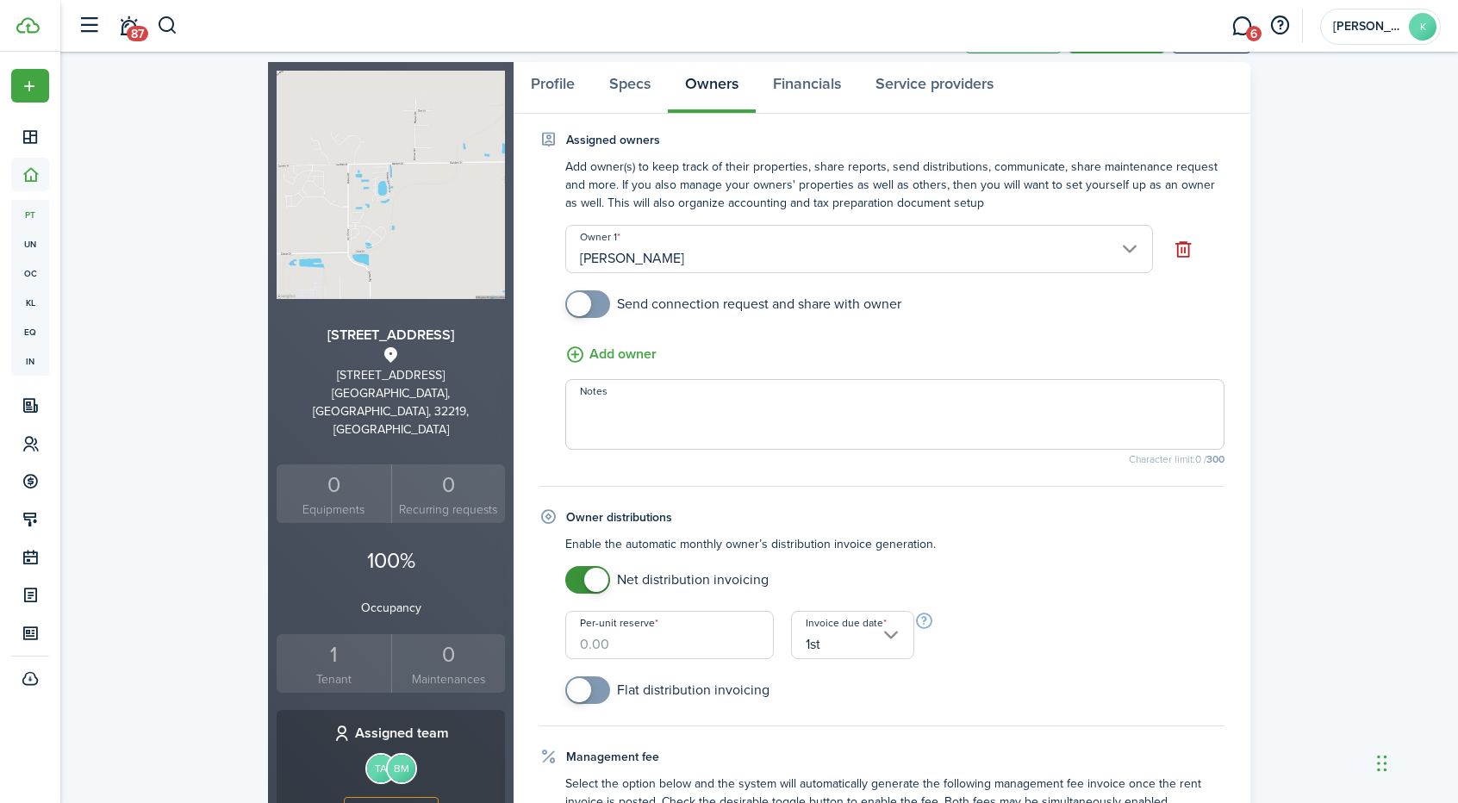
scroll to position [0, 0]
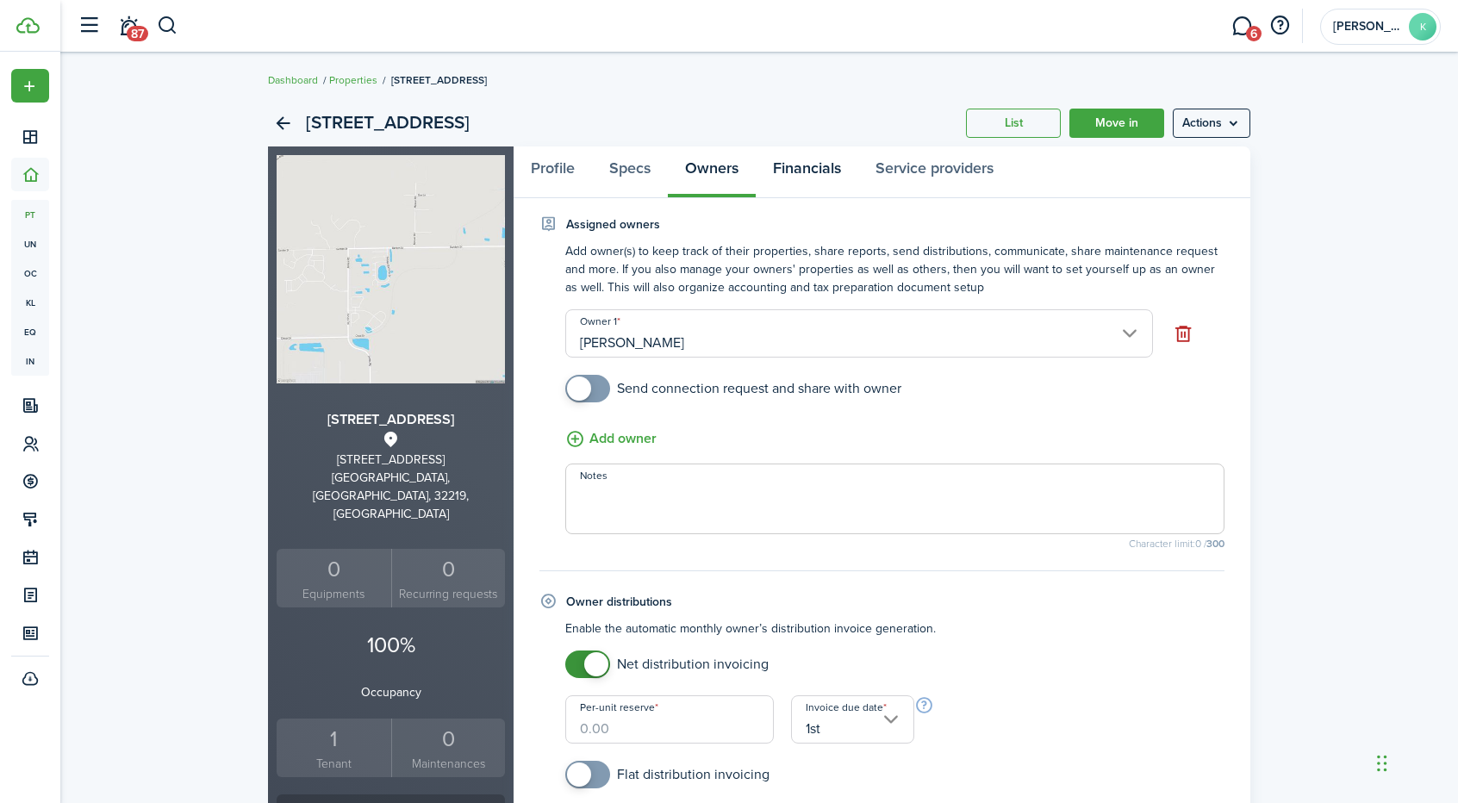
click at [793, 171] on link "Financials" at bounding box center [807, 172] width 103 height 52
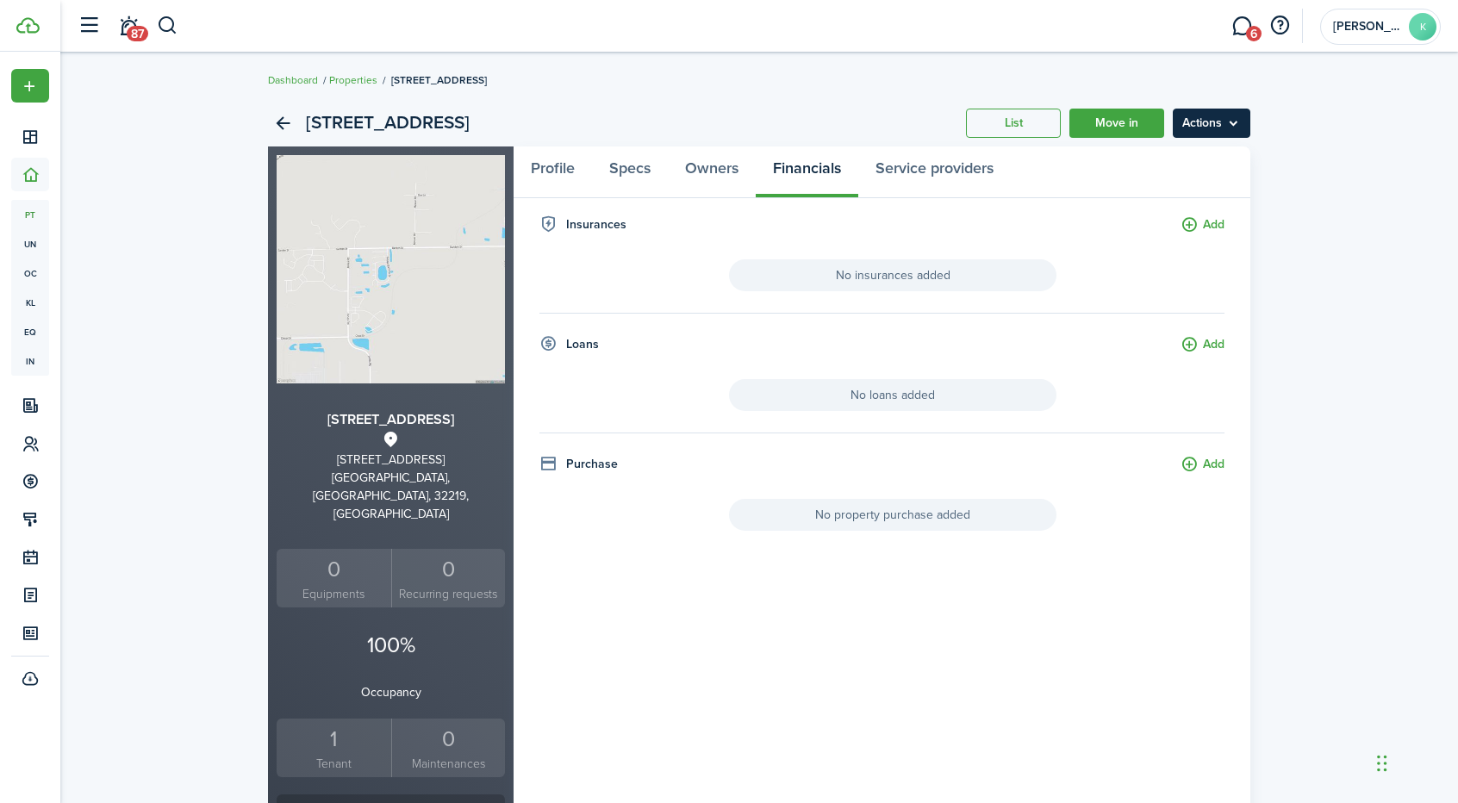
click at [1216, 123] on menu-btn "Actions" at bounding box center [1212, 123] width 78 height 29
click at [713, 163] on link "Owners" at bounding box center [712, 172] width 88 height 52
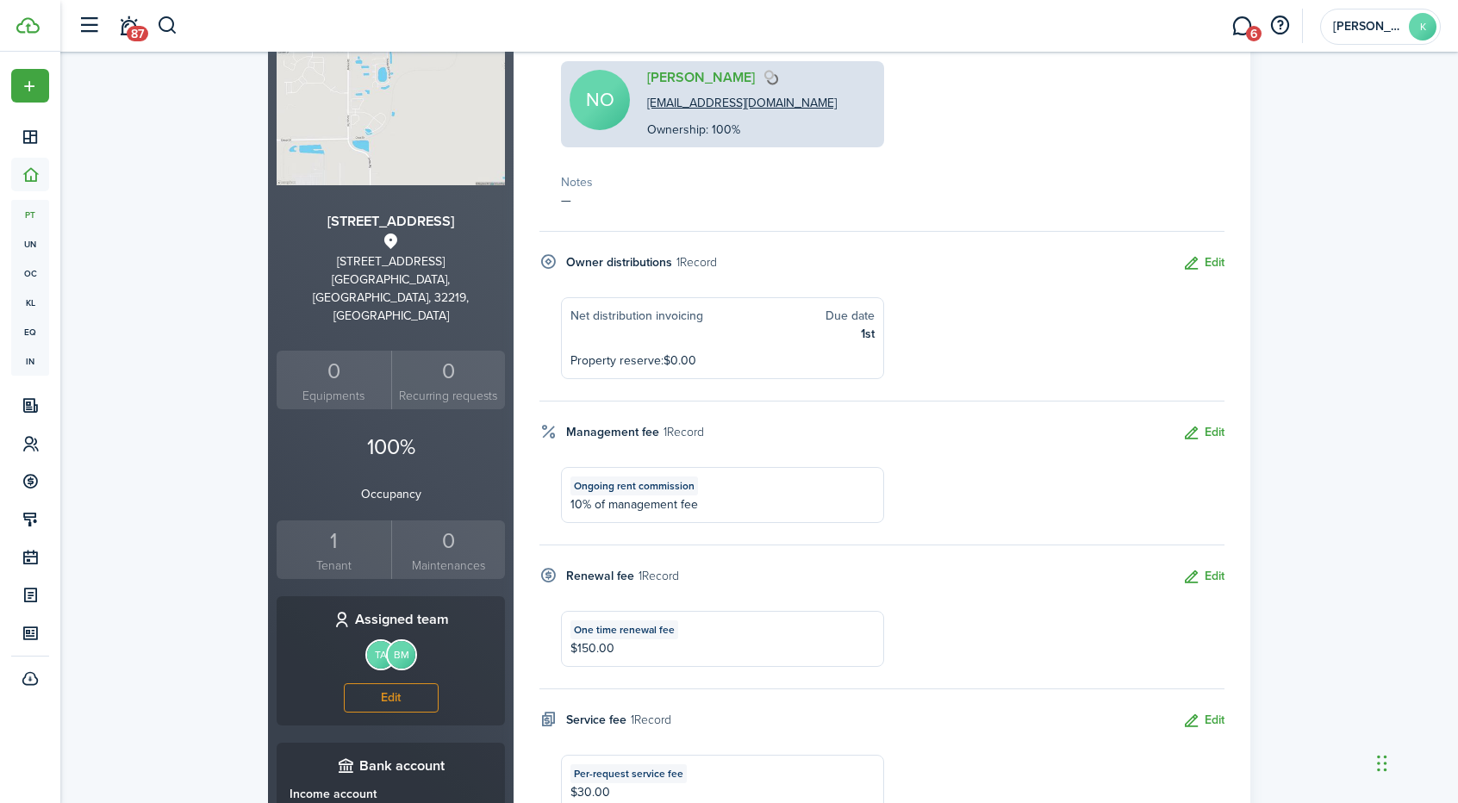
scroll to position [196, 0]
click at [1211, 257] on button "Edit" at bounding box center [1203, 265] width 42 height 20
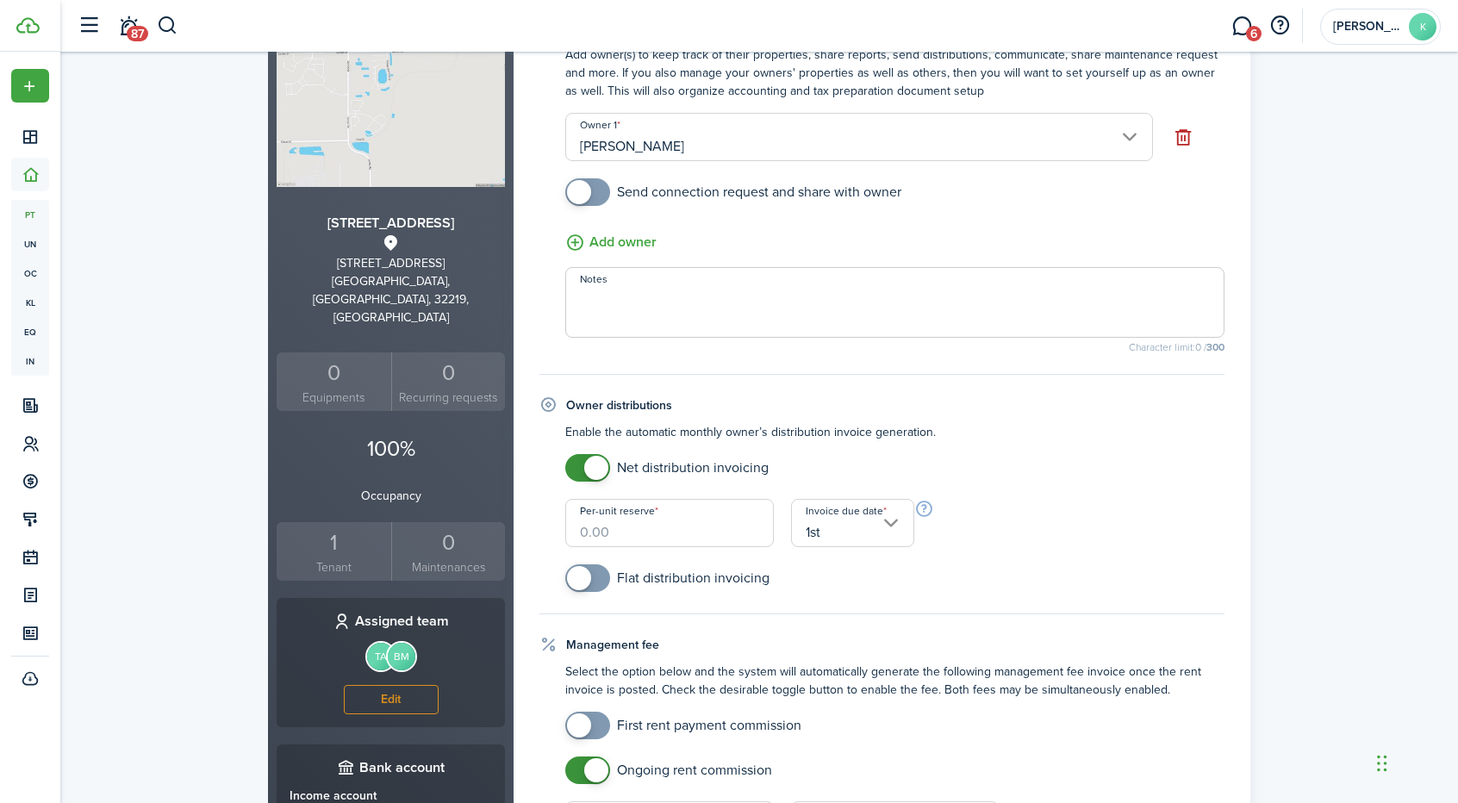
click at [701, 534] on input "Per-unit reserve" at bounding box center [669, 523] width 209 height 48
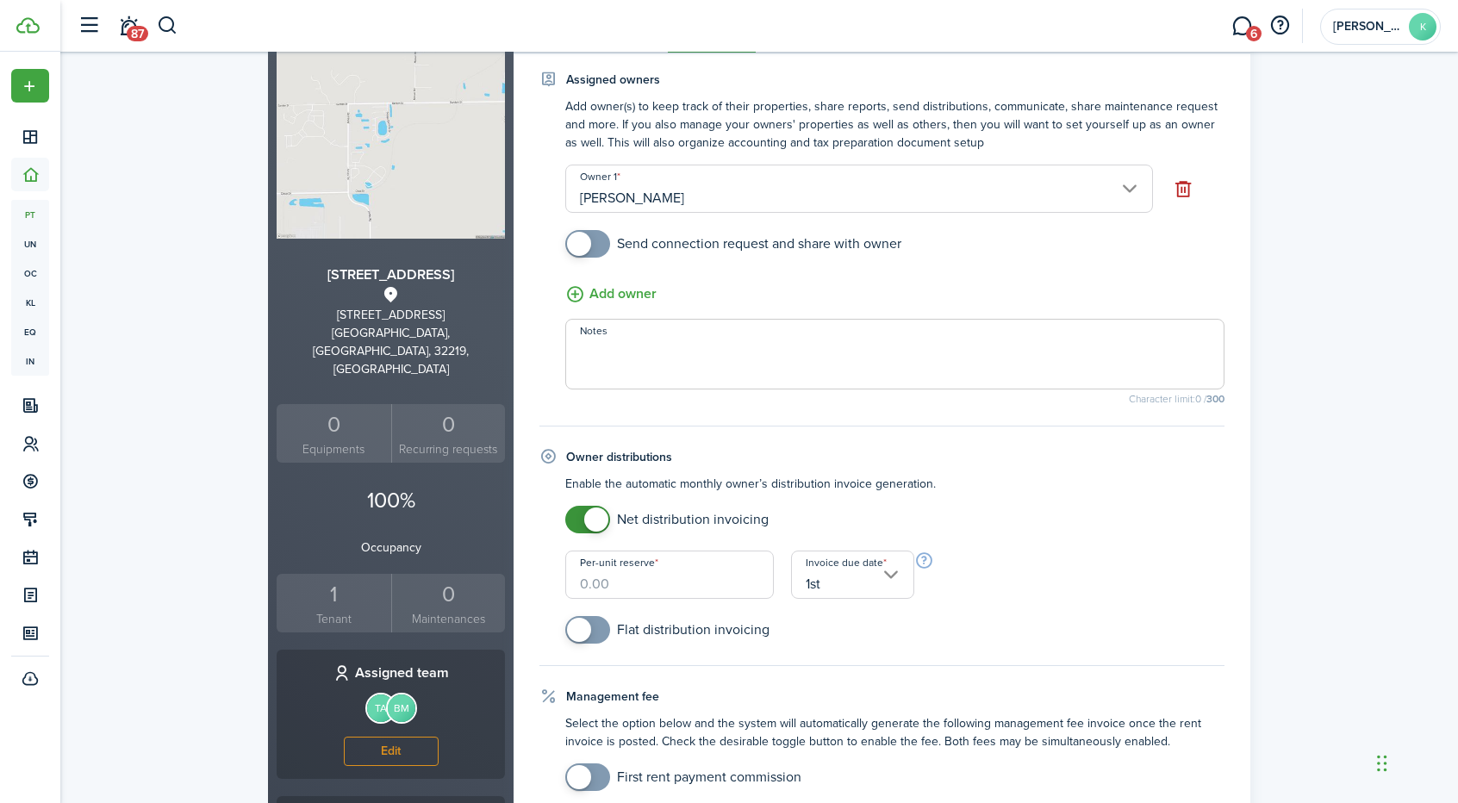
scroll to position [0, 0]
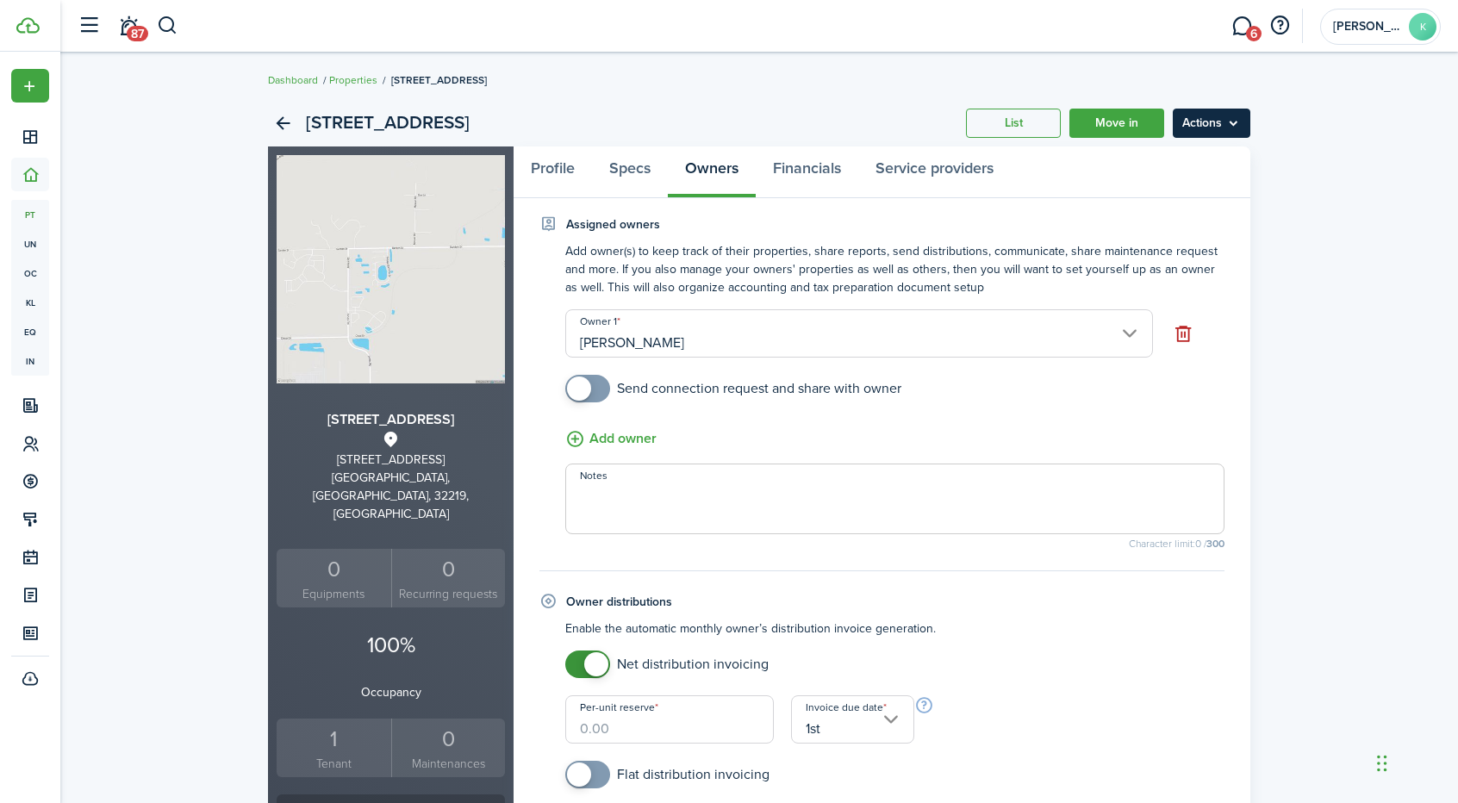
click at [1198, 125] on menu-btn "Actions" at bounding box center [1212, 123] width 78 height 29
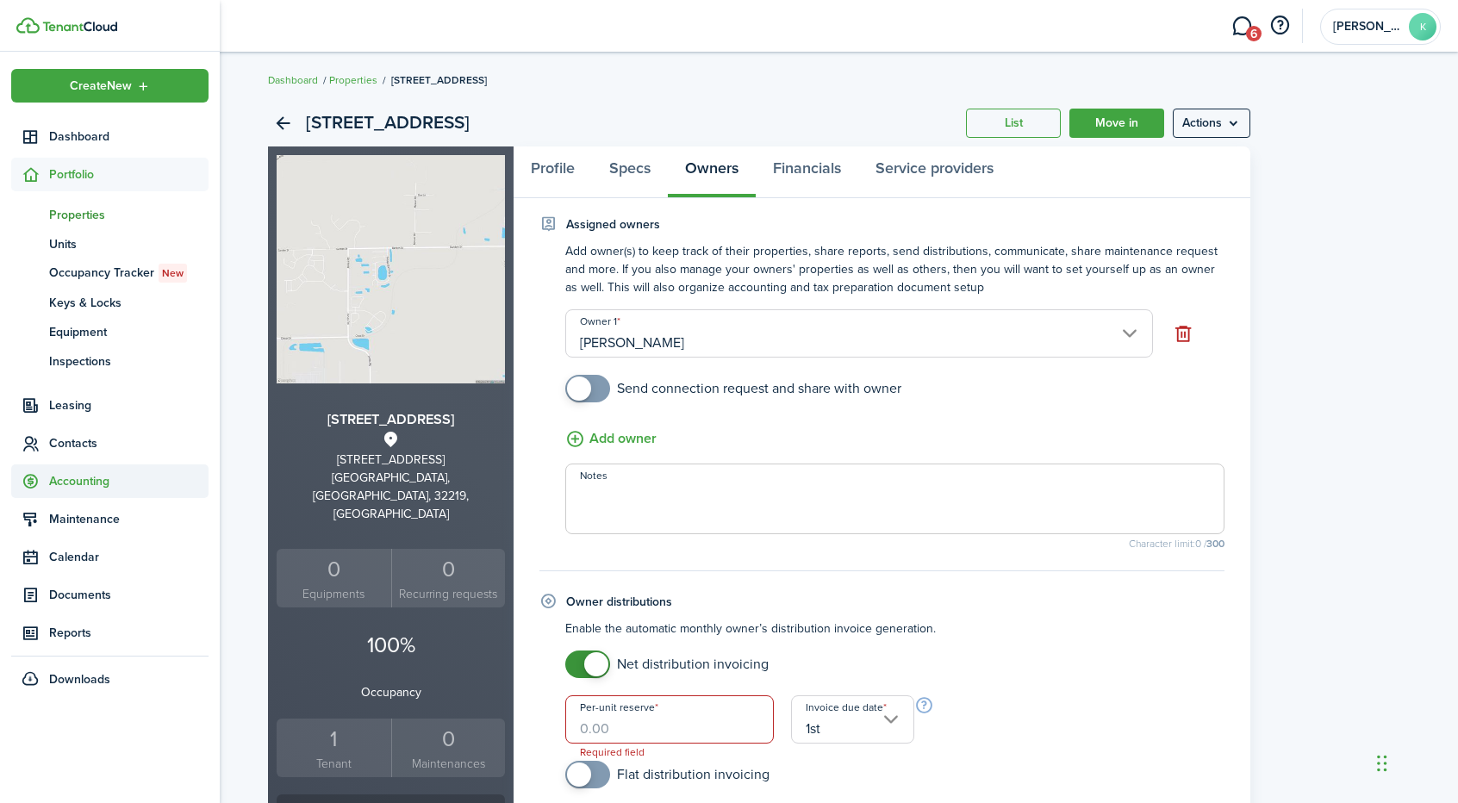
click at [85, 491] on span "Accounting" at bounding box center [109, 481] width 197 height 34
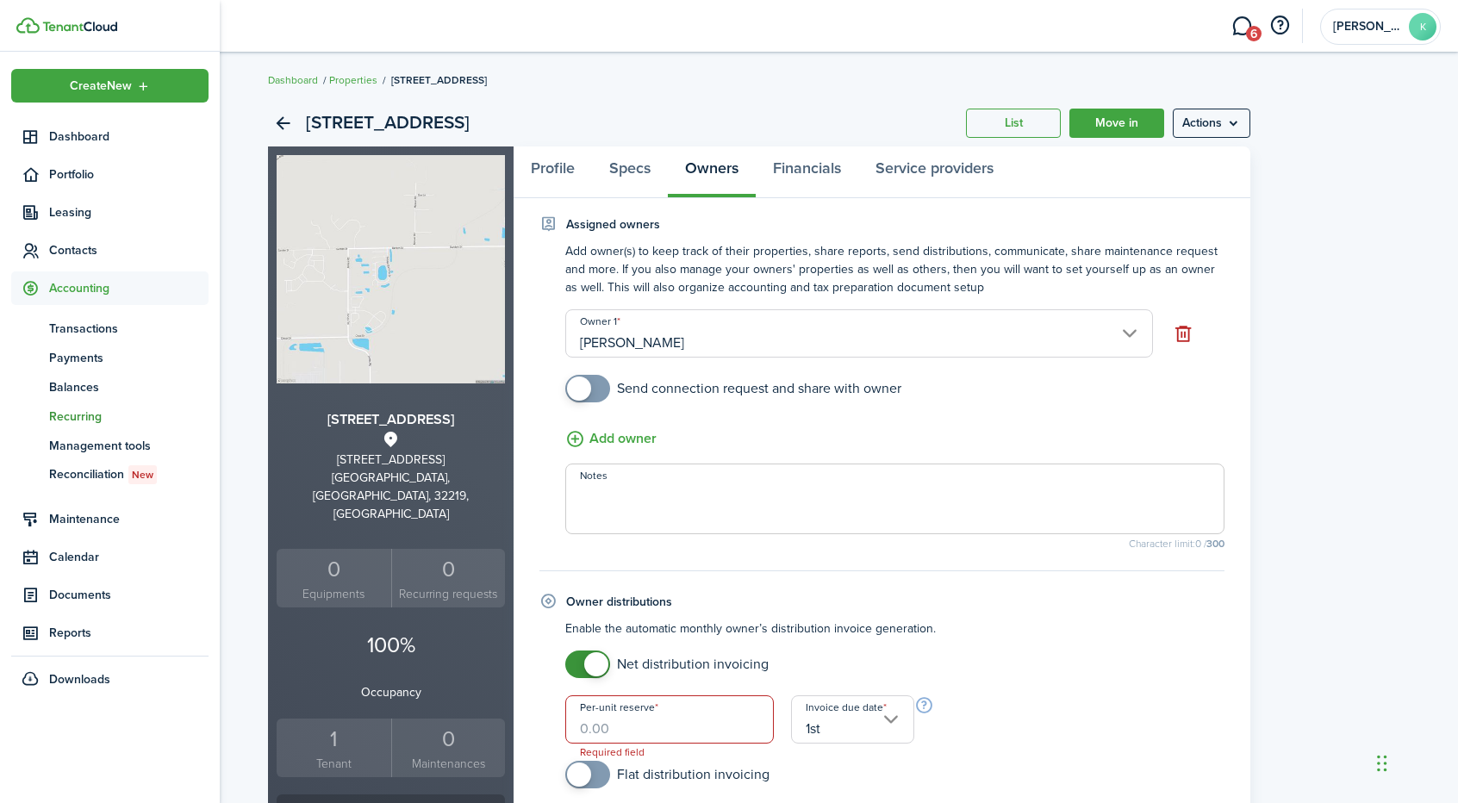
click at [81, 417] on span "Recurring" at bounding box center [128, 417] width 159 height 18
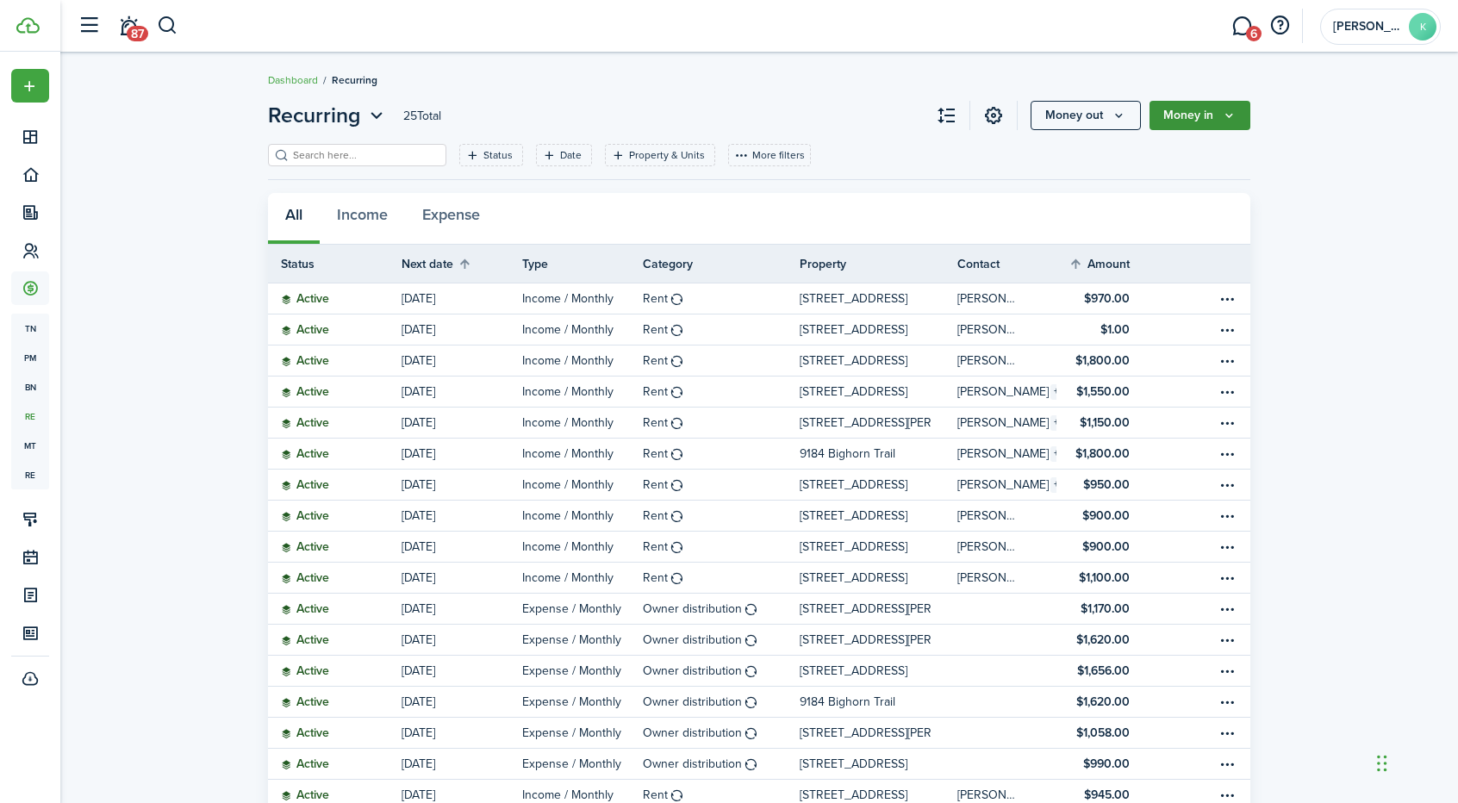
click at [1193, 116] on button "Money in" at bounding box center [1199, 115] width 101 height 29
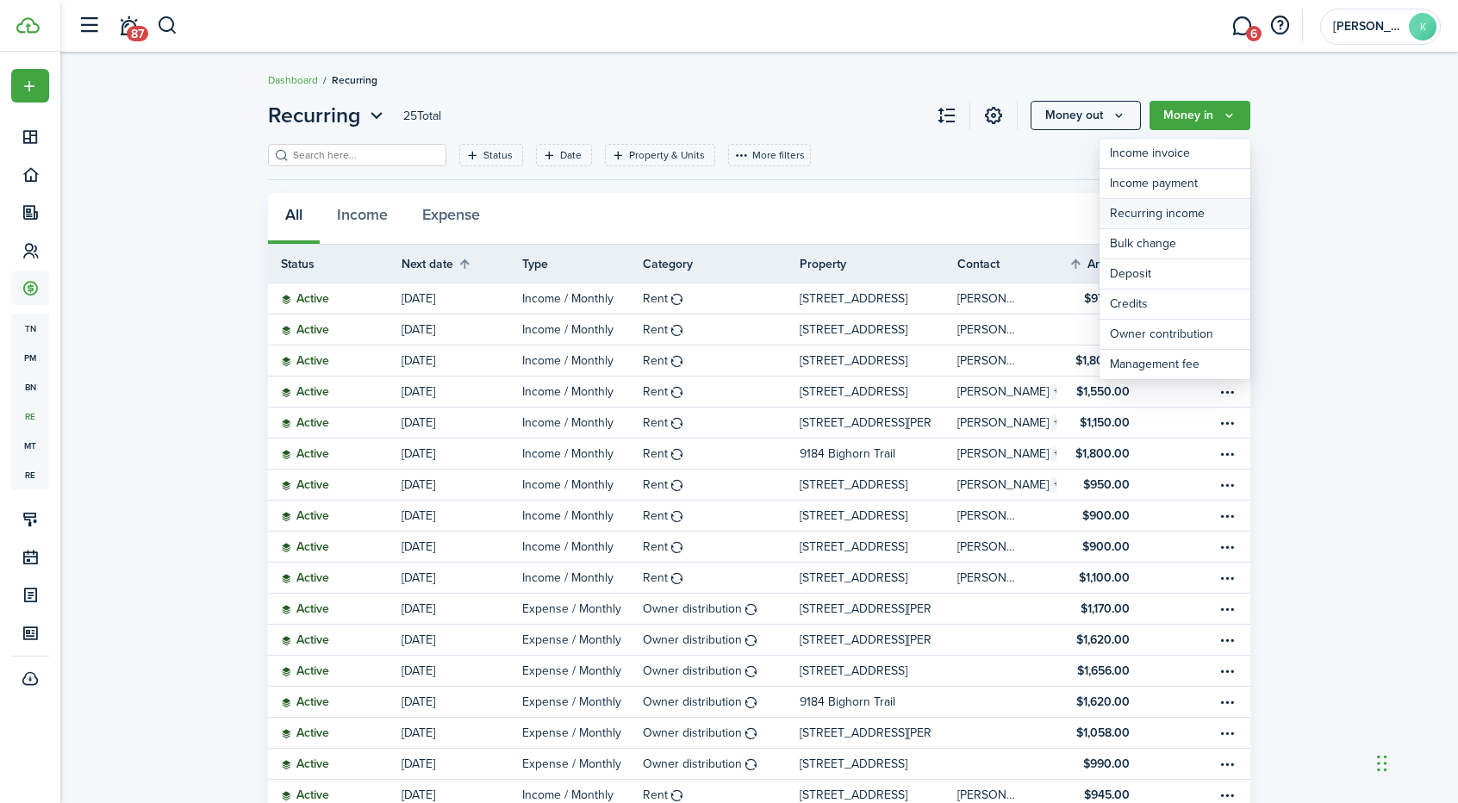
click at [1165, 211] on link "Recurring income" at bounding box center [1174, 214] width 151 height 30
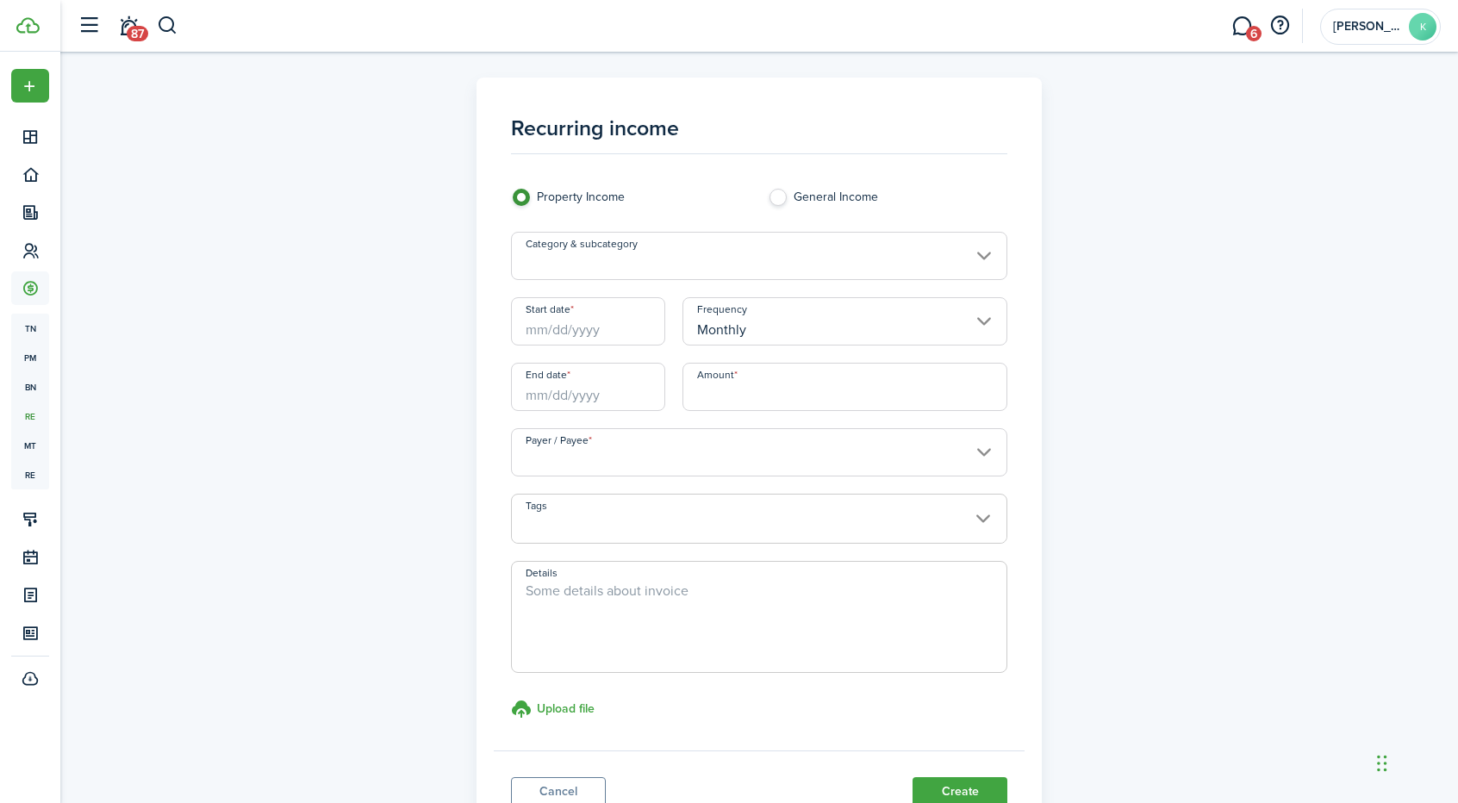
click at [962, 252] on input "Category & subcategory" at bounding box center [759, 256] width 497 height 48
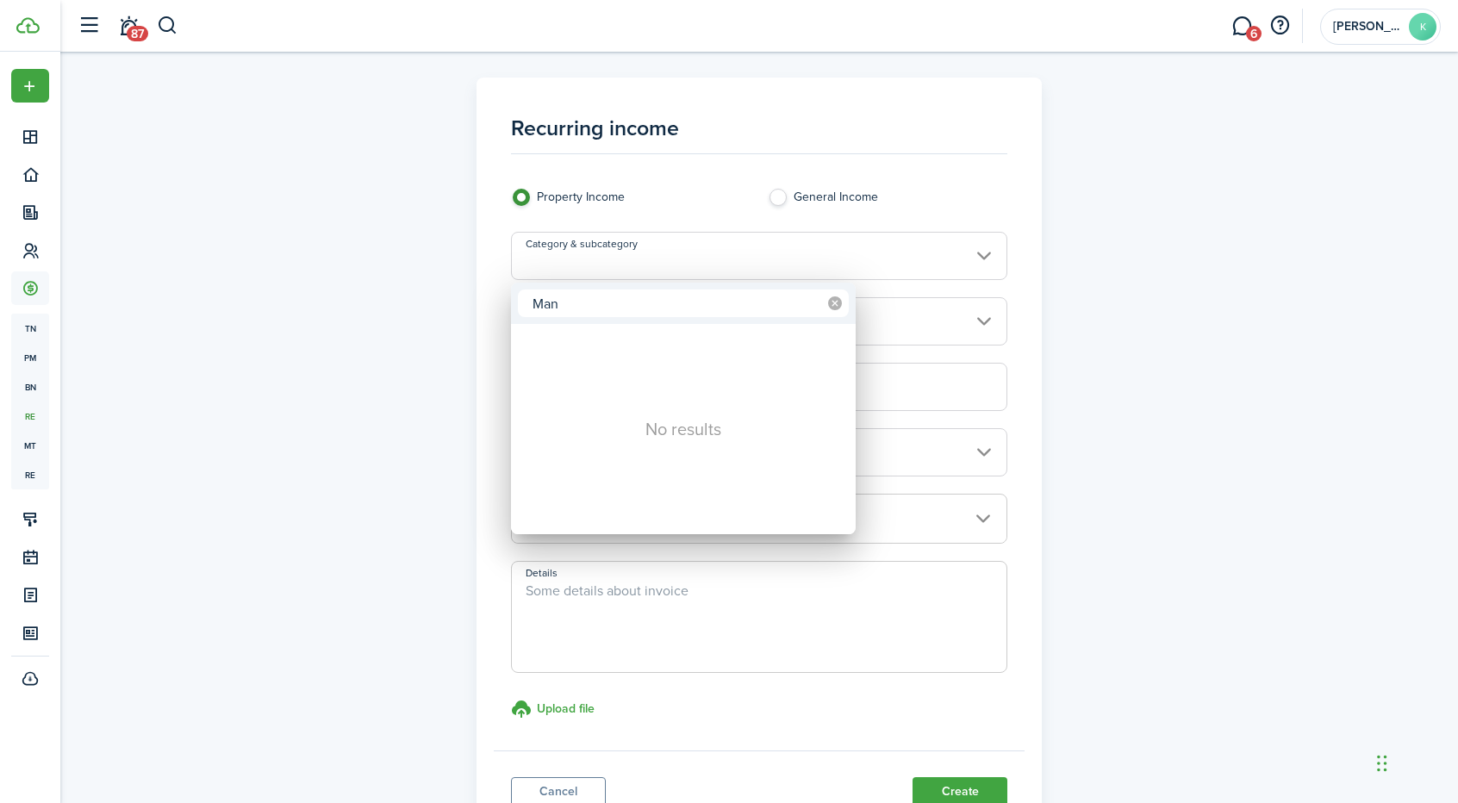
type input "Man"
click at [836, 305] on icon at bounding box center [835, 303] width 14 height 14
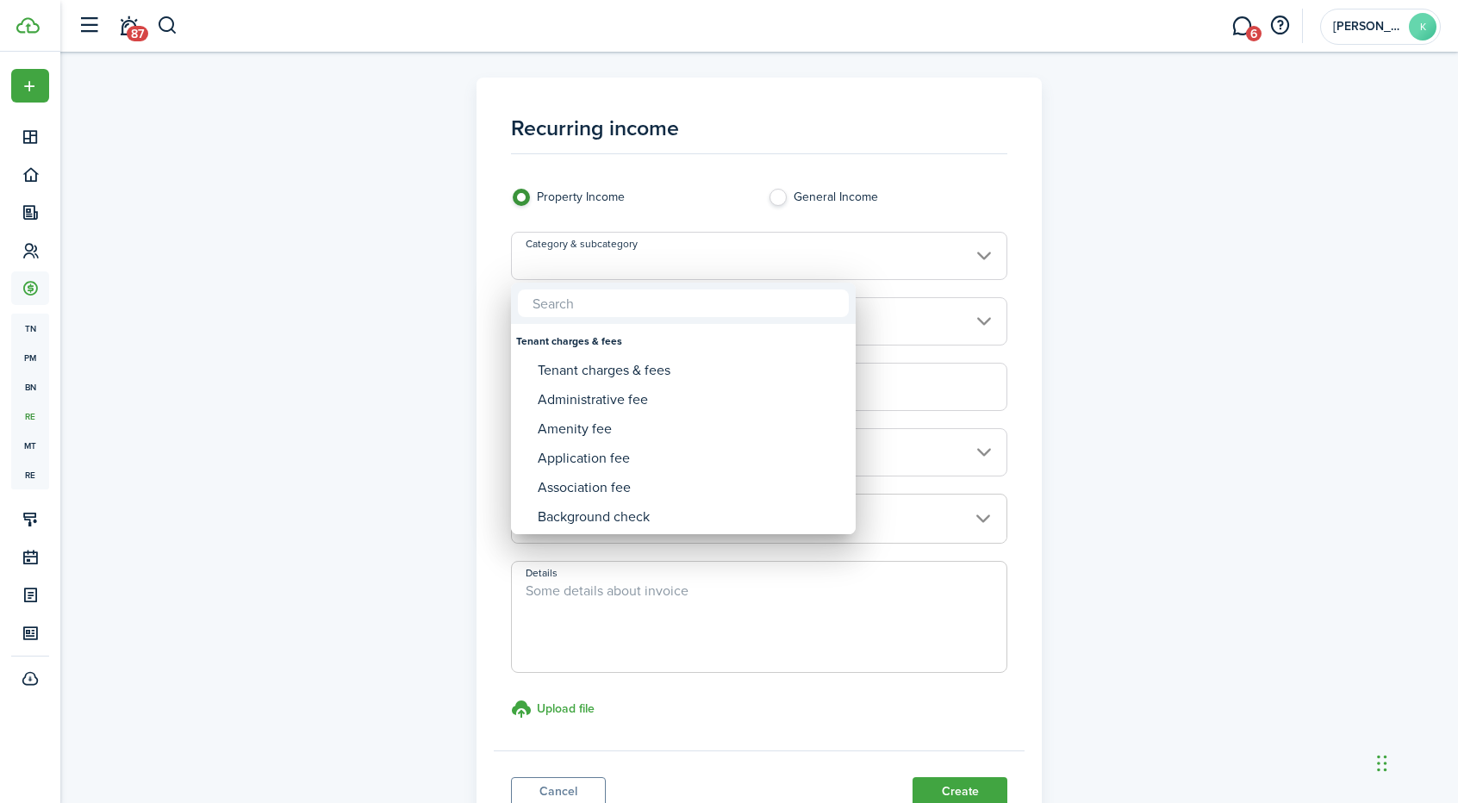
click at [1055, 213] on div at bounding box center [729, 401] width 1734 height 1079
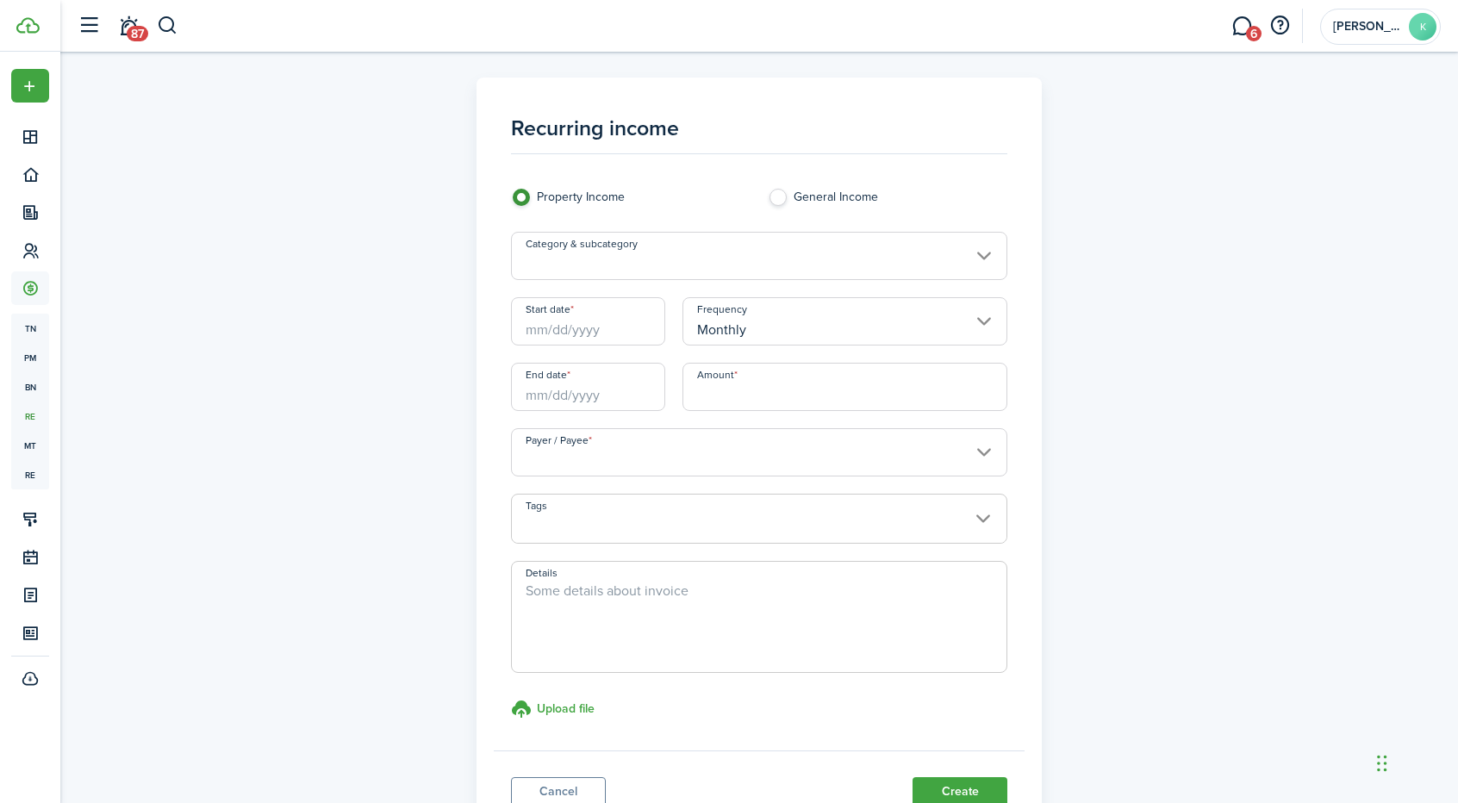
click at [951, 471] on input "Payer / Payee" at bounding box center [759, 452] width 497 height 48
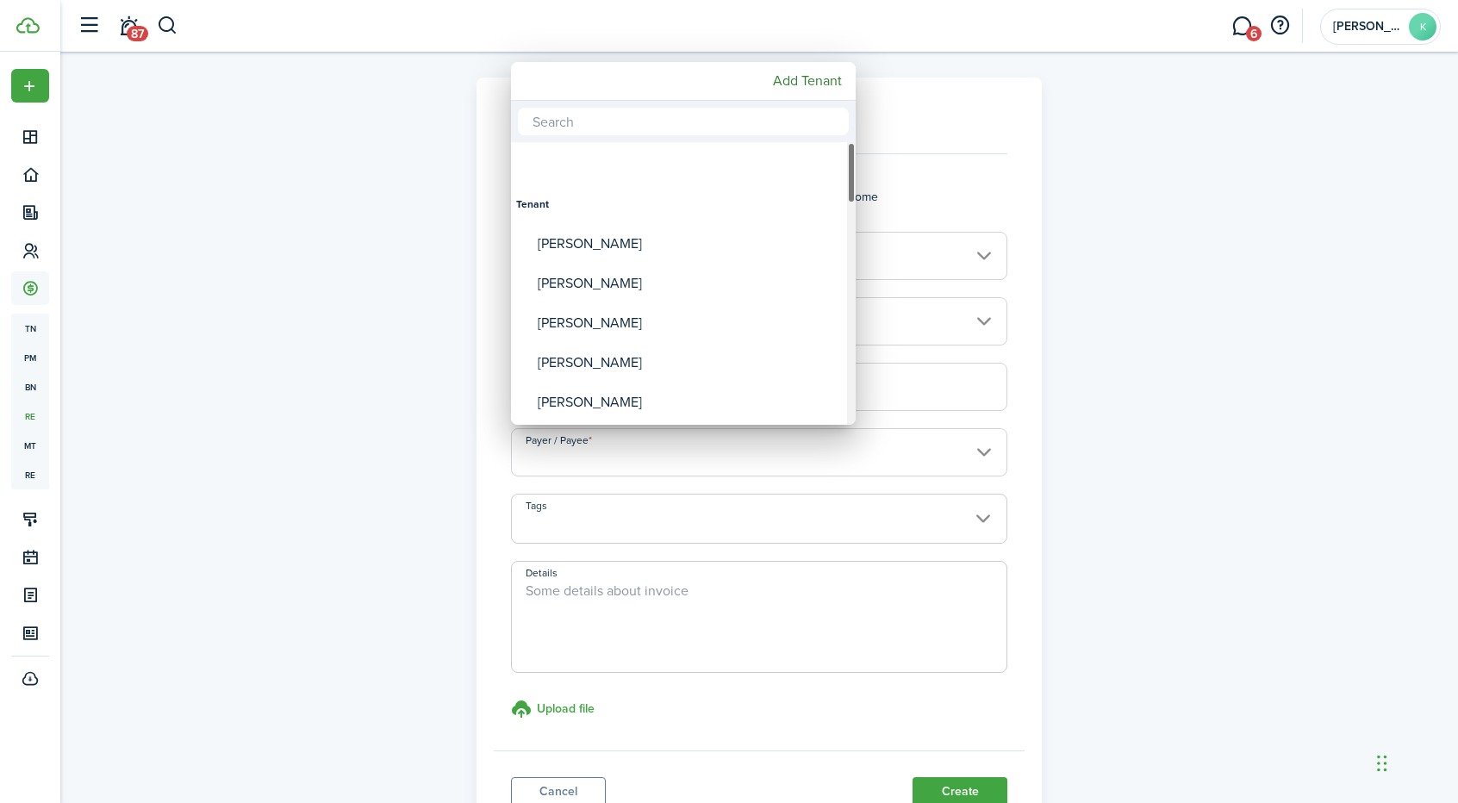
drag, startPoint x: 848, startPoint y: 163, endPoint x: 848, endPoint y: 109, distance: 53.4
click at [848, 109] on div "Tenant [PERSON_NAME] [PERSON_NAME] [PERSON_NAME] [PERSON_NAME] [PERSON_NAME] [P…" at bounding box center [683, 263] width 345 height 324
click at [1366, 339] on div at bounding box center [729, 401] width 1734 height 1079
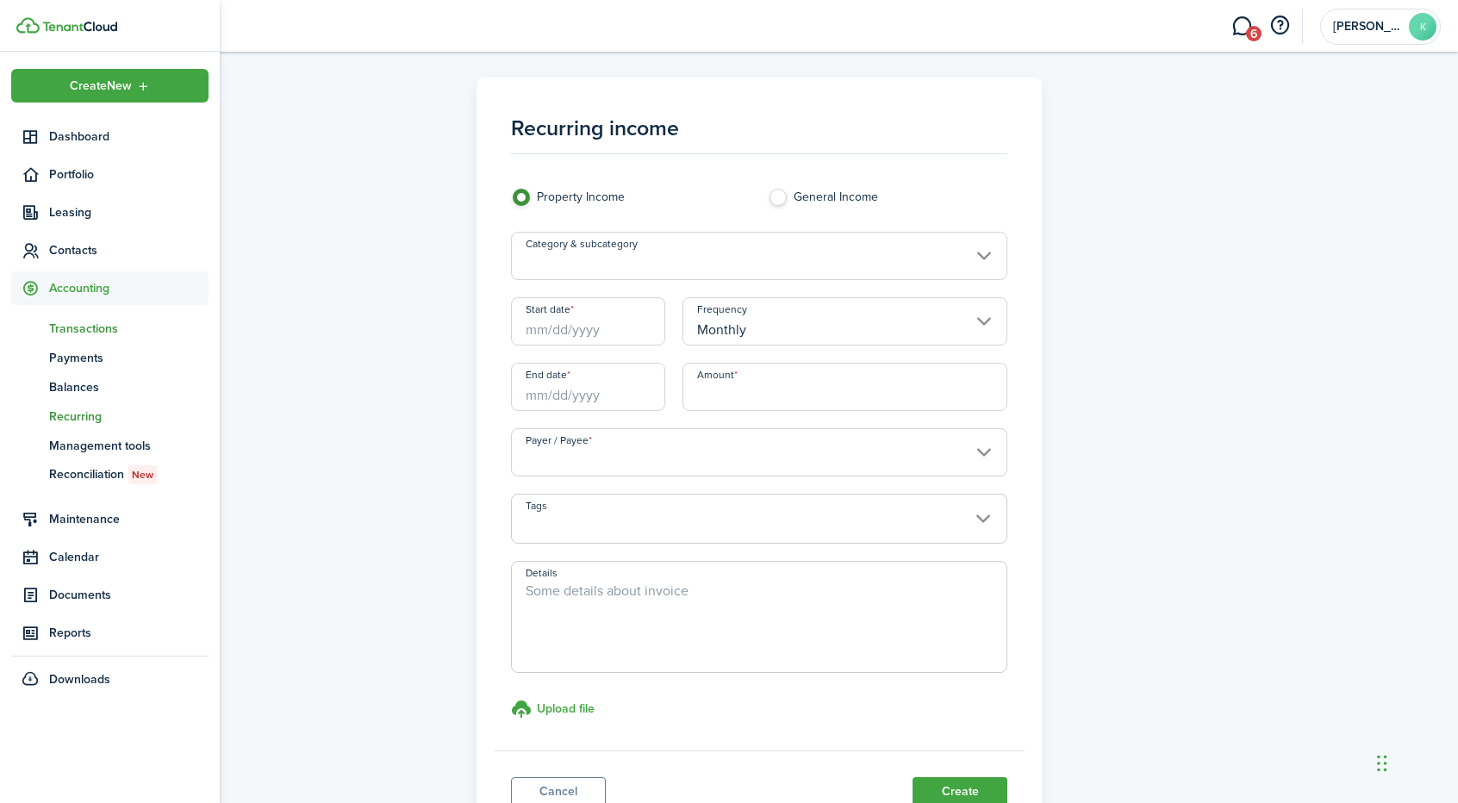
click at [87, 333] on span "Transactions" at bounding box center [128, 329] width 159 height 18
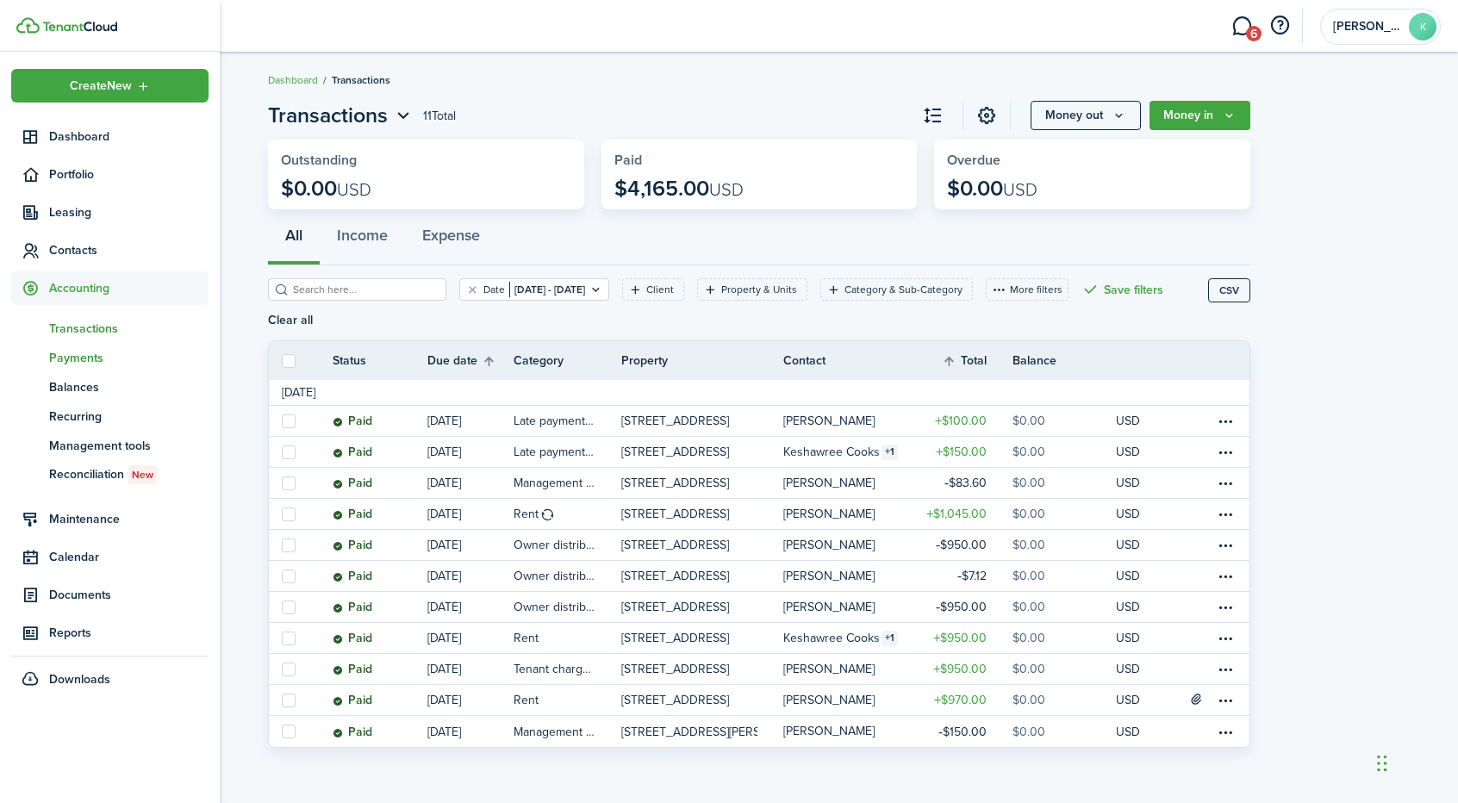
click at [87, 357] on span "Payments" at bounding box center [128, 358] width 159 height 18
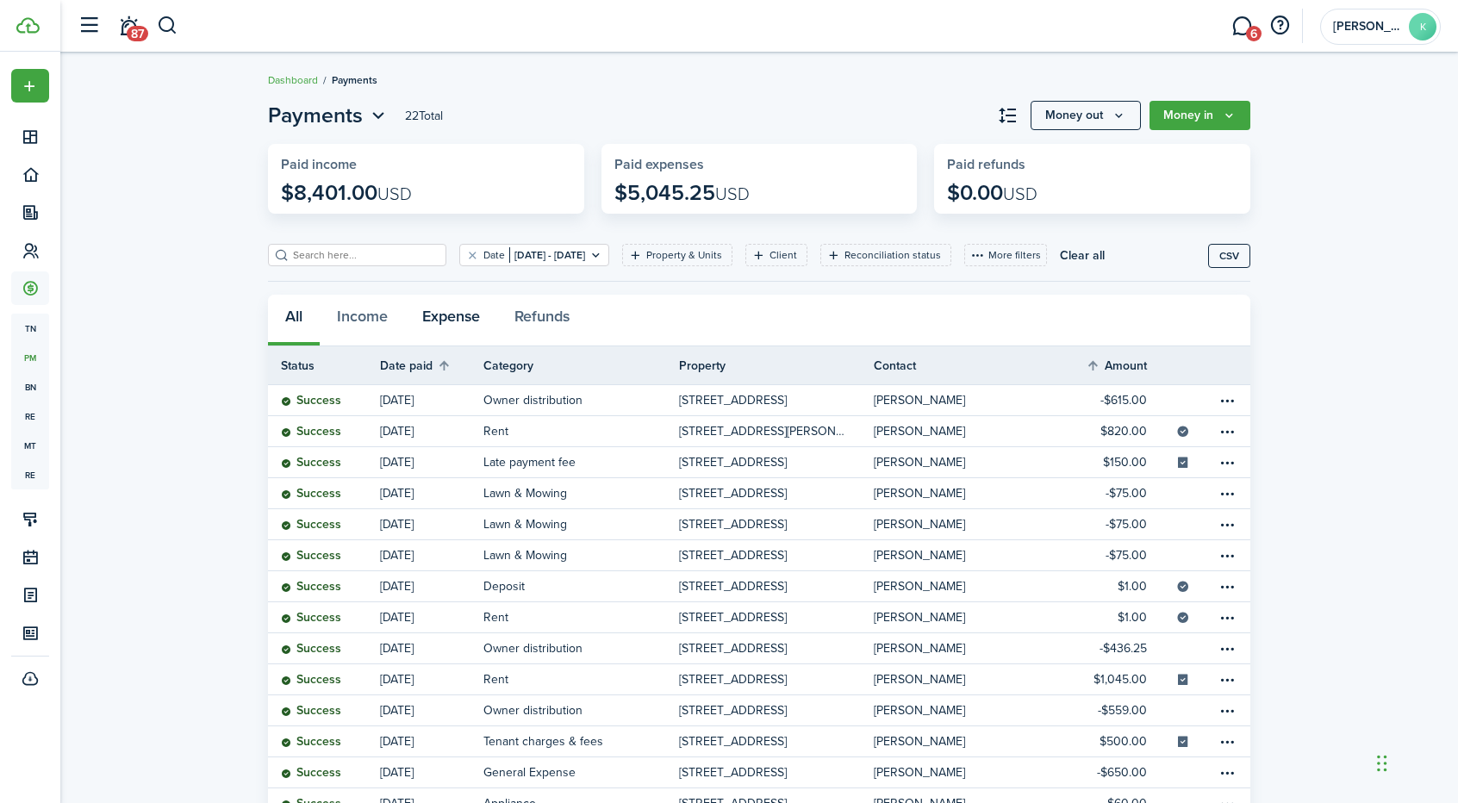
click at [458, 315] on button "Expense" at bounding box center [451, 321] width 92 height 52
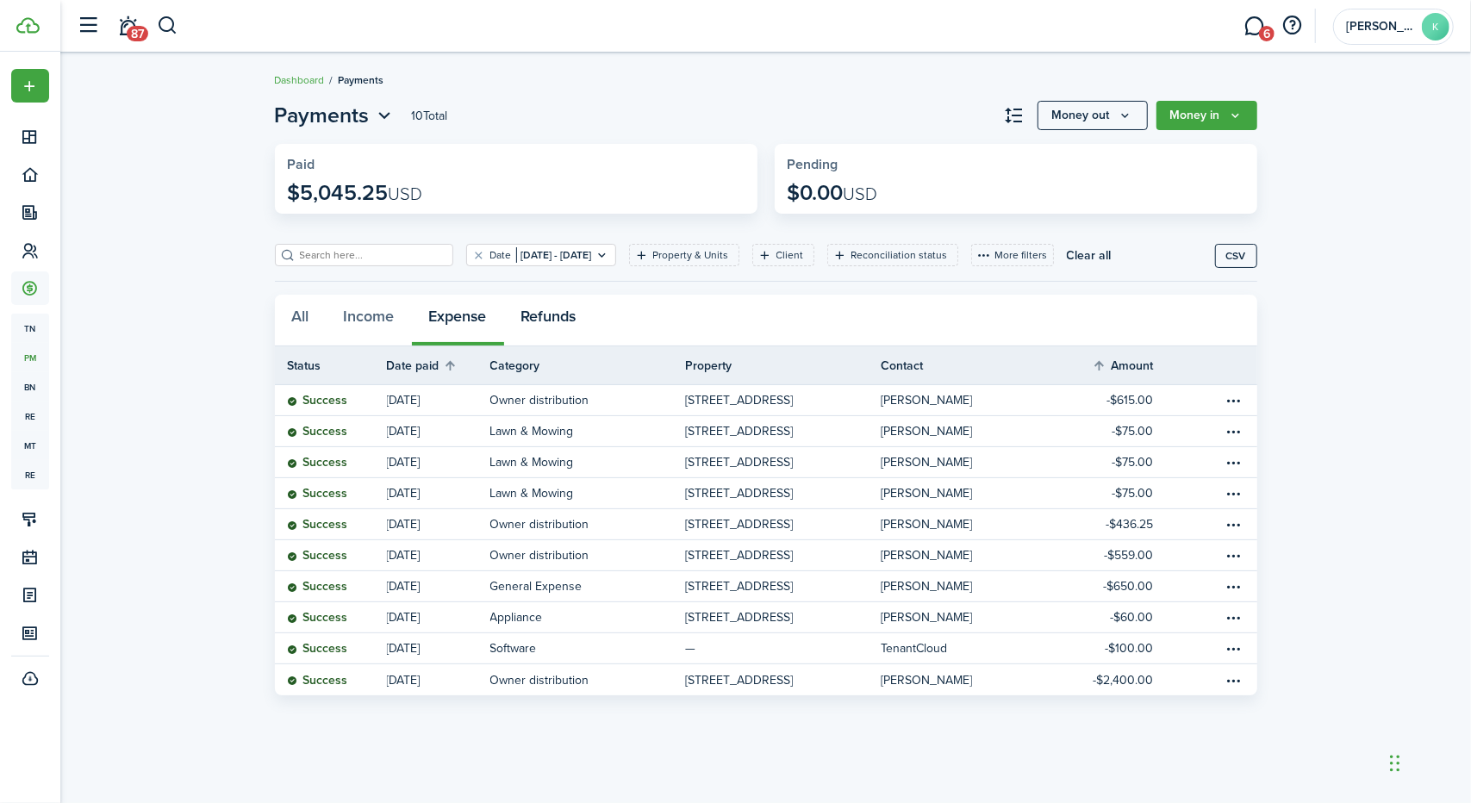
click at [539, 314] on button "Refunds" at bounding box center [549, 321] width 90 height 52
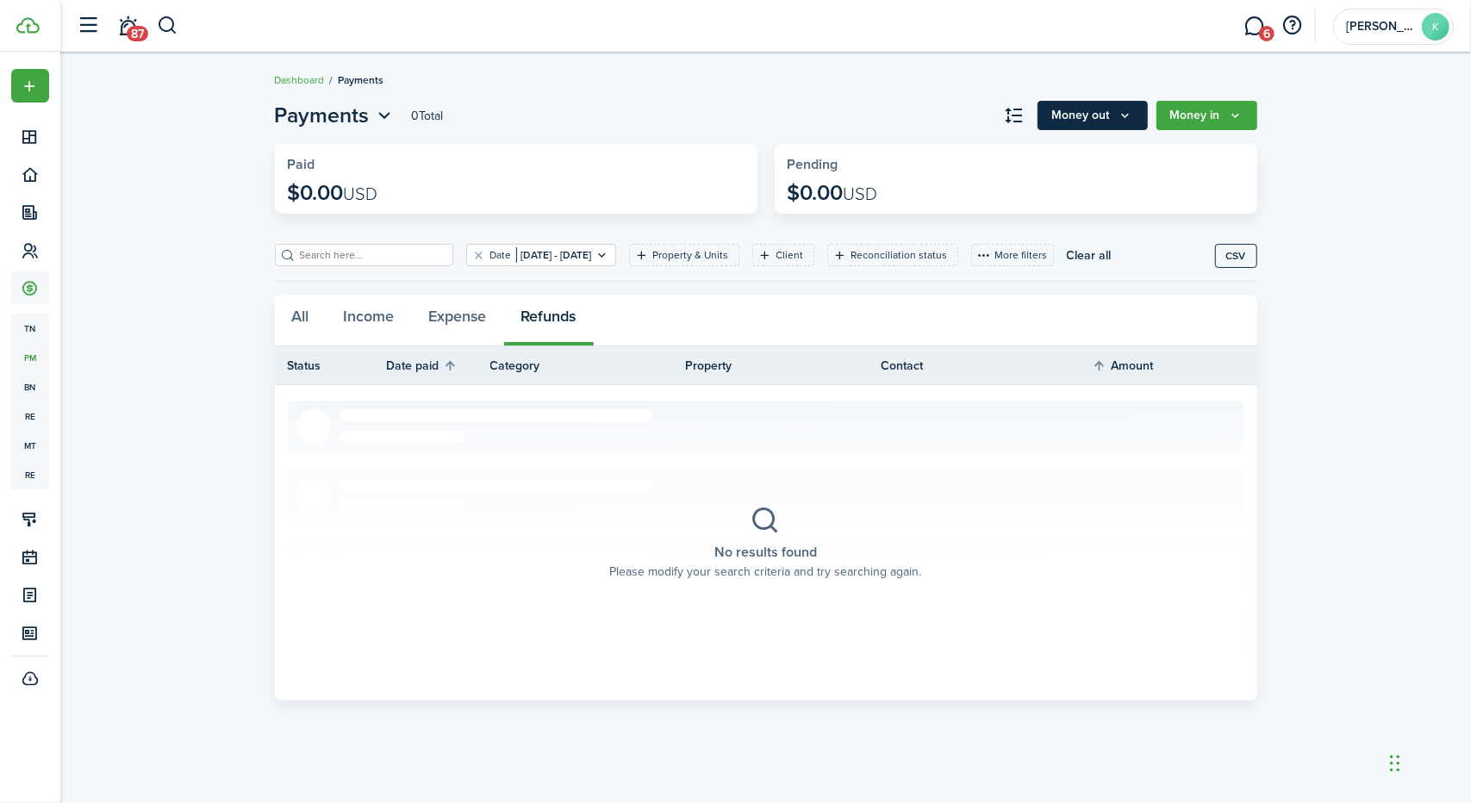
click at [1058, 122] on button "Money out" at bounding box center [1092, 115] width 110 height 29
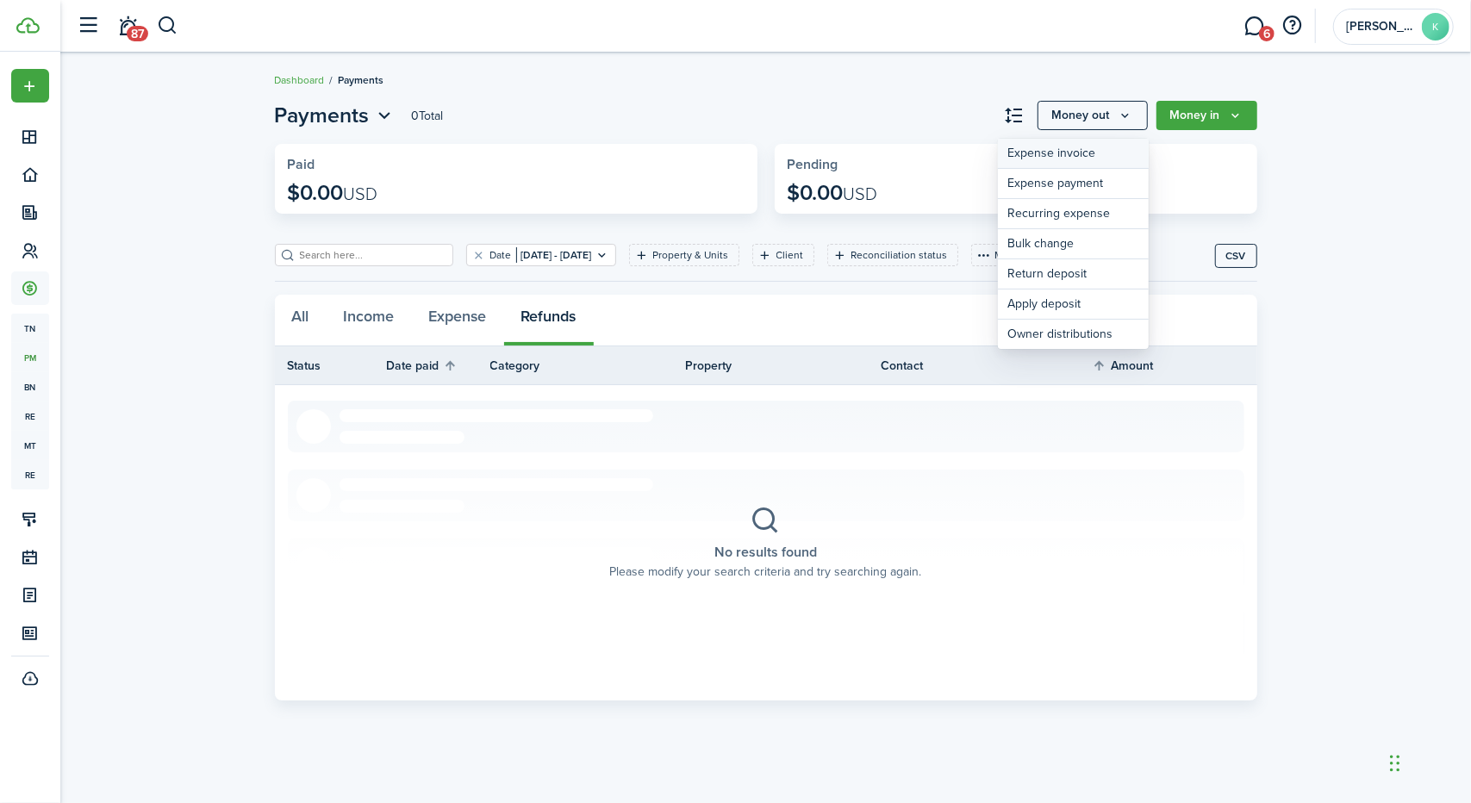
click at [1058, 151] on link "Expense invoice" at bounding box center [1073, 154] width 151 height 30
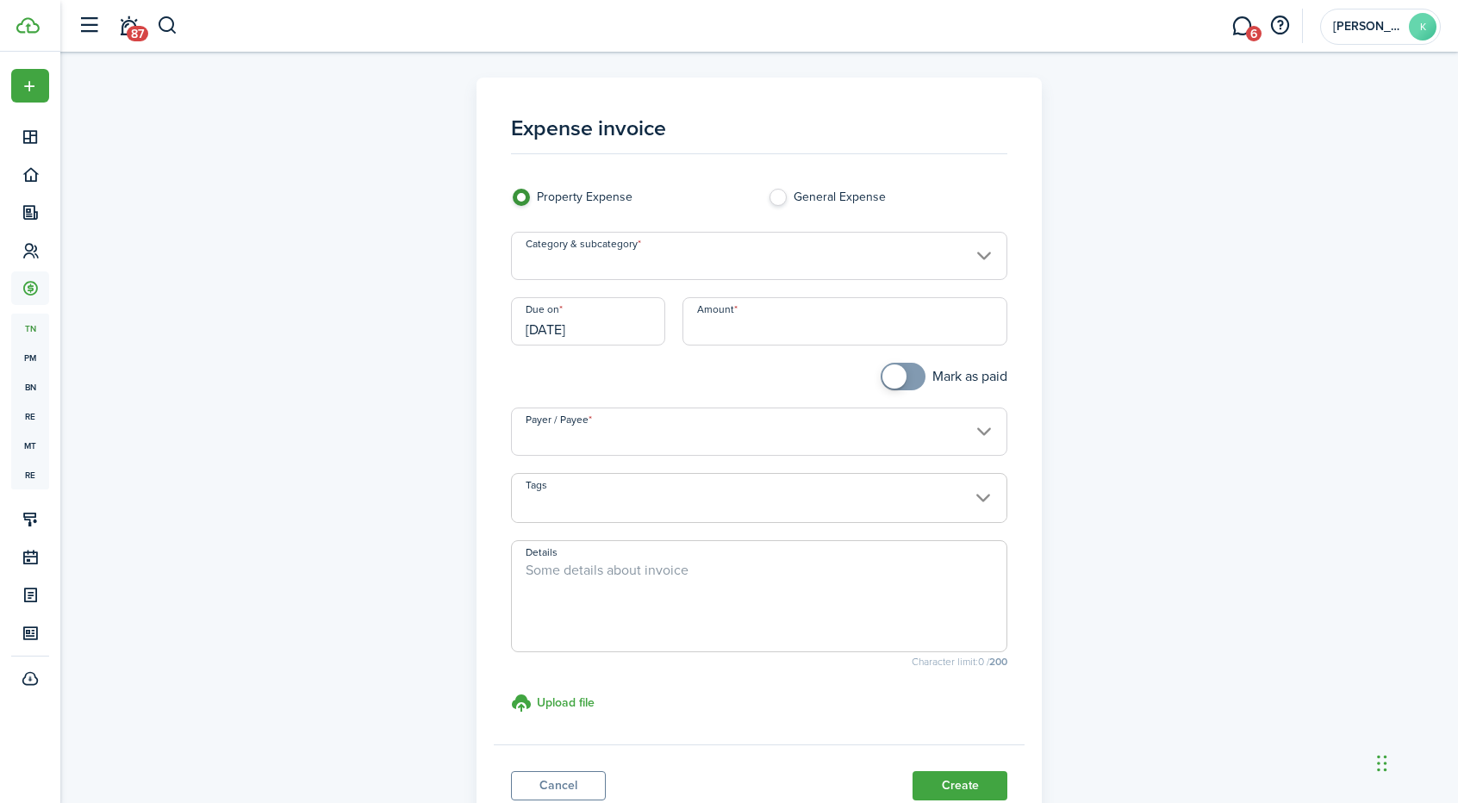
click at [986, 433] on input "Payer / Payee" at bounding box center [759, 432] width 497 height 48
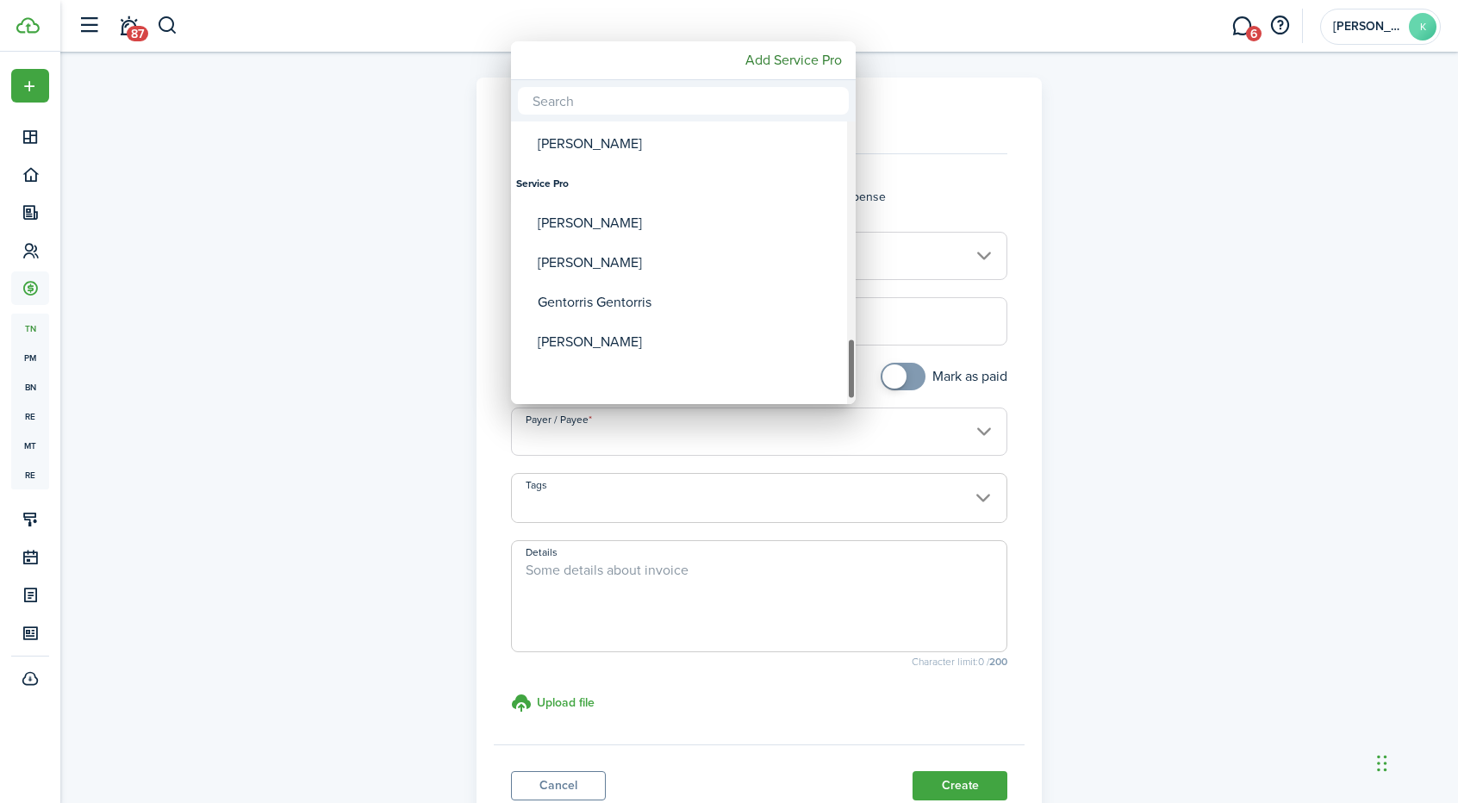
drag, startPoint x: 849, startPoint y: 158, endPoint x: 856, endPoint y: 403, distance: 245.7
click at [856, 403] on div "Tenant [PERSON_NAME] [PERSON_NAME] [PERSON_NAME] [PERSON_NAME] [PERSON_NAME] [P…" at bounding box center [729, 401] width 1458 height 803
click at [1263, 572] on div at bounding box center [729, 401] width 1734 height 1079
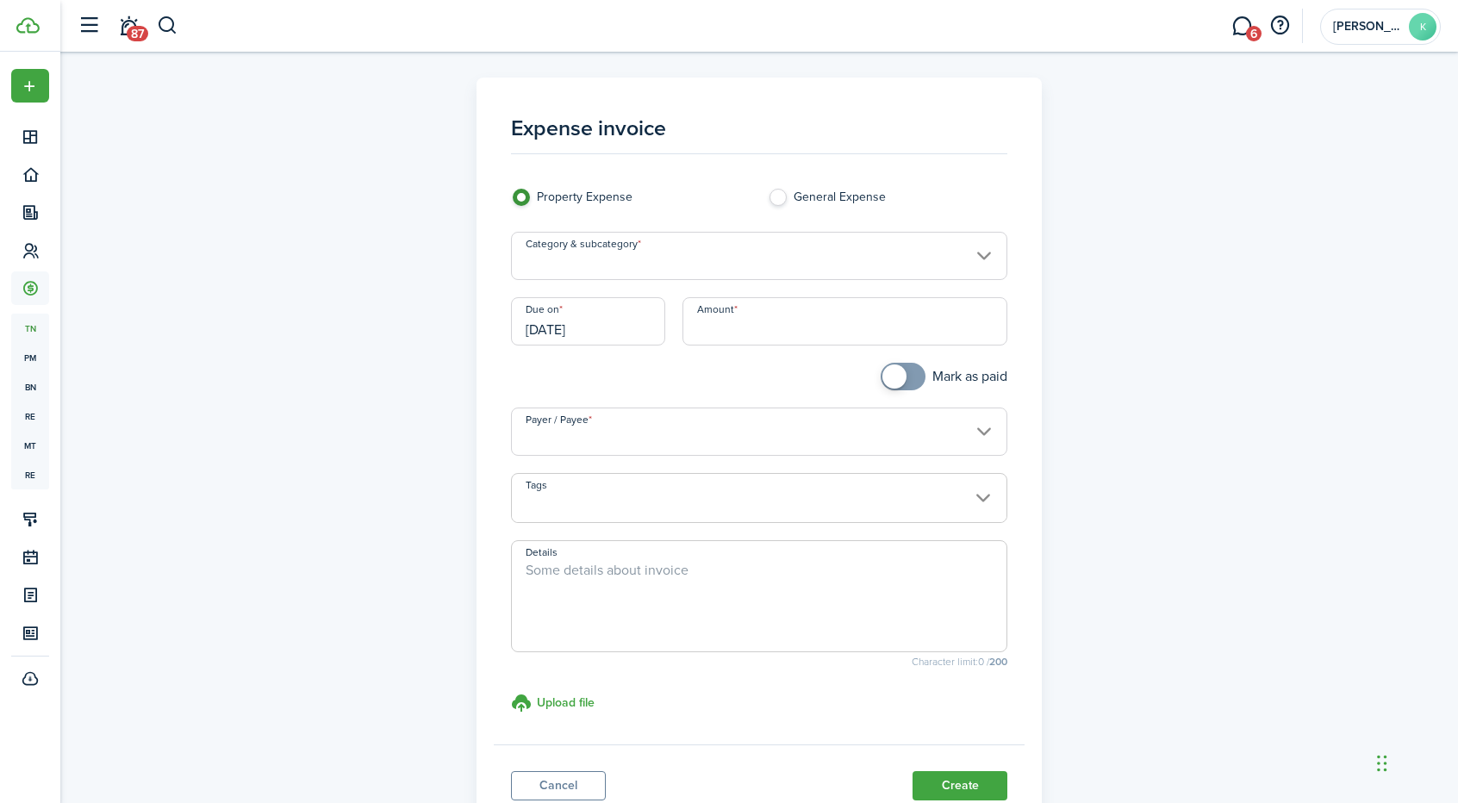
click at [775, 193] on label "General Expense" at bounding box center [888, 202] width 240 height 26
radio input "false"
radio input "true"
click at [959, 445] on input "Payer / Payee" at bounding box center [759, 432] width 497 height 48
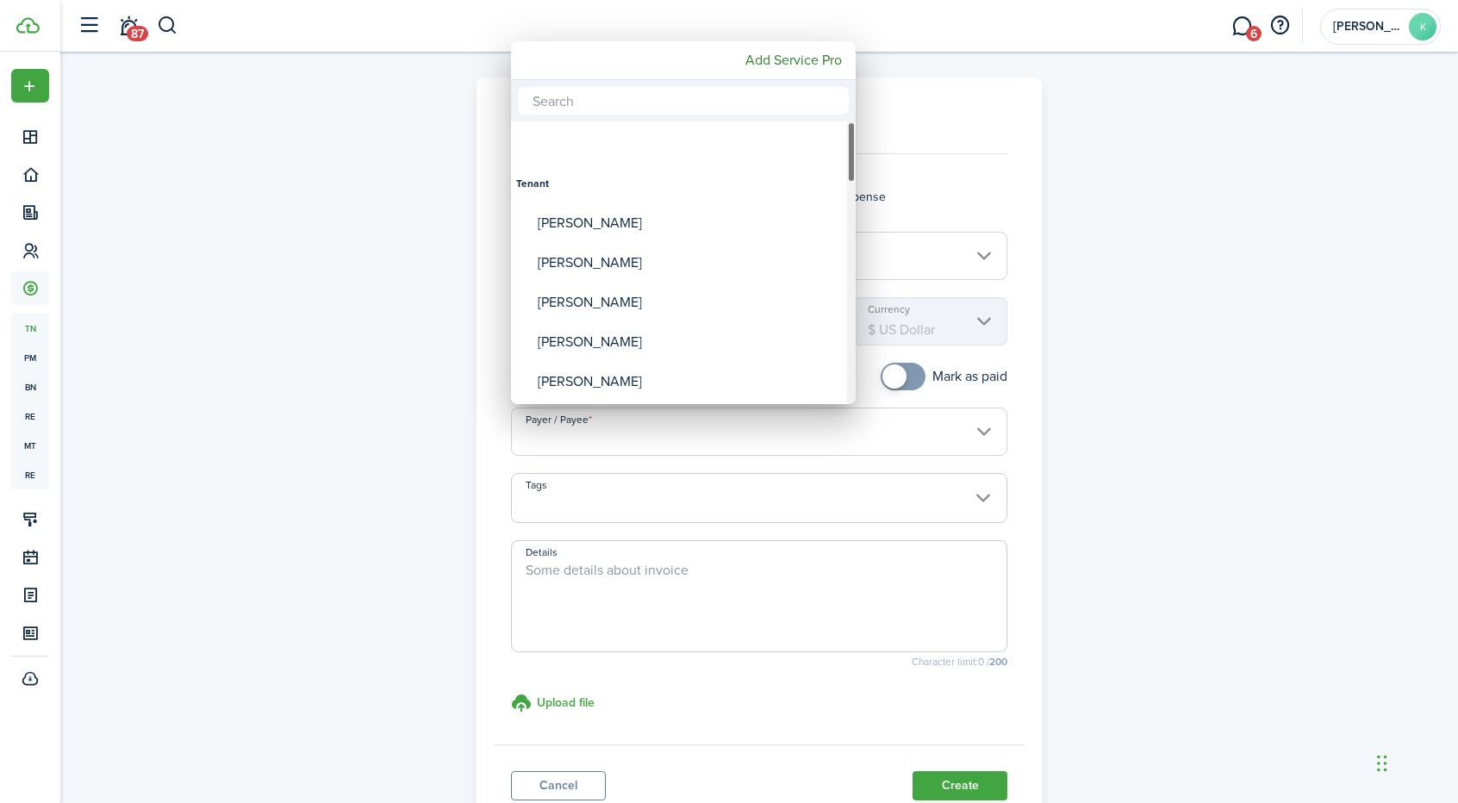
drag, startPoint x: 846, startPoint y: 157, endPoint x: 862, endPoint y: 87, distance: 71.5
click at [862, 87] on div "Tenant [PERSON_NAME] [PERSON_NAME] [PERSON_NAME] [PERSON_NAME] [PERSON_NAME] [P…" at bounding box center [729, 401] width 1458 height 803
click at [789, 101] on input "text" at bounding box center [683, 101] width 331 height 28
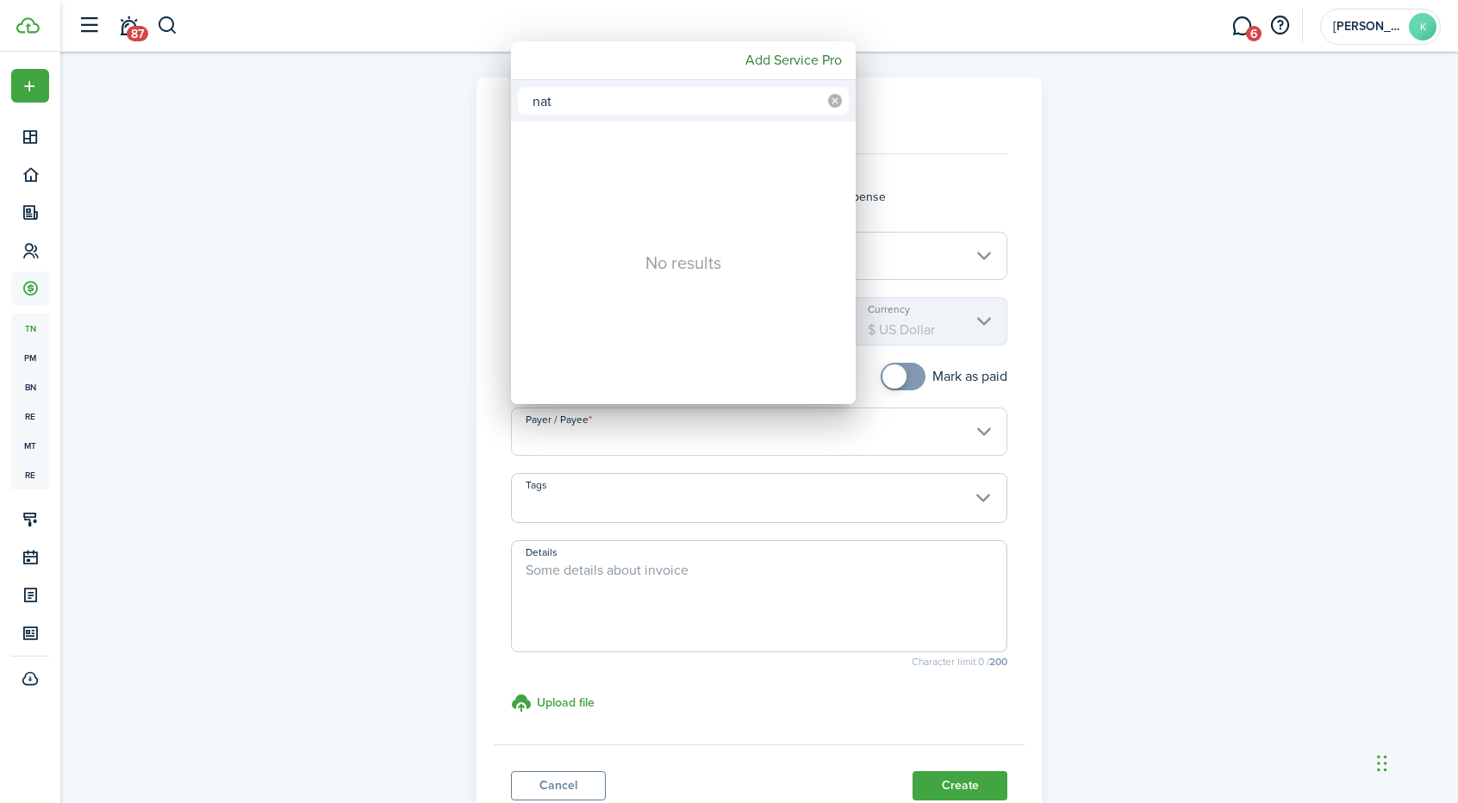
type input "nat"
click at [834, 103] on icon at bounding box center [835, 101] width 14 height 14
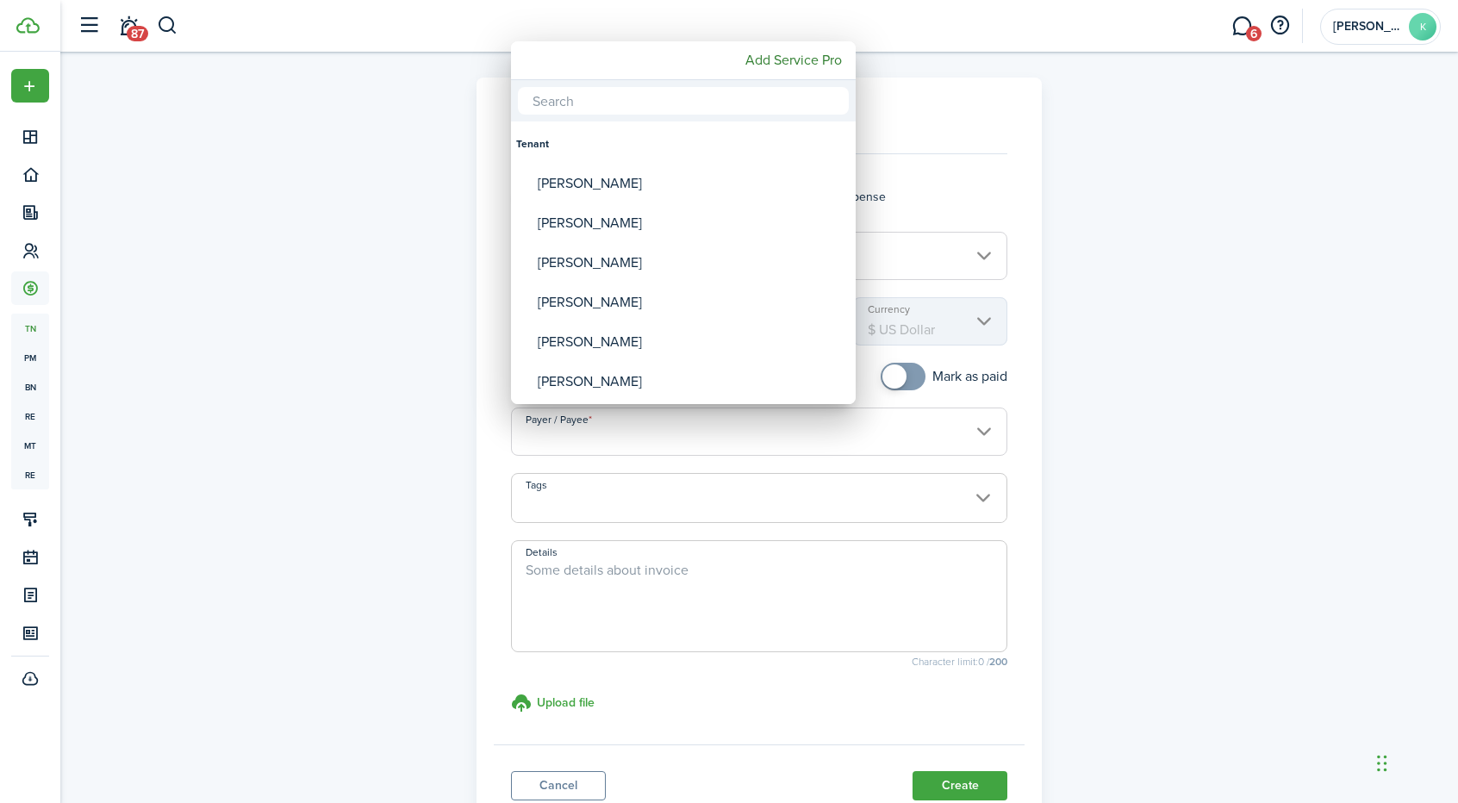
click at [960, 174] on div at bounding box center [729, 401] width 1734 height 1079
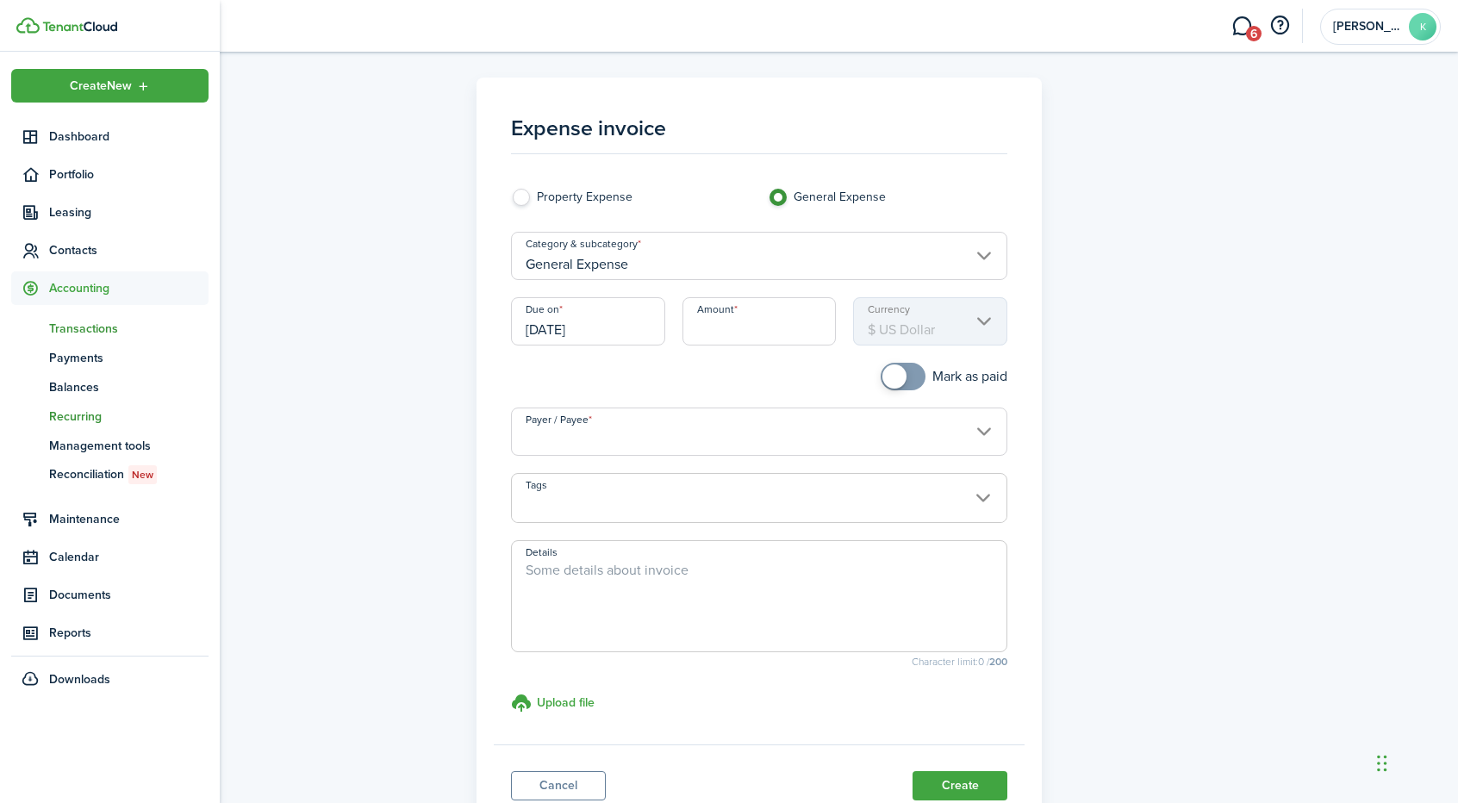
click at [76, 419] on span "Recurring" at bounding box center [128, 417] width 159 height 18
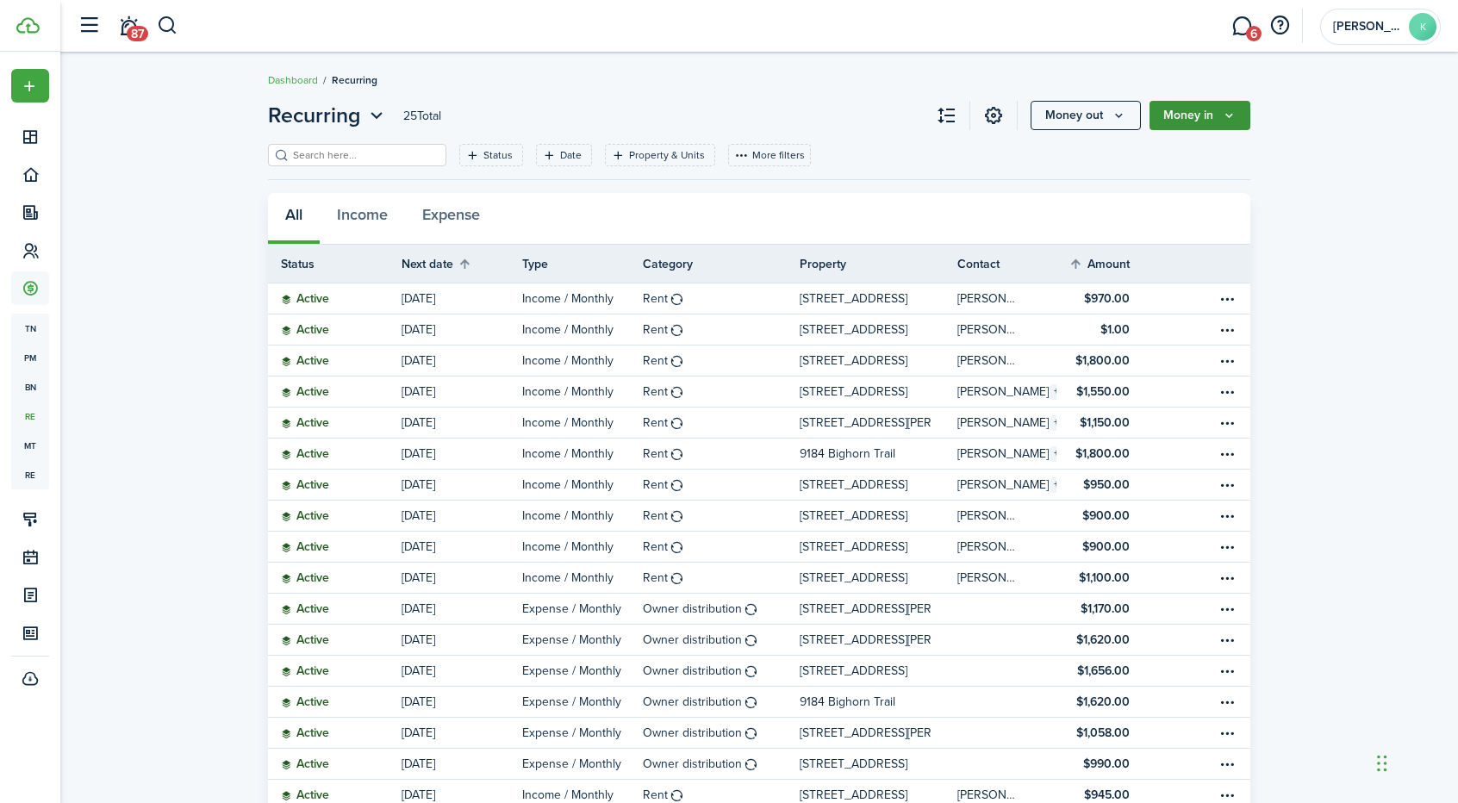
click at [1187, 125] on button "Money in" at bounding box center [1199, 115] width 101 height 29
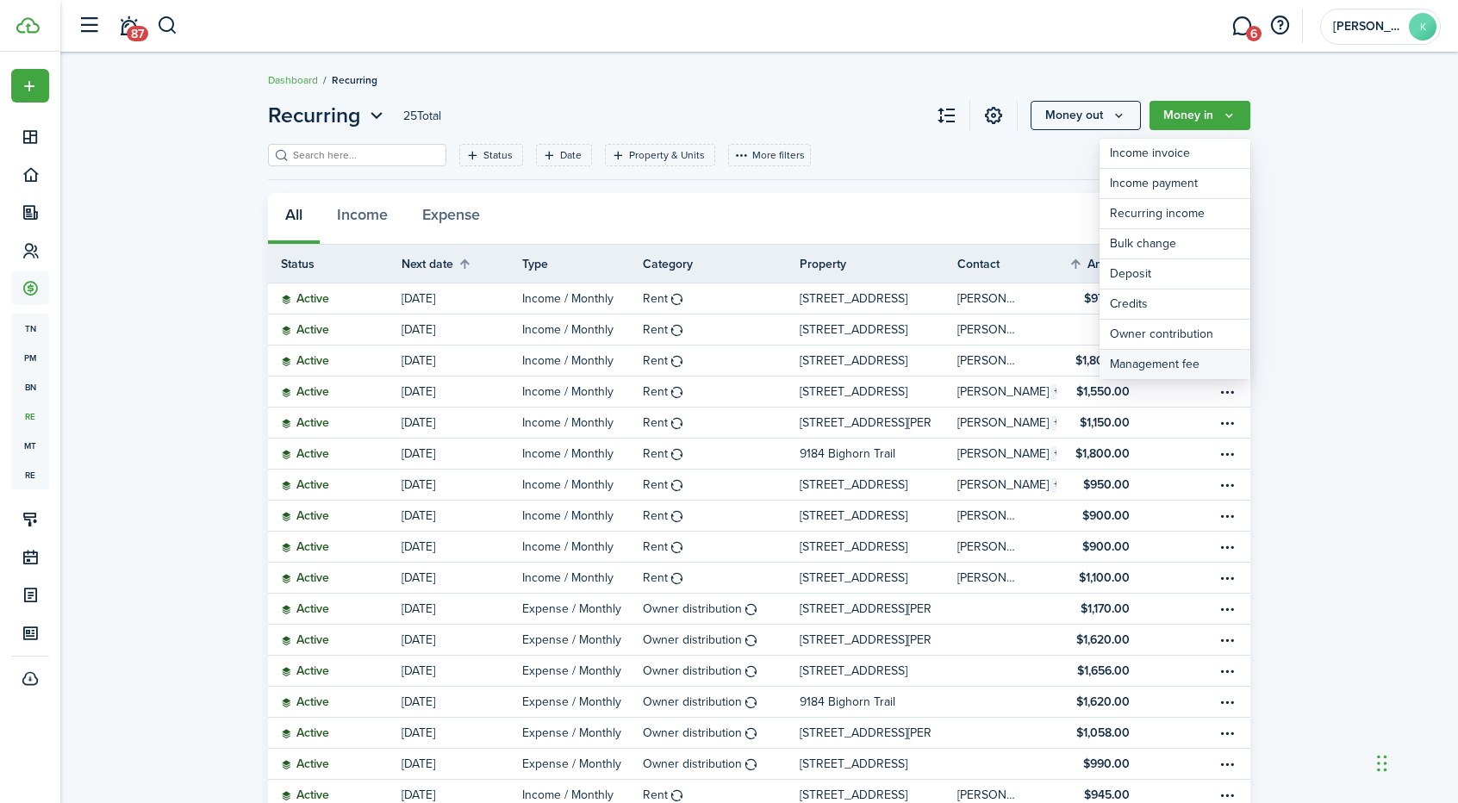
click at [1134, 375] on link "Management fee" at bounding box center [1174, 364] width 151 height 29
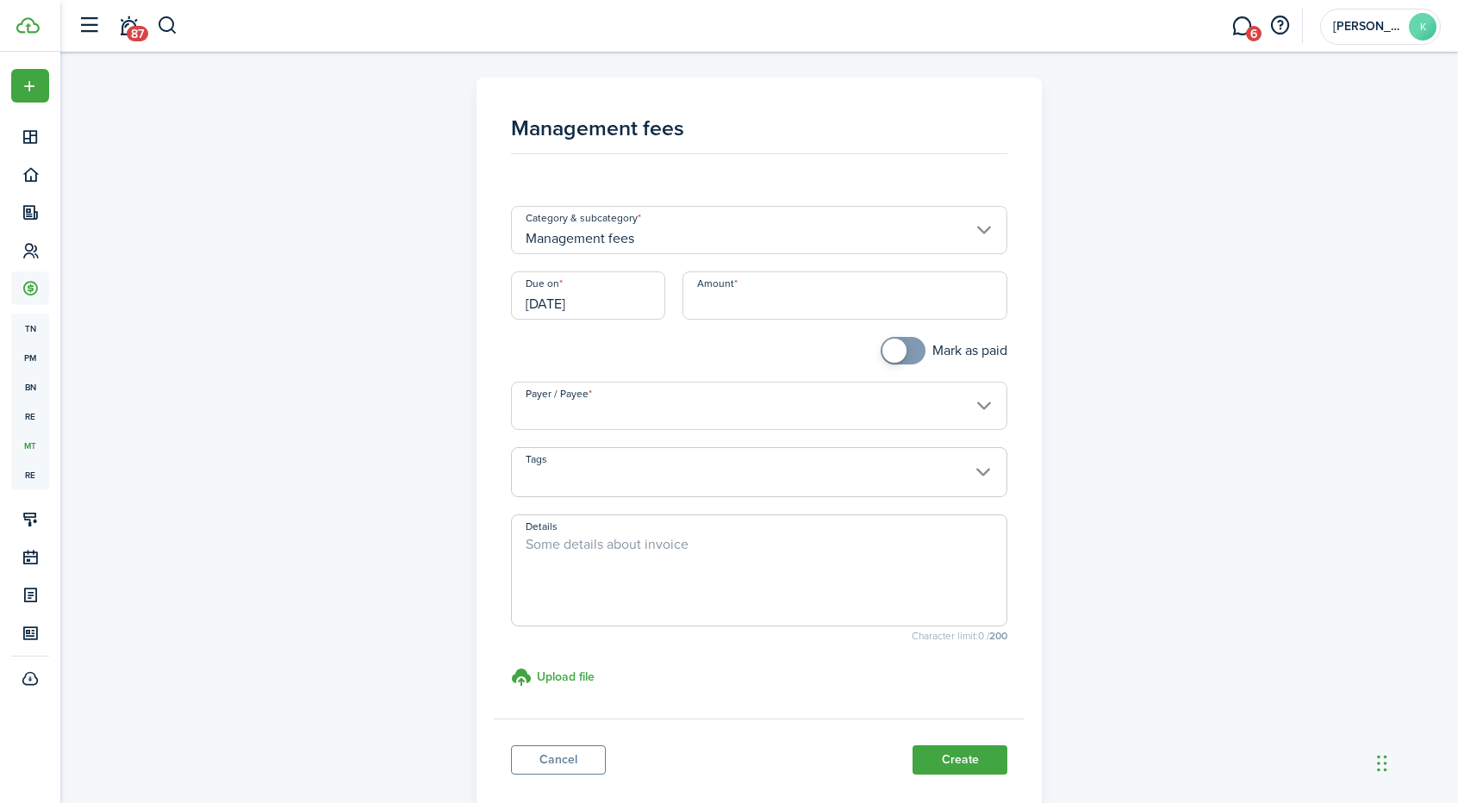
click at [595, 308] on input "[DATE]" at bounding box center [588, 295] width 154 height 48
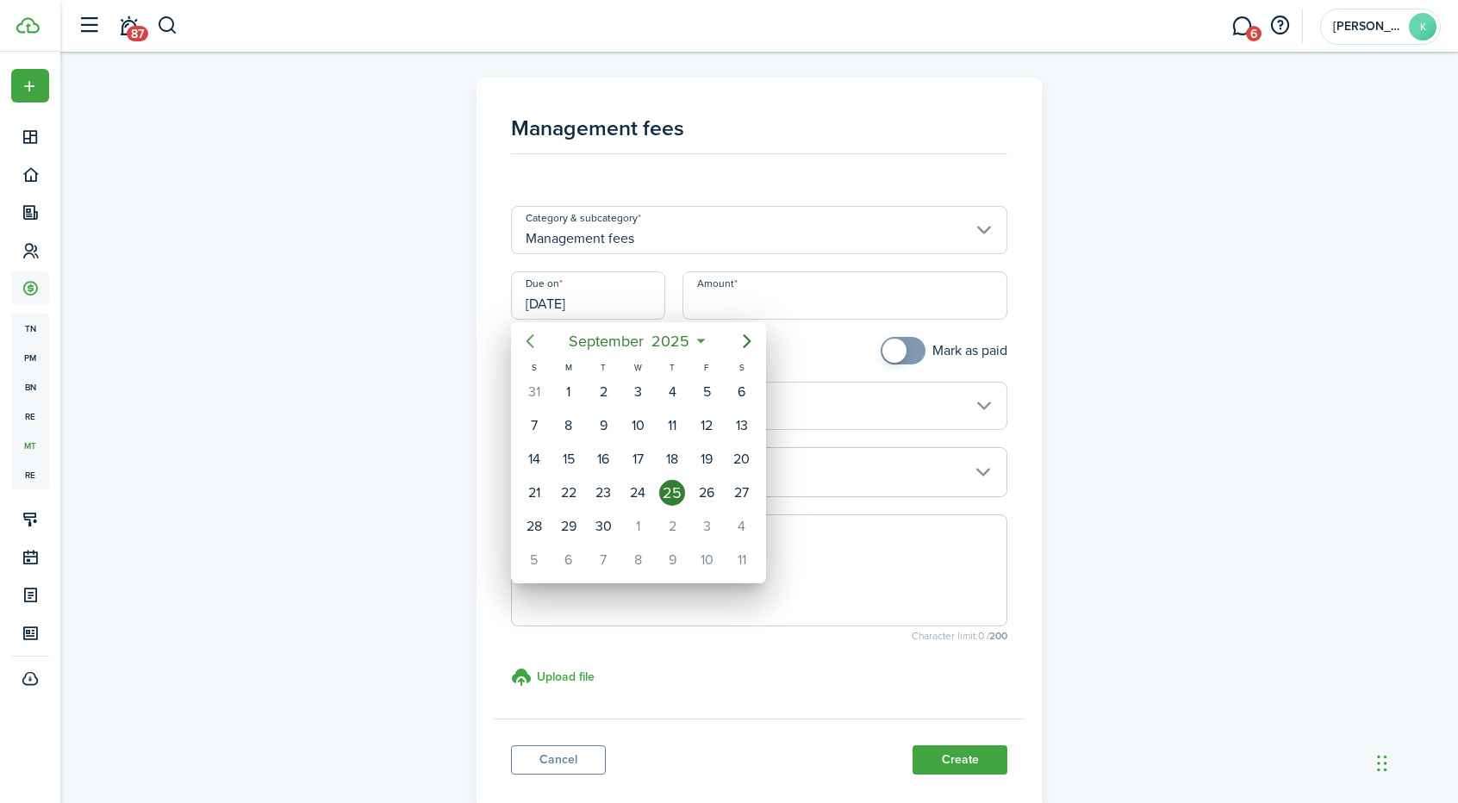
click at [529, 336] on icon "Previous page" at bounding box center [530, 341] width 21 height 21
click at [706, 385] on div "1" at bounding box center [707, 392] width 26 height 26
type input "[DATE]"
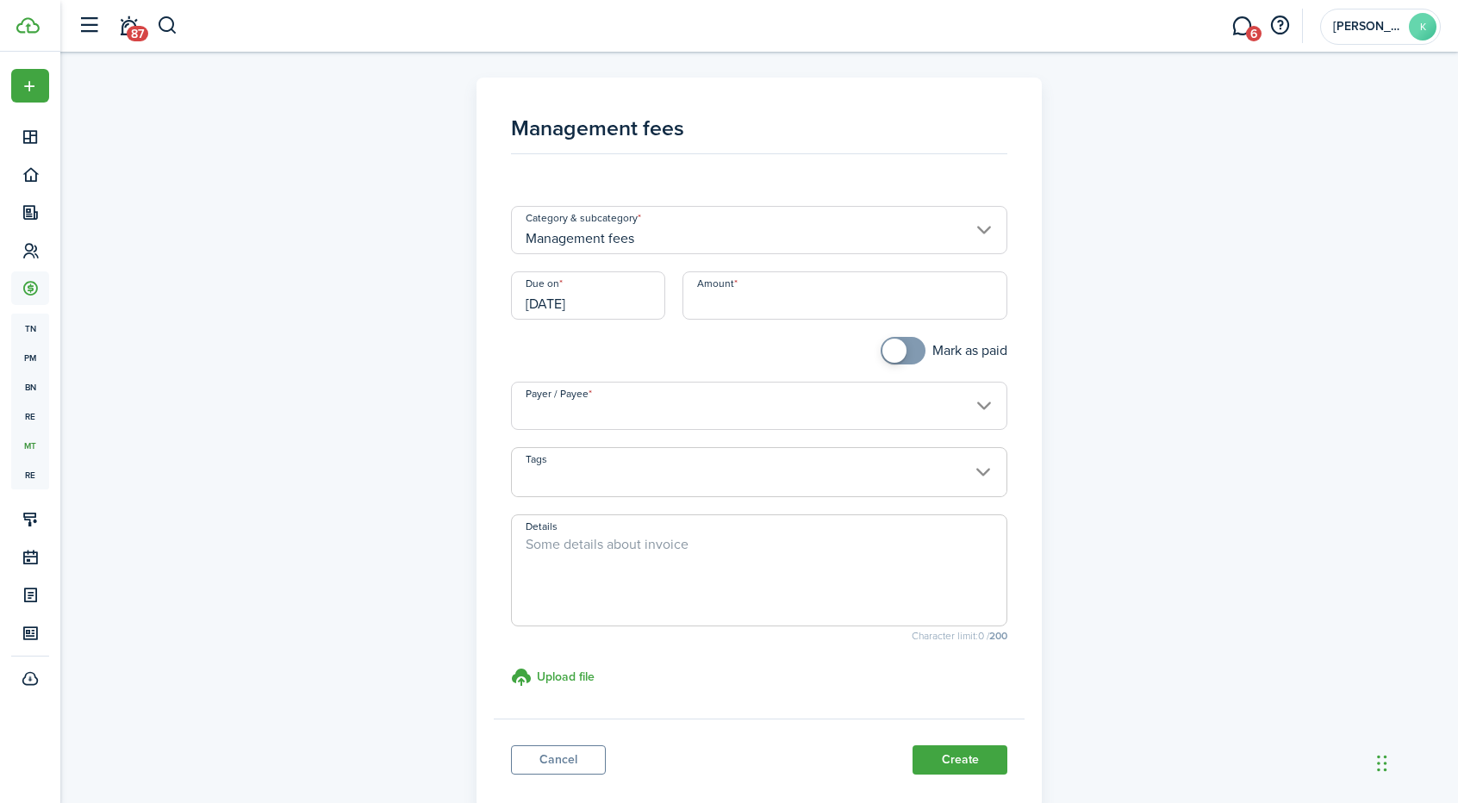
click at [722, 304] on input "Amount" at bounding box center [845, 295] width 326 height 48
click at [655, 399] on input "Payer / Payee" at bounding box center [759, 406] width 497 height 48
type input "$230.00"
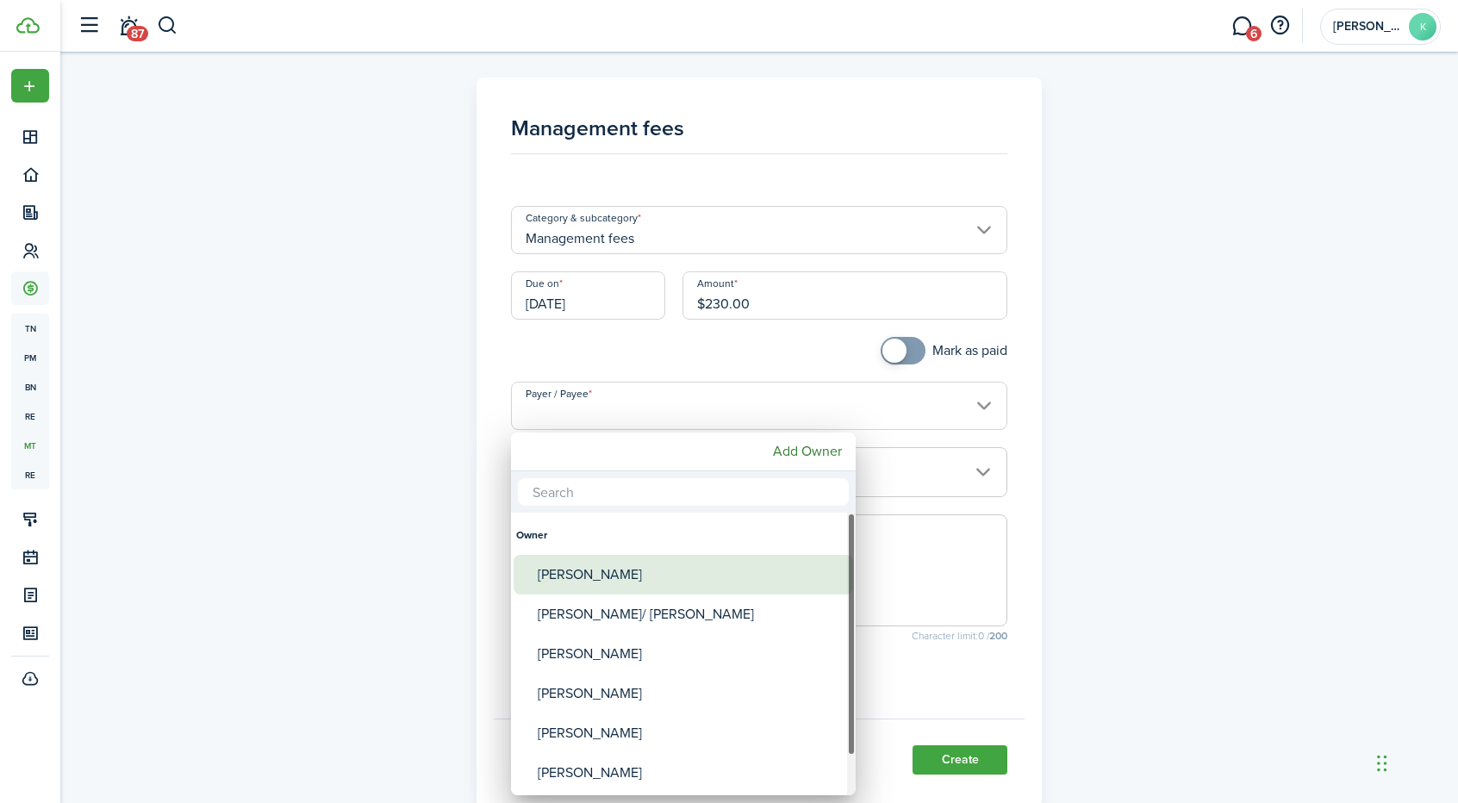
click at [582, 568] on div "[PERSON_NAME]" at bounding box center [690, 575] width 305 height 40
type input "[PERSON_NAME]"
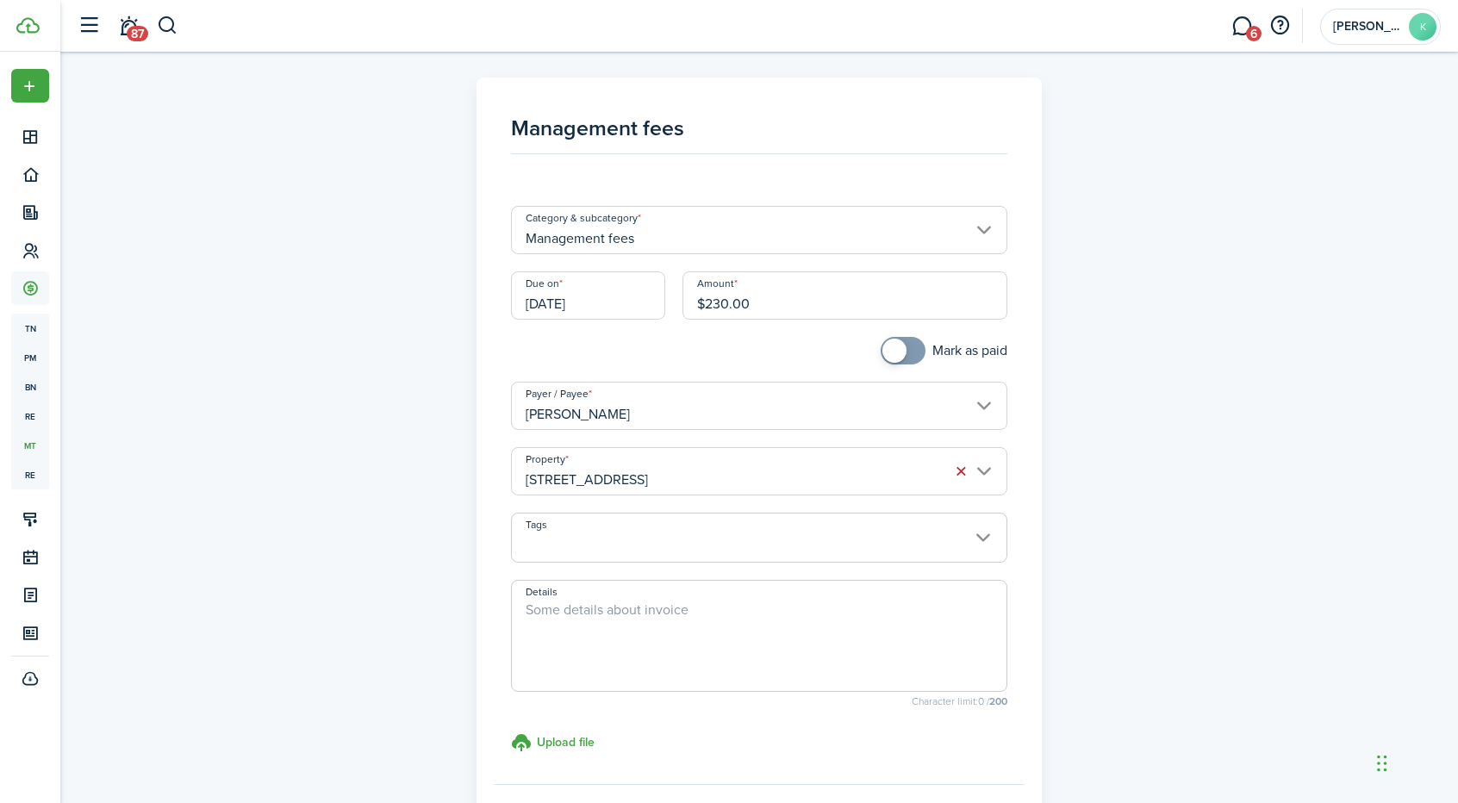
scroll to position [169, 0]
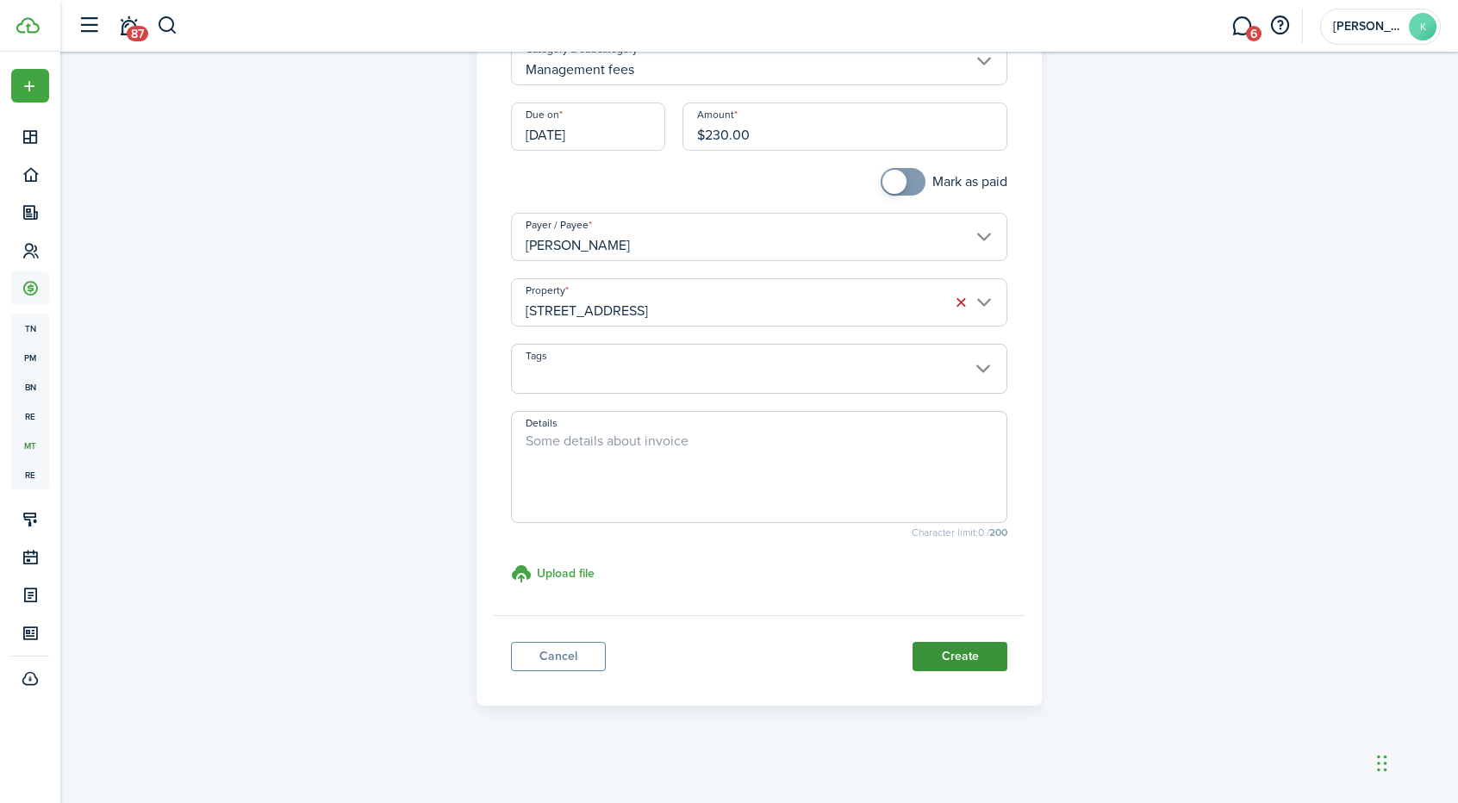
click at [948, 648] on button "Create" at bounding box center [959, 656] width 95 height 29
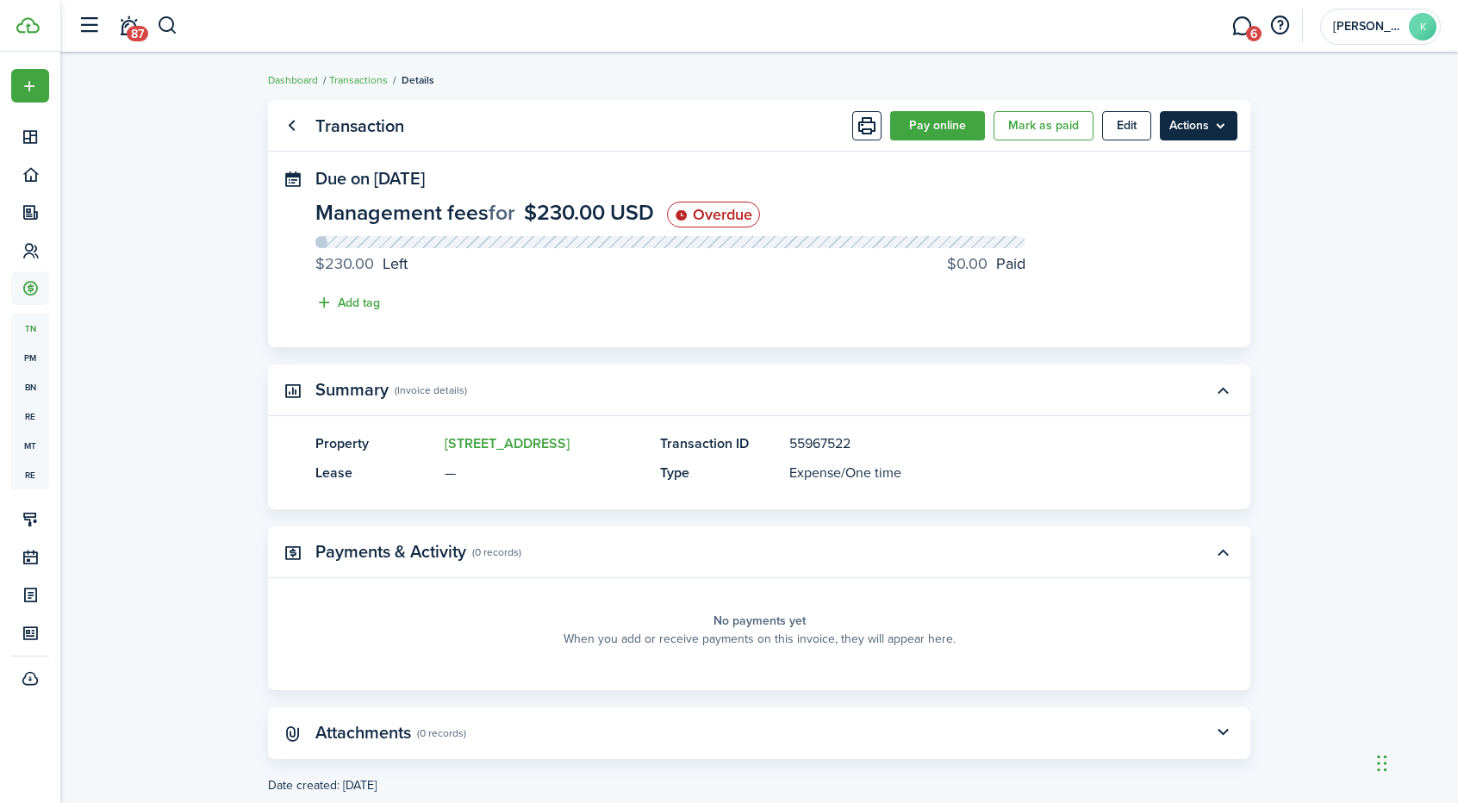
click at [1205, 126] on menu-btn "Actions" at bounding box center [1199, 125] width 78 height 29
click at [1111, 196] on link "Clone" at bounding box center [1162, 193] width 151 height 29
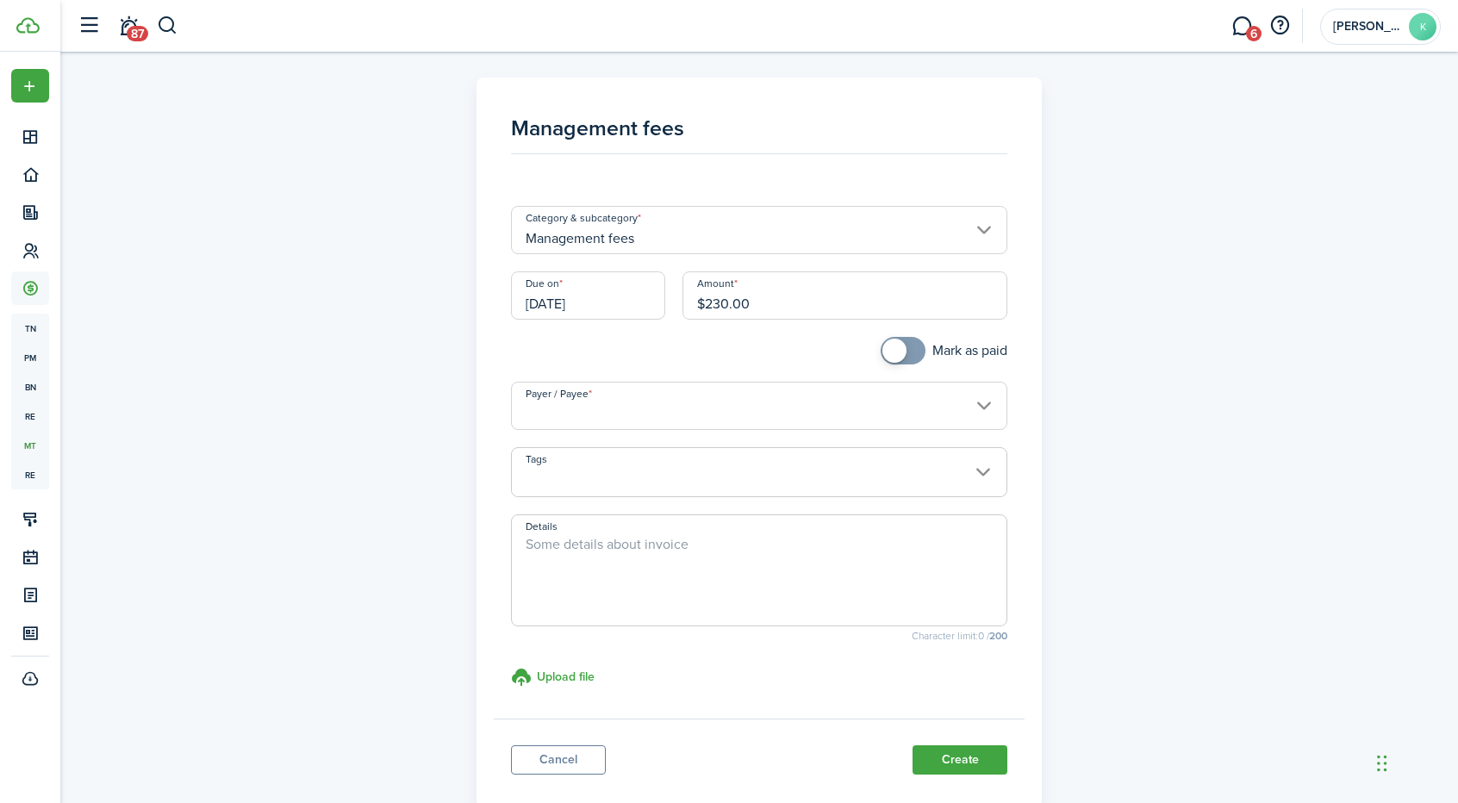
click at [550, 301] on input "[DATE]" at bounding box center [588, 295] width 154 height 48
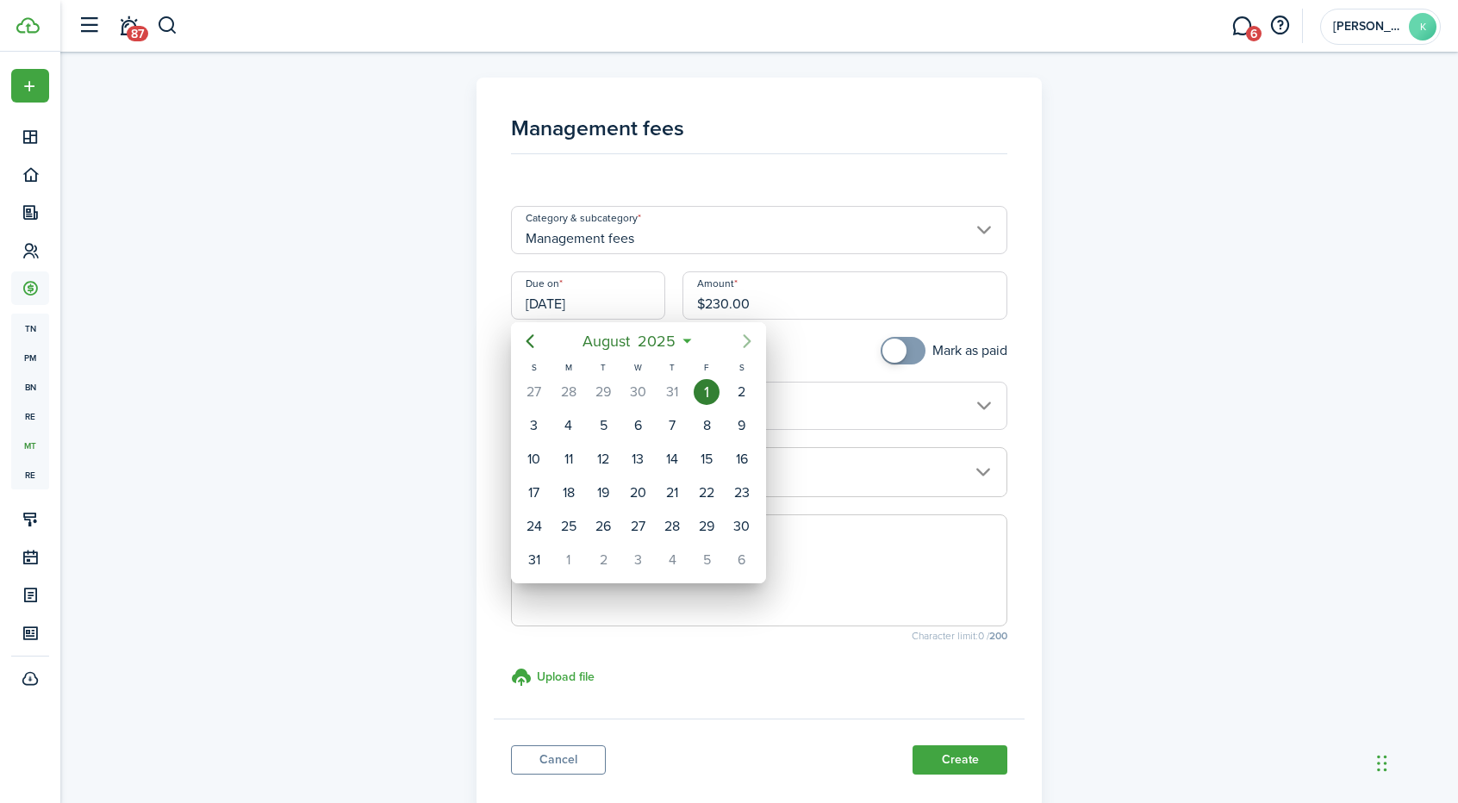
click at [743, 340] on icon "Next page" at bounding box center [747, 341] width 21 height 21
click at [569, 397] on div "1" at bounding box center [569, 392] width 26 height 26
type input "[DATE]"
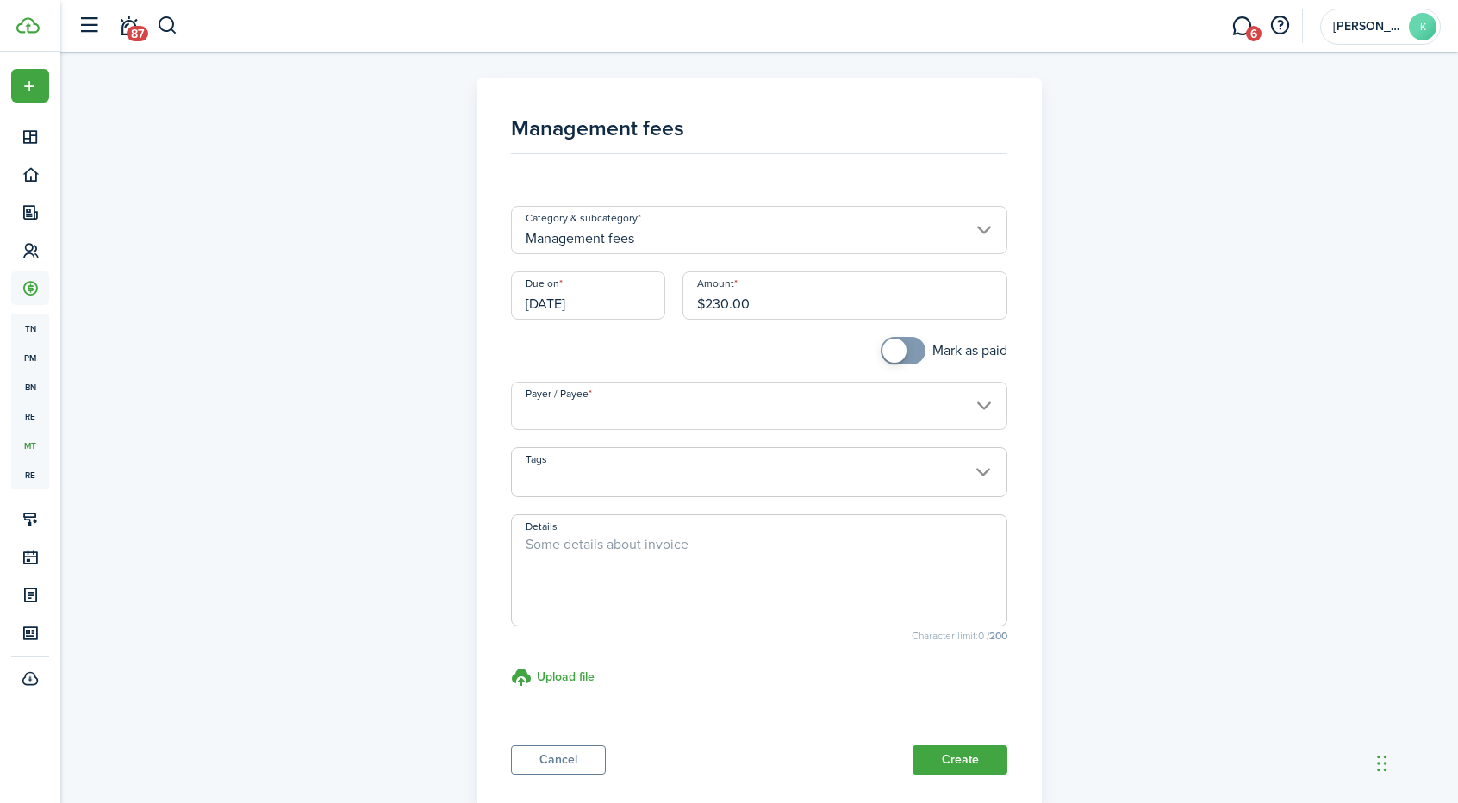
click at [927, 395] on input "Payer / Payee" at bounding box center [759, 406] width 497 height 48
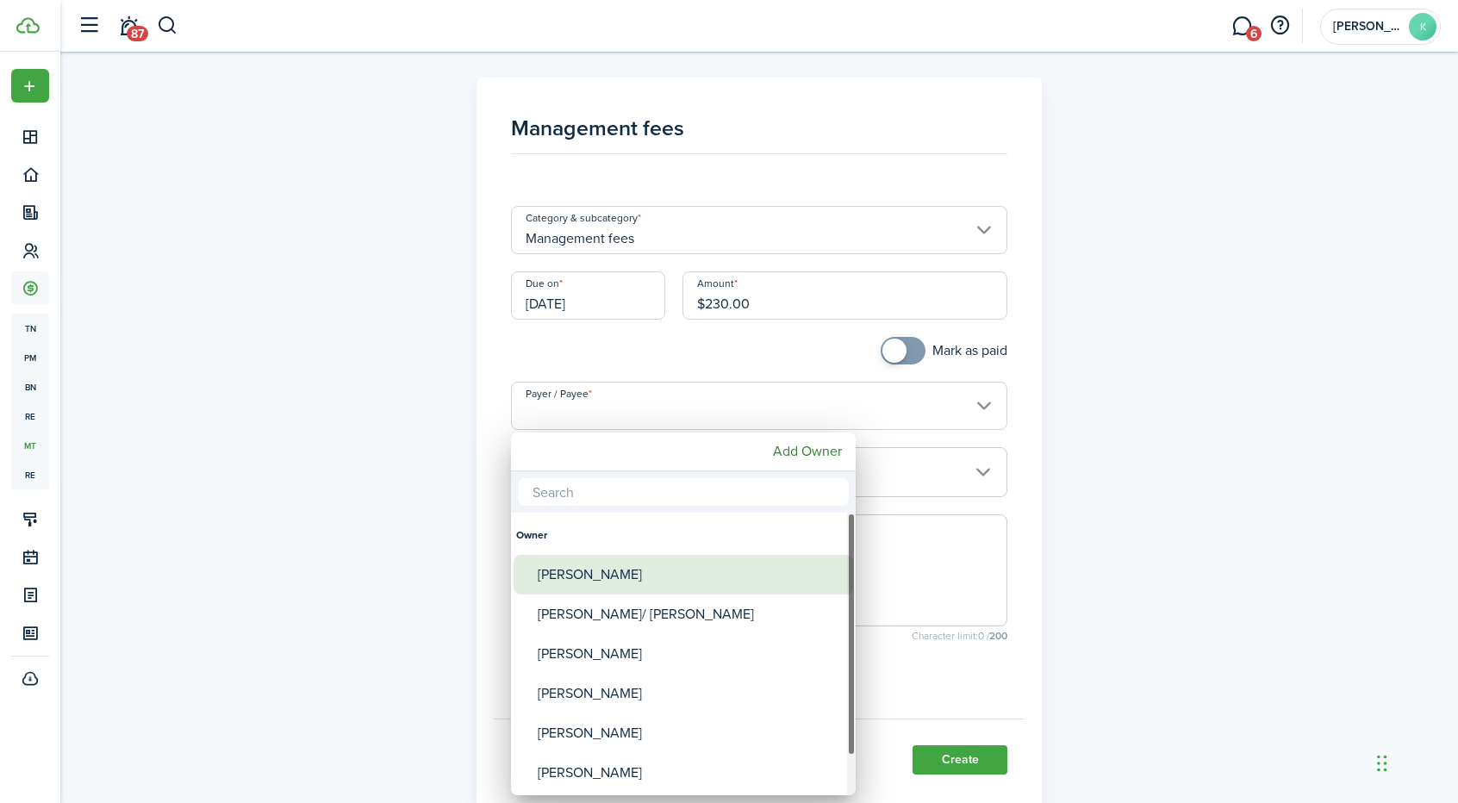
click at [638, 570] on div "[PERSON_NAME]" at bounding box center [690, 575] width 305 height 40
type input "[PERSON_NAME]"
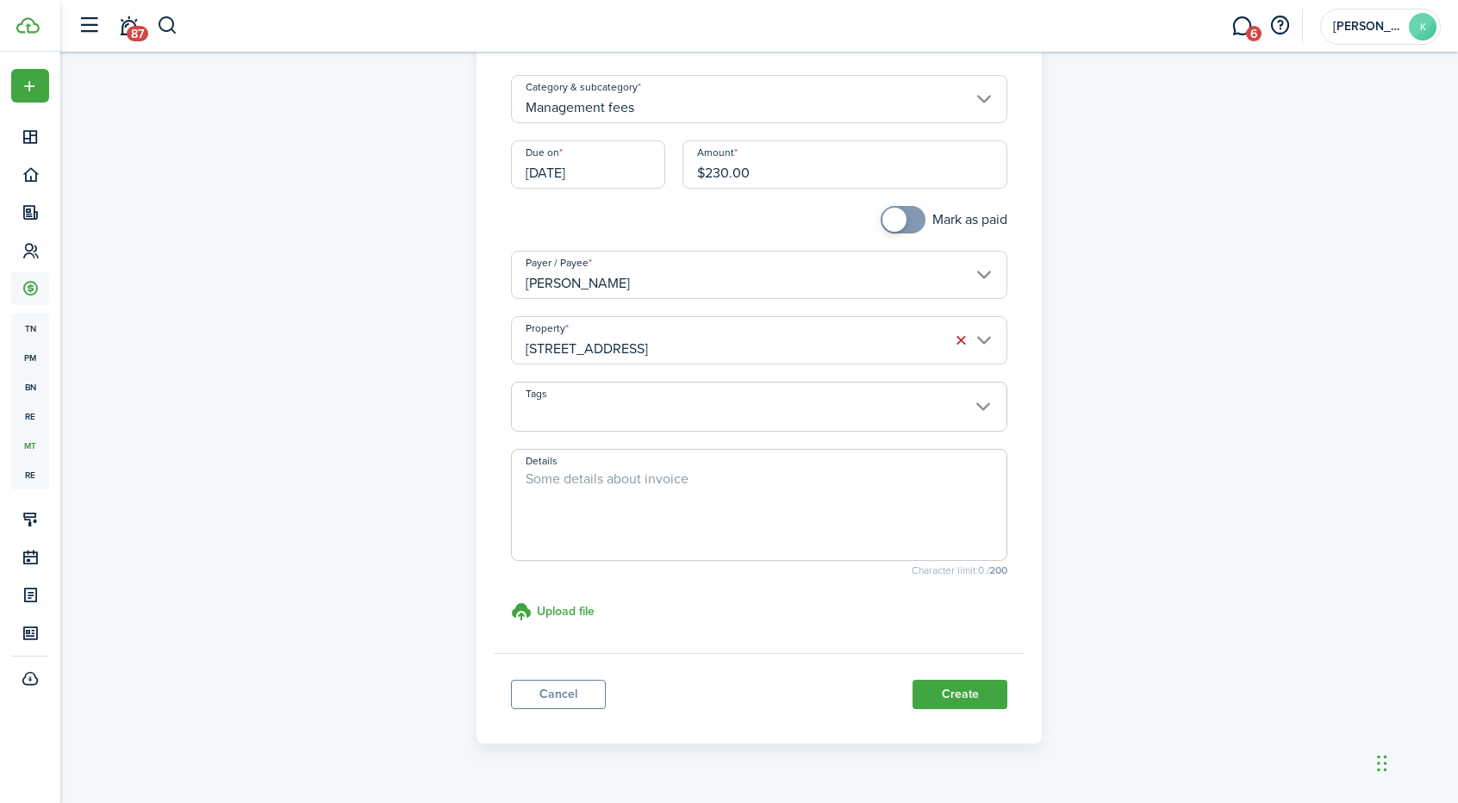
scroll to position [169, 0]
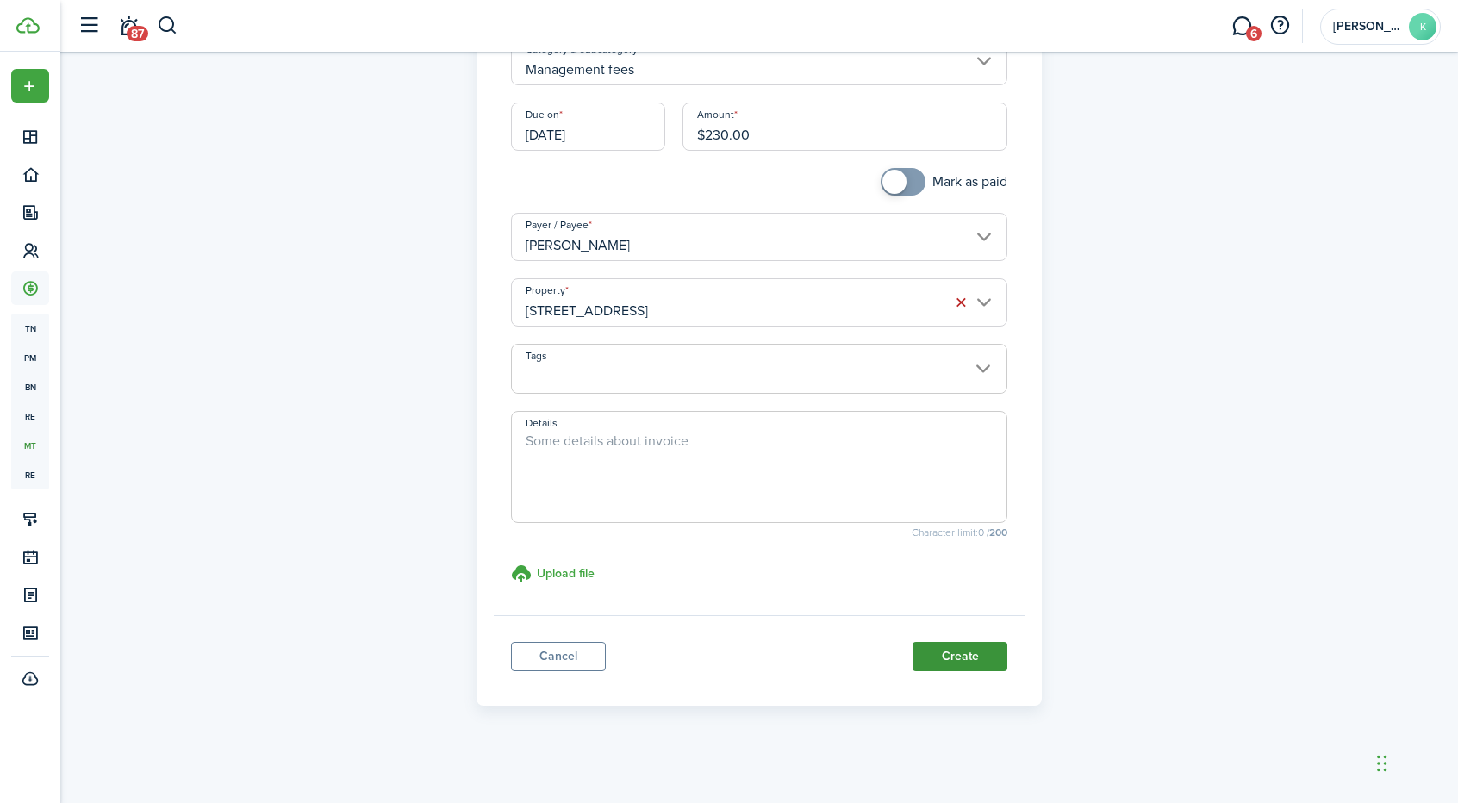
click at [965, 647] on button "Create" at bounding box center [959, 656] width 95 height 29
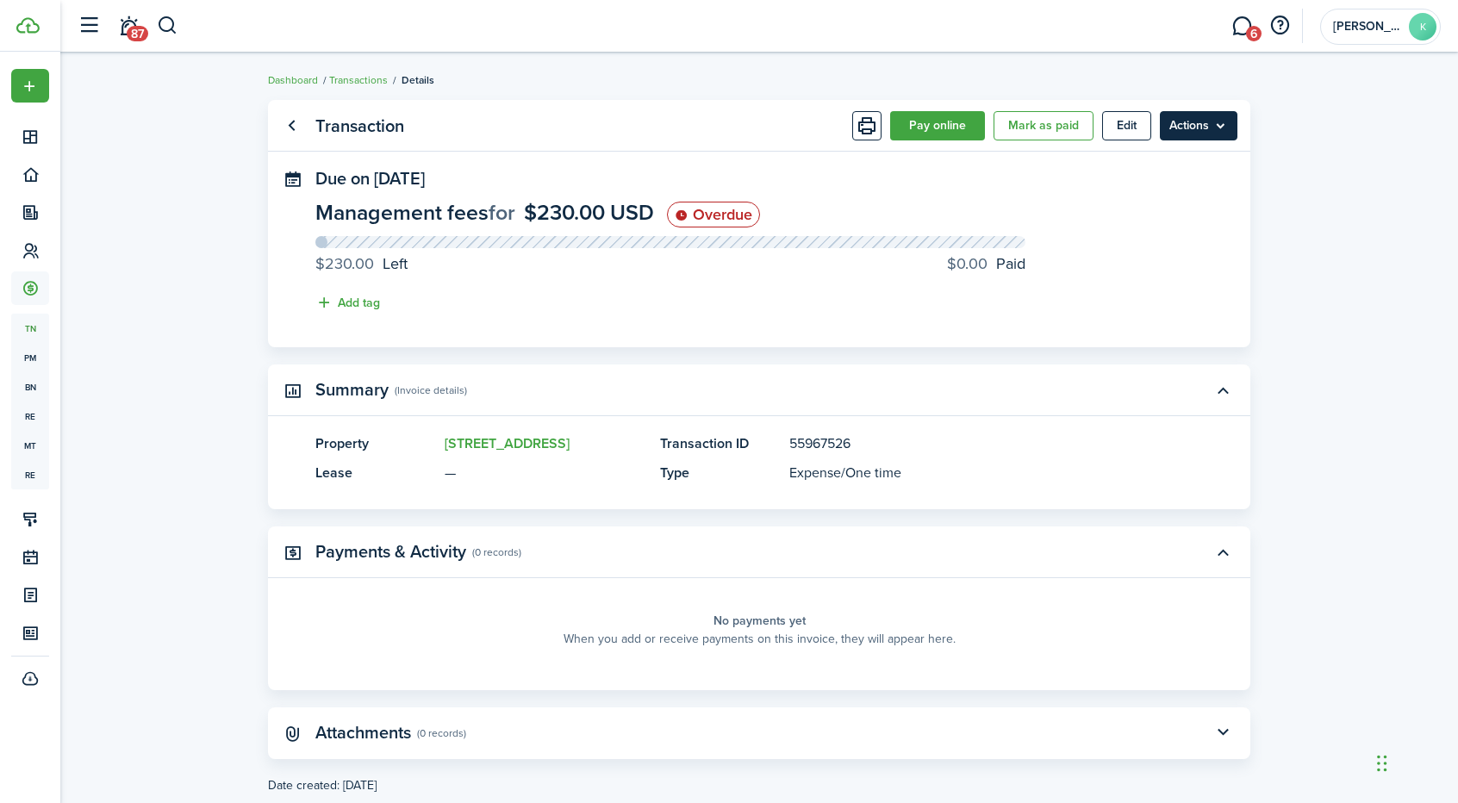
click at [1184, 125] on menu-btn "Actions" at bounding box center [1199, 125] width 78 height 29
click at [1120, 131] on button "Edit" at bounding box center [1126, 125] width 49 height 29
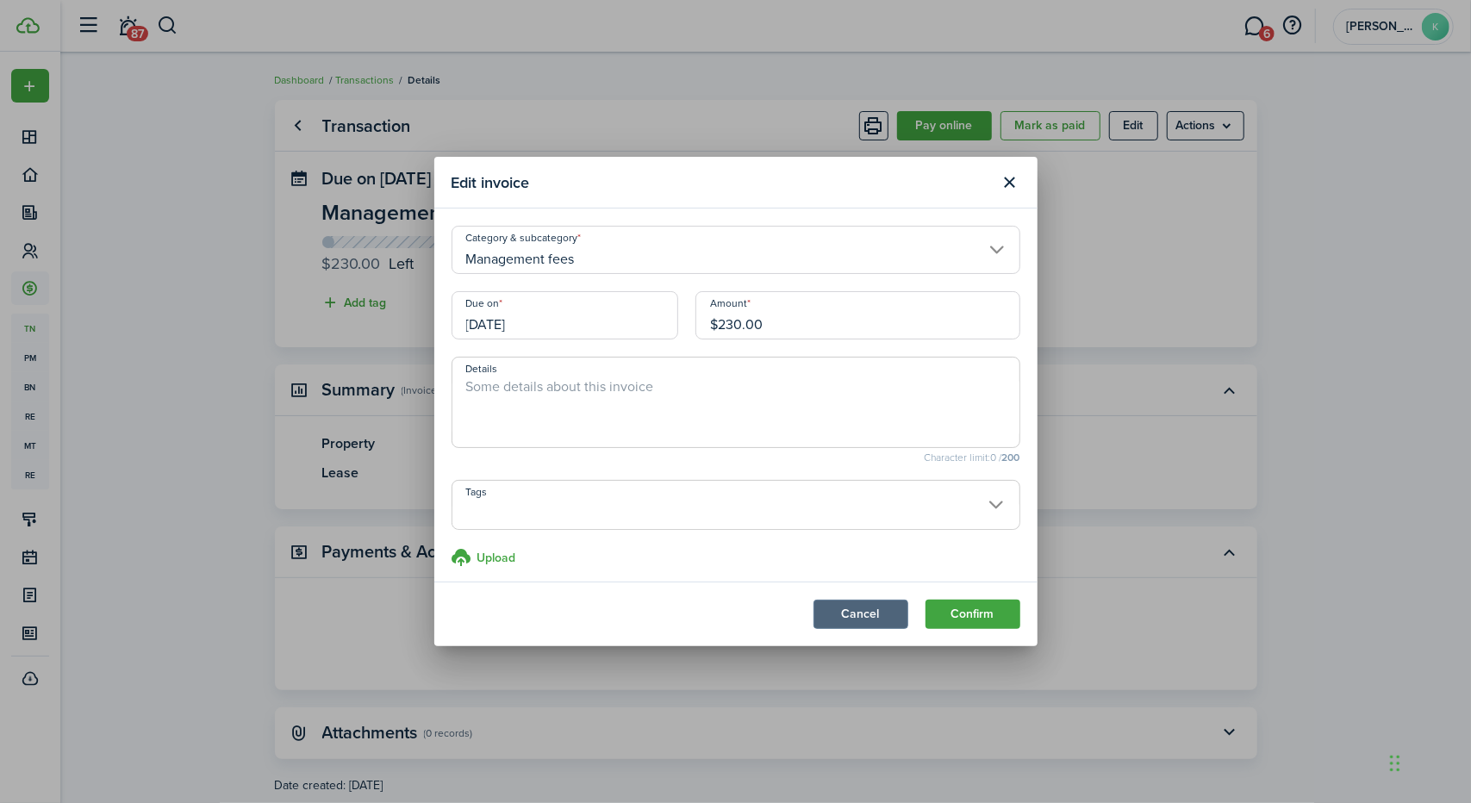
click at [865, 611] on button "Cancel" at bounding box center [860, 614] width 95 height 29
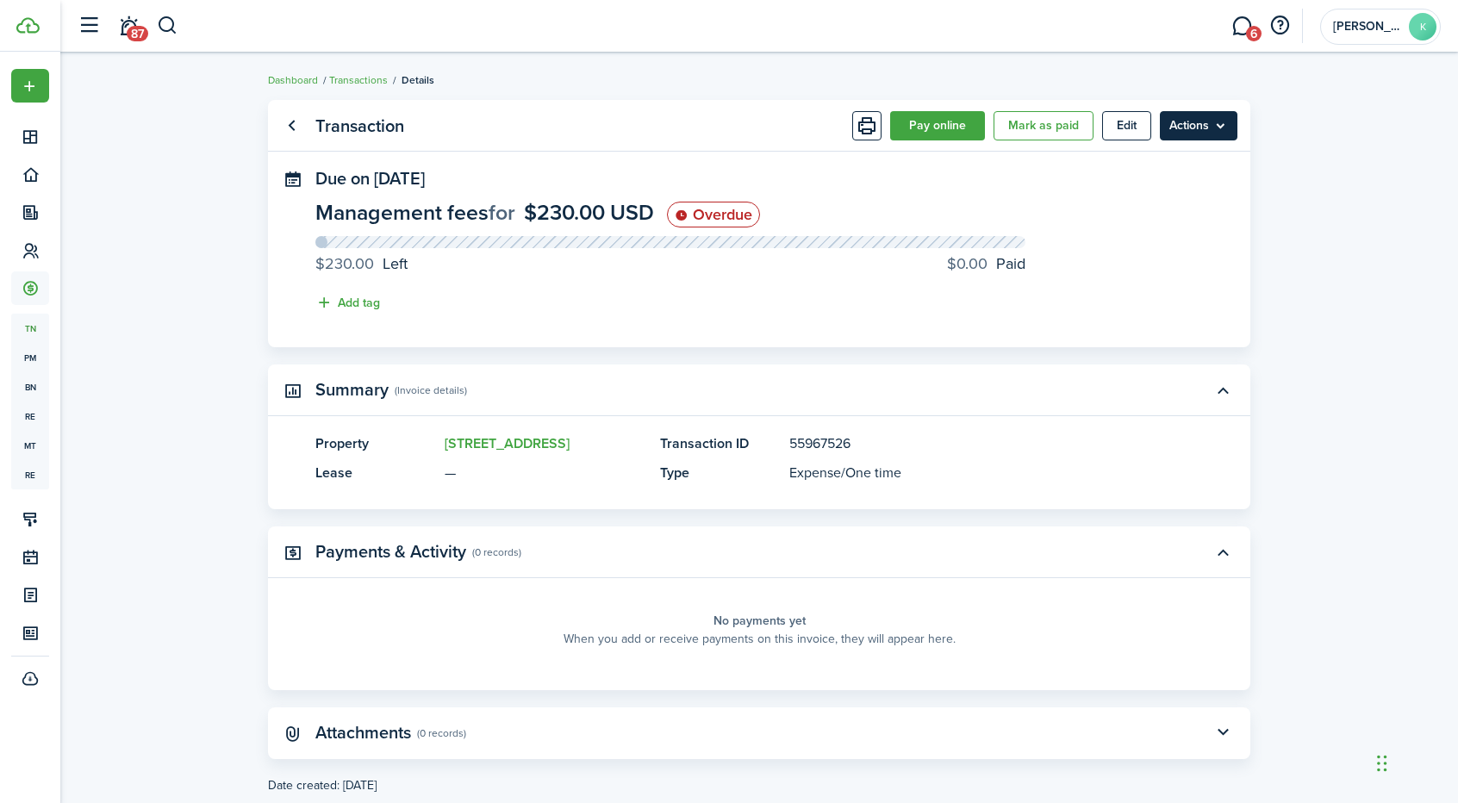
click at [1199, 127] on menu-btn "Actions" at bounding box center [1199, 125] width 78 height 29
click at [1129, 196] on body "Create New Dashboard Portfolio Leasing Contacts Accounting tn Transactions pm P…" at bounding box center [729, 401] width 1458 height 803
click at [1180, 121] on menu-btn "Actions" at bounding box center [1199, 125] width 78 height 29
click at [1105, 192] on link "Clone" at bounding box center [1162, 193] width 151 height 29
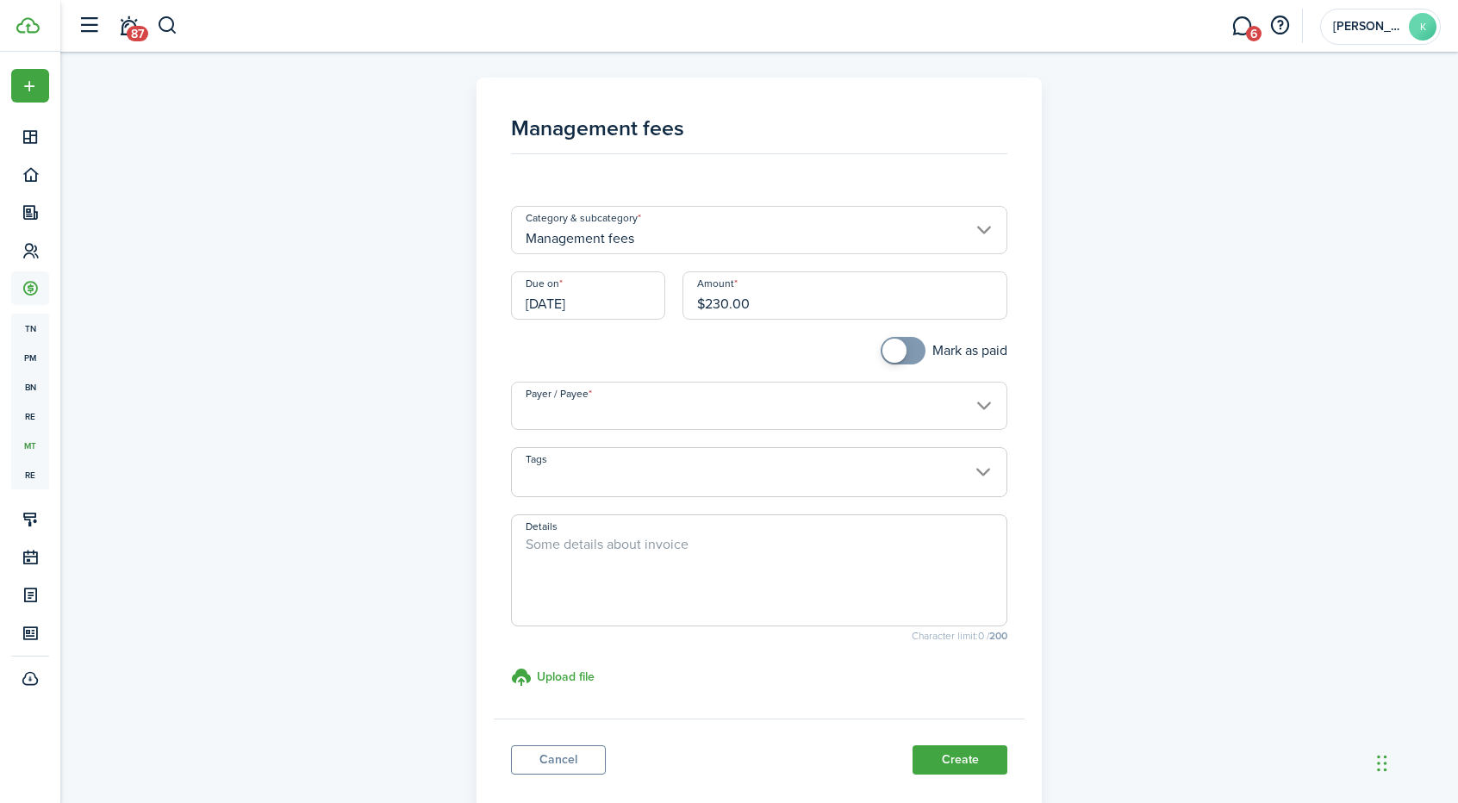
click at [589, 302] on input "[DATE]" at bounding box center [588, 295] width 154 height 48
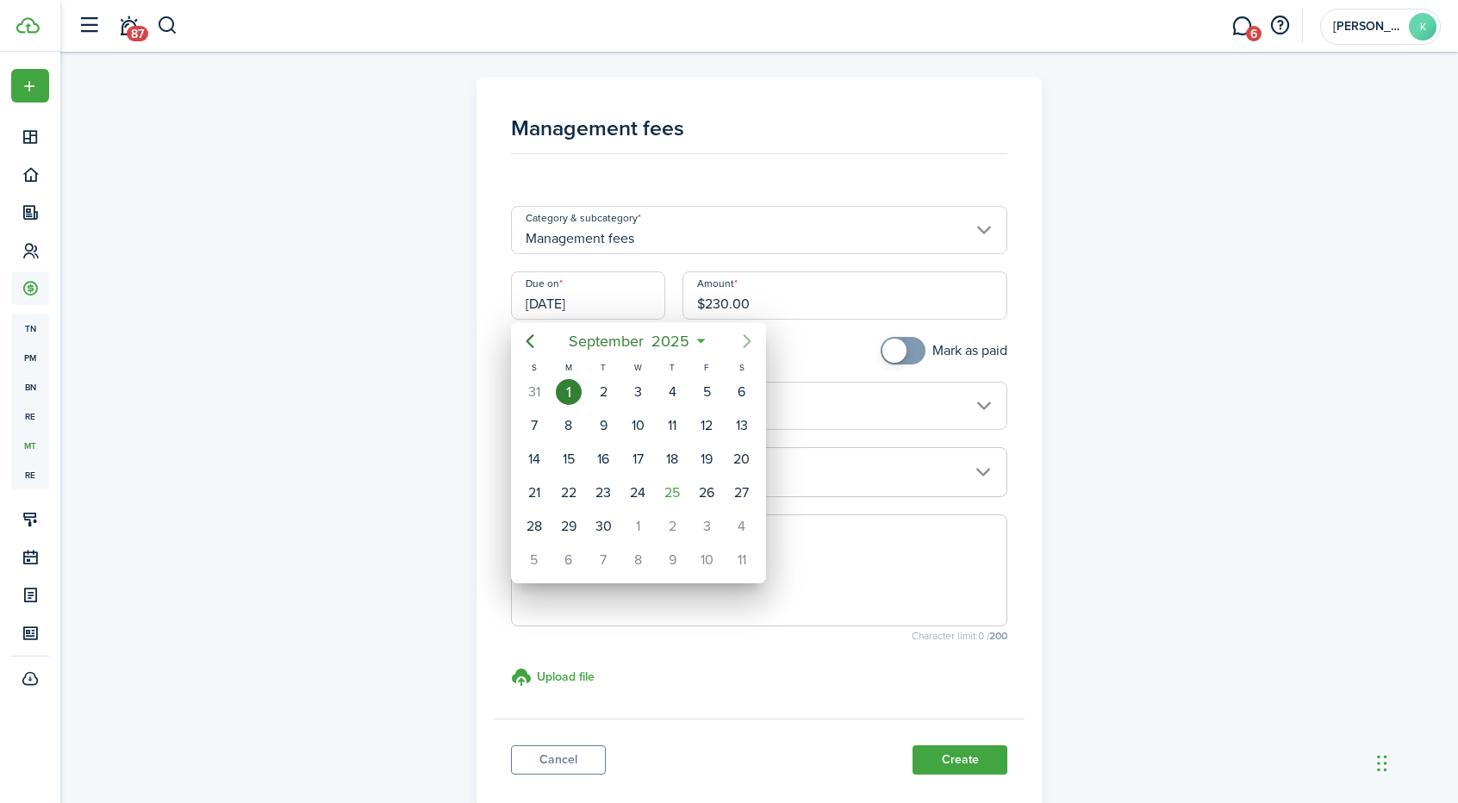
click at [741, 340] on icon "Next page" at bounding box center [747, 341] width 21 height 21
click at [639, 393] on div "1" at bounding box center [638, 392] width 26 height 26
type input "[DATE]"
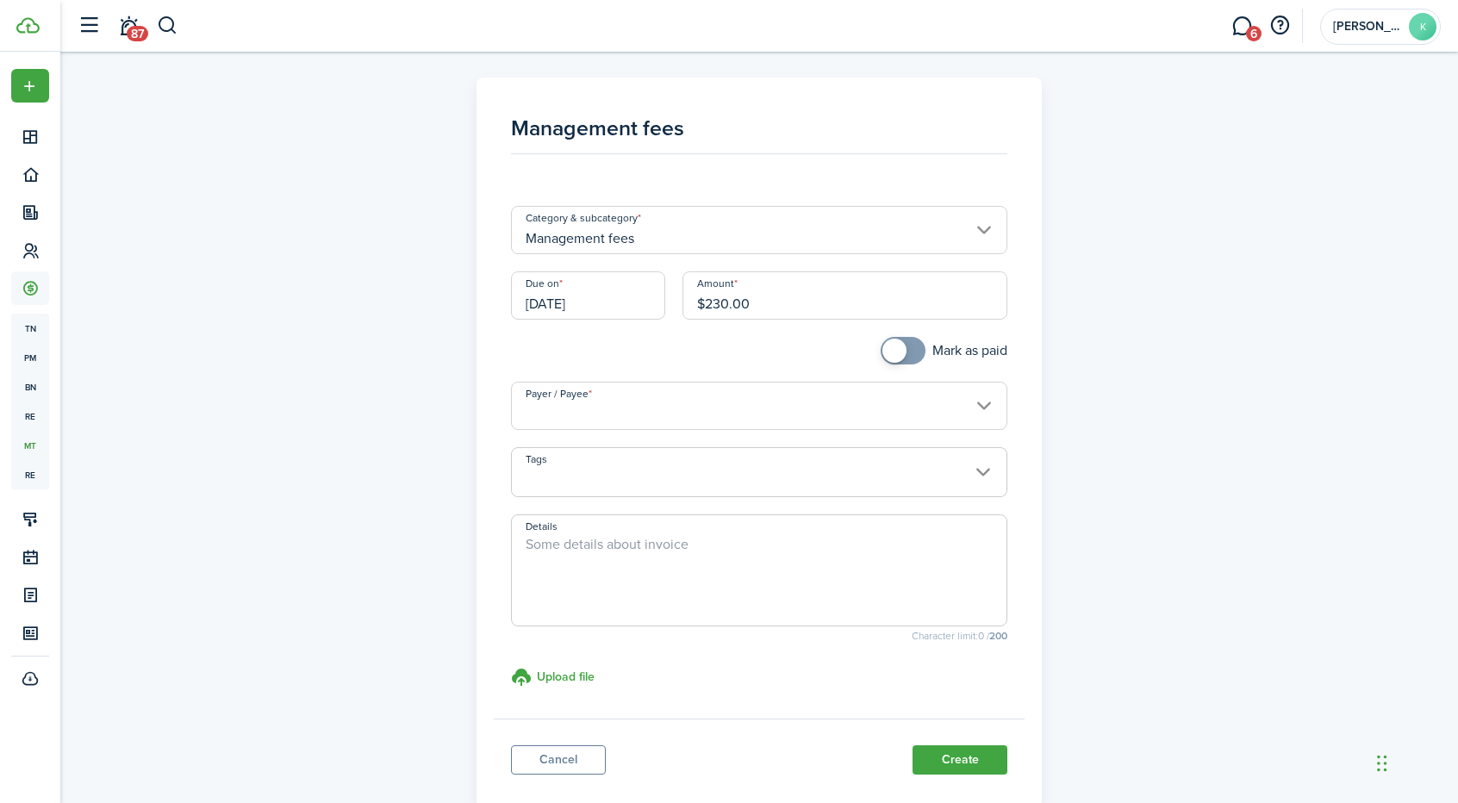
click at [948, 401] on input "Payer / Payee" at bounding box center [759, 406] width 497 height 48
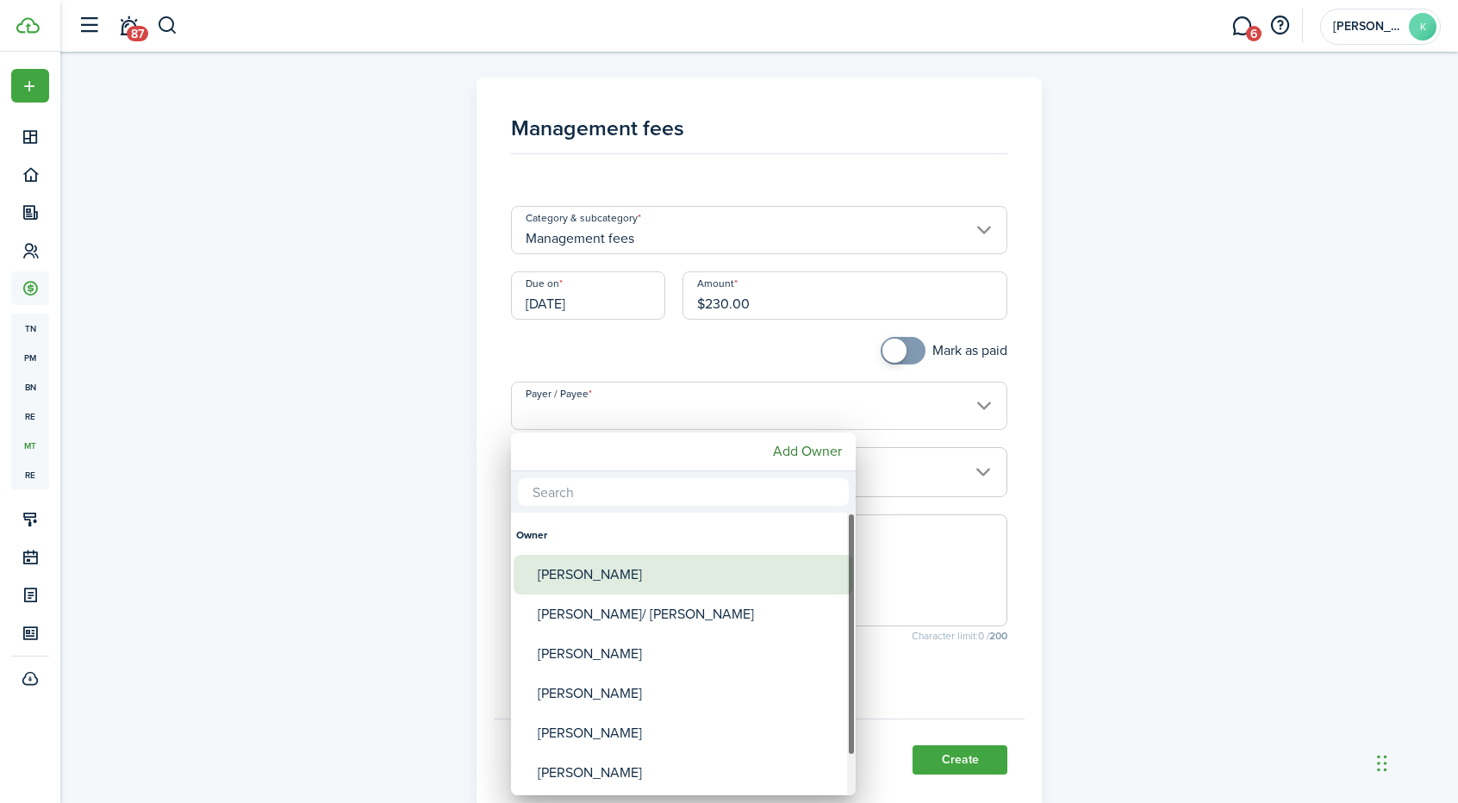
click at [626, 564] on div "[PERSON_NAME]" at bounding box center [690, 575] width 305 height 40
type input "[PERSON_NAME]"
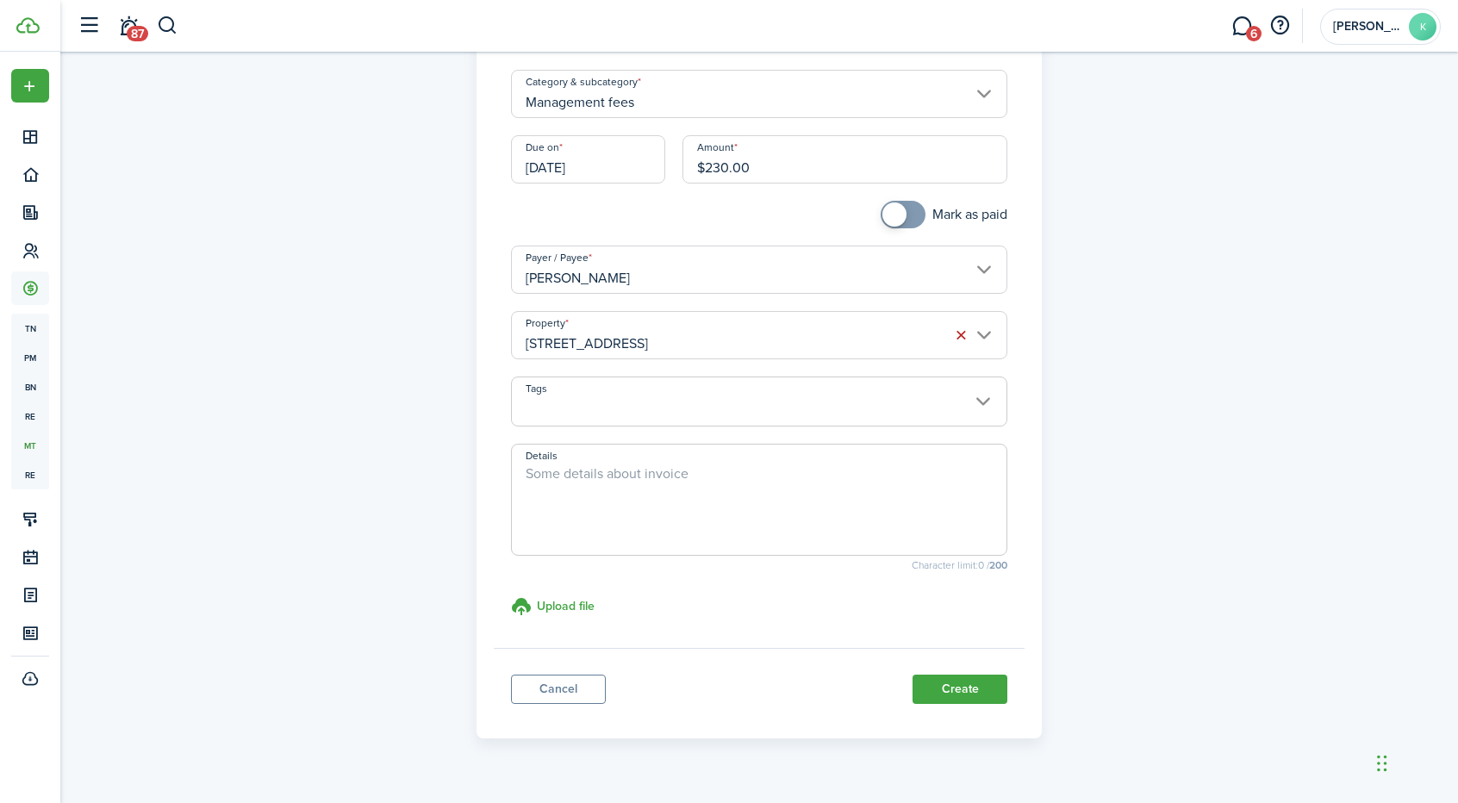
scroll to position [136, 0]
click at [974, 680] on button "Create" at bounding box center [959, 689] width 95 height 29
